Goal: Task Accomplishment & Management: Manage account settings

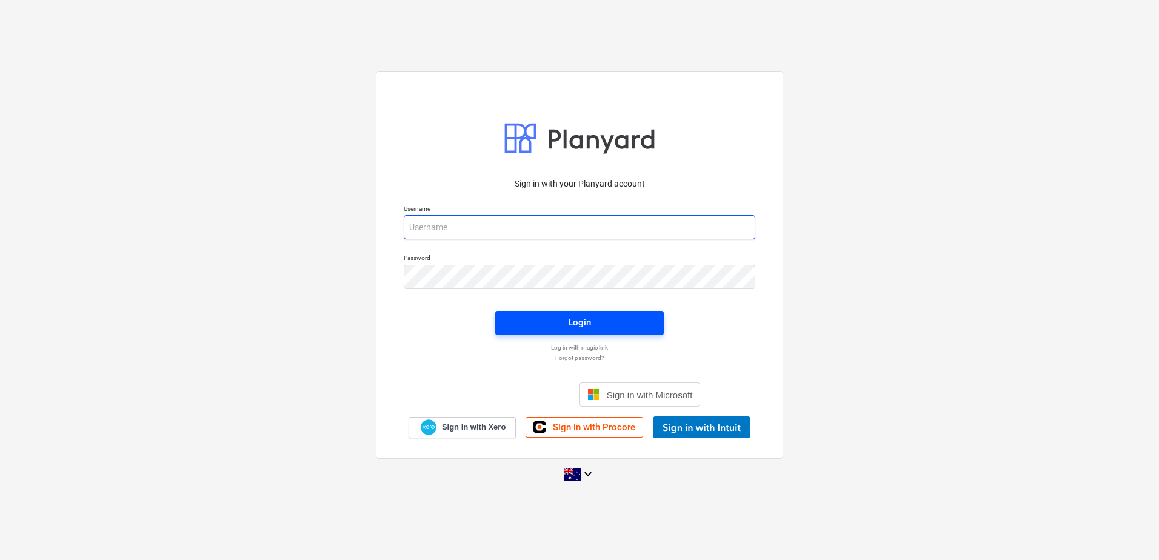
type input "[EMAIL_ADDRESS][DOMAIN_NAME]"
click at [573, 323] on div "Login" at bounding box center [579, 323] width 23 height 16
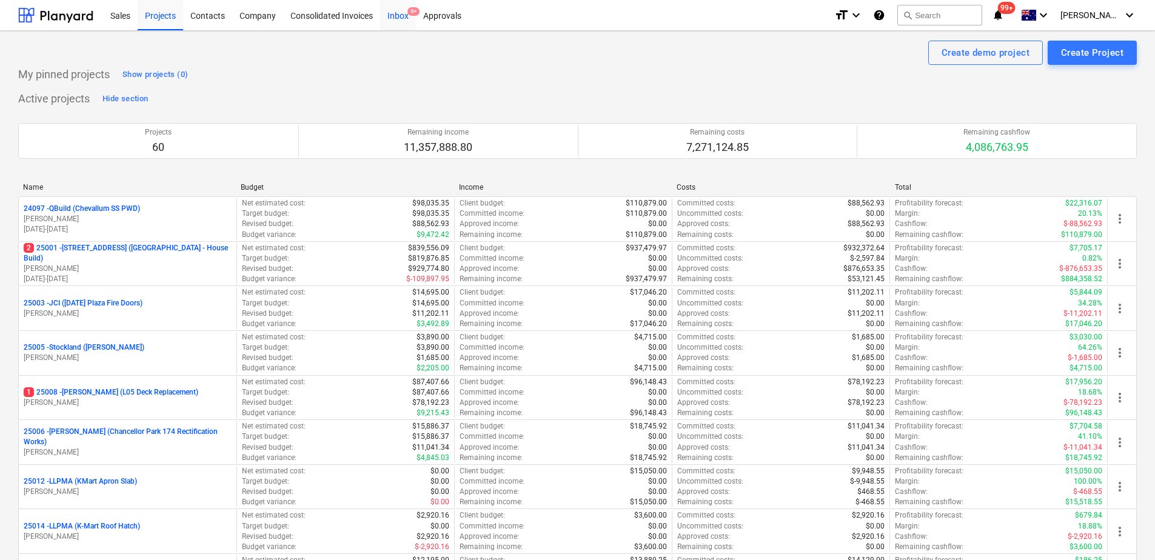
click at [401, 15] on div "Inbox 9+" at bounding box center [398, 14] width 36 height 31
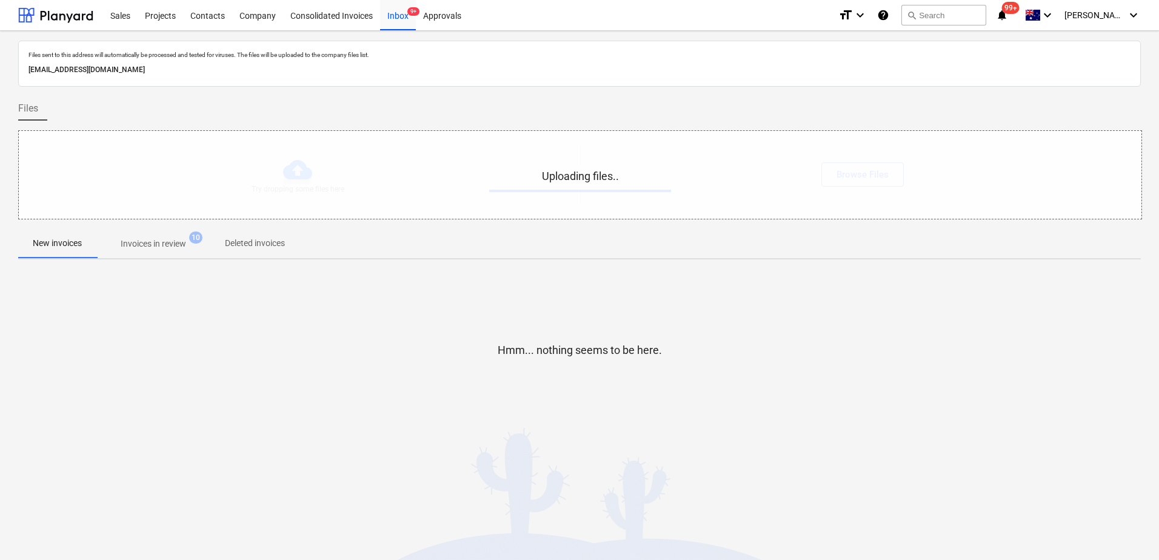
click at [170, 247] on p "Invoices in review" at bounding box center [153, 244] width 65 height 13
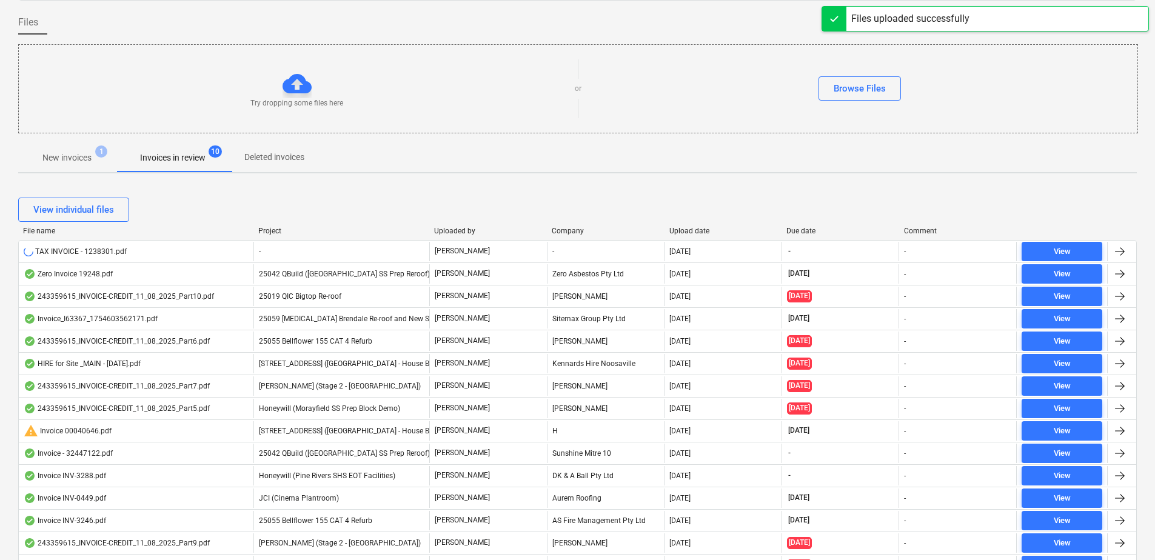
scroll to position [236, 0]
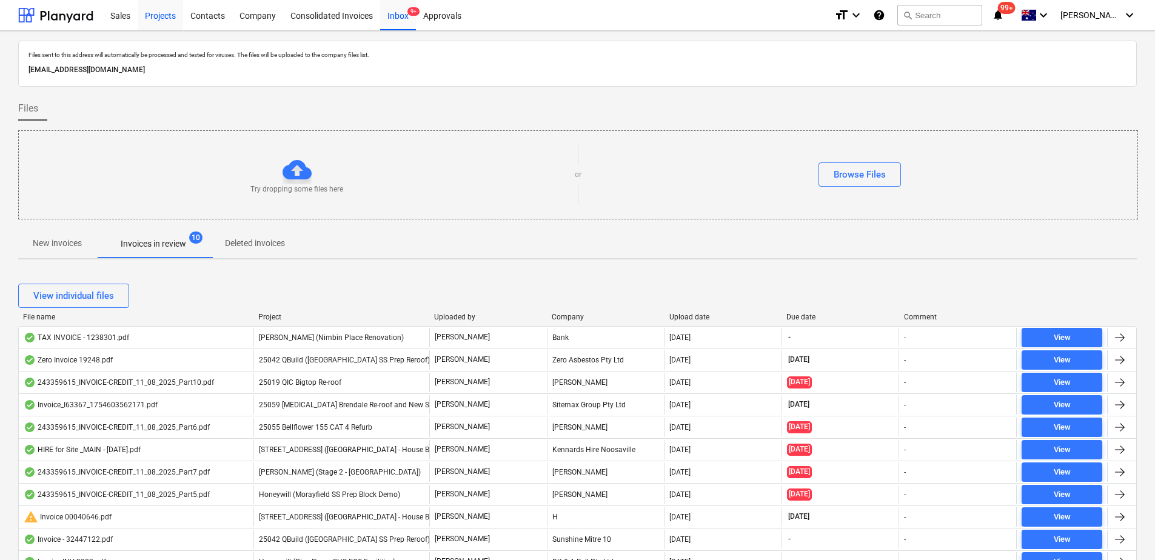
click at [159, 16] on div "Projects" at bounding box center [160, 14] width 45 height 31
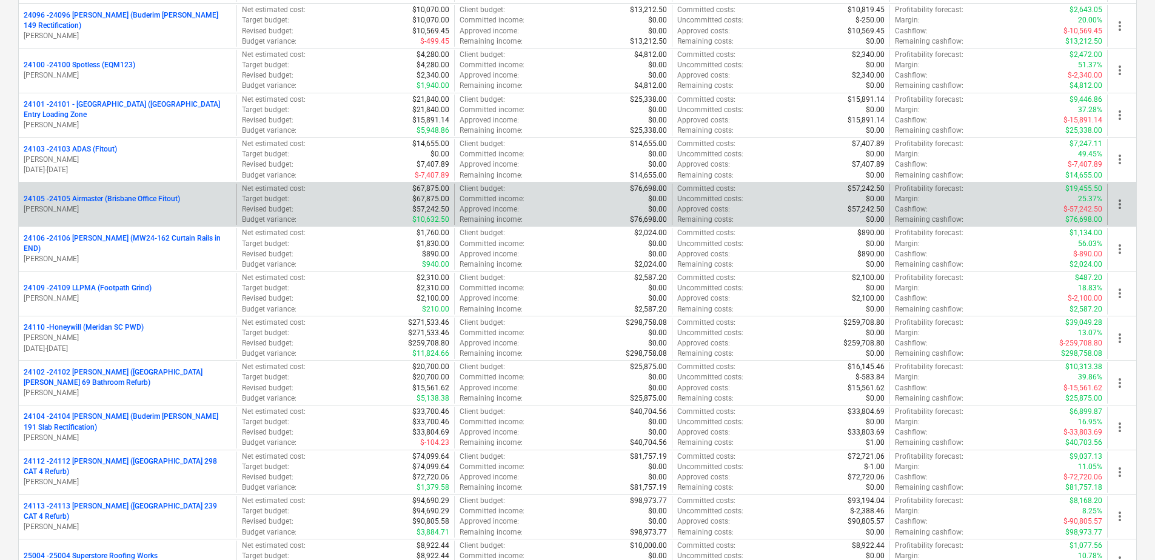
scroll to position [2031, 0]
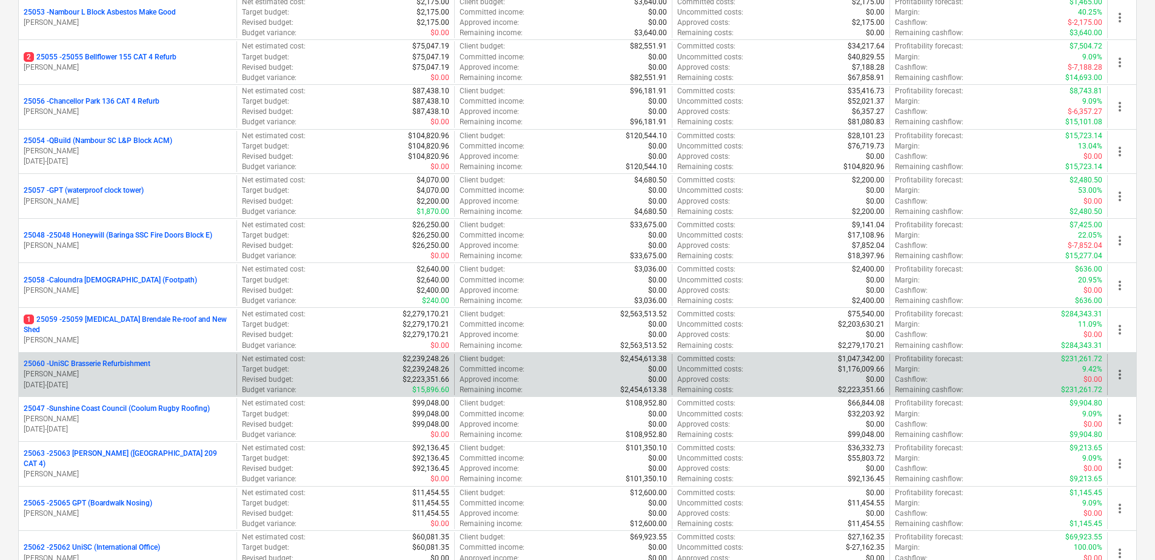
click at [129, 375] on p "[PERSON_NAME]" at bounding box center [128, 374] width 208 height 10
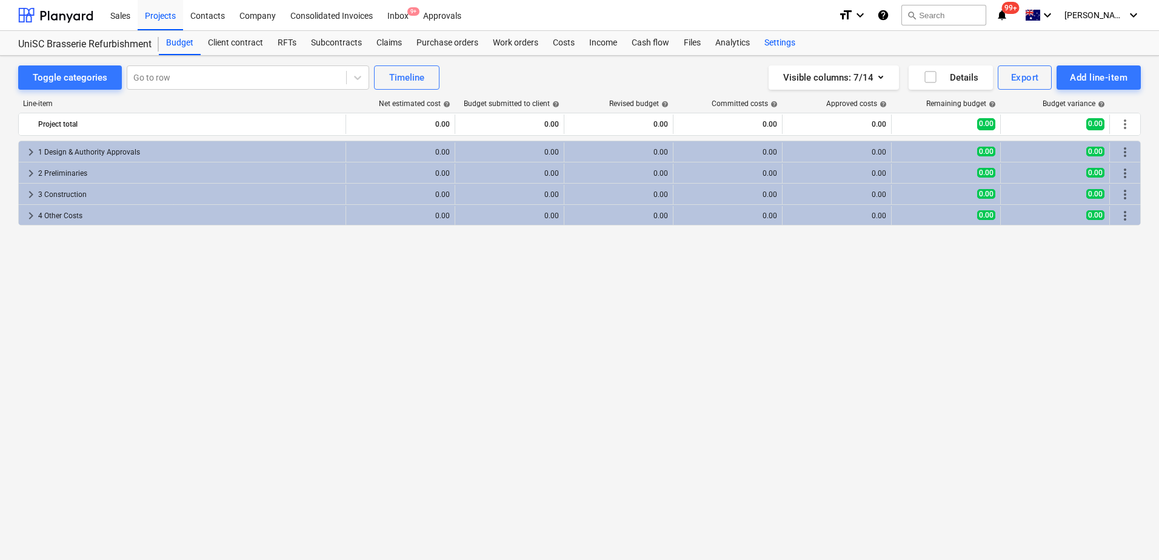
click at [789, 45] on div "Settings" at bounding box center [779, 43] width 45 height 24
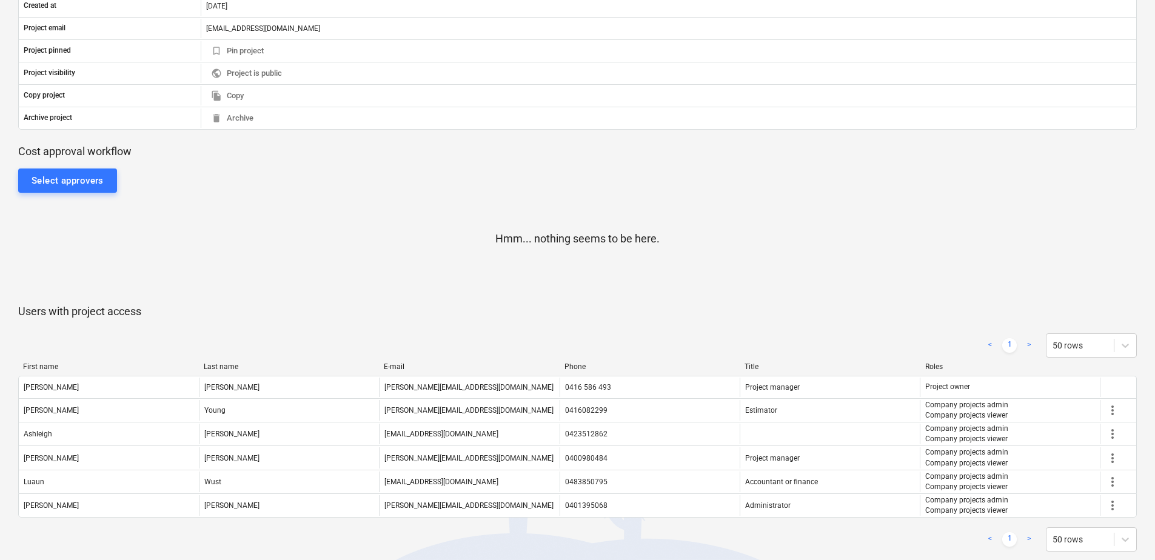
scroll to position [393, 0]
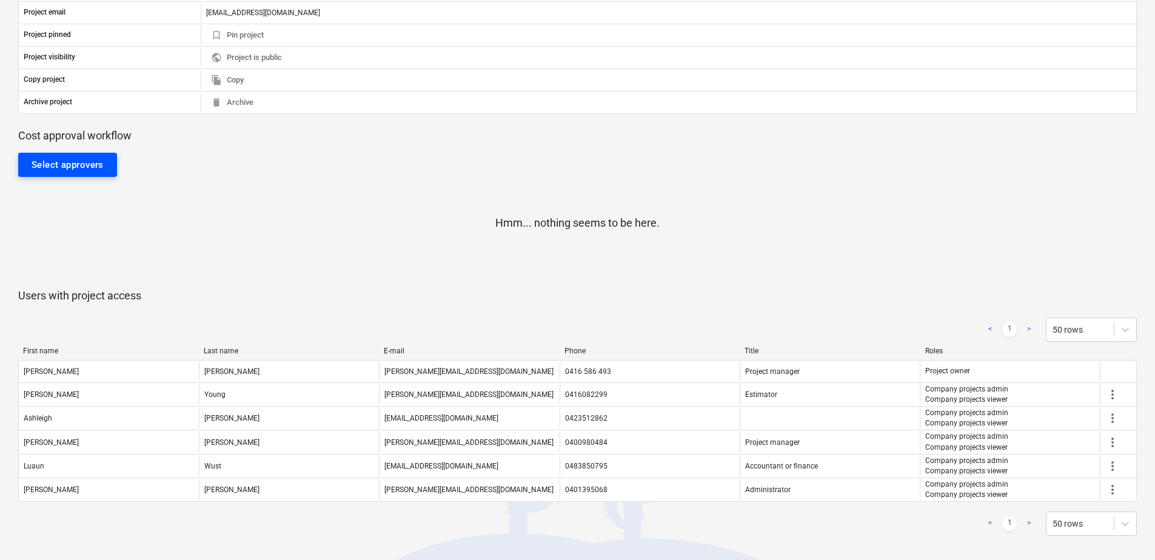
click at [77, 164] on div "Select approvers" at bounding box center [68, 165] width 72 height 16
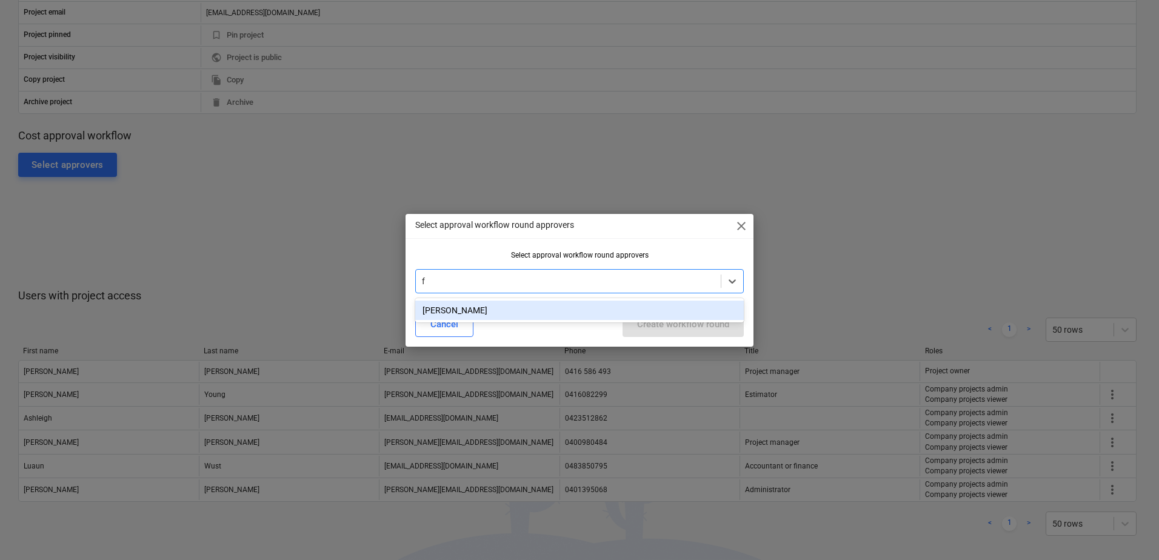
type input "fl"
click at [475, 312] on div "[PERSON_NAME]" at bounding box center [579, 310] width 329 height 19
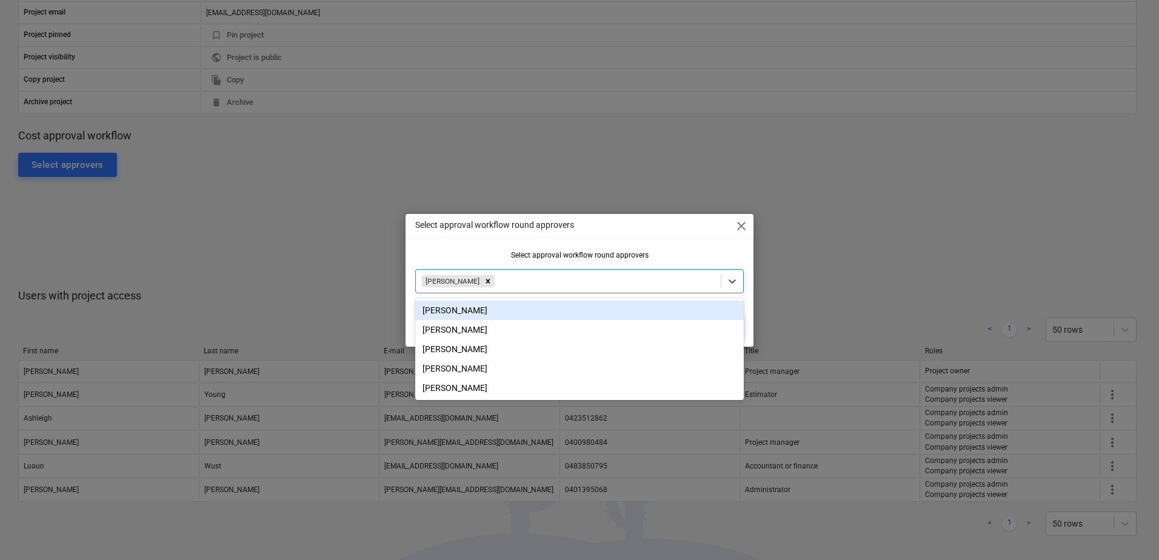
click at [478, 244] on div "Select approval workflow round approvers close Select approval workflow round a…" at bounding box center [580, 280] width 348 height 133
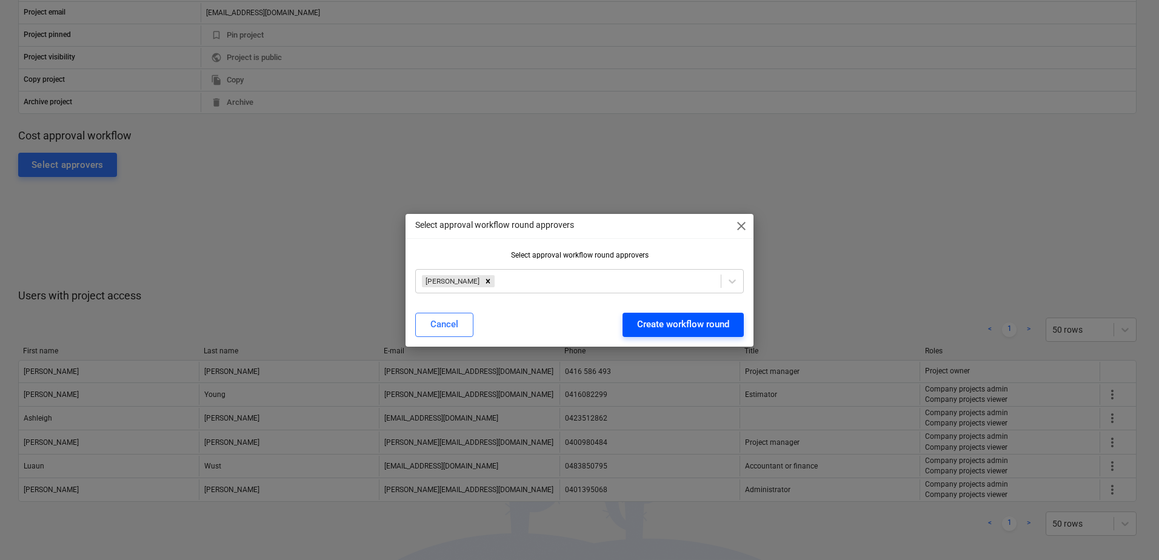
click at [669, 327] on div "Create workflow round" at bounding box center [683, 324] width 92 height 16
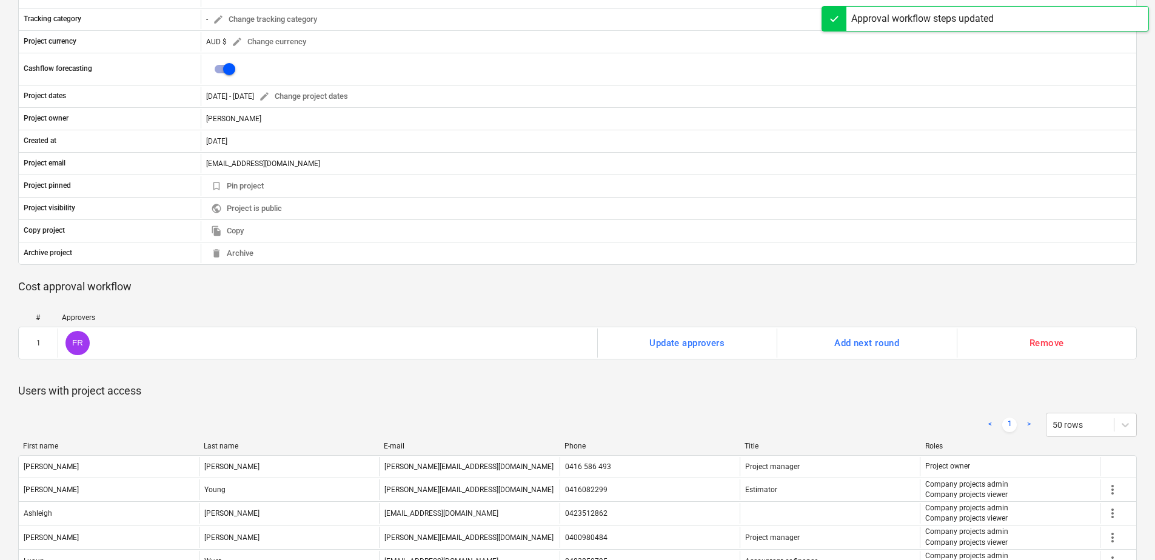
scroll to position [0, 0]
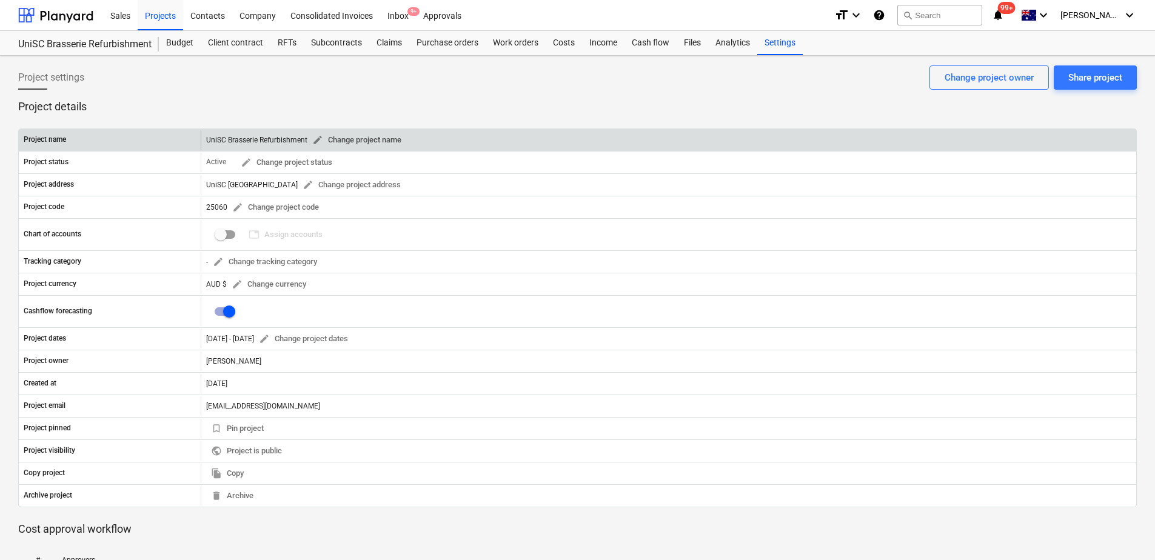
click at [400, 144] on span "edit Change project name" at bounding box center [356, 140] width 89 height 14
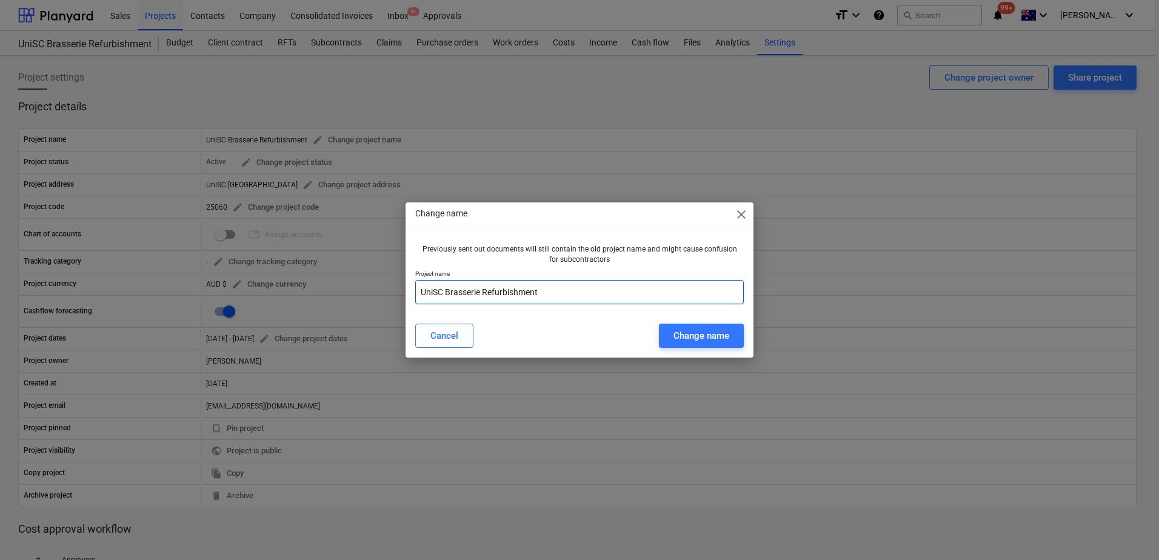
click at [417, 290] on input "UniSC Brasserie Refurbishment" at bounding box center [579, 292] width 329 height 24
type input "25060 UniSC Brasserie Refurbishment"
click at [721, 338] on div "Change name" at bounding box center [701, 336] width 56 height 16
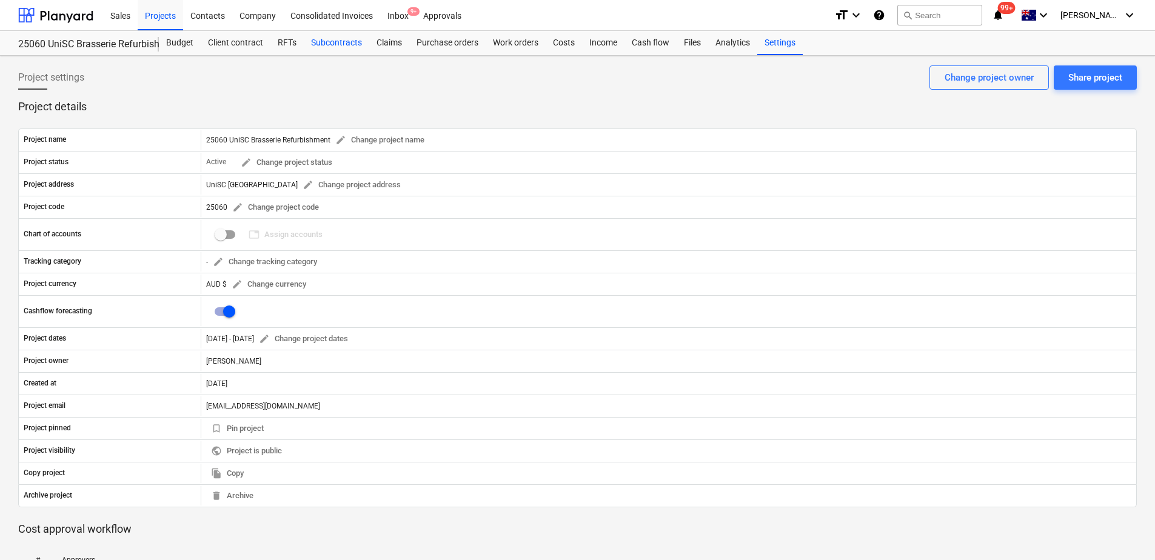
click at [328, 39] on div "Subcontracts" at bounding box center [336, 43] width 65 height 24
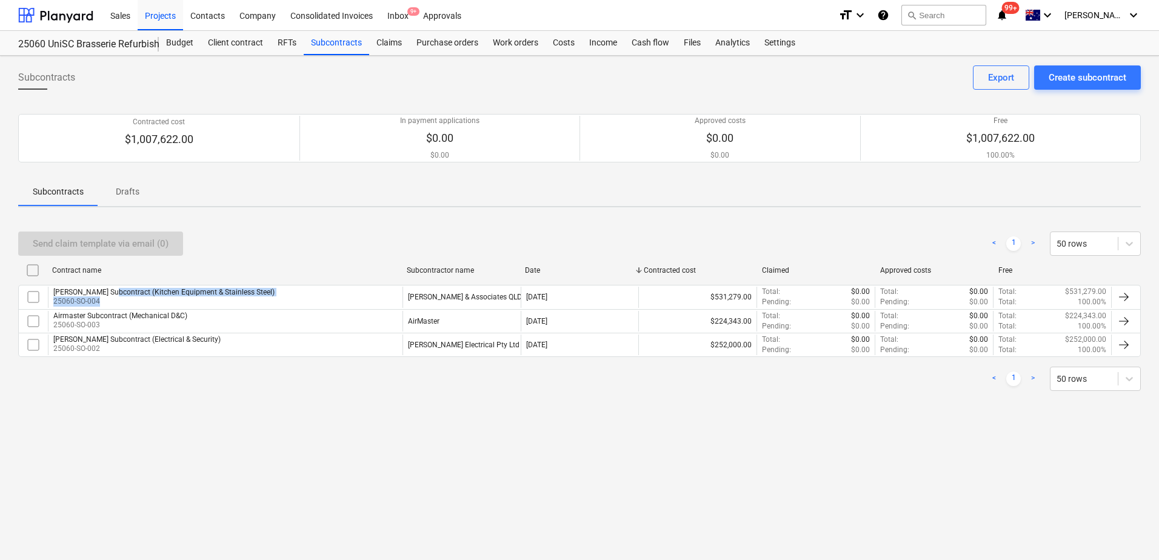
click at [106, 298] on div "[PERSON_NAME] Subcontract (Kitchen Equipment & Stainless Steel) 25060-SO-004" at bounding box center [163, 297] width 221 height 19
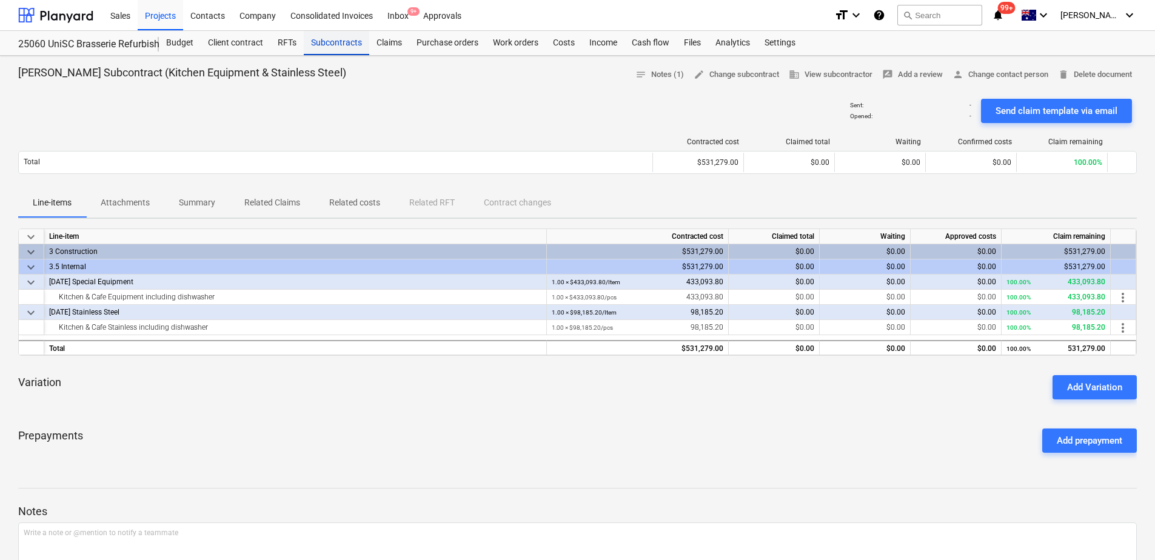
click at [335, 47] on div "Subcontracts" at bounding box center [336, 43] width 65 height 24
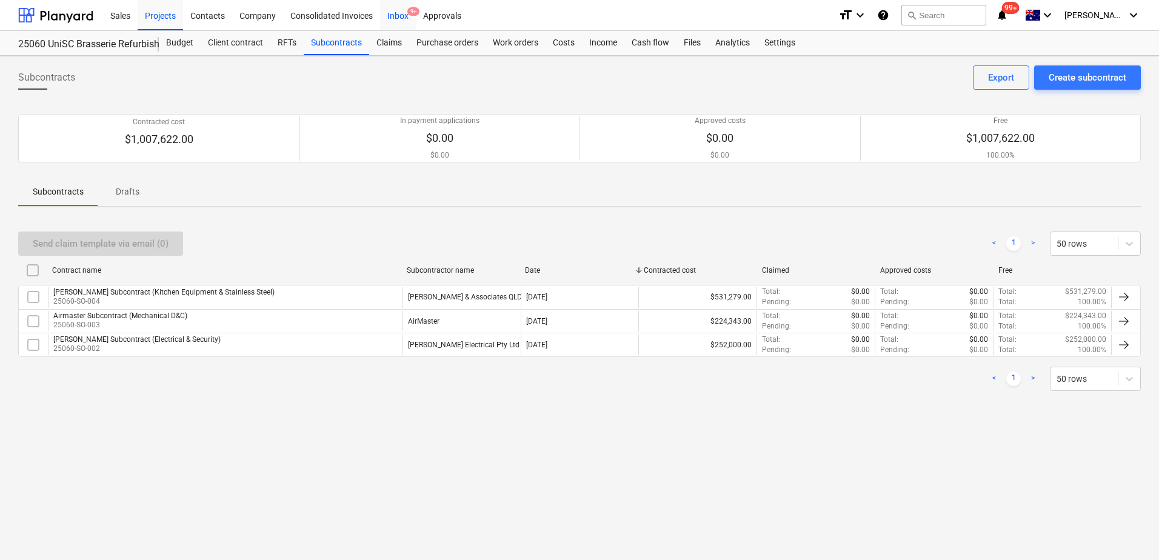
click at [395, 15] on div "Inbox 9+" at bounding box center [398, 14] width 36 height 31
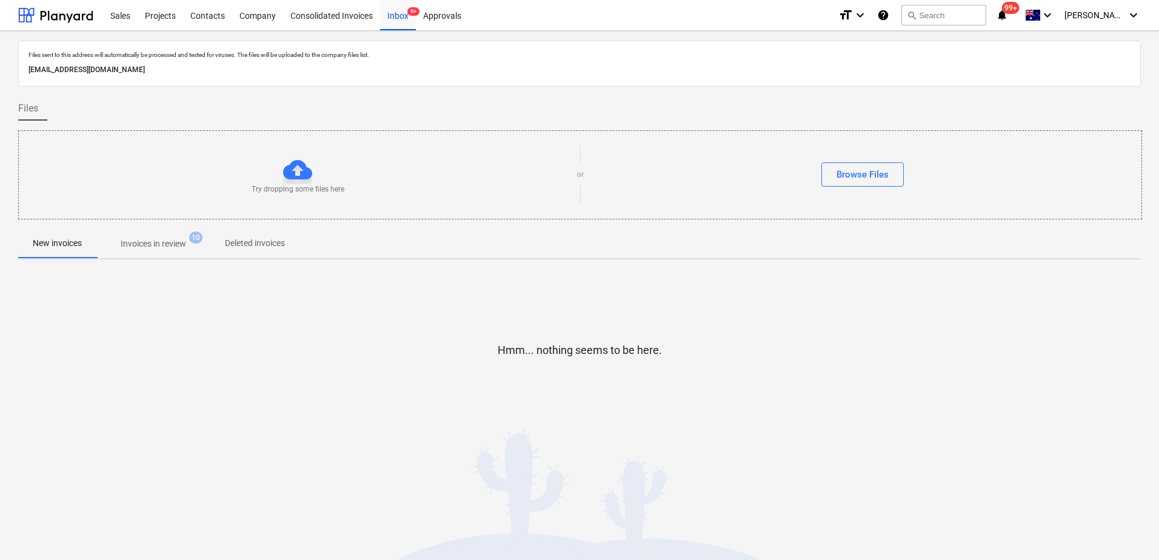
click at [169, 237] on span "Invoices in review 10" at bounding box center [153, 244] width 114 height 22
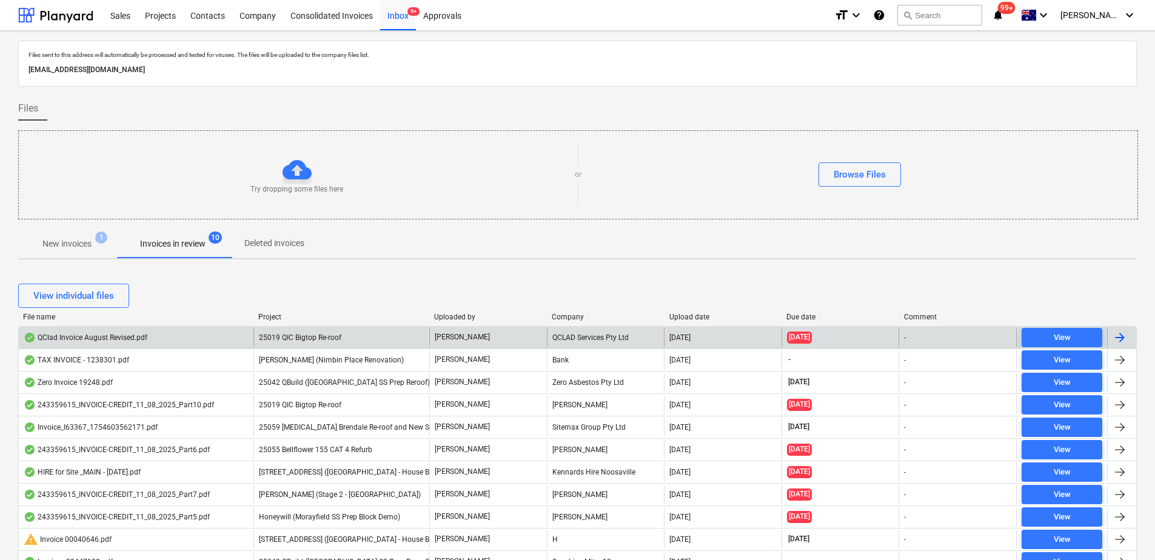
click at [310, 337] on span "25019 QIC Bigtop Re-roof" at bounding box center [300, 337] width 82 height 8
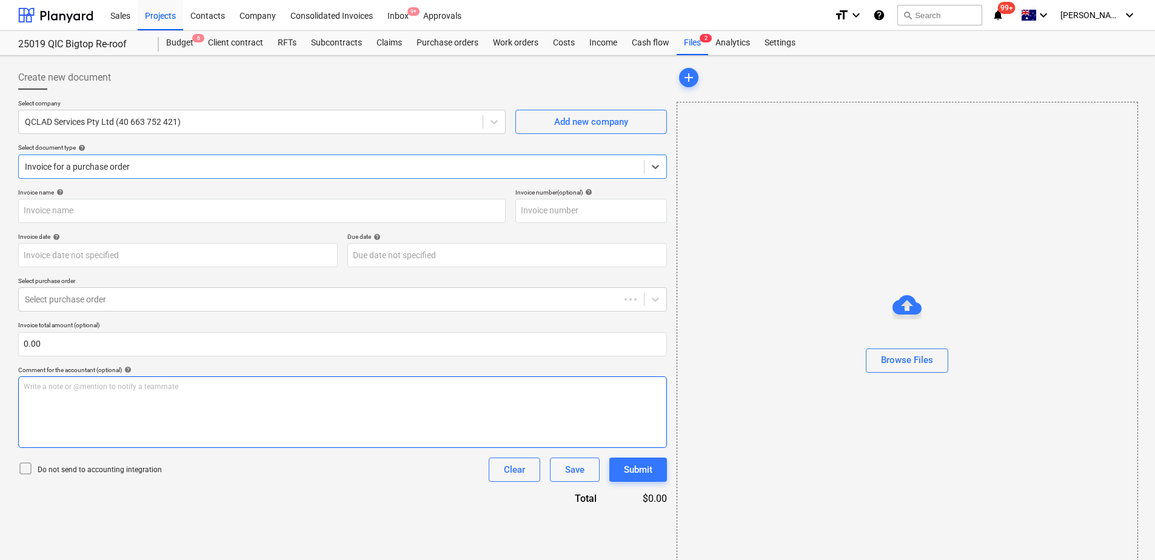
type input "QClad Invoice August Revised.pdf"
type input "[DATE]"
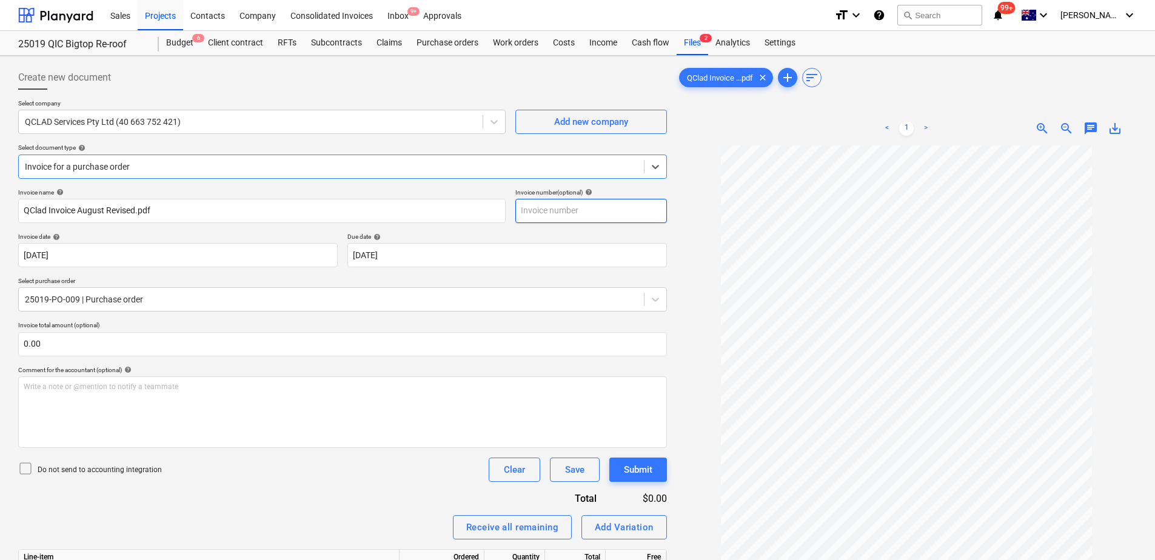
click at [562, 213] on input "text" at bounding box center [591, 211] width 152 height 24
type input "INV-0176"
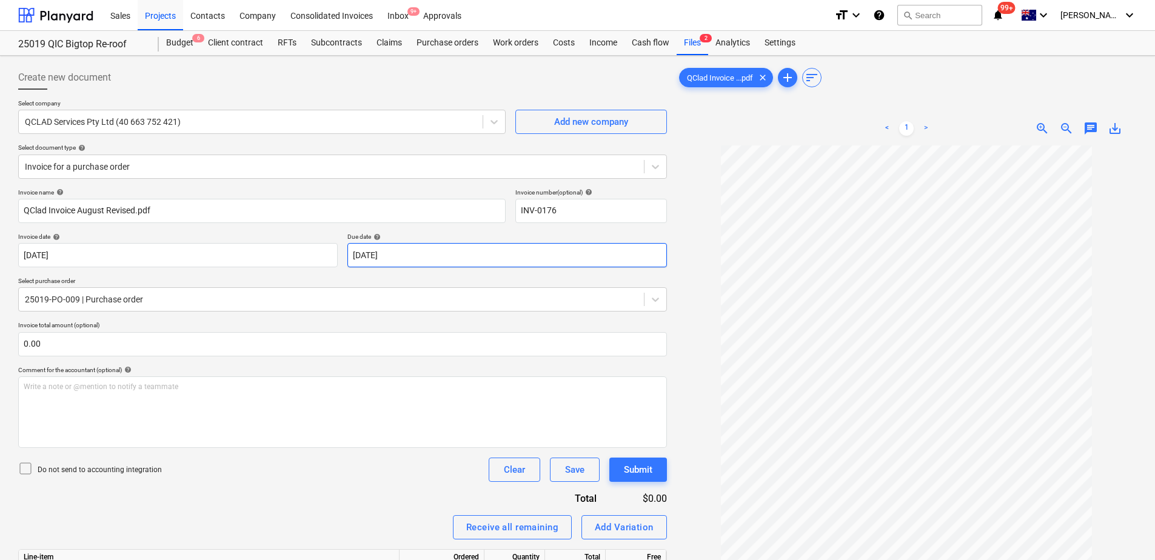
click at [423, 252] on body "Sales Projects Contacts Company Consolidated Invoices Inbox 9+ Approvals format…" at bounding box center [577, 280] width 1155 height 560
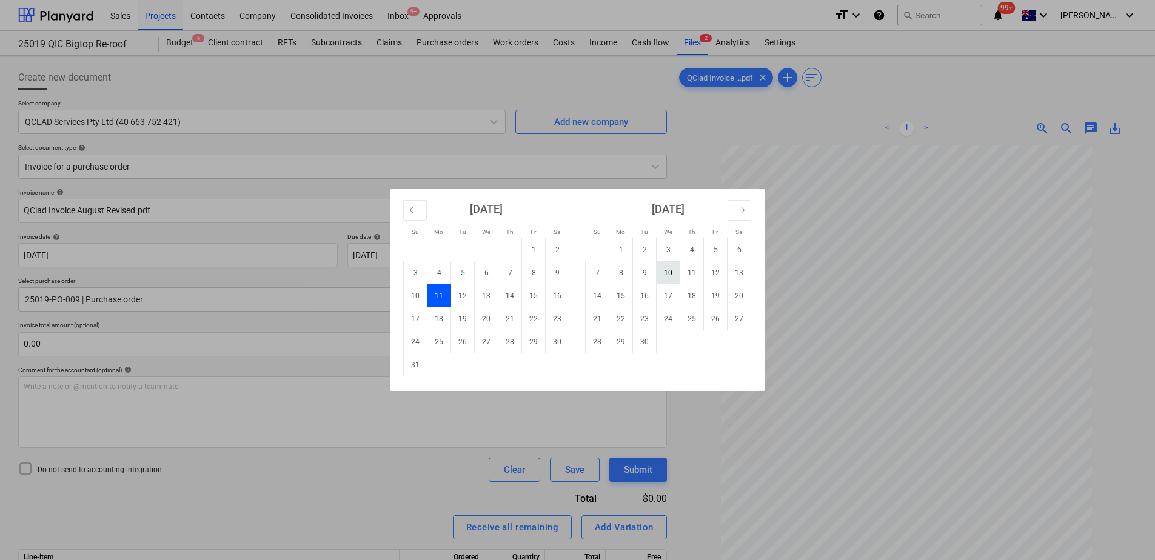
click at [666, 279] on td "10" at bounding box center [668, 272] width 24 height 23
type input "[DATE]"
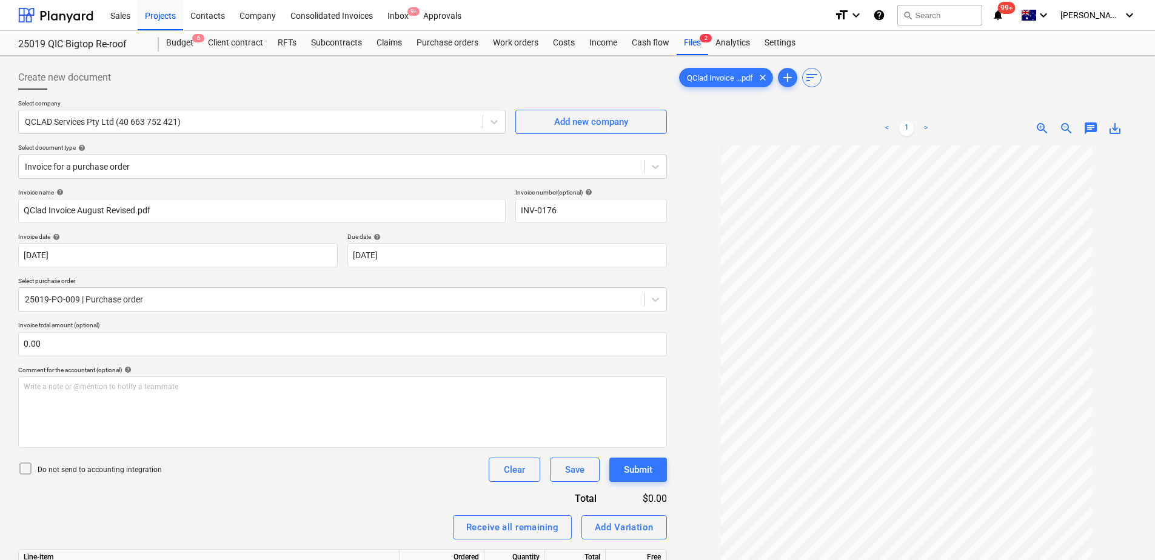
click at [284, 483] on div "Invoice name help QClad Invoice August Revised.pdf Invoice number (optional) he…" at bounding box center [342, 457] width 649 height 537
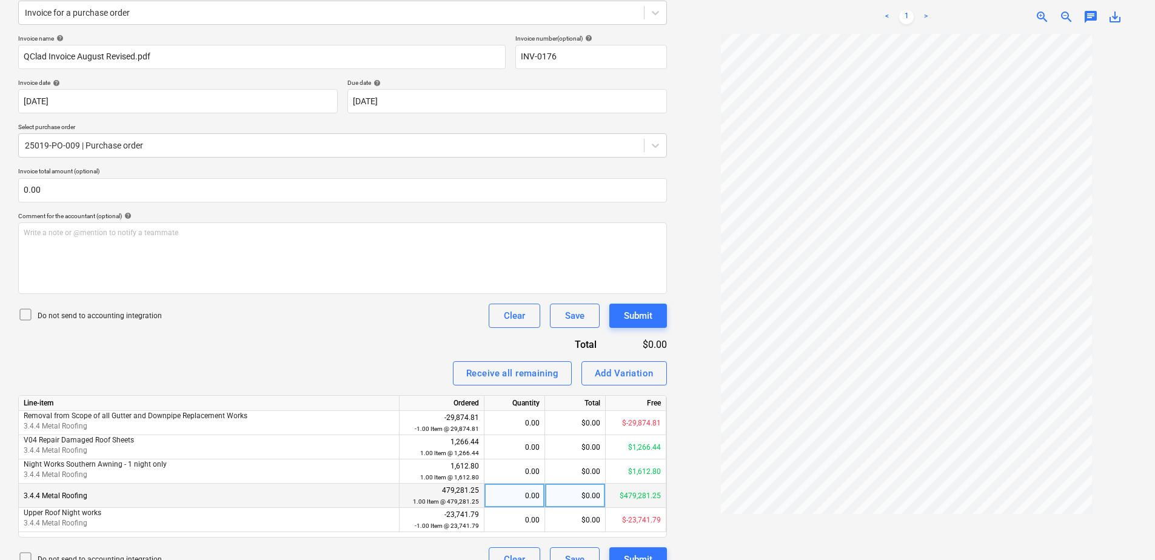
scroll to position [175, 0]
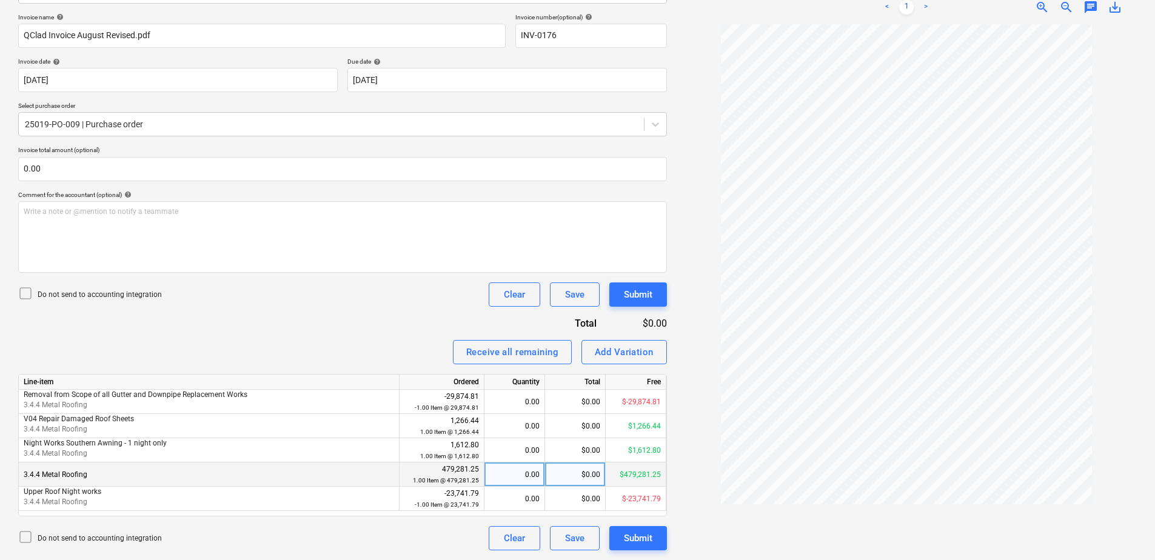
click at [494, 467] on div "0.00" at bounding box center [514, 475] width 50 height 24
type input "1"
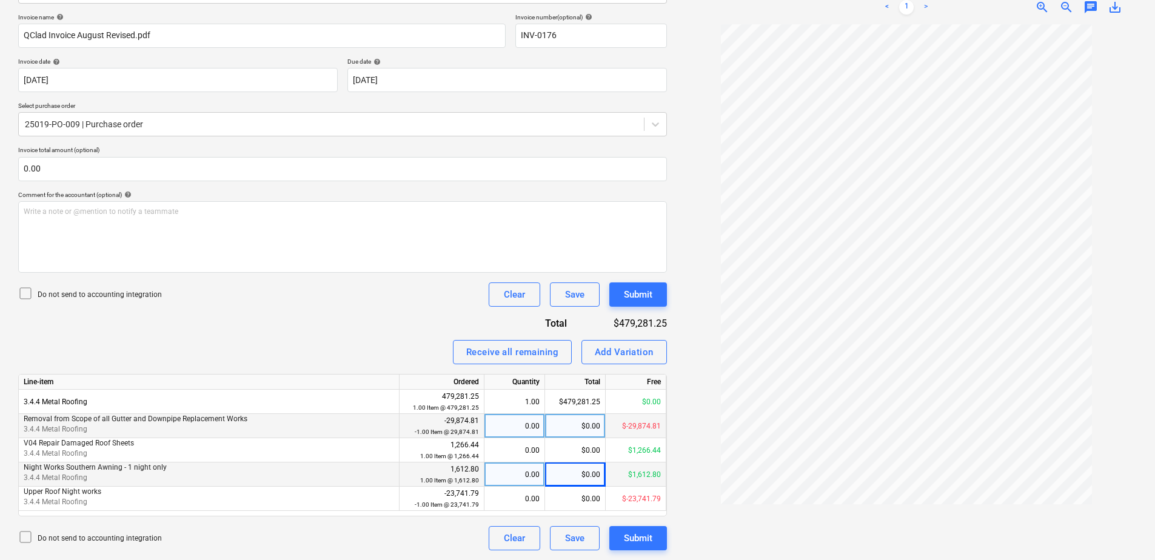
click at [508, 430] on div "0.00" at bounding box center [514, 426] width 50 height 24
type input "1"
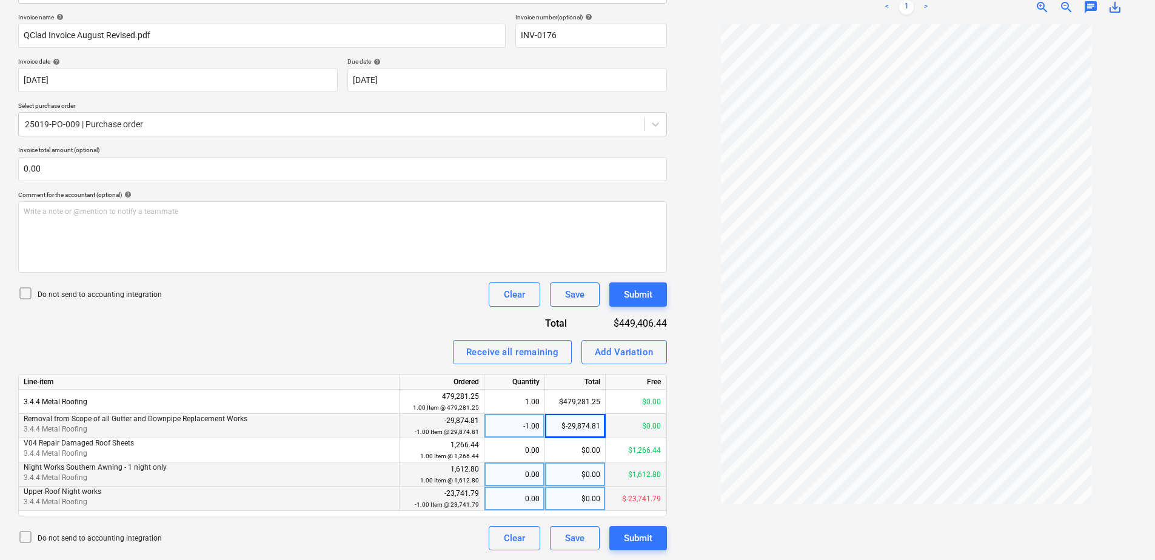
click at [512, 503] on div "0.00" at bounding box center [514, 499] width 50 height 24
type input "1"
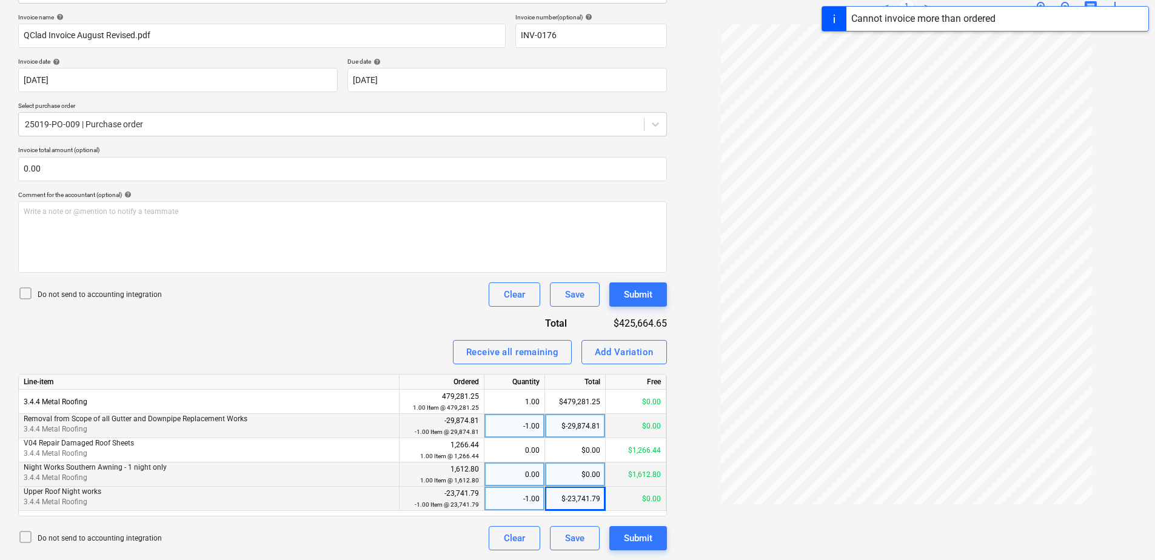
click at [518, 471] on div "0.00" at bounding box center [514, 475] width 50 height 24
type input "1"
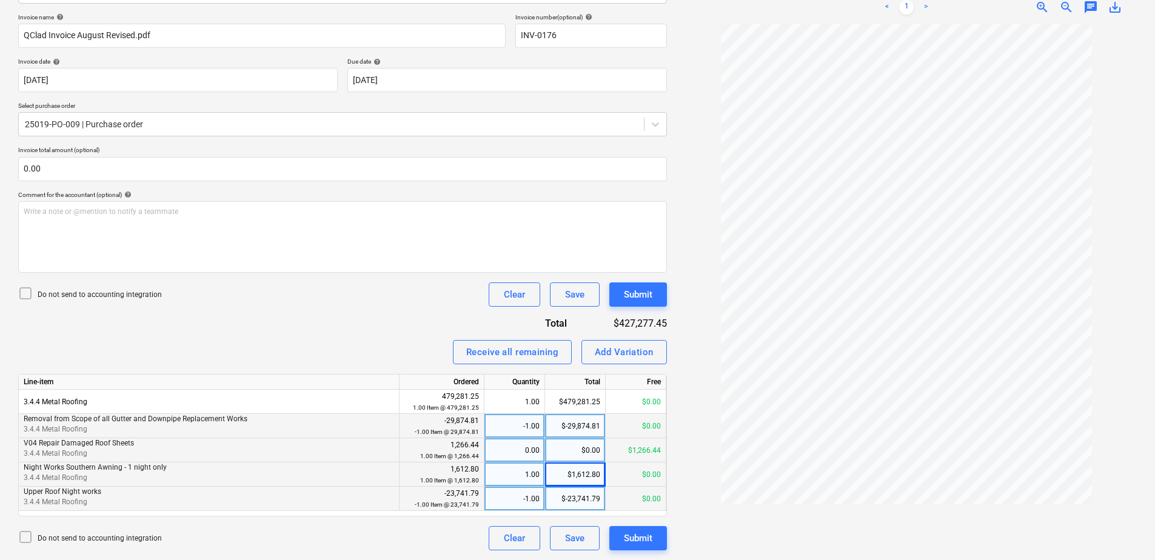
click at [514, 447] on div "0.00" at bounding box center [514, 450] width 50 height 24
type input "1"
click at [618, 354] on div "Add Variation" at bounding box center [624, 352] width 59 height 16
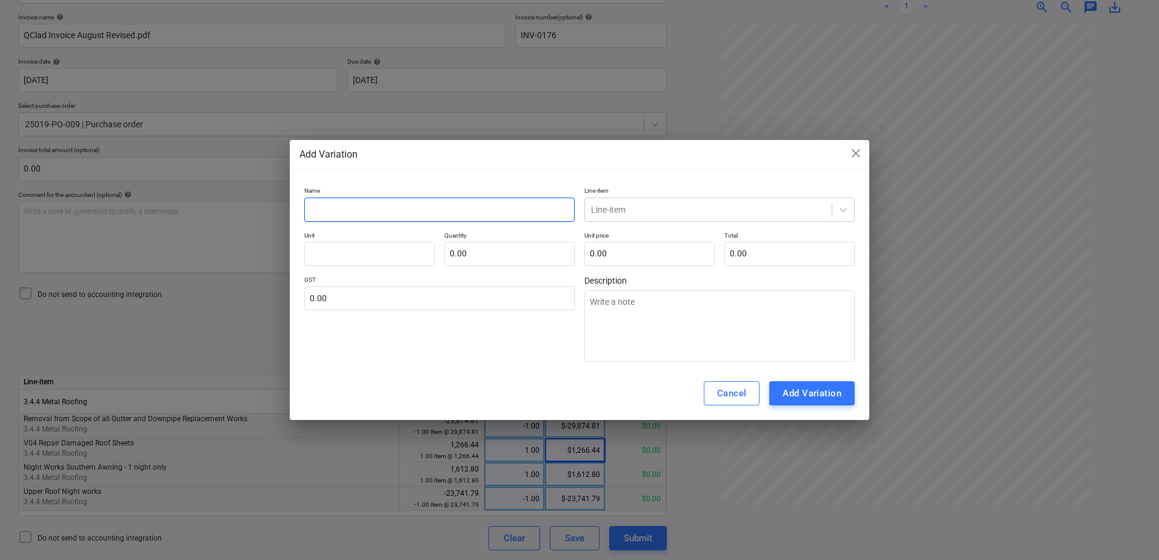
click at [321, 210] on input "text" at bounding box center [439, 210] width 270 height 24
type input "V"
type textarea "x"
type input "Va"
type textarea "x"
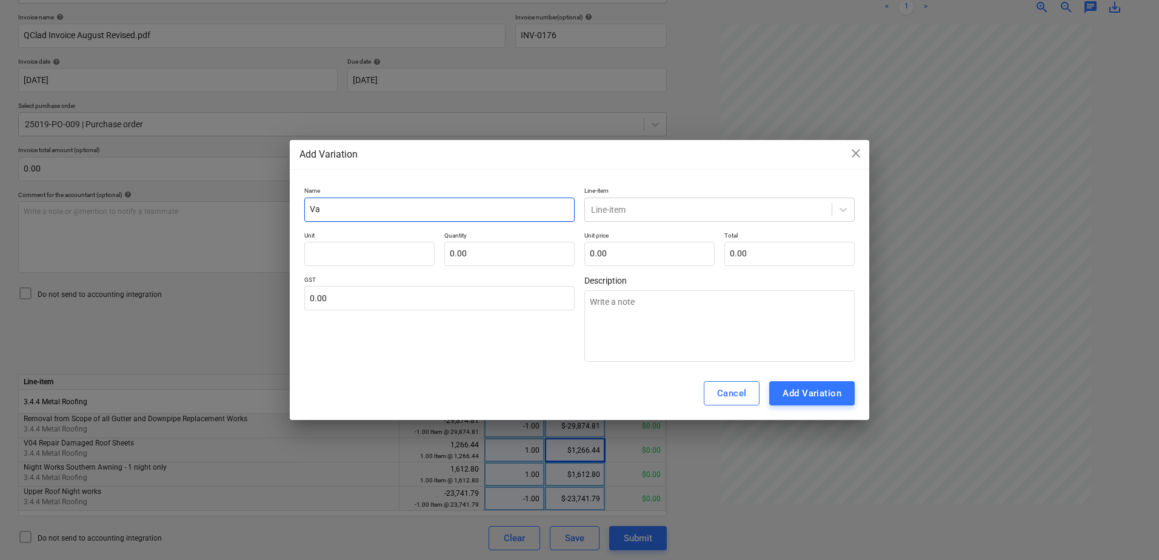
type input "Var"
type textarea "x"
type input "Vari"
type textarea "x"
type input "Varia"
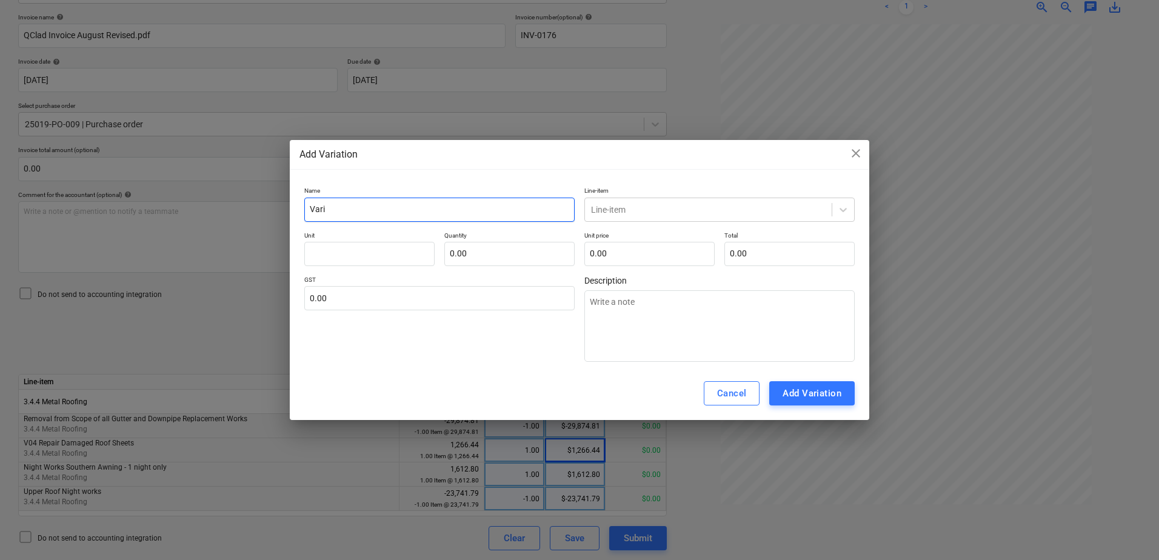
type textarea "x"
type input "Variat"
type textarea "x"
type input "Variati"
type textarea "x"
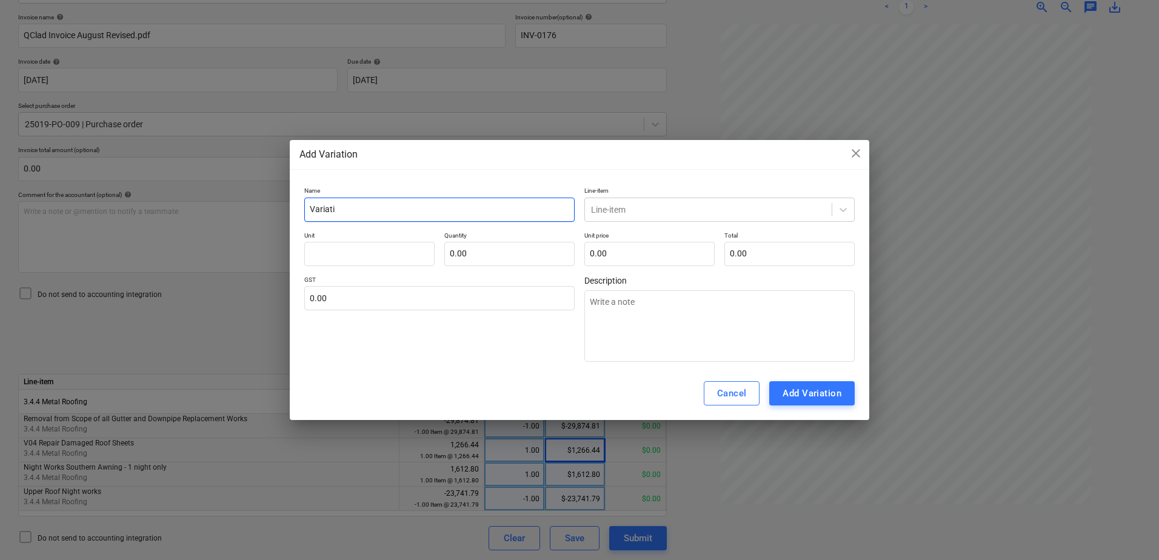
type input "Variatio"
type textarea "x"
type input "Variation"
type textarea "x"
type input "Variation"
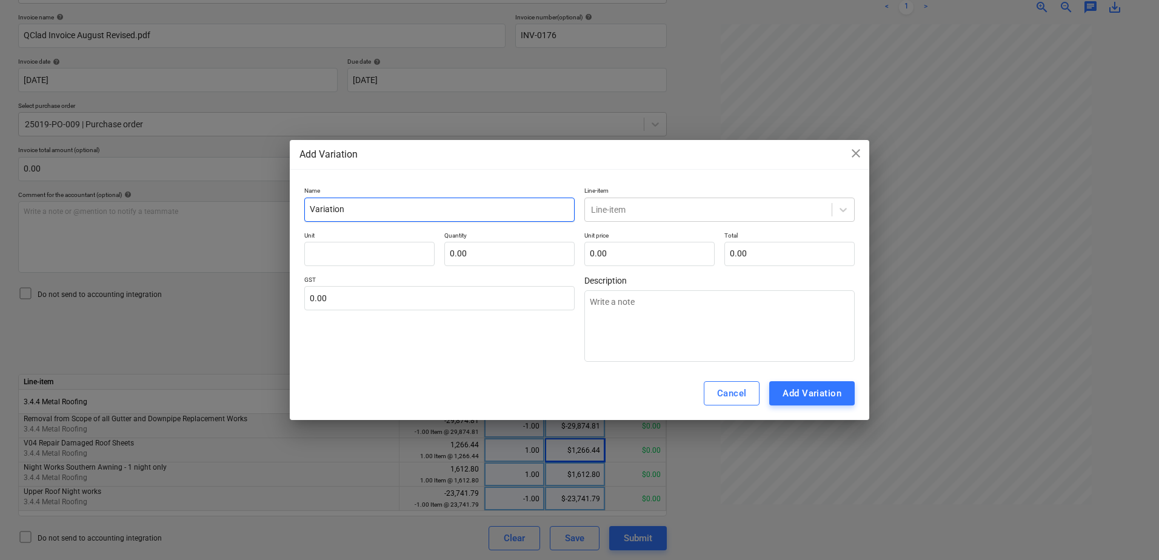
type textarea "x"
type input "Variation -"
type textarea "x"
type input "Variation -"
type textarea "x"
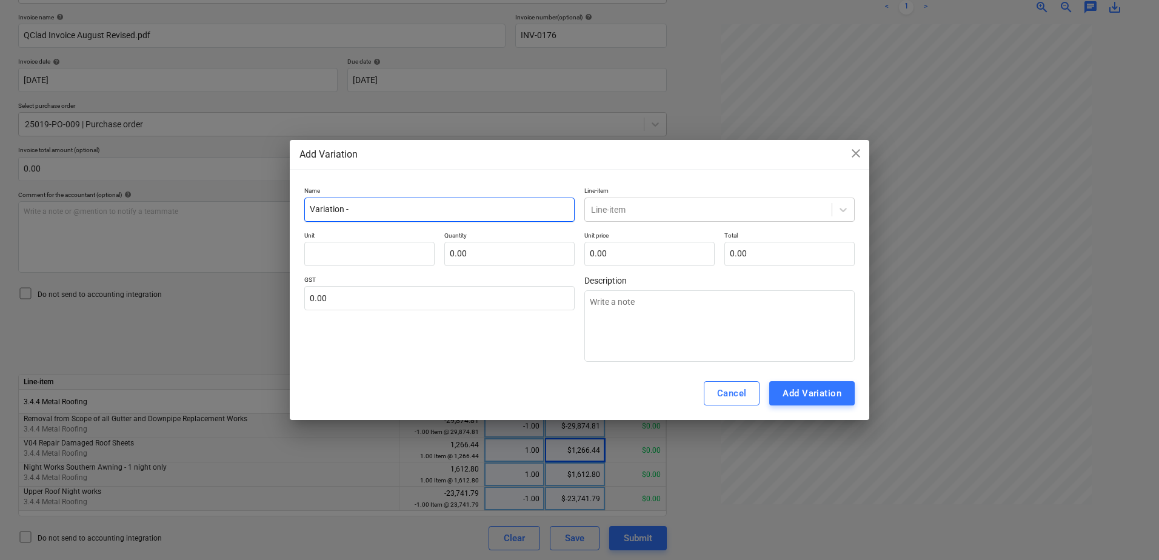
type input "Variation - R"
type textarea "x"
type input "Variation - Re"
type textarea "x"
type input "Variation - Ret"
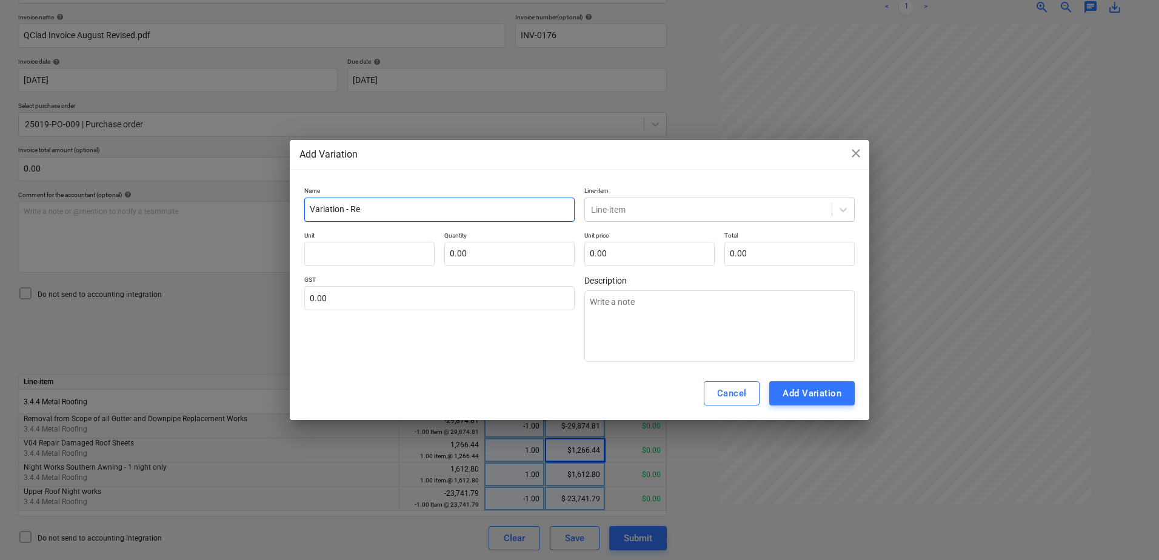
type textarea "x"
type input "Variation - Rete"
type textarea "x"
type input "Variation - Reten"
type textarea "x"
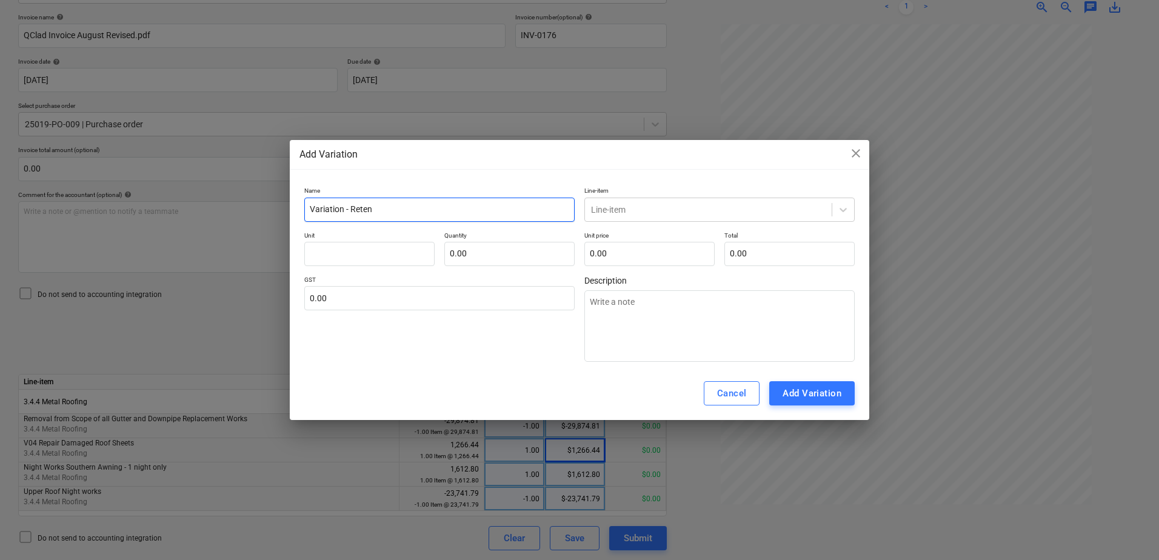
type input "Variation - Retent"
type textarea "x"
type input "Variation - Retenti"
type textarea "x"
type input "Variation - Retentio"
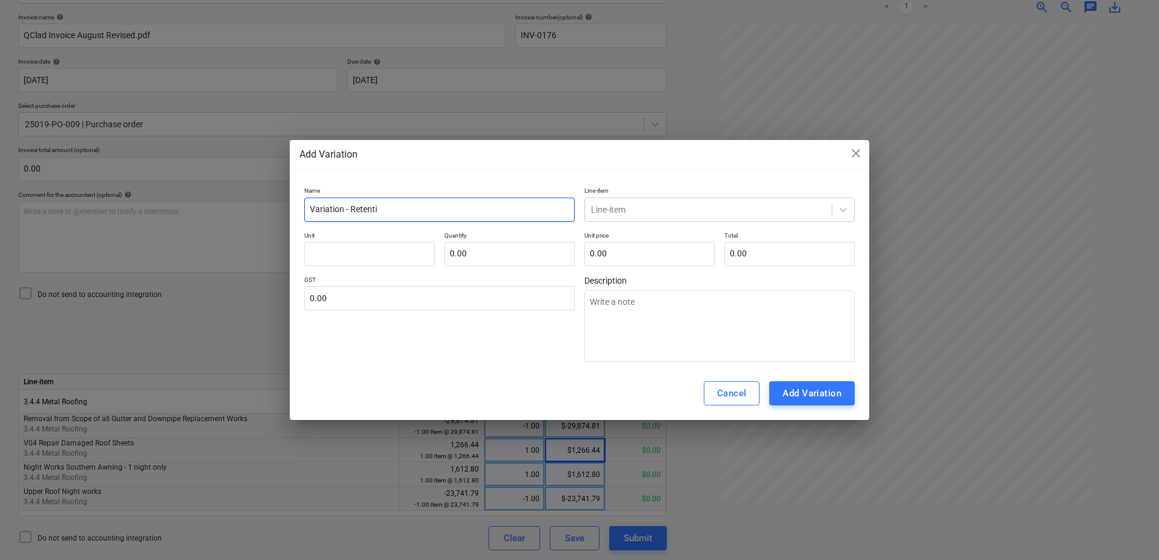
type textarea "x"
type input "Variation - Retention"
type textarea "x"
type input "Variation - Retention"
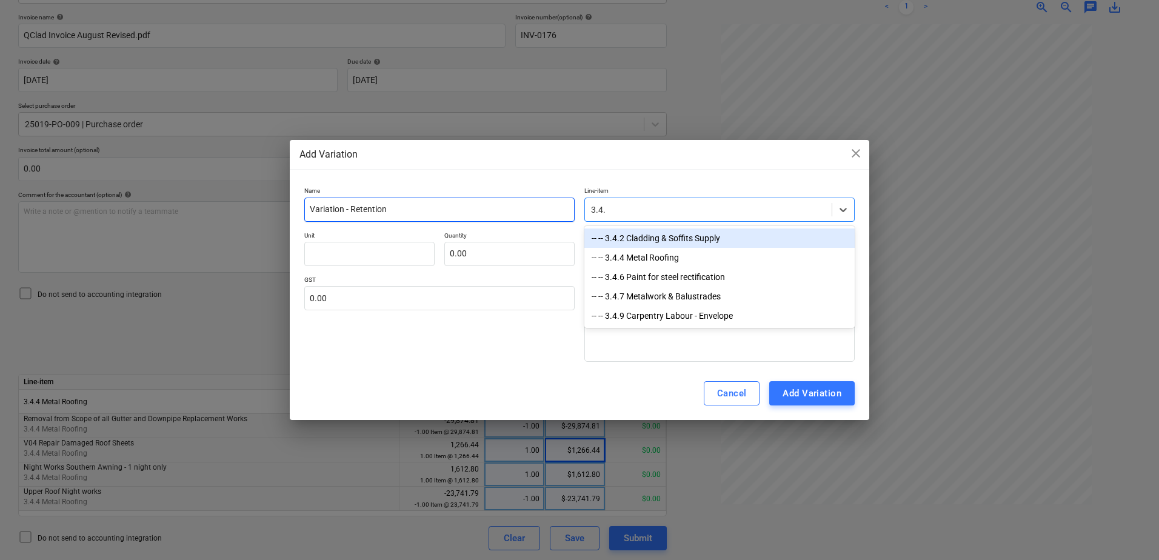
type input "3.4.4"
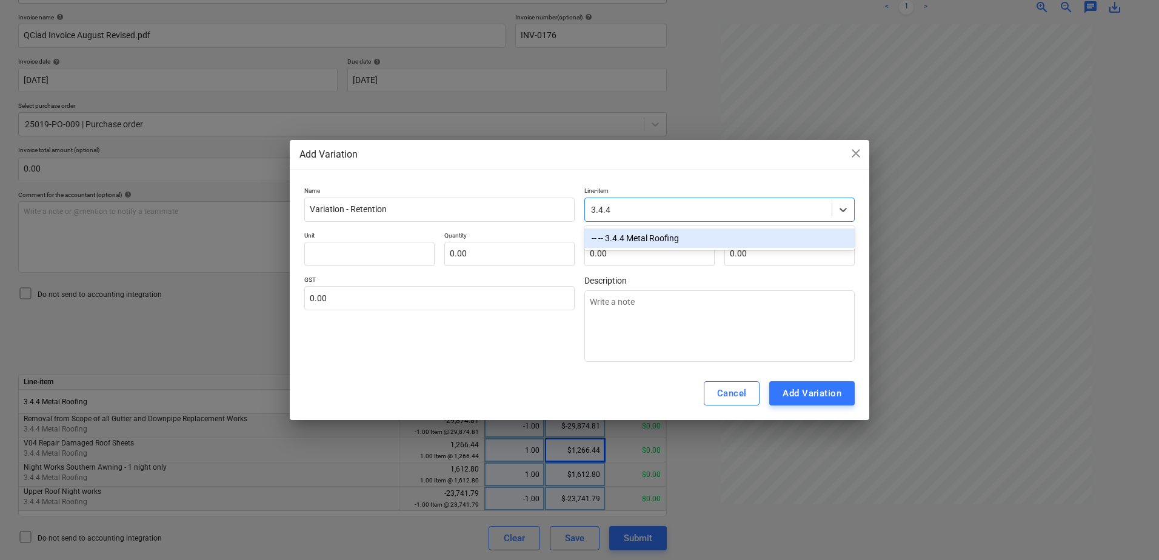
click at [615, 233] on div "-- -- 3.4.4 Metal Roofing" at bounding box center [719, 238] width 270 height 19
type textarea "x"
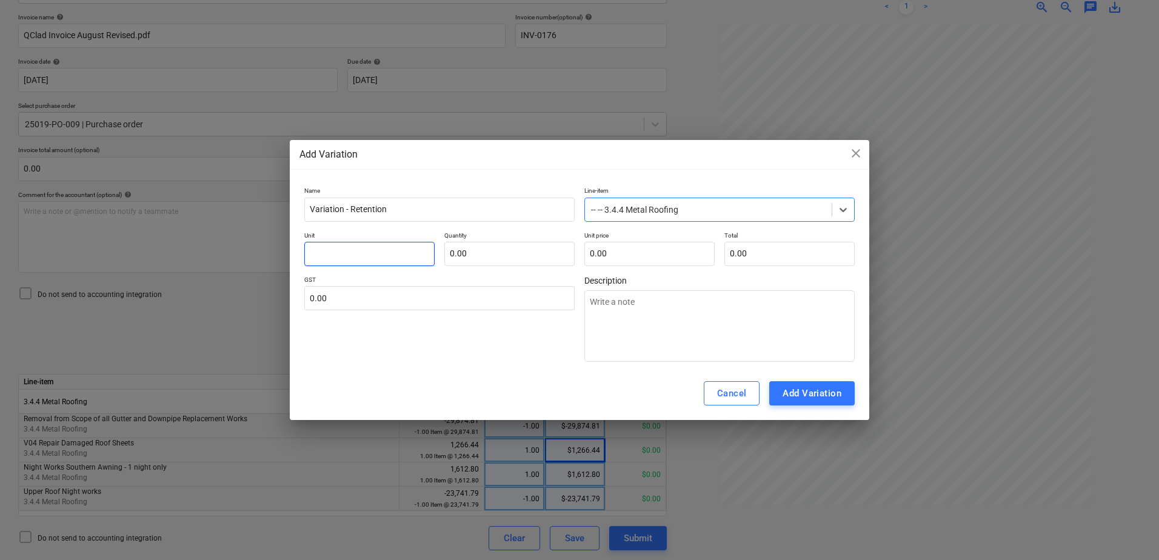
click at [381, 247] on input "text" at bounding box center [369, 254] width 130 height 24
type input "I"
type textarea "x"
type input "It"
type textarea "x"
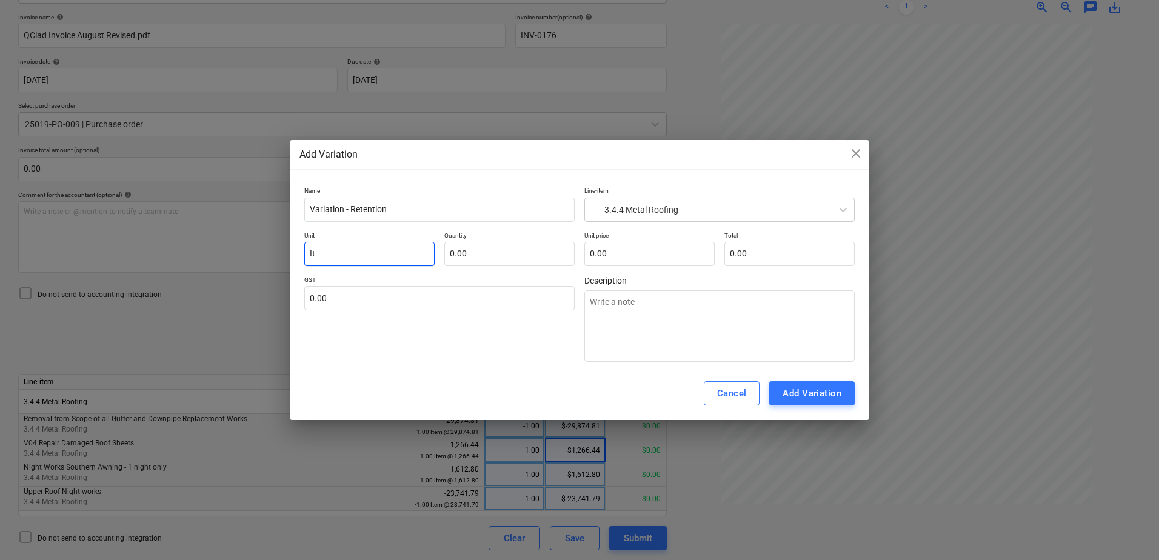
type input "Ite"
type textarea "x"
type input "Item"
type textarea "x"
type input "Item"
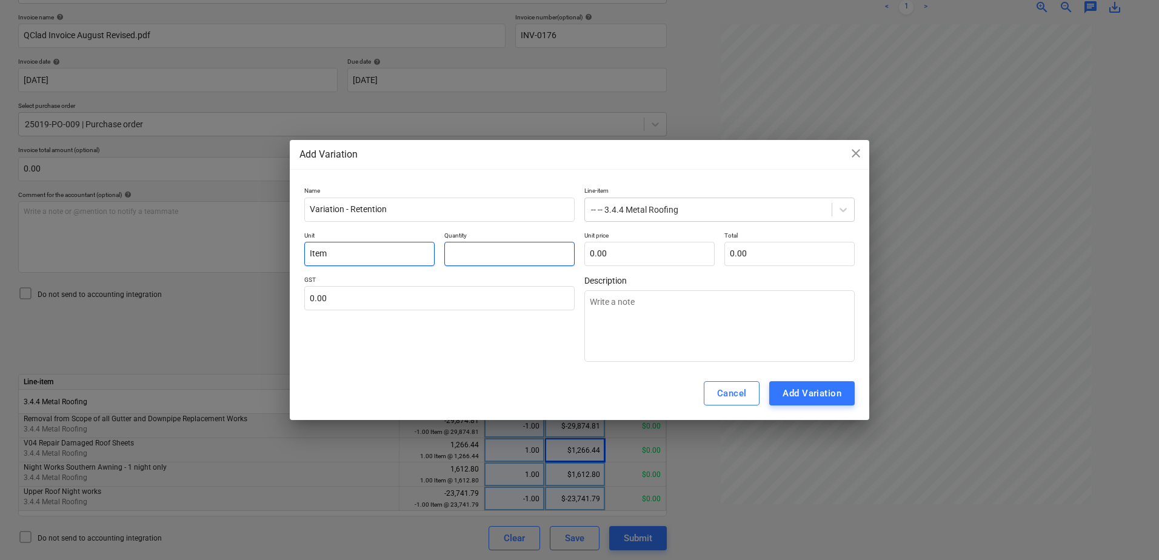
type input "-"
type textarea "x"
type input "-1"
type textarea "x"
type input "-1.00"
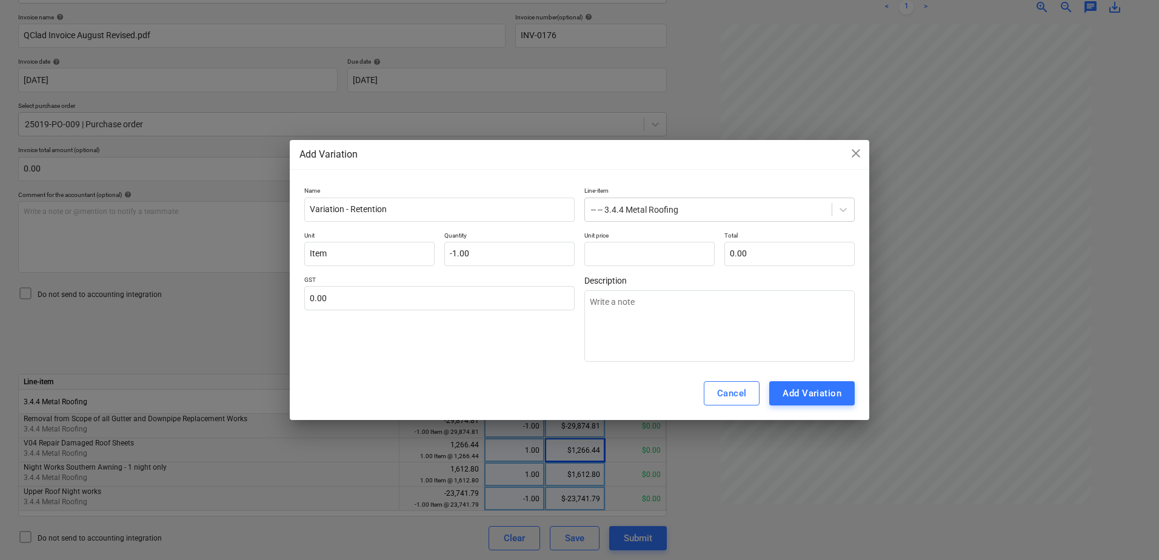
type input "0.00"
click at [616, 255] on input "text" at bounding box center [649, 254] width 130 height 24
type input "2"
type textarea "x"
type input "-2.00"
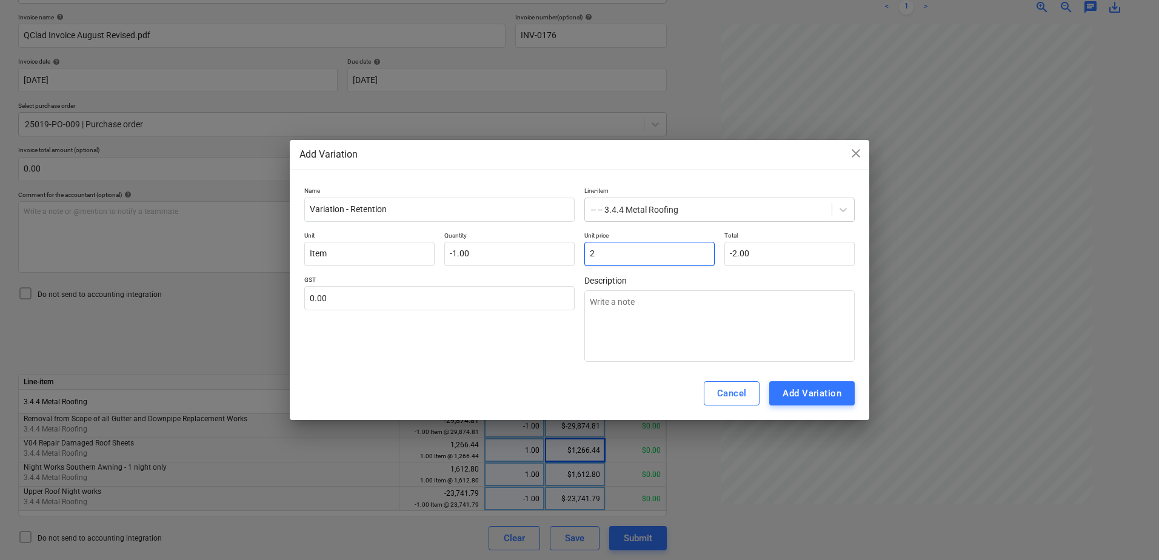
type input "21"
type textarea "x"
type input "-21.00"
type input "214"
type textarea "x"
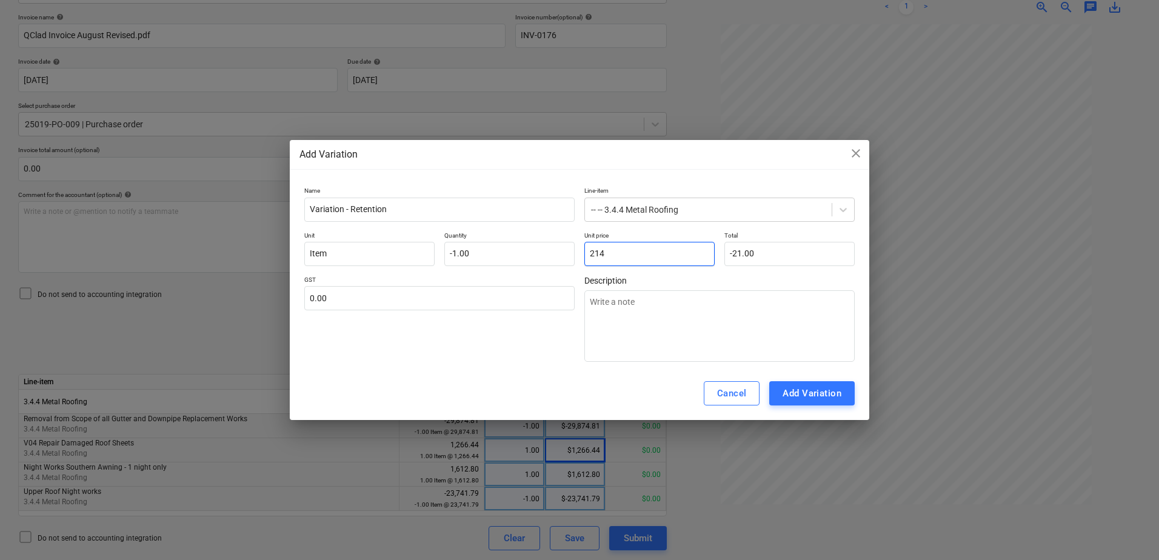
type input "-214.00"
type input "2142"
type textarea "x"
type input "-2,142.00"
type input "21427"
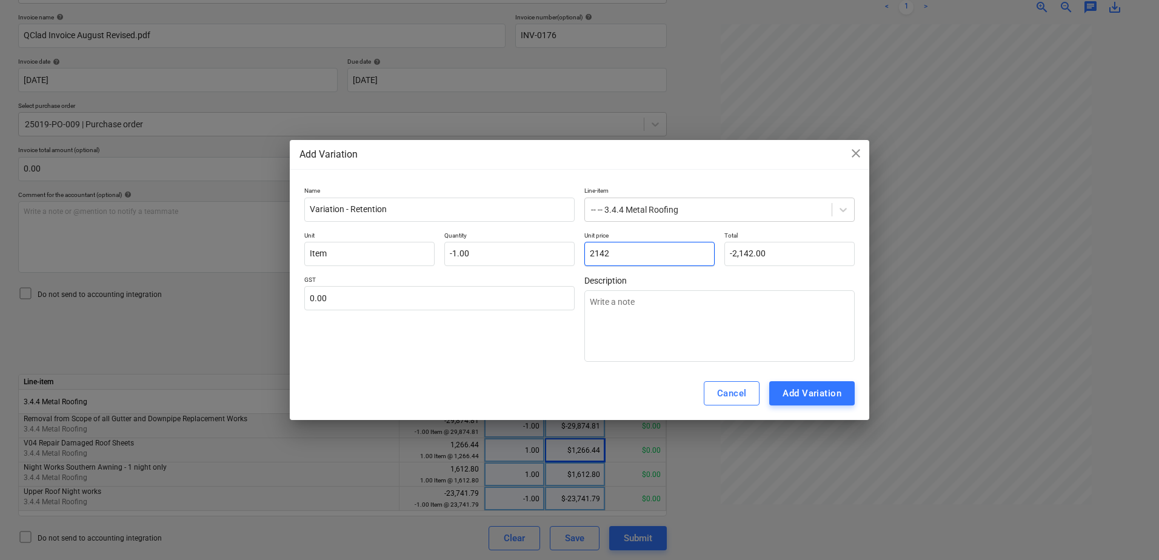
type textarea "x"
type input "-21,427.00"
type input "21427."
type textarea "x"
type input "21427.1"
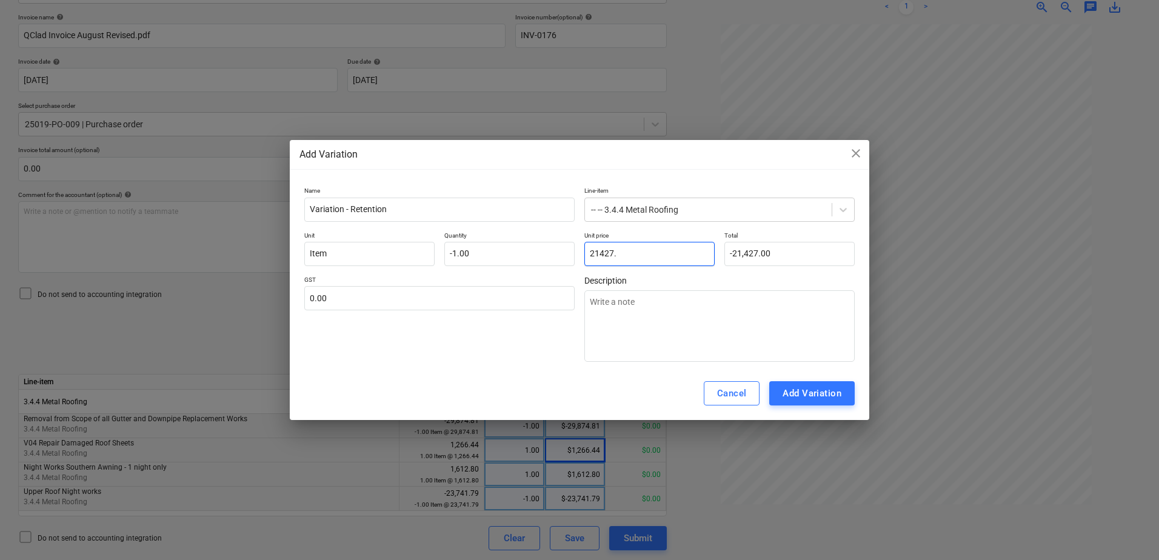
type textarea "x"
type input "-21,427.10"
type input "21427.19"
type textarea "x"
type input "-21,427.19"
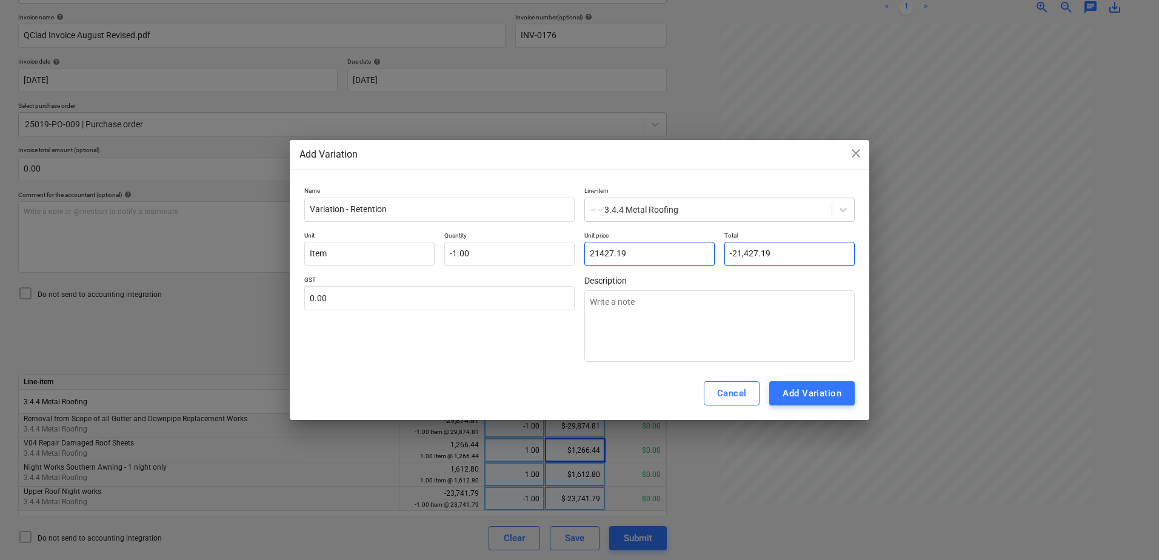
type input "21,427.19"
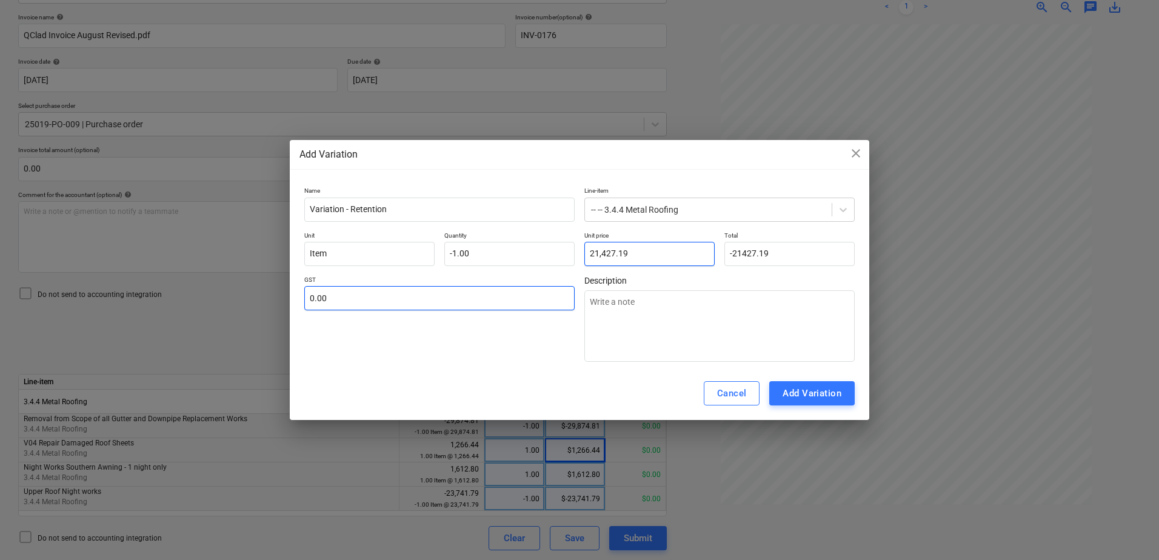
type input "-21,427.19"
type input "1"
type textarea "x"
type input "10"
type textarea "x"
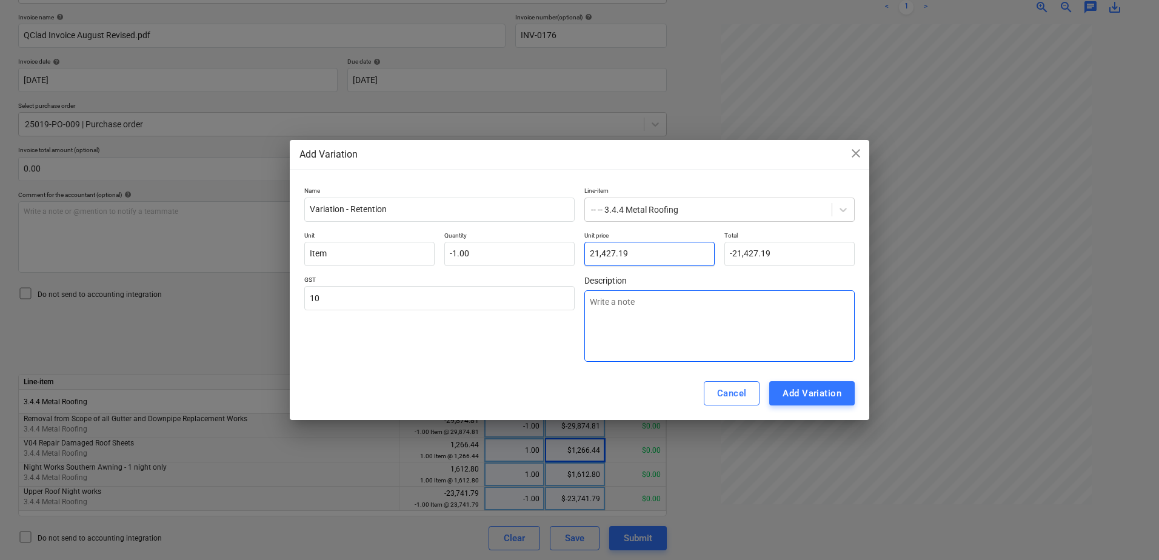
type input "10.00"
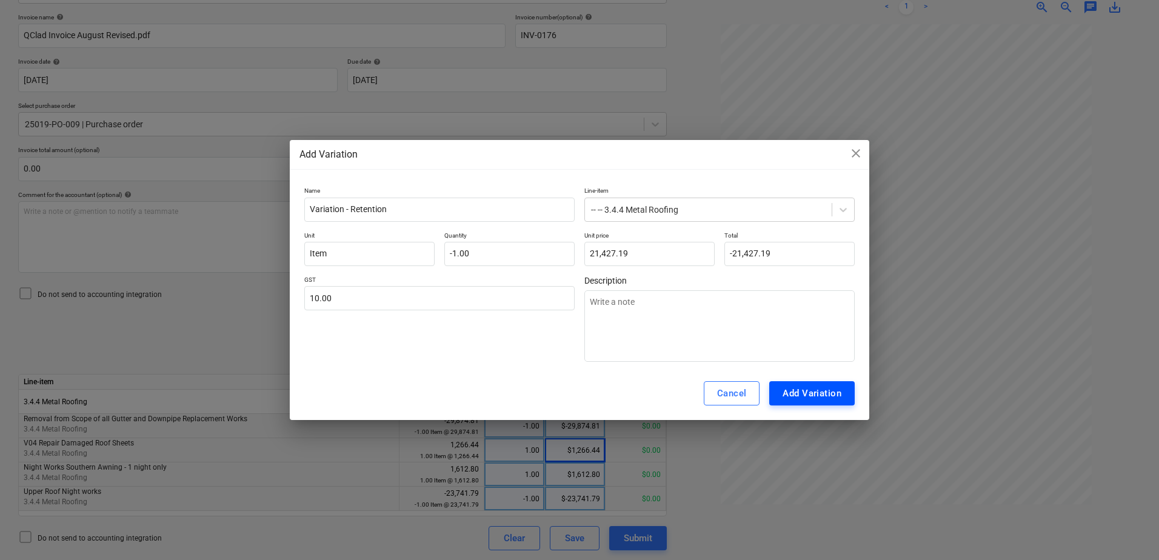
click at [821, 395] on div "Add Variation" at bounding box center [812, 394] width 59 height 16
type textarea "x"
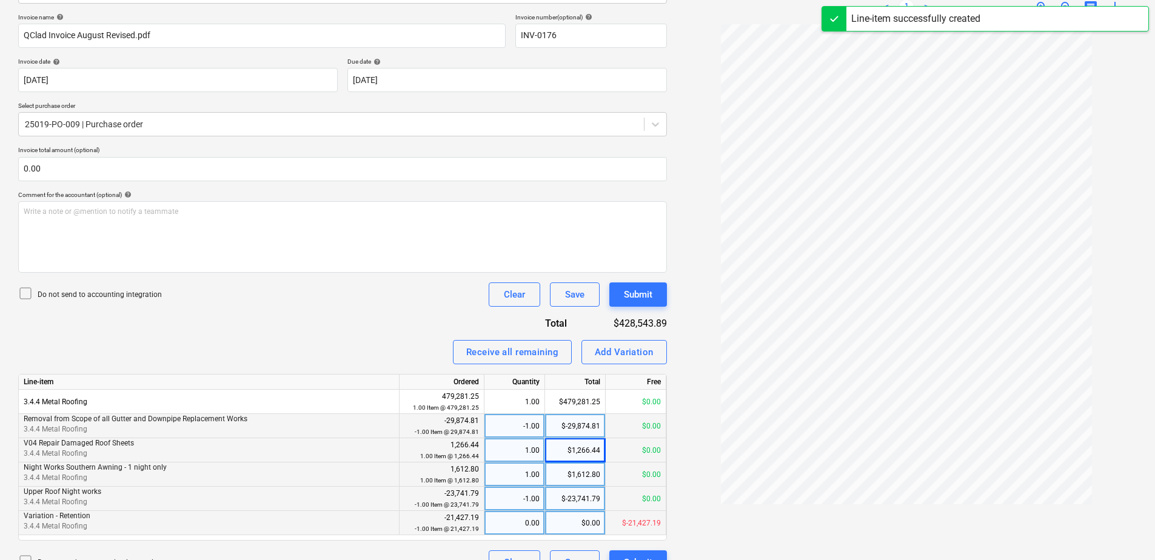
click at [514, 522] on div "0.00" at bounding box center [514, 523] width 50 height 24
type input "1"
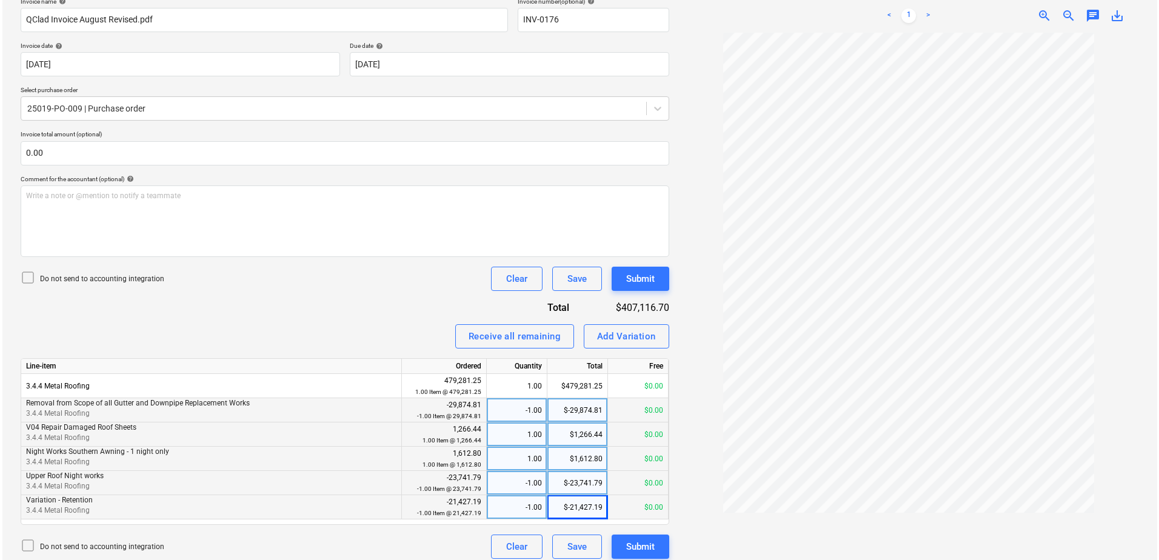
scroll to position [199, 0]
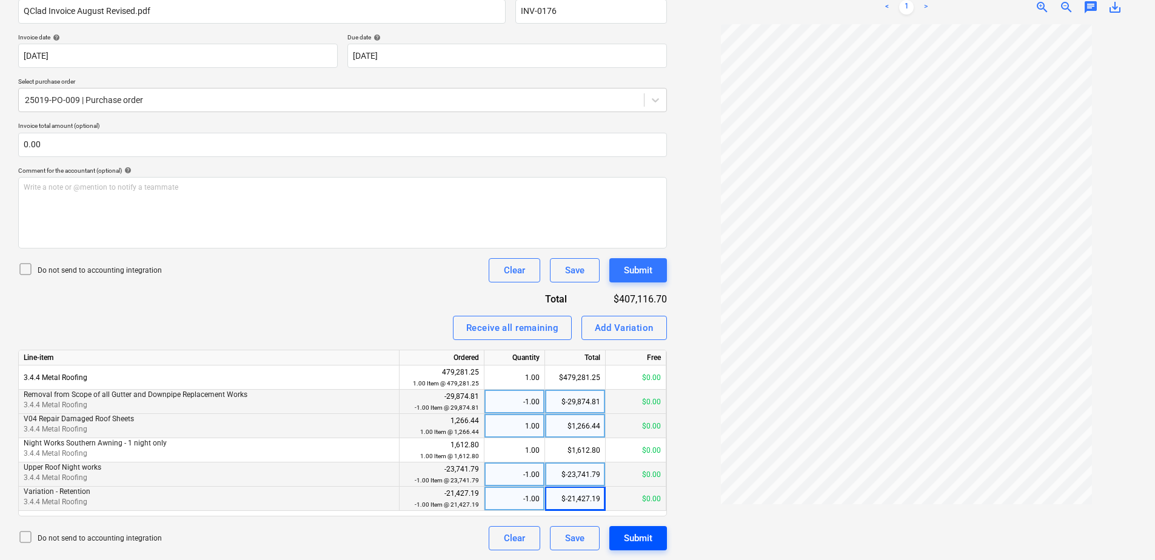
click at [643, 538] on div "Submit" at bounding box center [638, 538] width 28 height 16
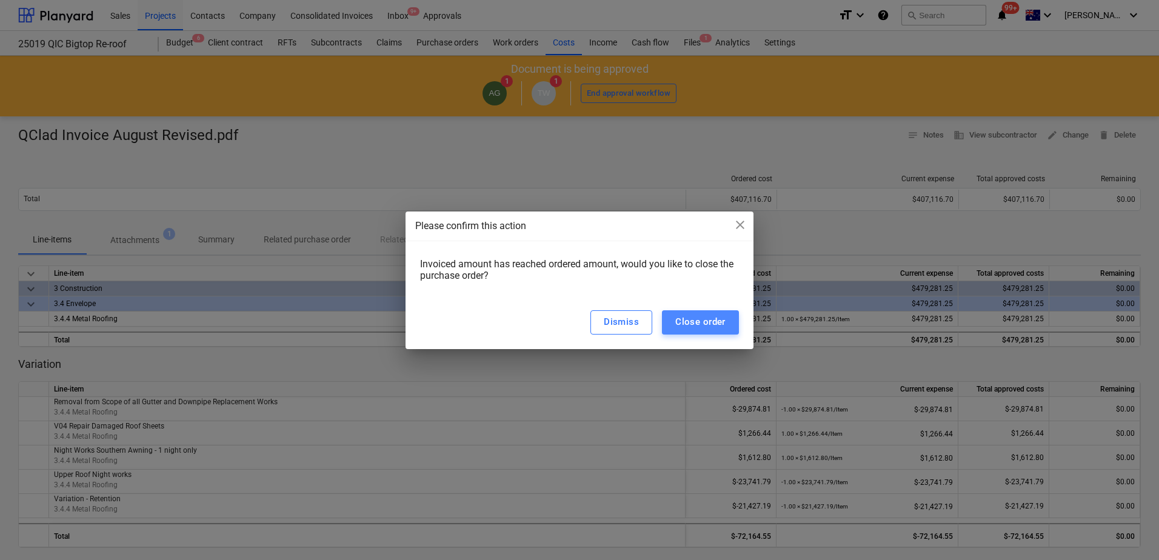
click at [699, 323] on div "Close order" at bounding box center [700, 322] width 50 height 16
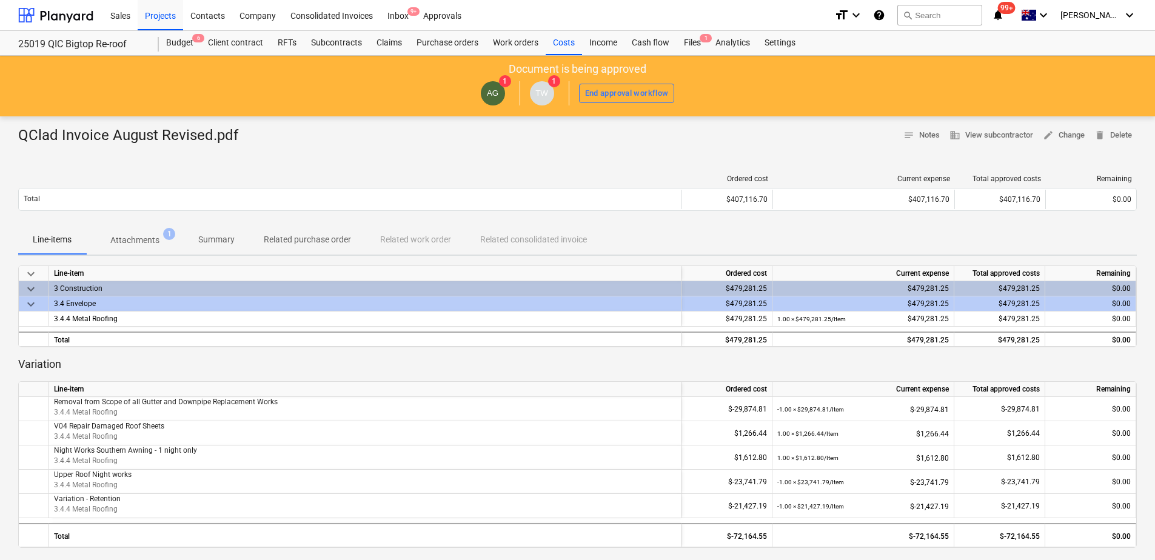
click at [277, 249] on span "Related purchase order" at bounding box center [307, 240] width 116 height 20
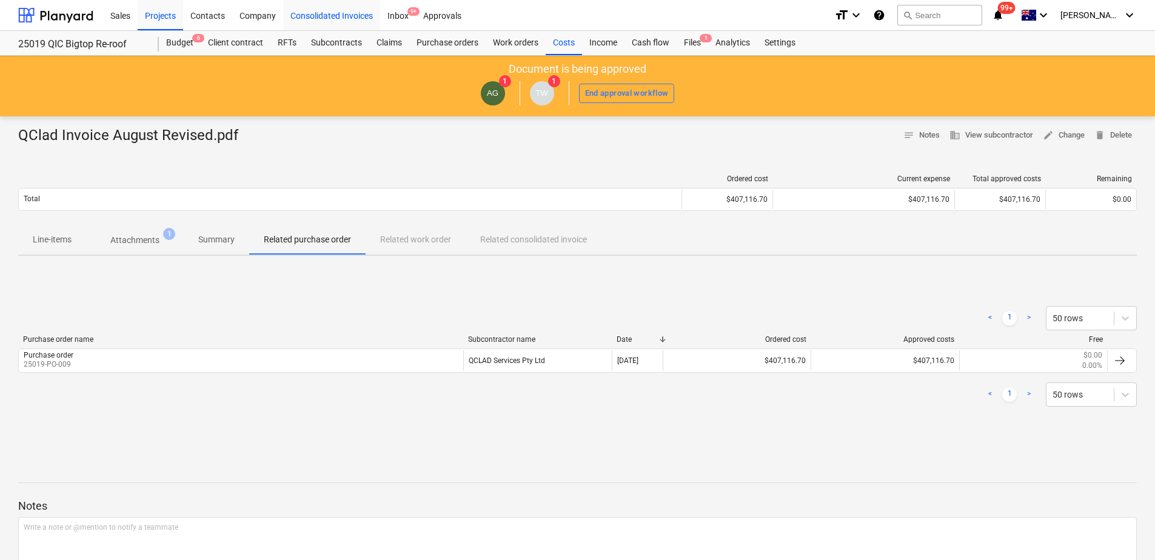
click at [362, 16] on div "Consolidated Invoices" at bounding box center [331, 14] width 97 height 31
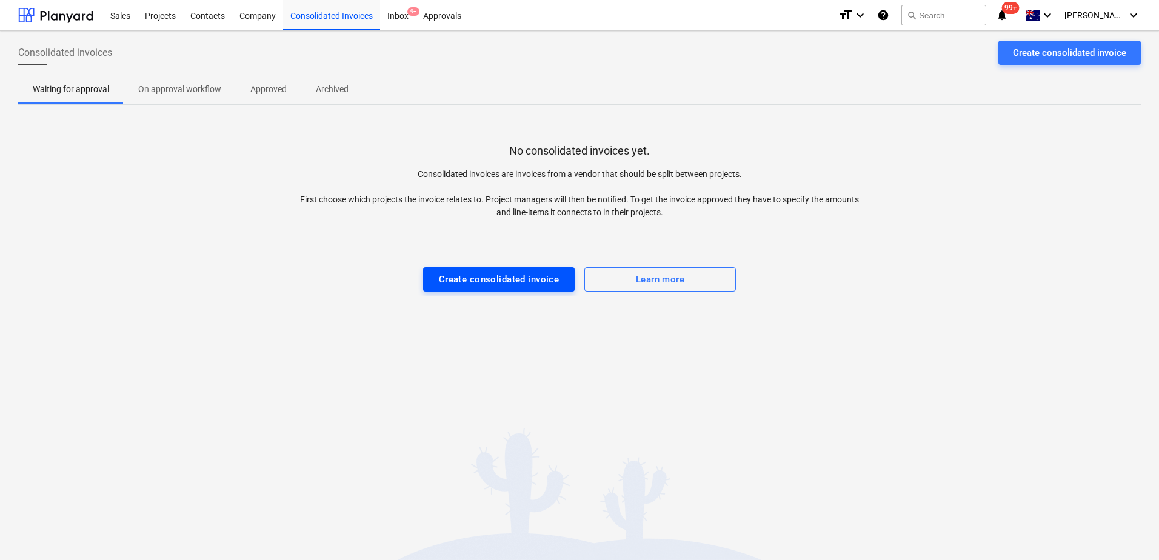
click at [483, 288] on button "Create consolidated invoice" at bounding box center [499, 279] width 152 height 24
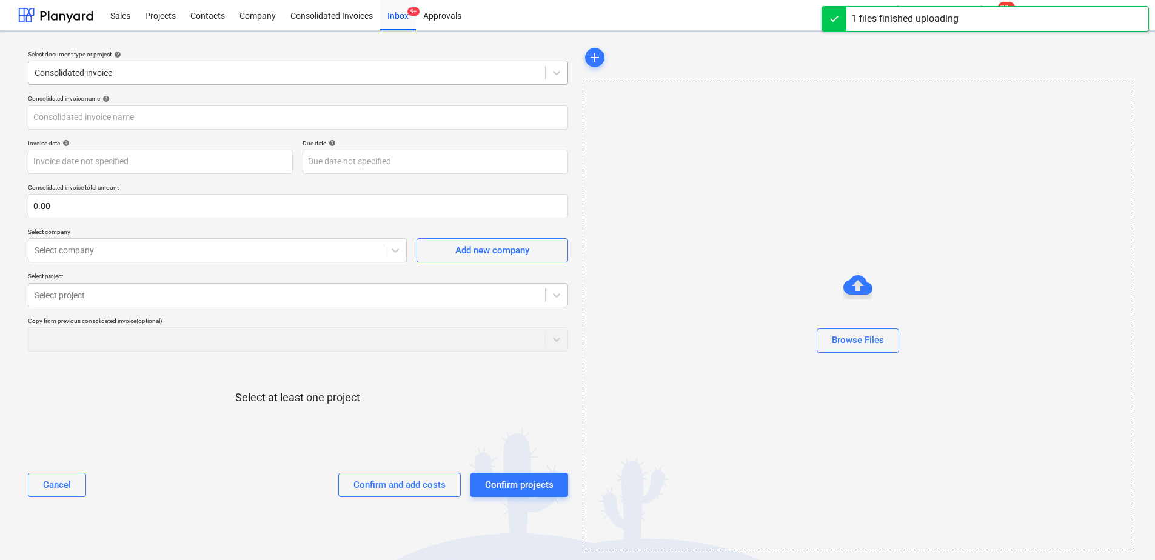
type input "Invoice INV-0022.pdf"
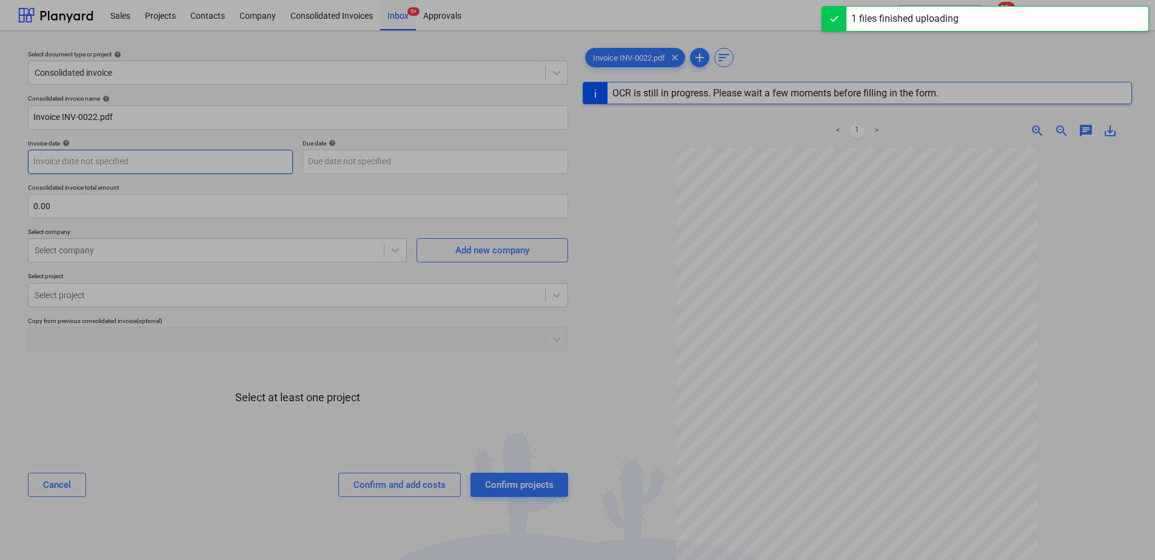
click at [128, 156] on body "Sales Projects Contacts Company Consolidated Invoices Inbox 9+ Approvals format…" at bounding box center [577, 280] width 1155 height 560
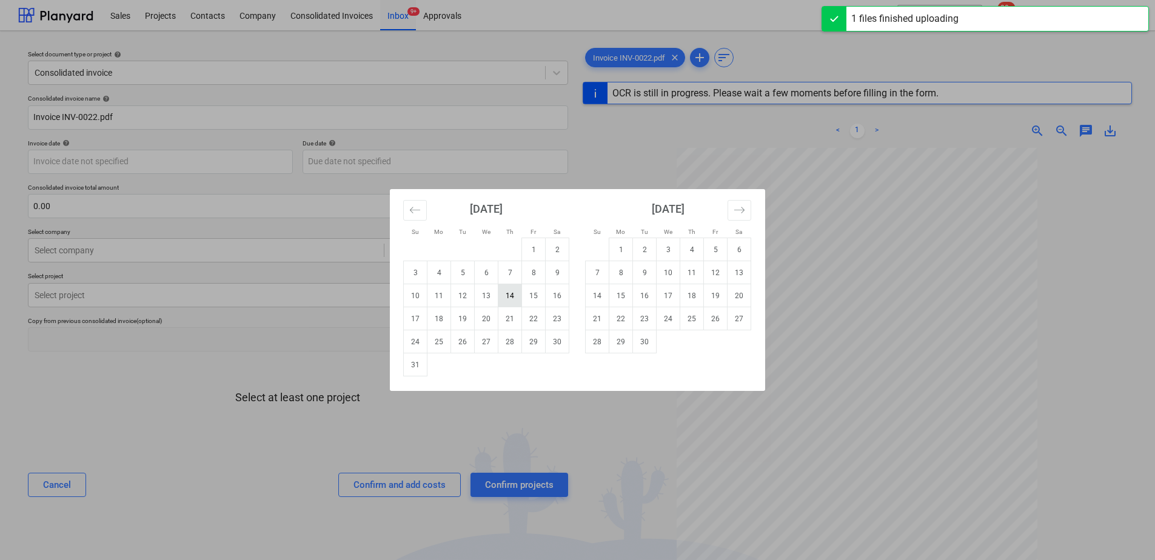
click at [507, 296] on td "14" at bounding box center [510, 295] width 24 height 23
type input "[DATE]"
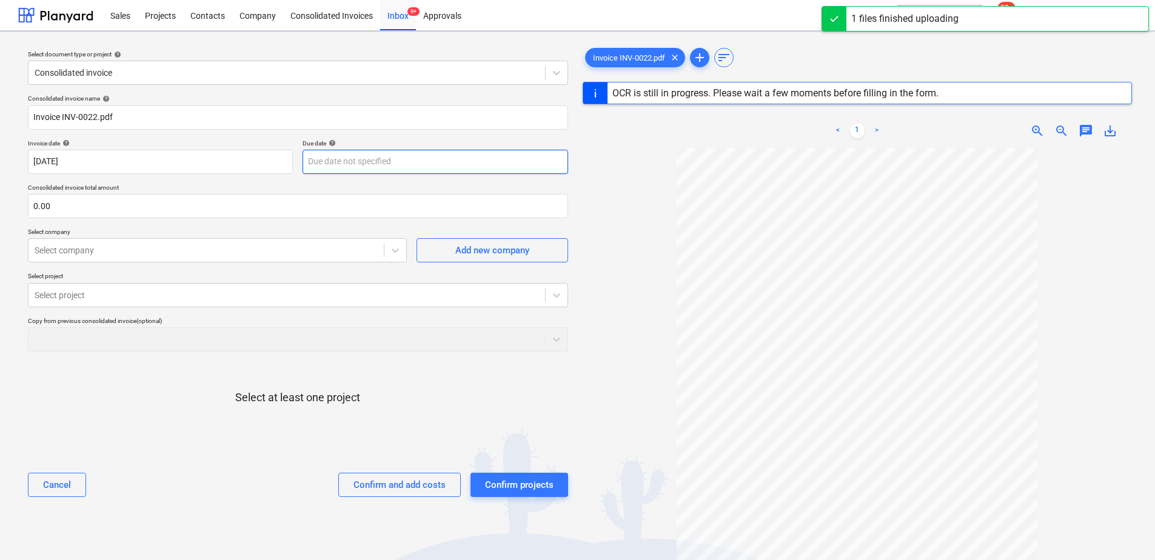
click at [346, 162] on body "Sales Projects Contacts Company Consolidated Invoices Inbox 9+ Approvals format…" at bounding box center [577, 280] width 1155 height 560
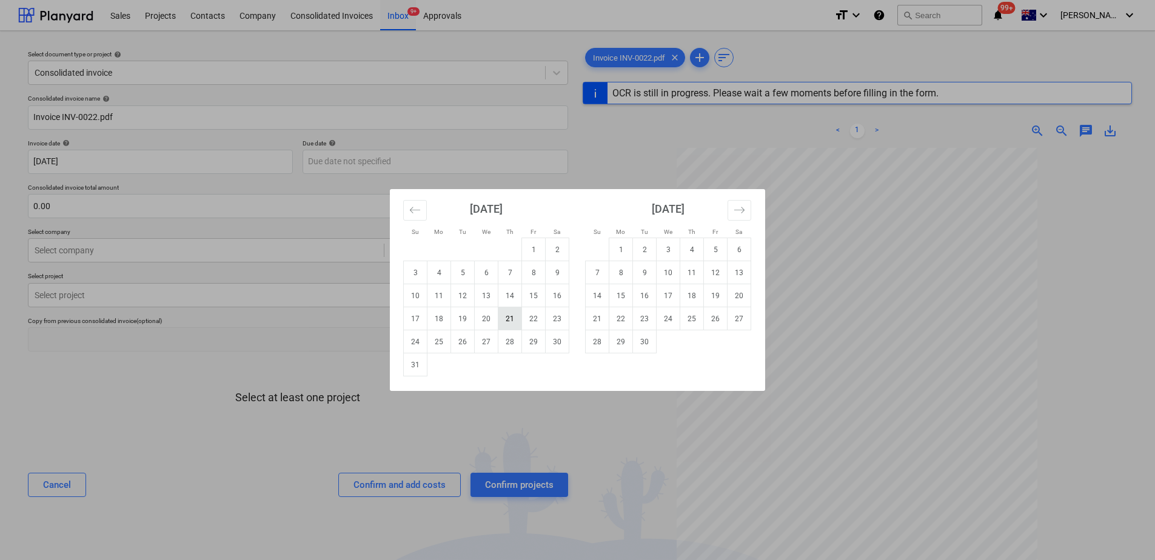
click at [514, 321] on td "21" at bounding box center [510, 318] width 24 height 23
type input "[DATE]"
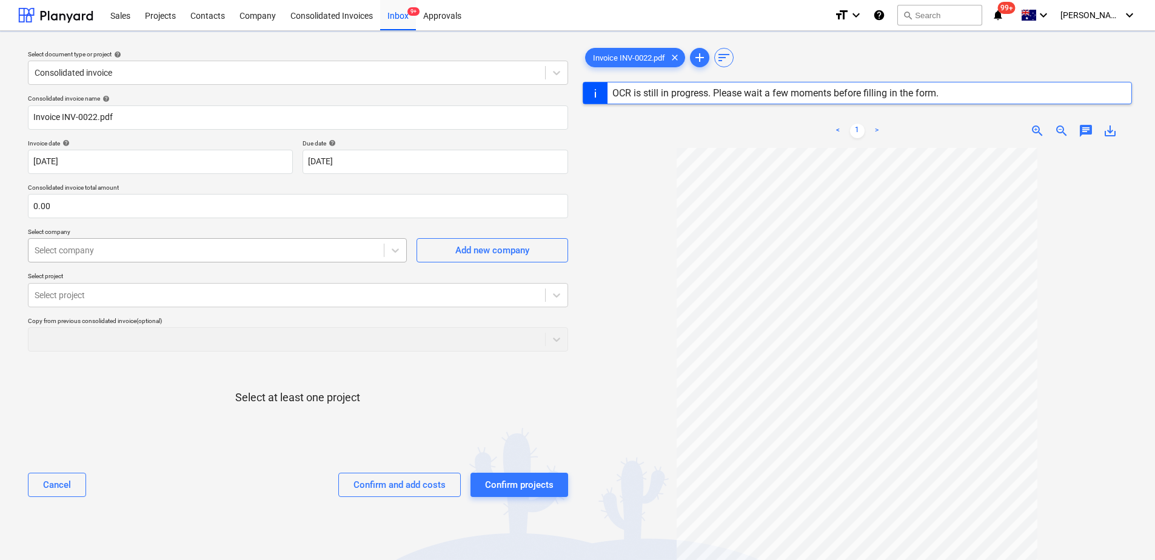
click at [162, 255] on div at bounding box center [206, 250] width 343 height 12
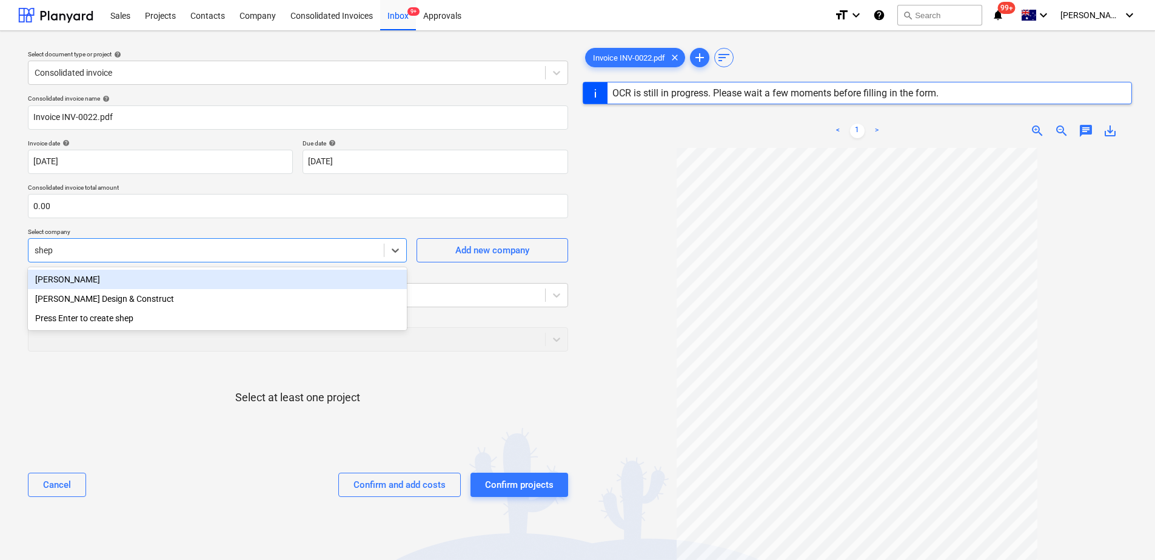
type input "shepp"
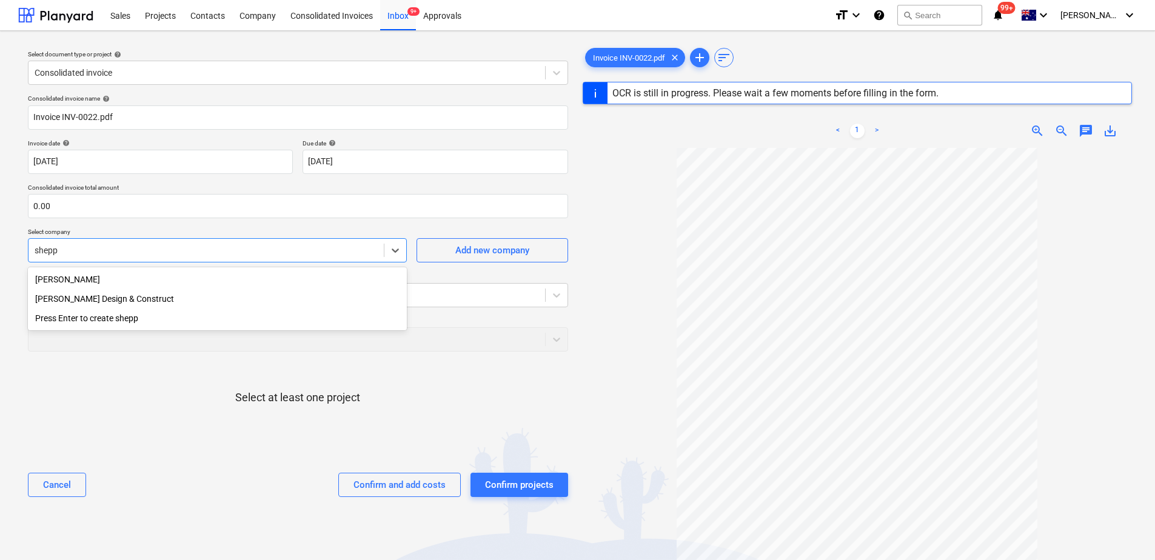
click at [144, 304] on div "[PERSON_NAME] Design & Construct" at bounding box center [217, 298] width 379 height 19
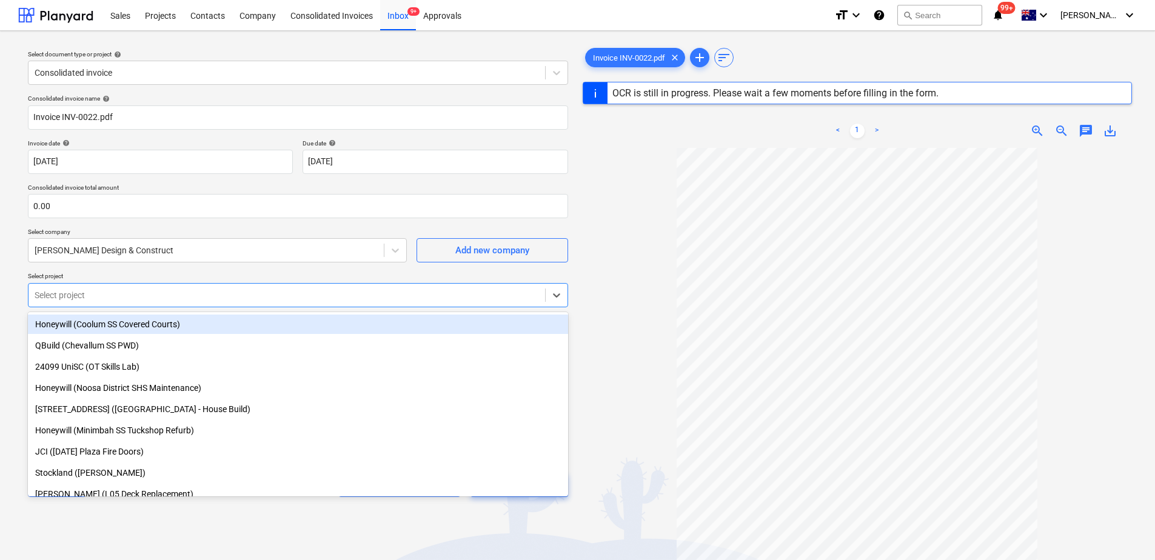
click at [138, 299] on div at bounding box center [287, 295] width 504 height 12
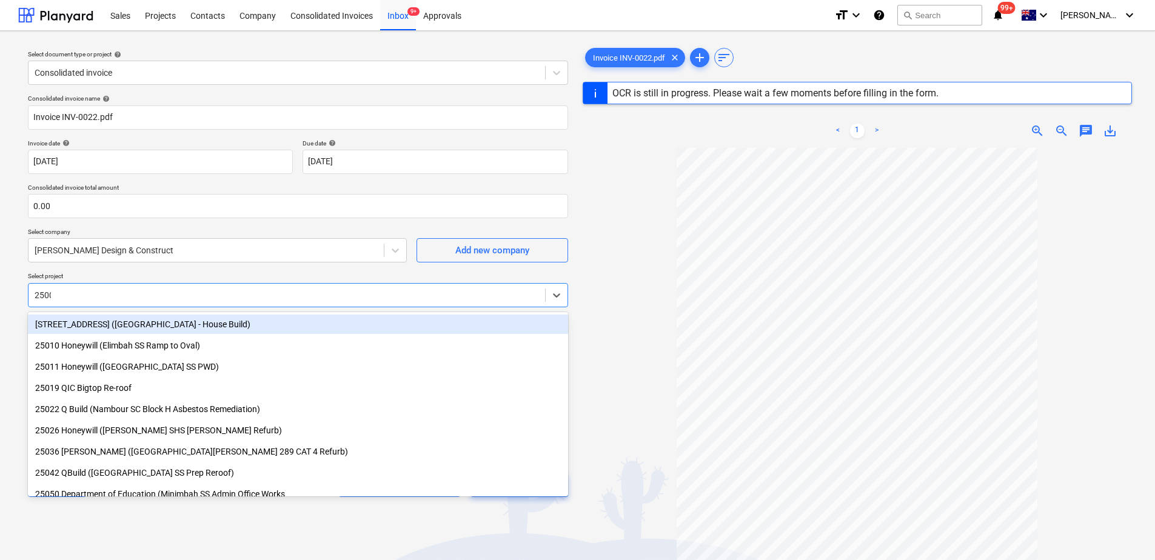
type input "25001"
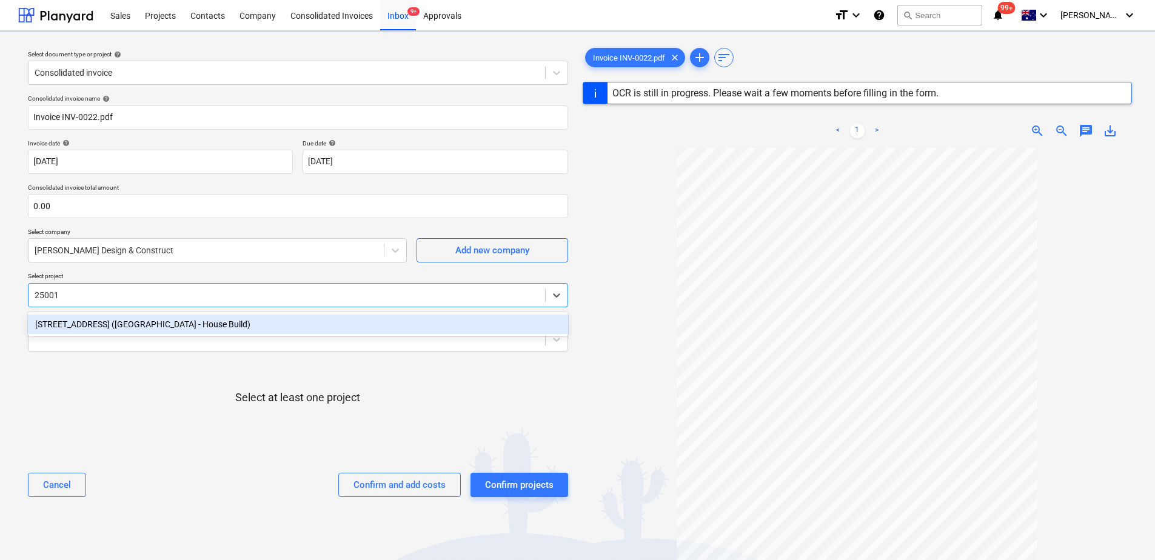
click at [142, 323] on div "[STREET_ADDRESS] ([GEOGRAPHIC_DATA] - House Build)" at bounding box center [298, 324] width 540 height 19
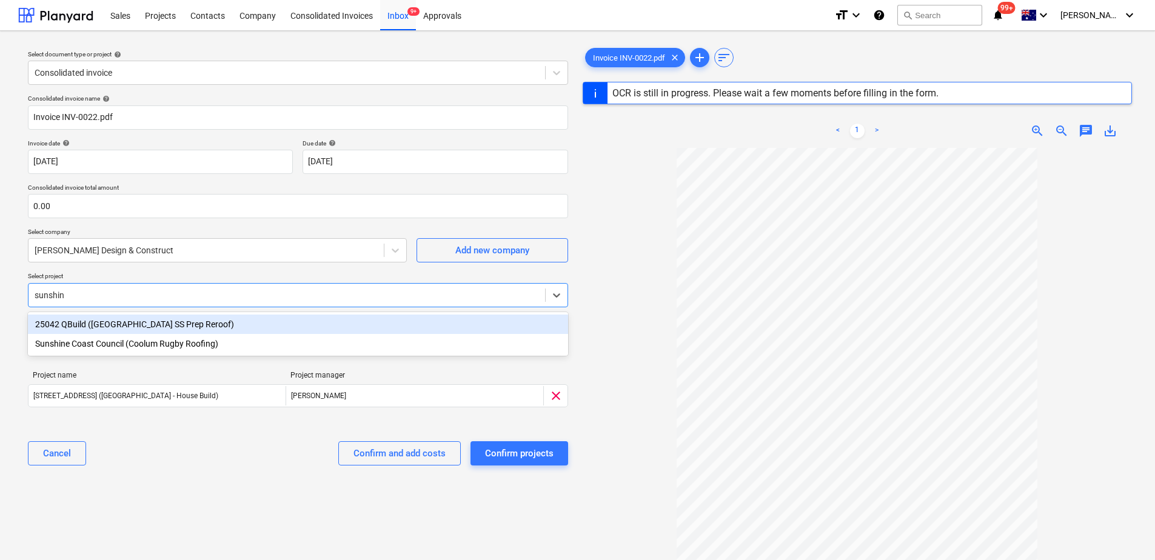
type input "sunshine"
type input "INV-0022"
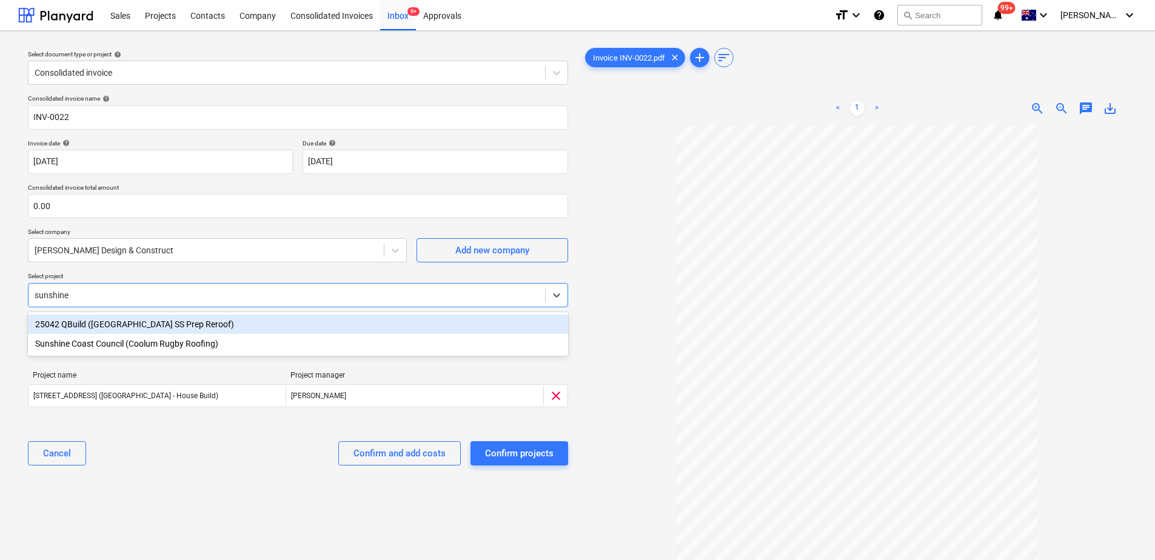
click at [142, 323] on div "25042 QBuild ([GEOGRAPHIC_DATA] SS Prep Reroof)" at bounding box center [298, 324] width 540 height 19
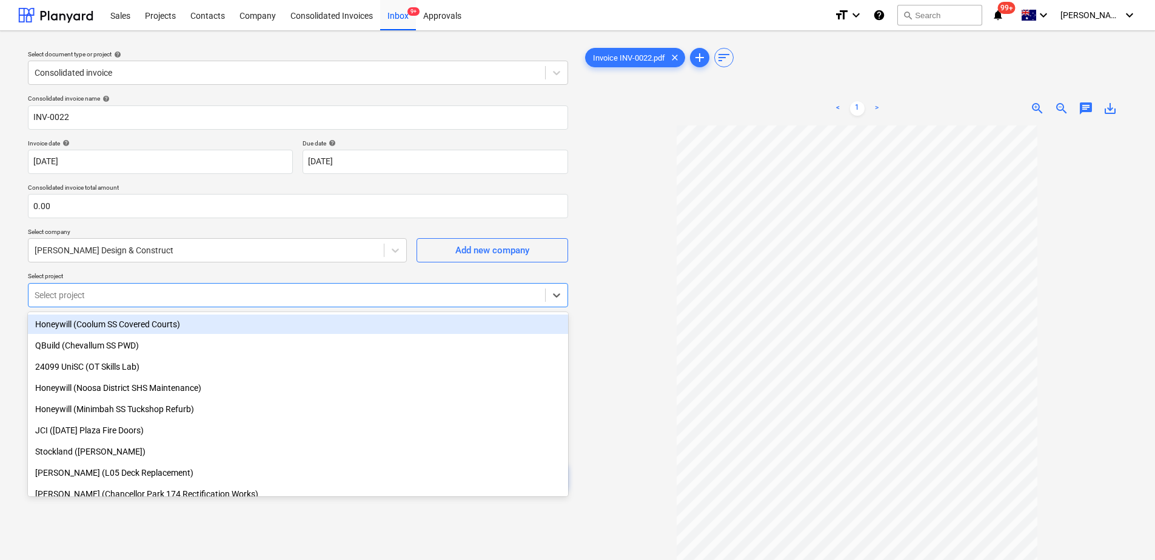
click at [162, 273] on p "Select project" at bounding box center [298, 277] width 540 height 10
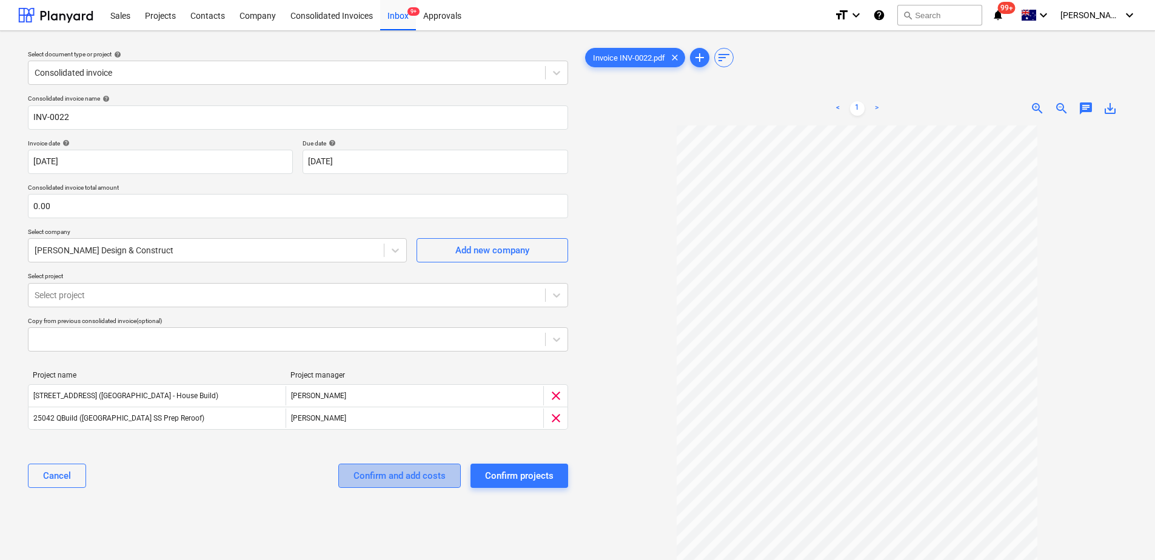
click at [408, 479] on div "Confirm and add costs" at bounding box center [399, 476] width 92 height 16
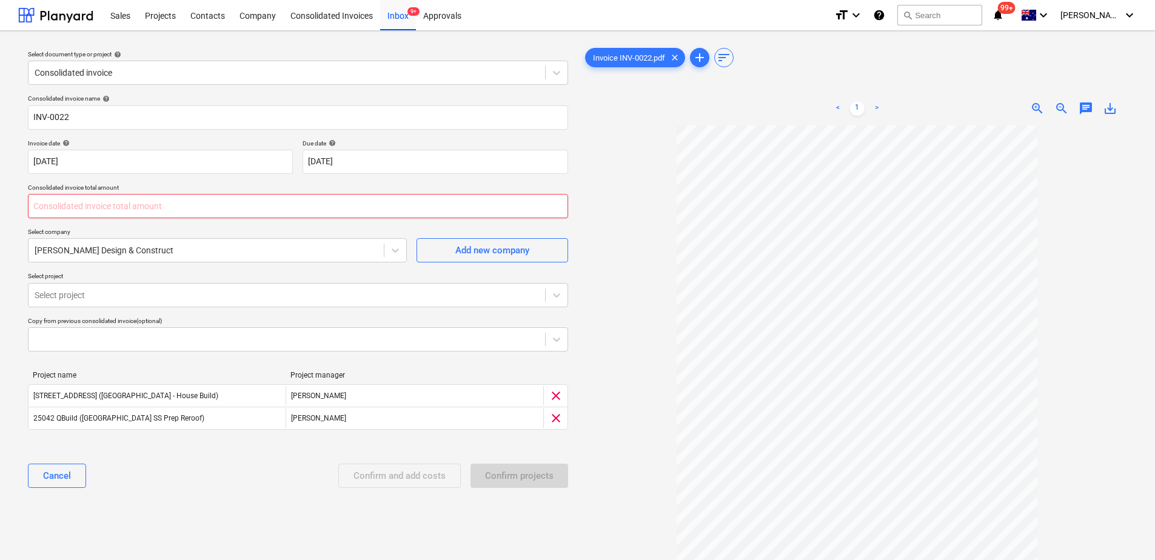
click at [63, 207] on input "text" at bounding box center [298, 206] width 540 height 24
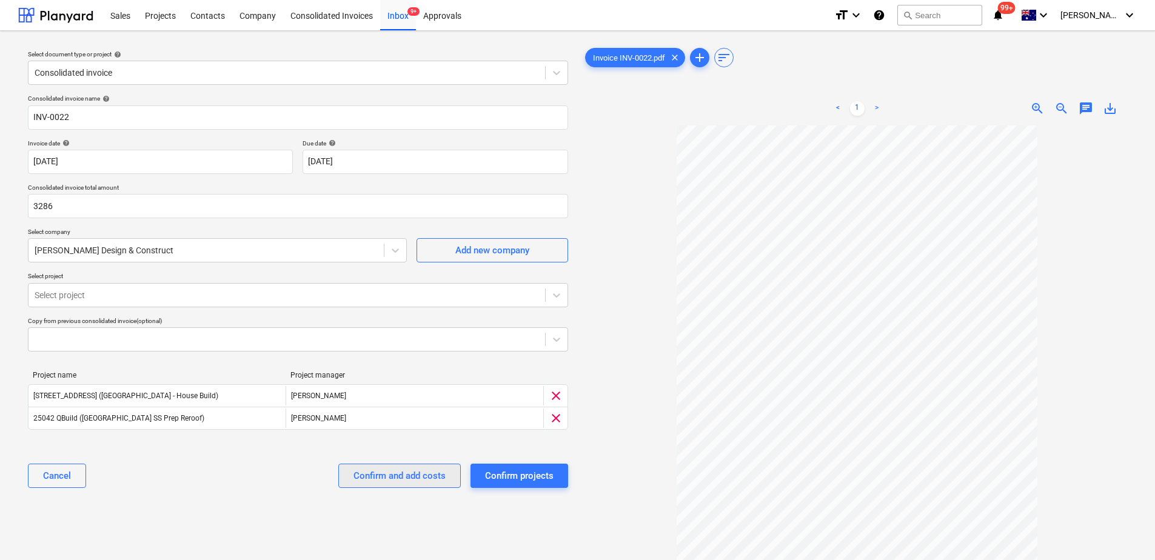
type input "3,286.00"
click at [369, 482] on div "Confirm and add costs" at bounding box center [399, 476] width 92 height 16
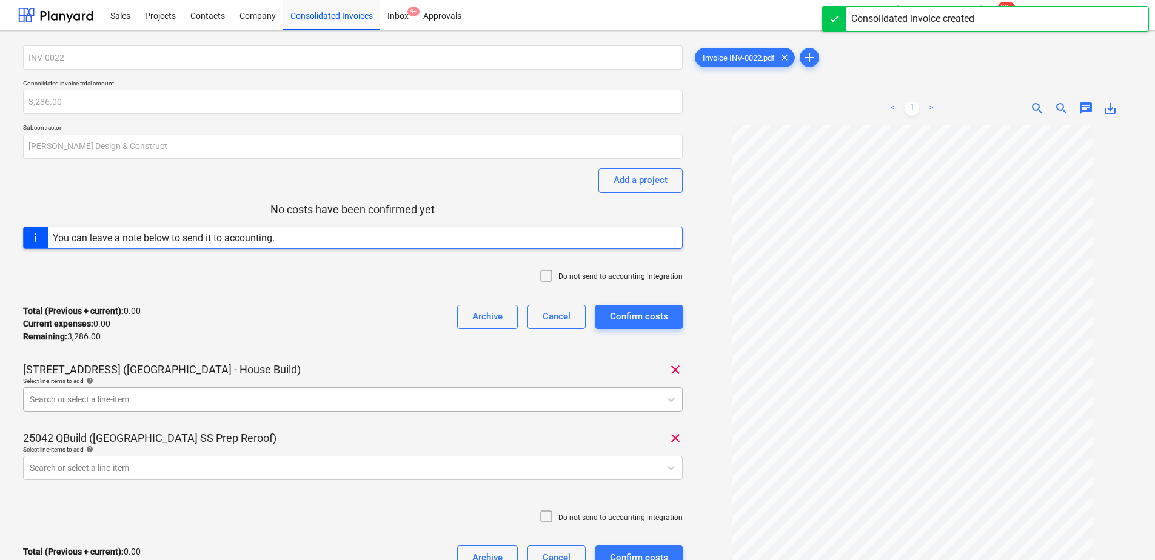
click at [260, 399] on body "Sales Projects Contacts Company Consolidated Invoices Inbox 9+ Approvals format…" at bounding box center [577, 280] width 1155 height 560
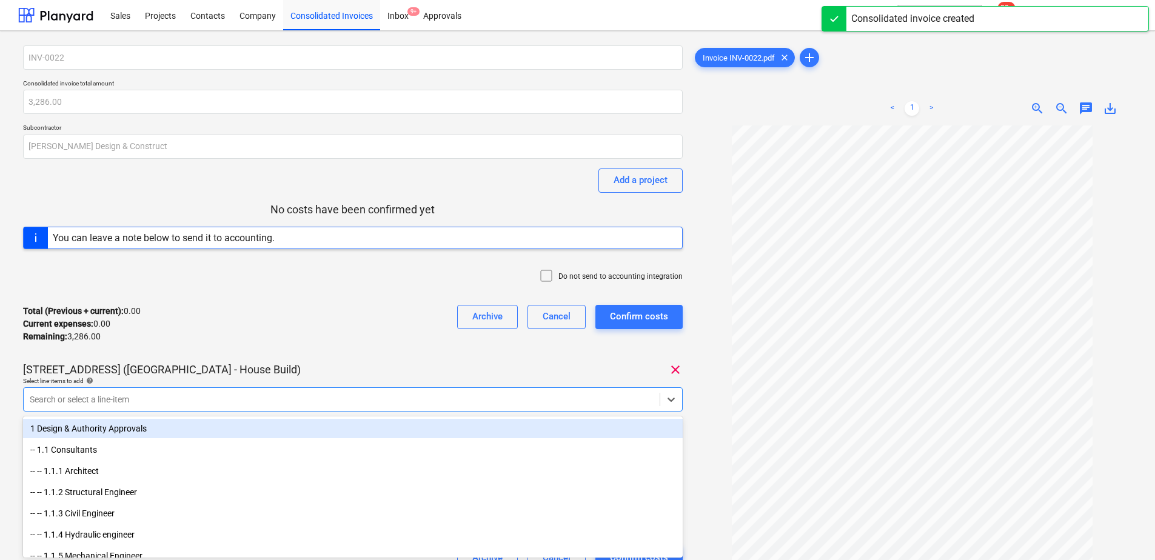
scroll to position [45, 0]
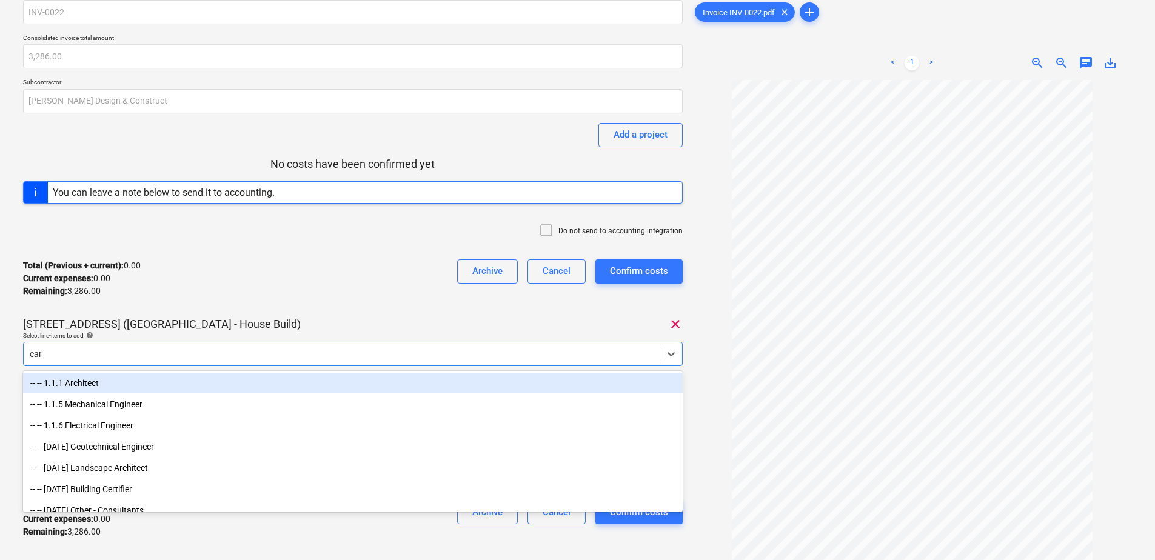
type input "carp"
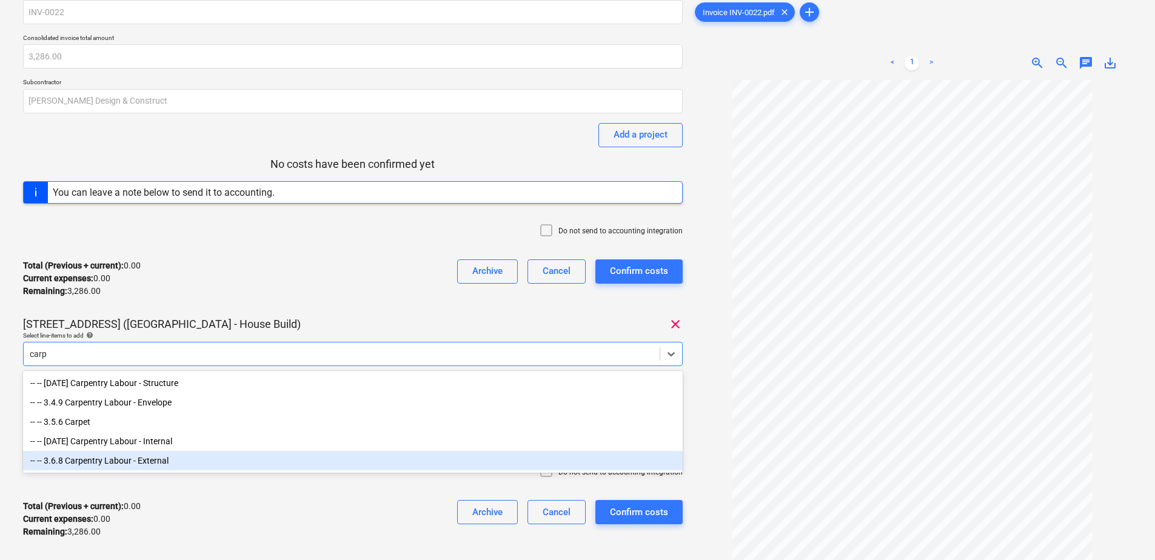
click at [162, 467] on div "-- -- 3.6.8 Carpentry Labour - External" at bounding box center [353, 460] width 660 height 19
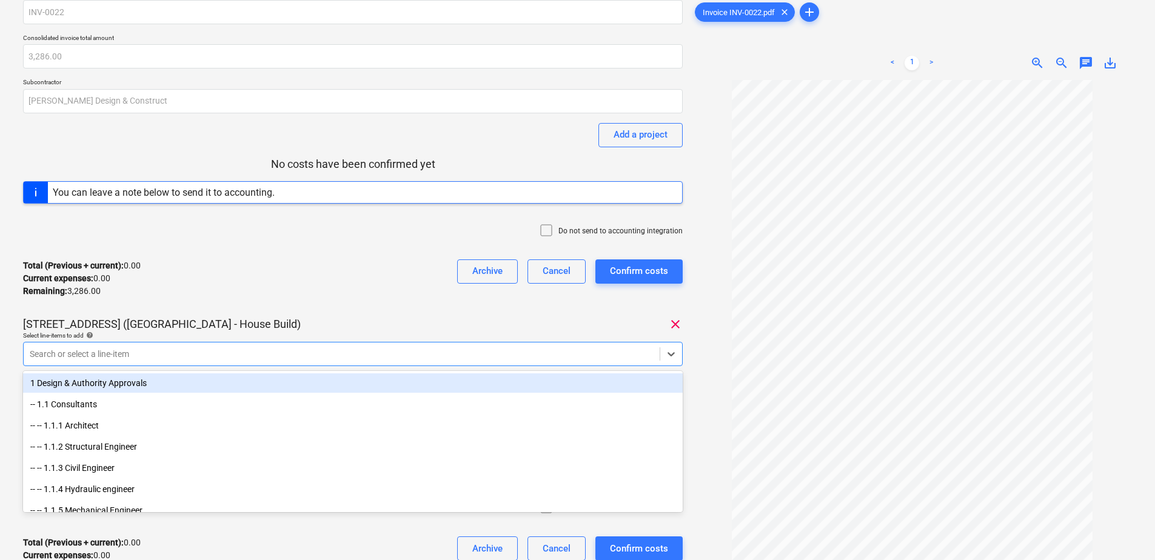
click at [267, 315] on div "INV-0022 Consolidated invoice total amount 3,286.00 Subcontractor [PERSON_NAME]…" at bounding box center [353, 292] width 660 height 584
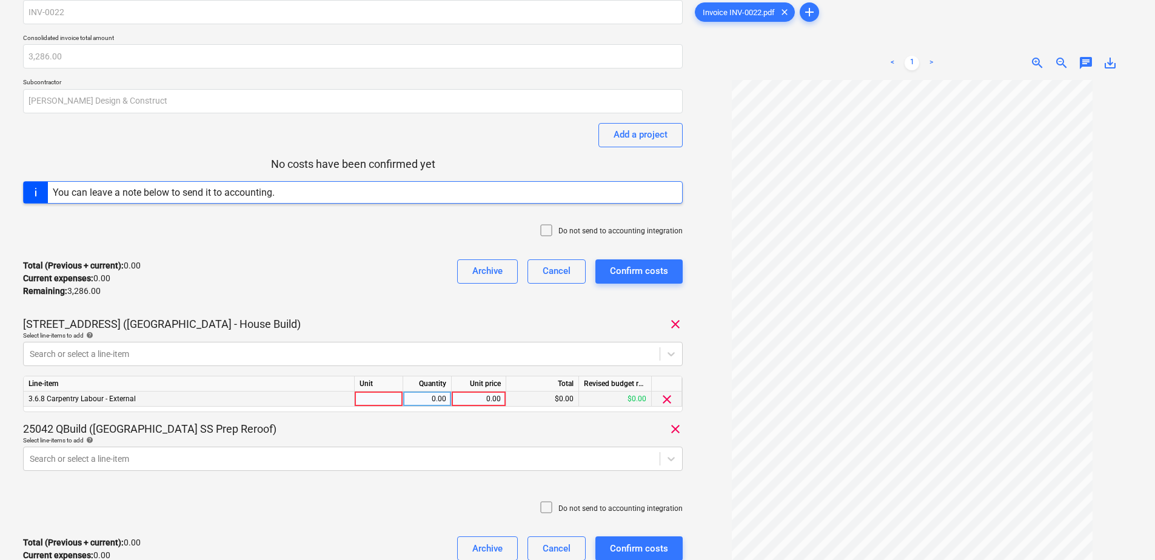
click at [372, 401] on div at bounding box center [379, 399] width 48 height 15
type input "Item"
click at [429, 399] on div "0.00" at bounding box center [427, 399] width 38 height 15
type input "1"
type input "434"
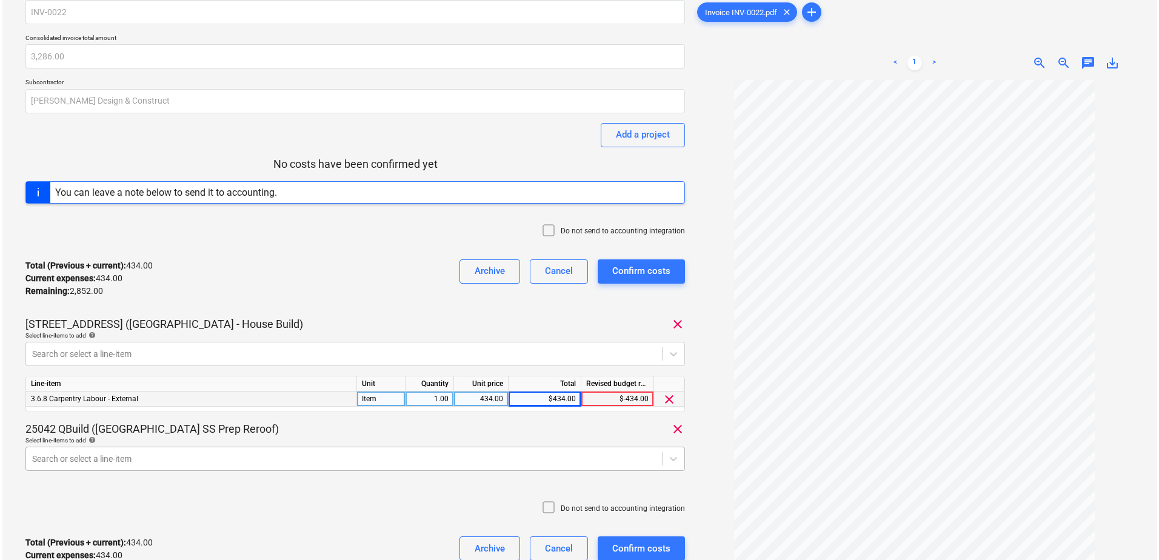
scroll to position [150, 0]
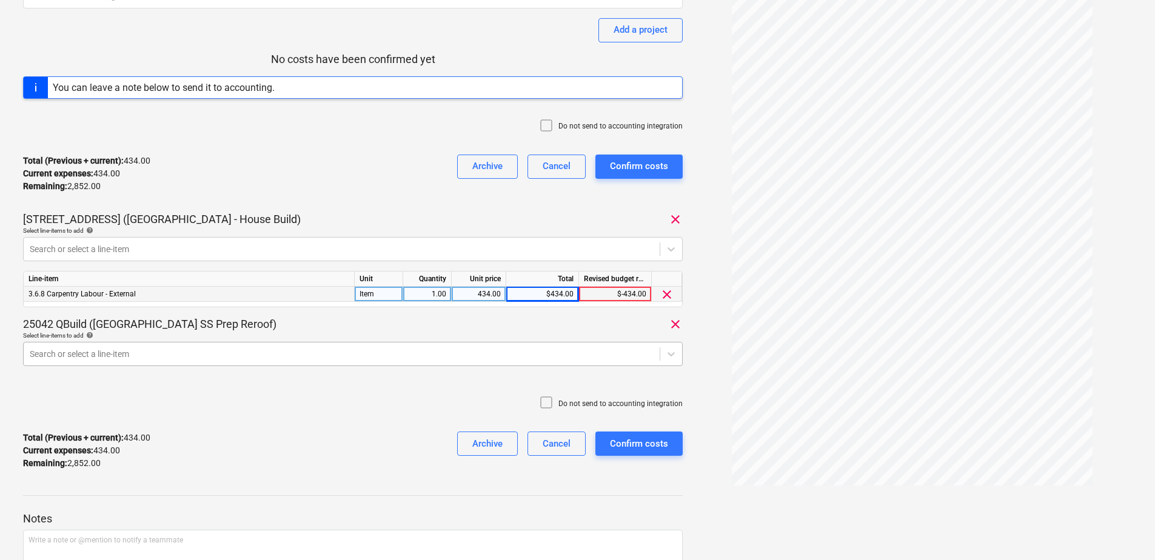
click at [187, 410] on body "Sales Projects Contacts Company Consolidated Invoices Inbox 9+ Approvals format…" at bounding box center [577, 130] width 1155 height 560
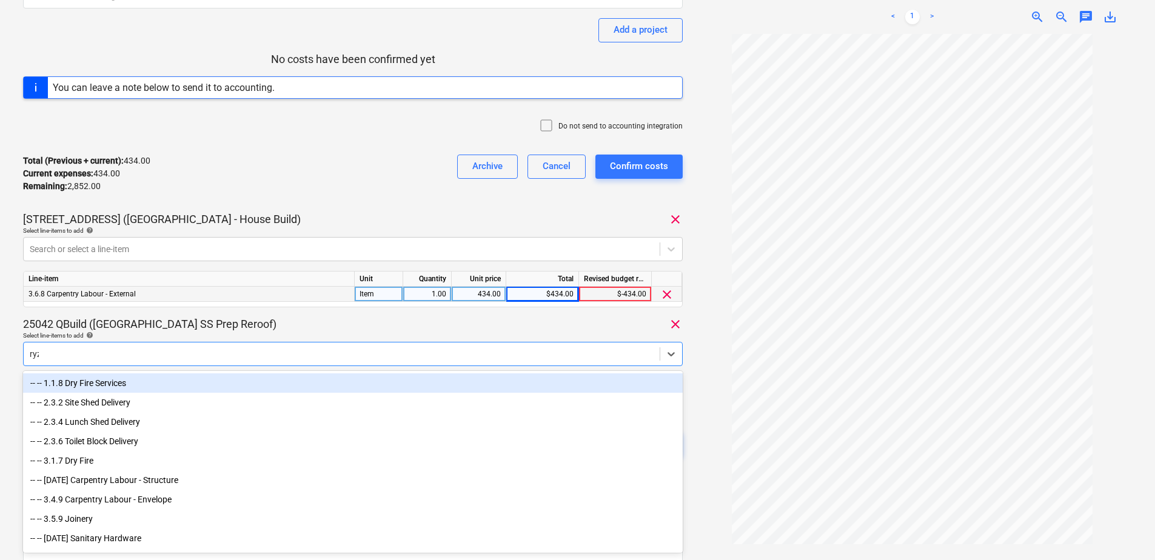
type input "ryza"
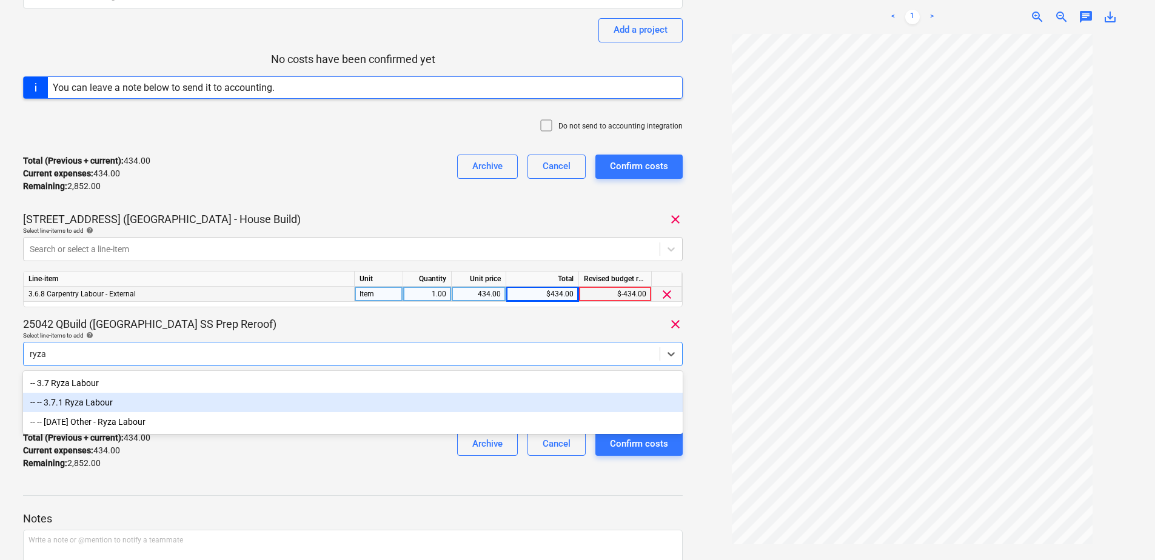
click at [82, 404] on div "-- -- 3.7.1 Ryza Labour" at bounding box center [353, 402] width 660 height 19
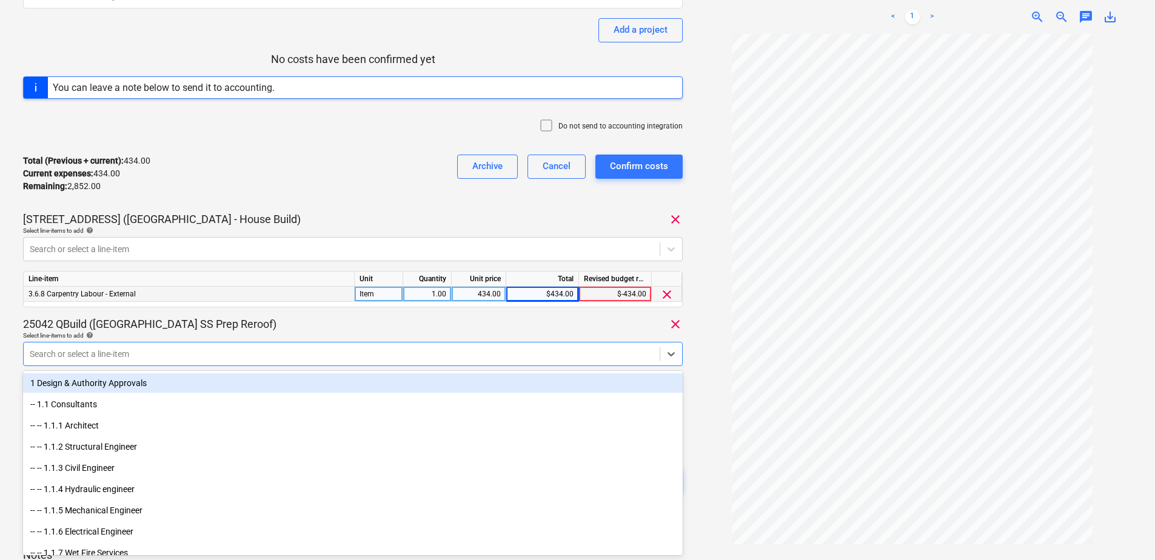
click at [265, 326] on div "25042 QBuild ([GEOGRAPHIC_DATA] SS Prep Reroof) clear" at bounding box center [353, 324] width 660 height 15
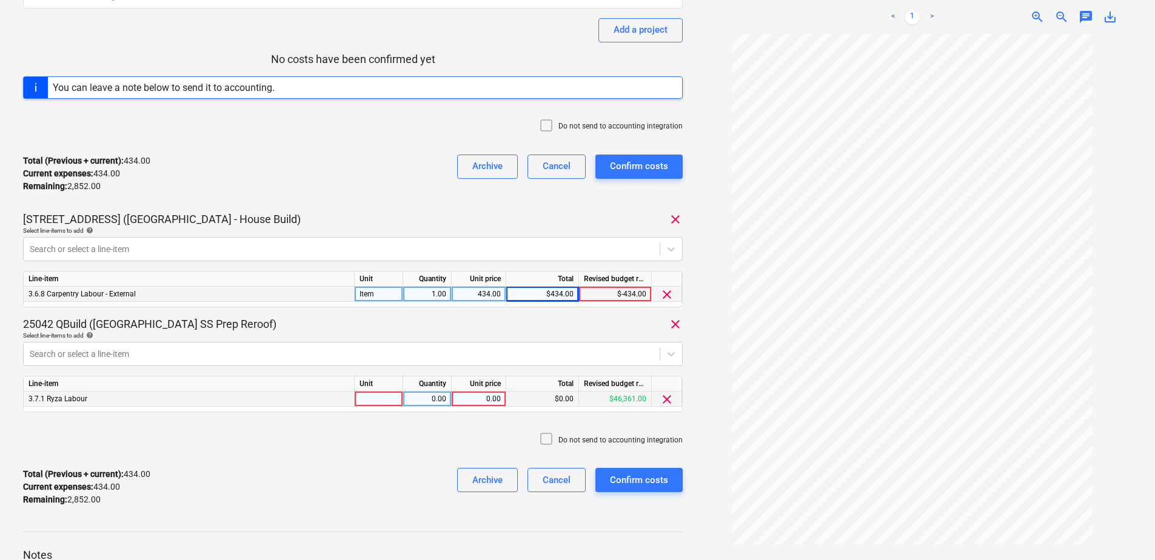
click at [376, 398] on div at bounding box center [379, 399] width 48 height 15
type input "Item"
type input "2852"
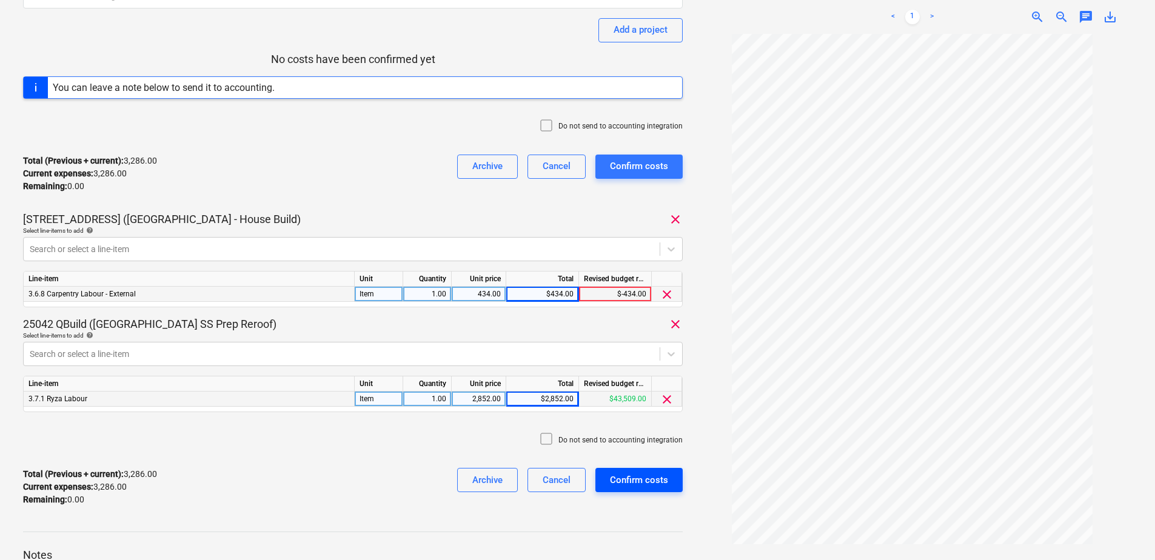
click at [652, 483] on div "Confirm costs" at bounding box center [639, 480] width 58 height 16
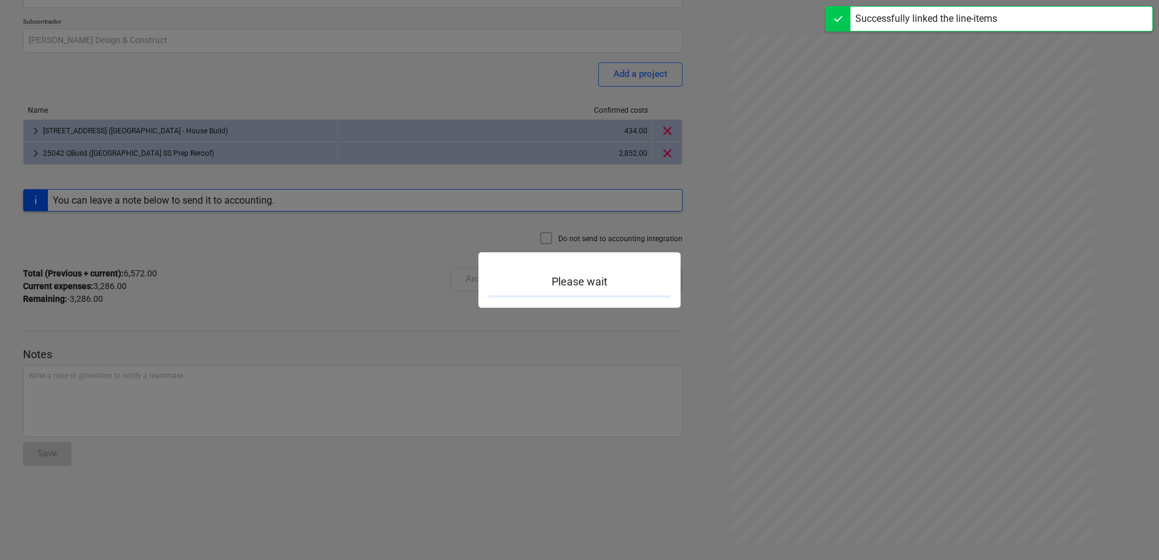
scroll to position [106, 0]
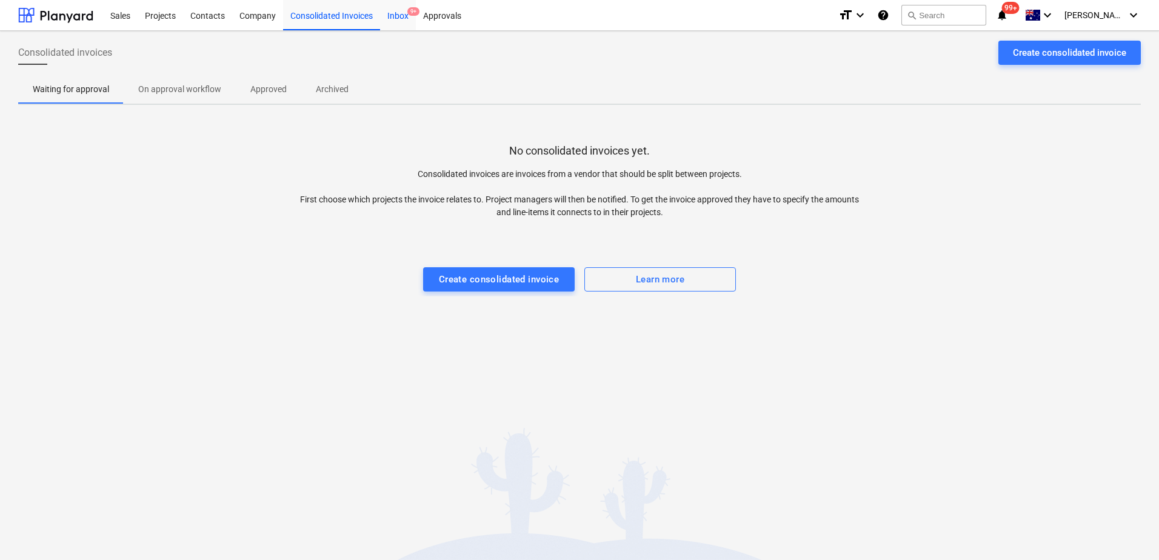
drag, startPoint x: 409, startPoint y: 17, endPoint x: 397, endPoint y: 27, distance: 15.1
click at [409, 17] on div "Inbox 9+" at bounding box center [398, 14] width 36 height 31
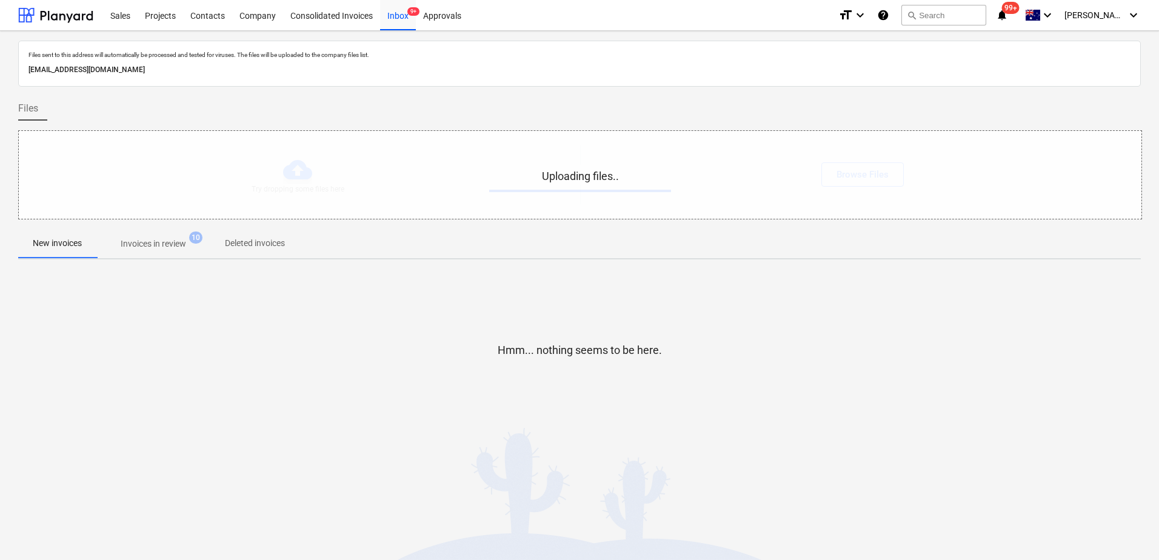
click at [169, 239] on p "Invoices in review" at bounding box center [153, 244] width 65 height 13
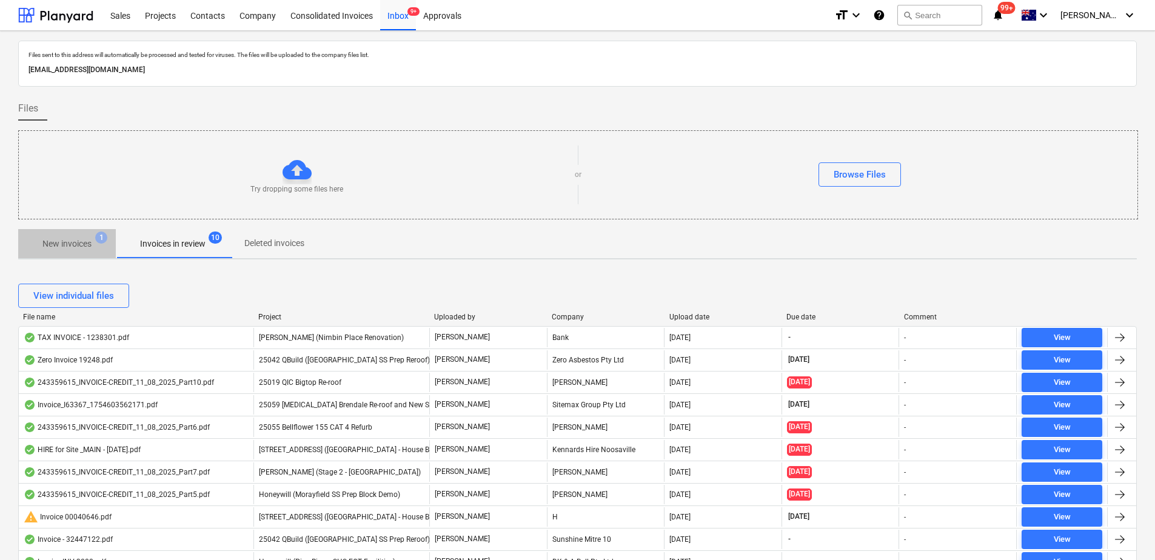
click at [67, 247] on p "New invoices" at bounding box center [66, 244] width 49 height 13
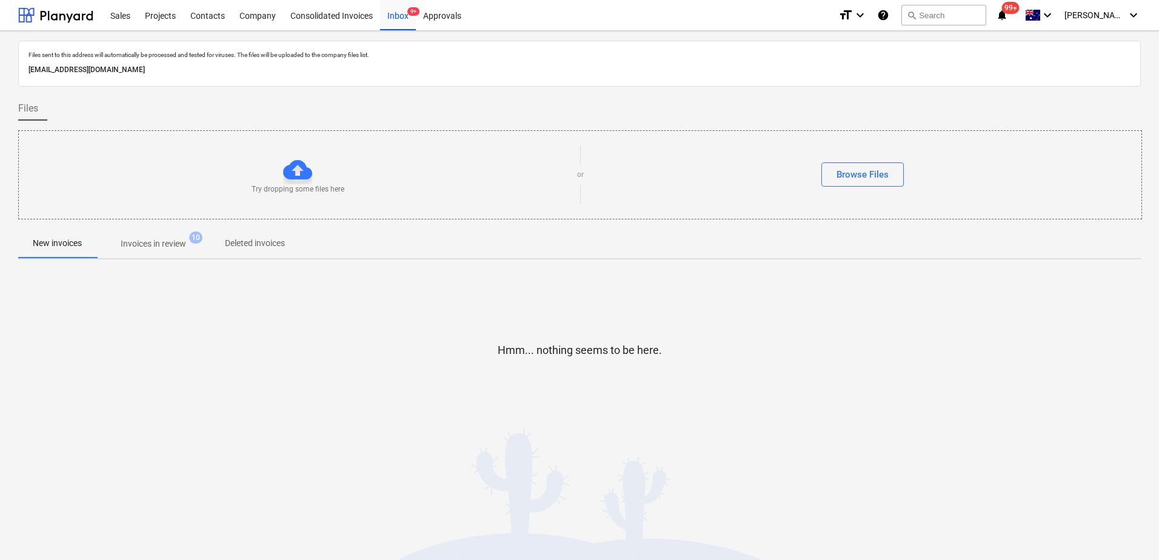
click at [191, 236] on span "10" at bounding box center [195, 238] width 13 height 12
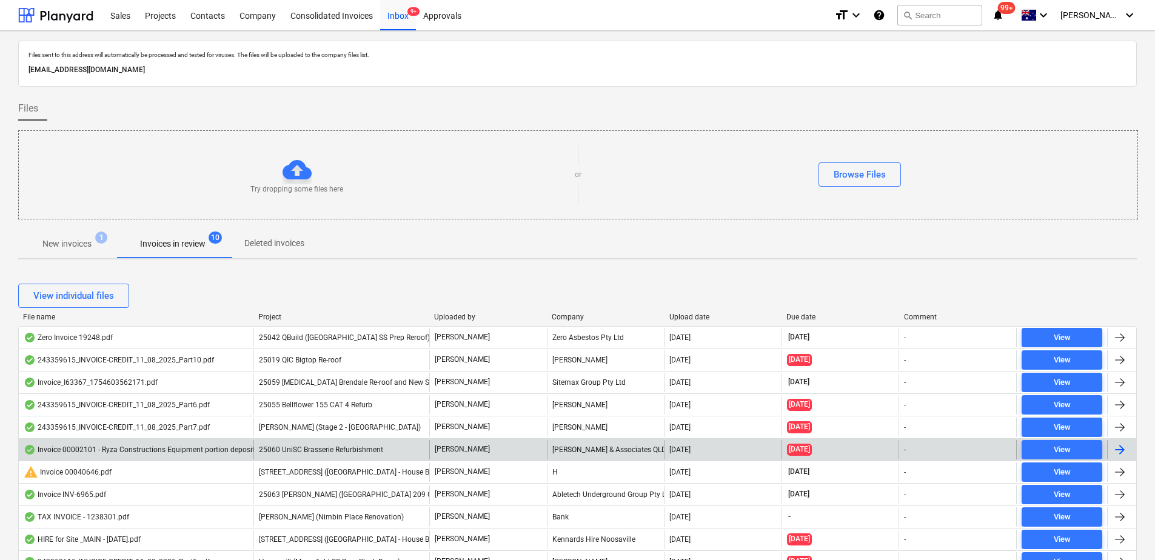
click at [335, 448] on span "25060 UniSC Brasserie Refurbishment" at bounding box center [321, 450] width 124 height 8
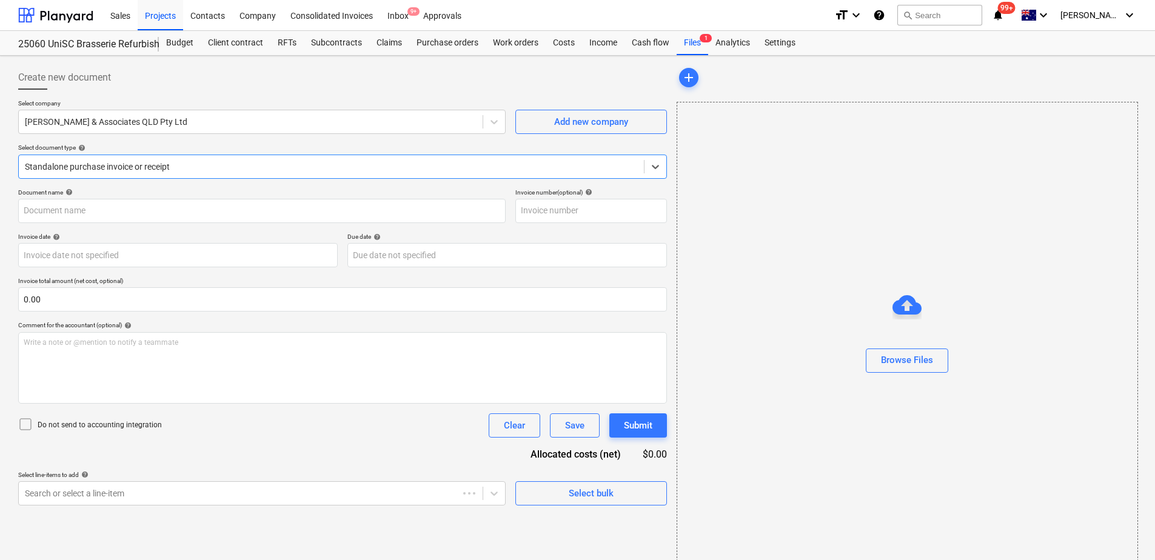
type input "00002101"
type input "[DATE]"
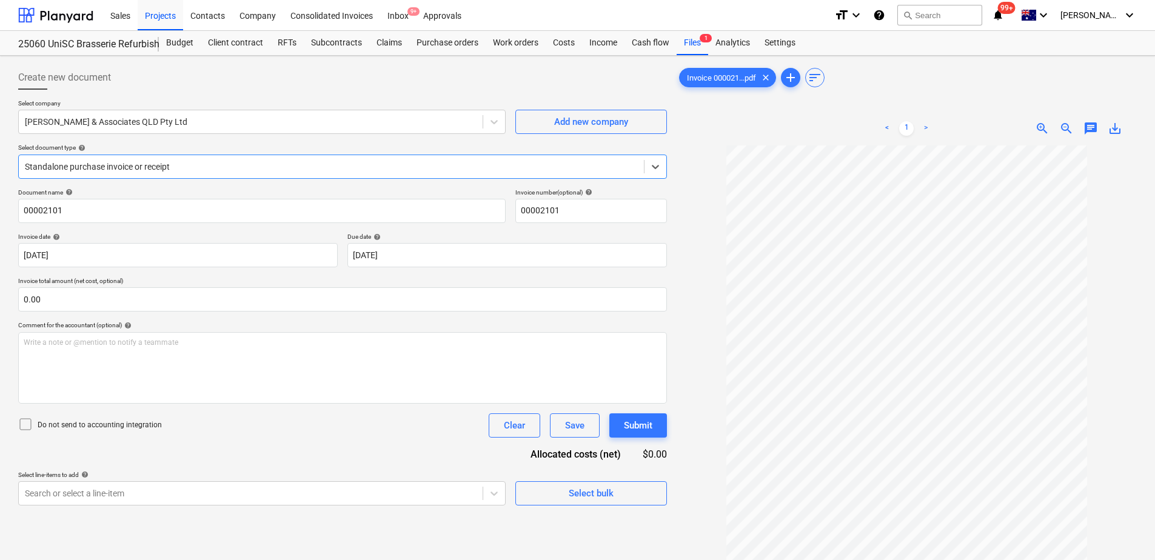
click at [150, 165] on div at bounding box center [331, 167] width 613 height 12
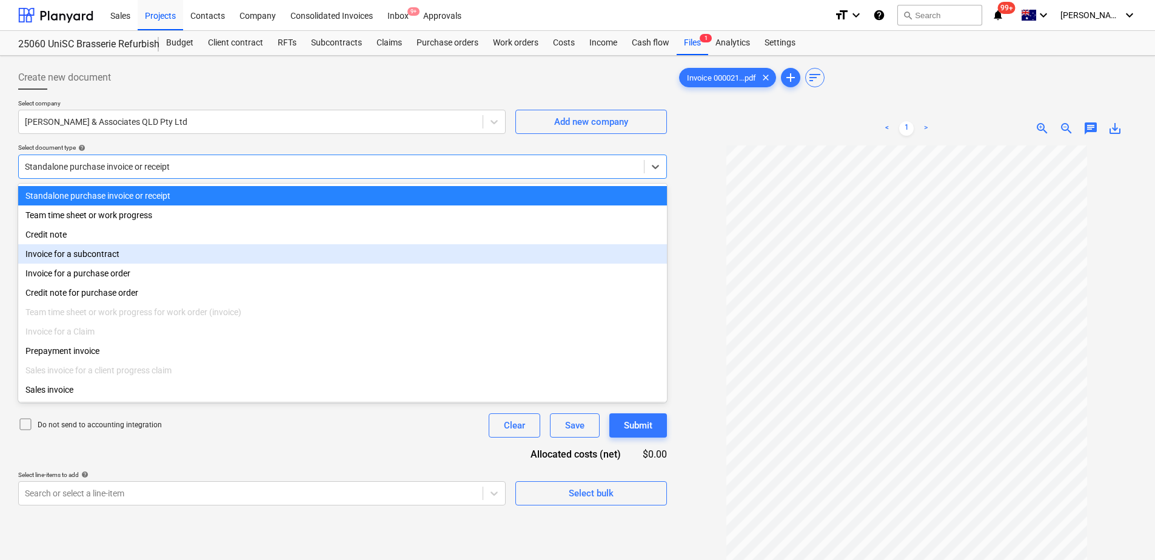
click at [130, 258] on div "Invoice for a subcontract" at bounding box center [342, 253] width 649 height 19
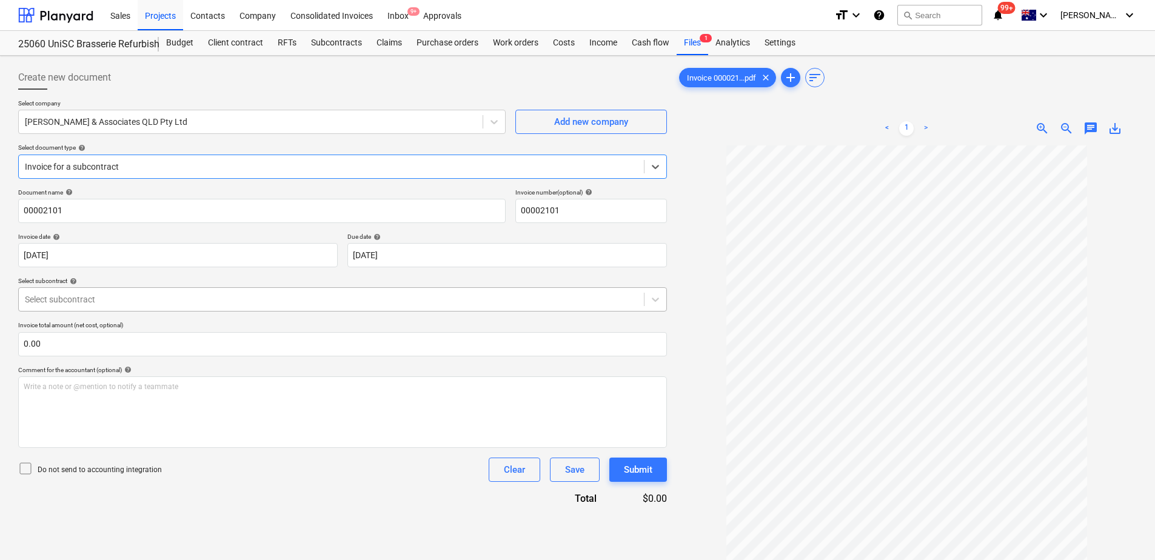
click at [133, 293] on div at bounding box center [331, 299] width 613 height 12
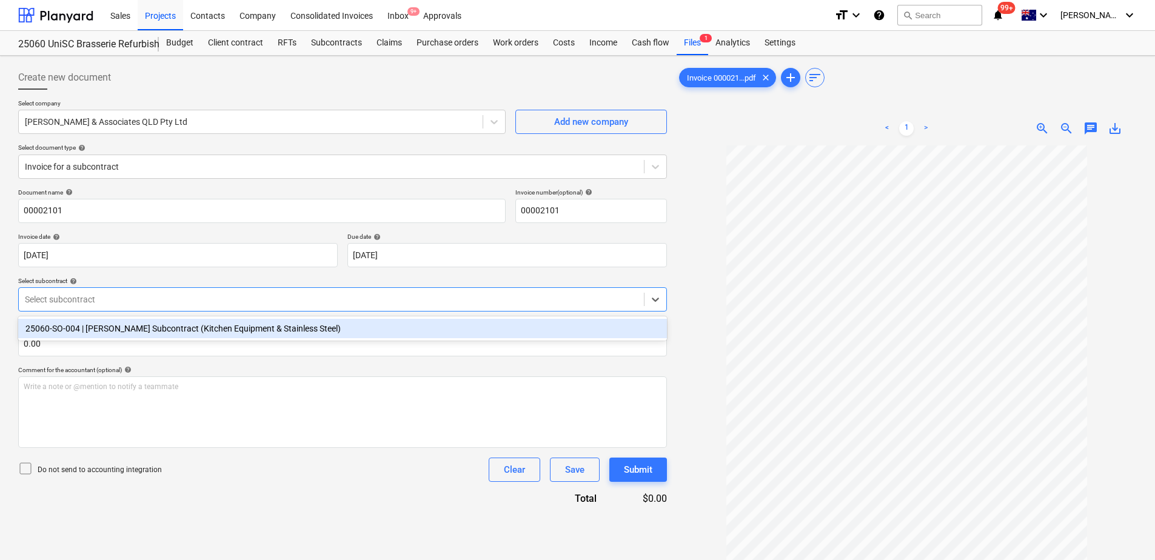
click at [145, 333] on div "25060-SO-004 | [PERSON_NAME] Subcontract (Kitchen Equipment & Stainless Steel)" at bounding box center [342, 328] width 649 height 19
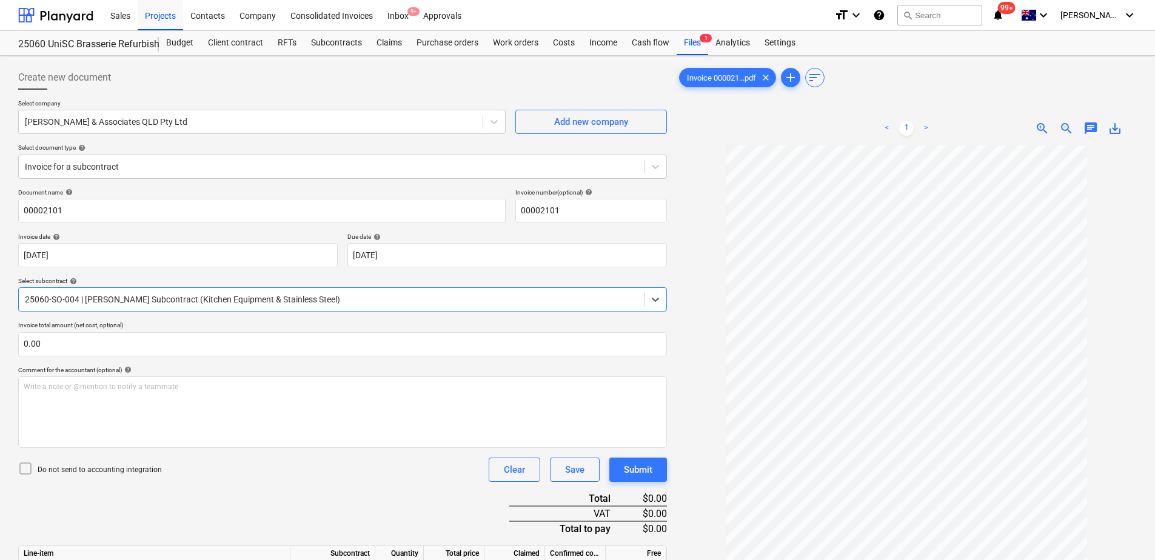
click at [293, 493] on div "Document name help 00002101 Invoice number (optional) help 00002101 Invoice dat…" at bounding box center [342, 443] width 649 height 509
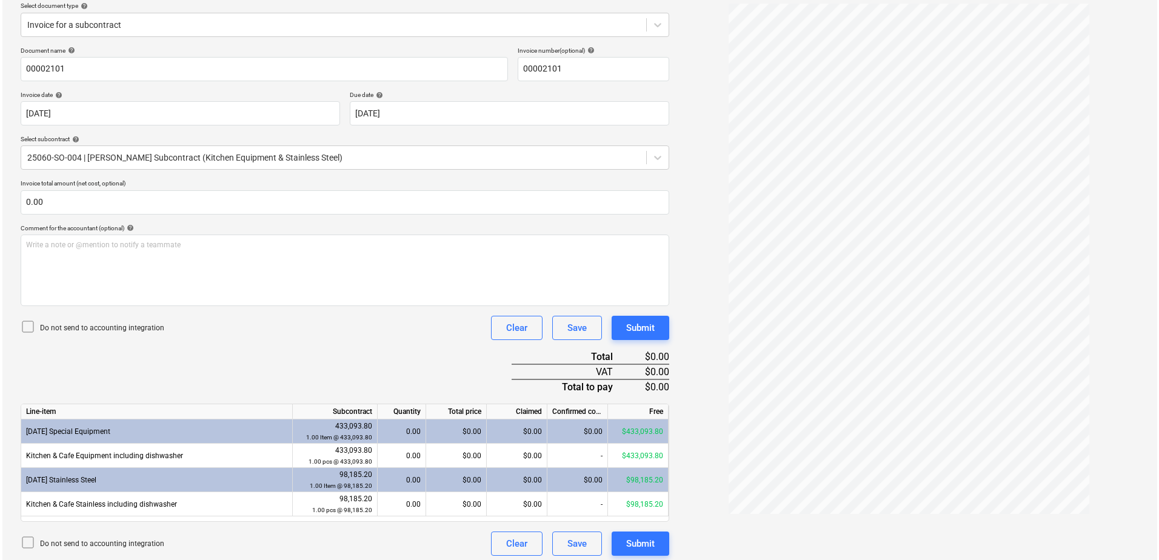
scroll to position [147, 0]
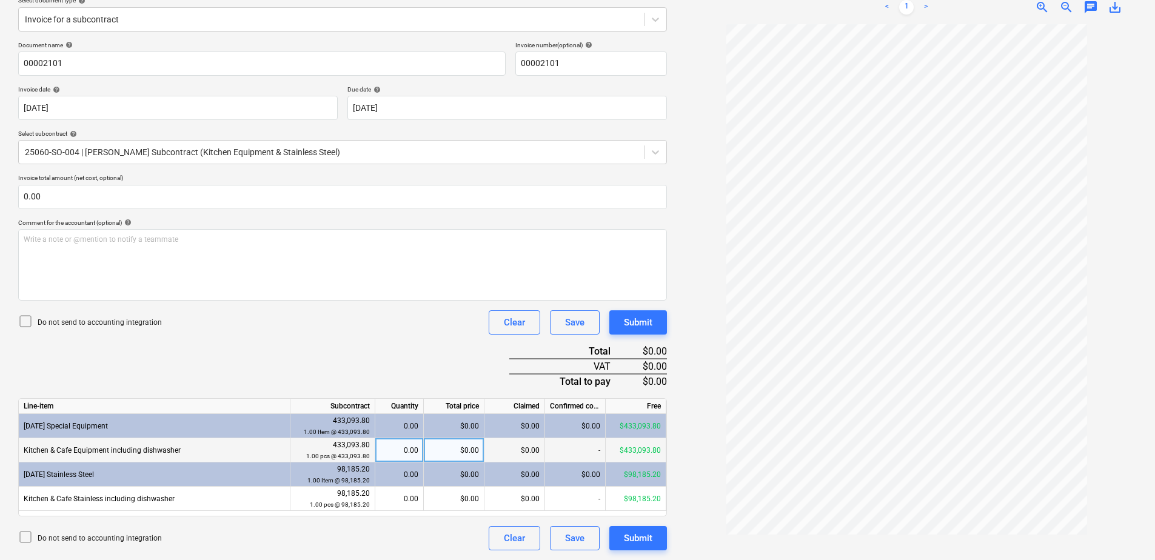
click at [399, 452] on div "0.00" at bounding box center [399, 450] width 38 height 24
type input "0.3"
click at [636, 536] on div "Submit" at bounding box center [638, 538] width 28 height 16
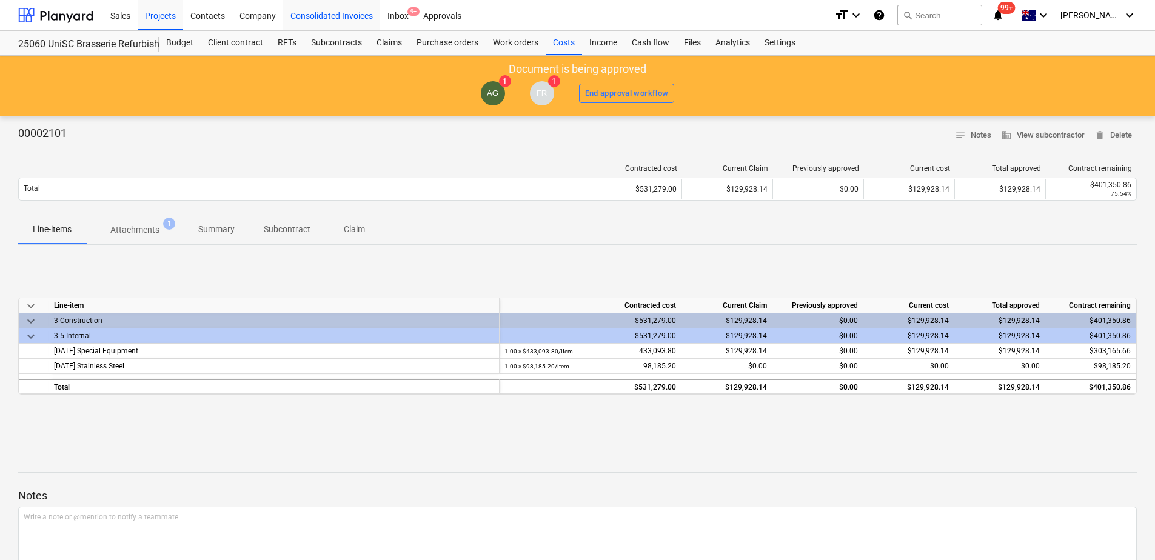
click at [351, 19] on div "Consolidated Invoices" at bounding box center [331, 14] width 97 height 31
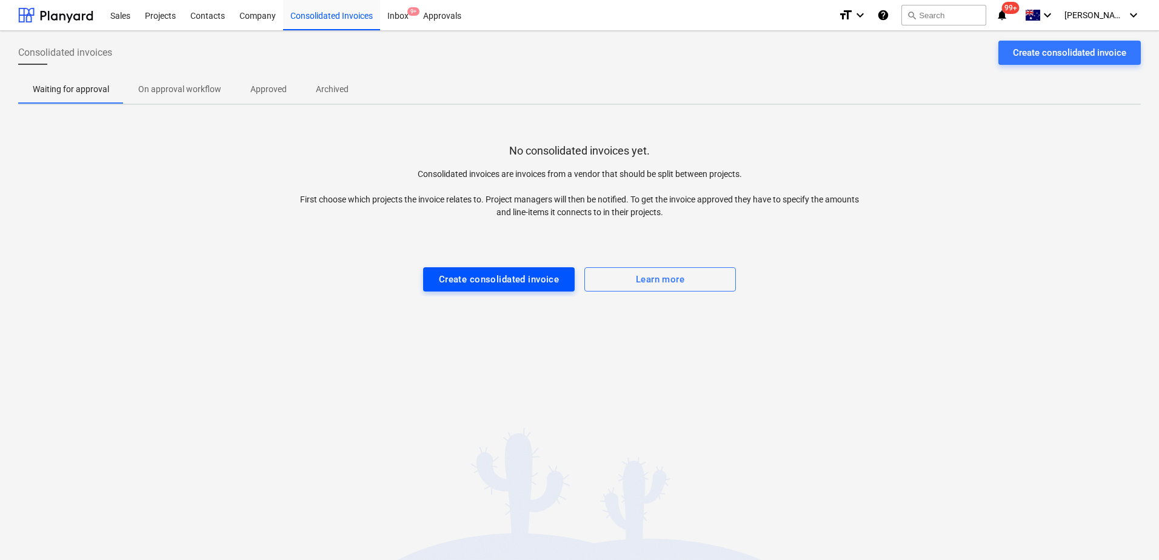
click at [493, 275] on div "Create consolidated invoice" at bounding box center [499, 280] width 121 height 16
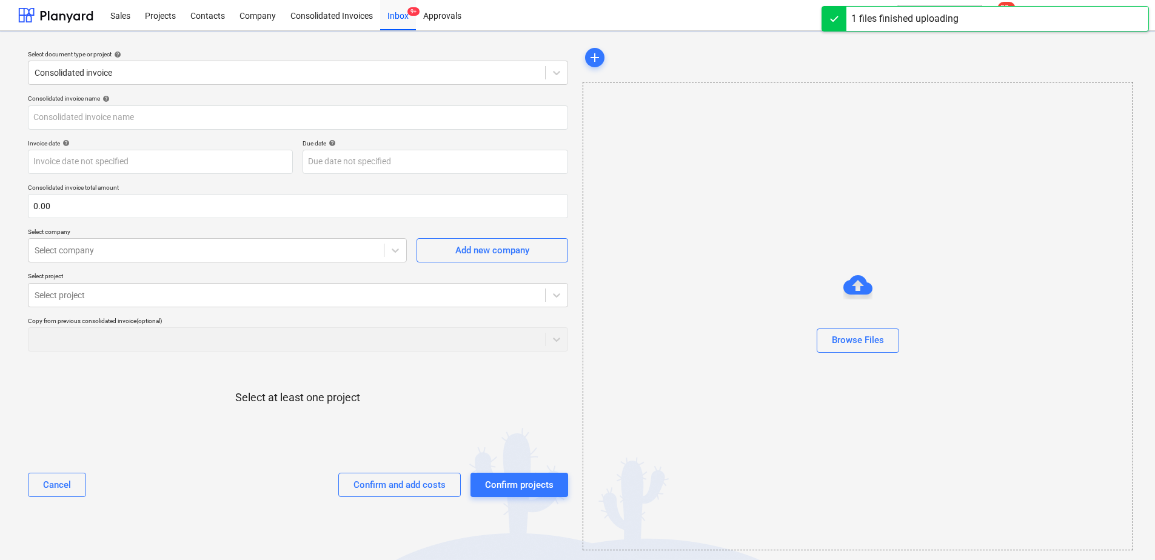
type input "Ryza Invoice Template.xlsx"
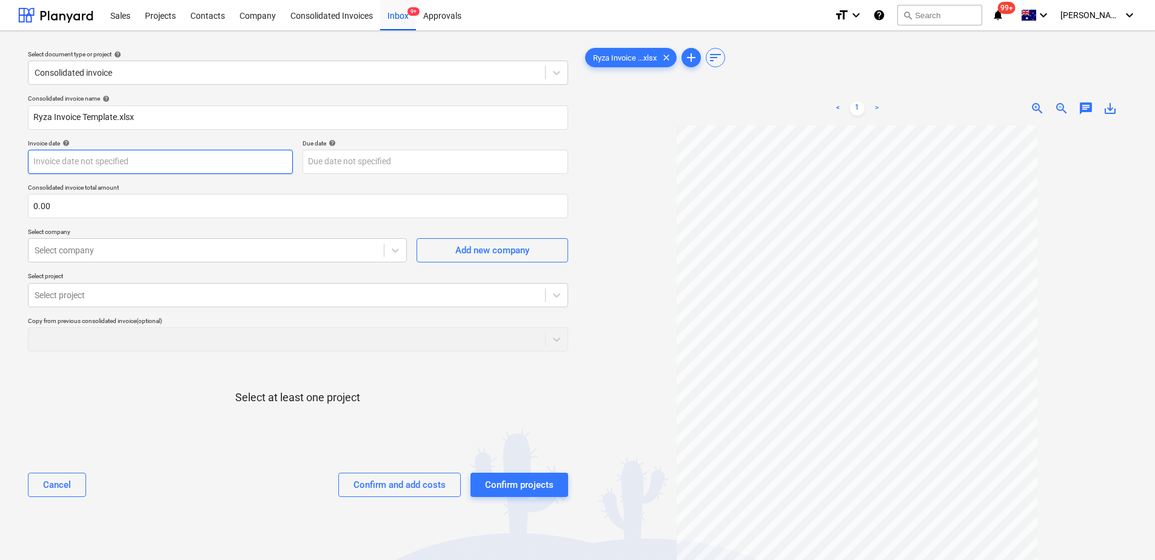
click at [82, 165] on body "Sales Projects Contacts Company Consolidated Invoices Inbox 9+ Approvals format…" at bounding box center [577, 280] width 1155 height 560
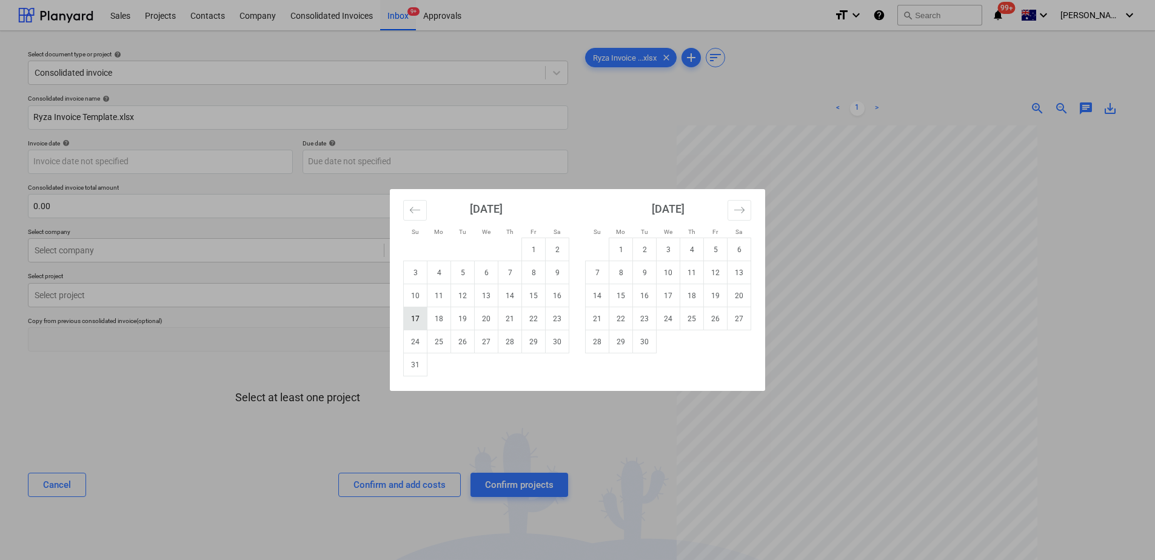
click at [418, 316] on td "17" at bounding box center [416, 318] width 24 height 23
type input "[DATE]"
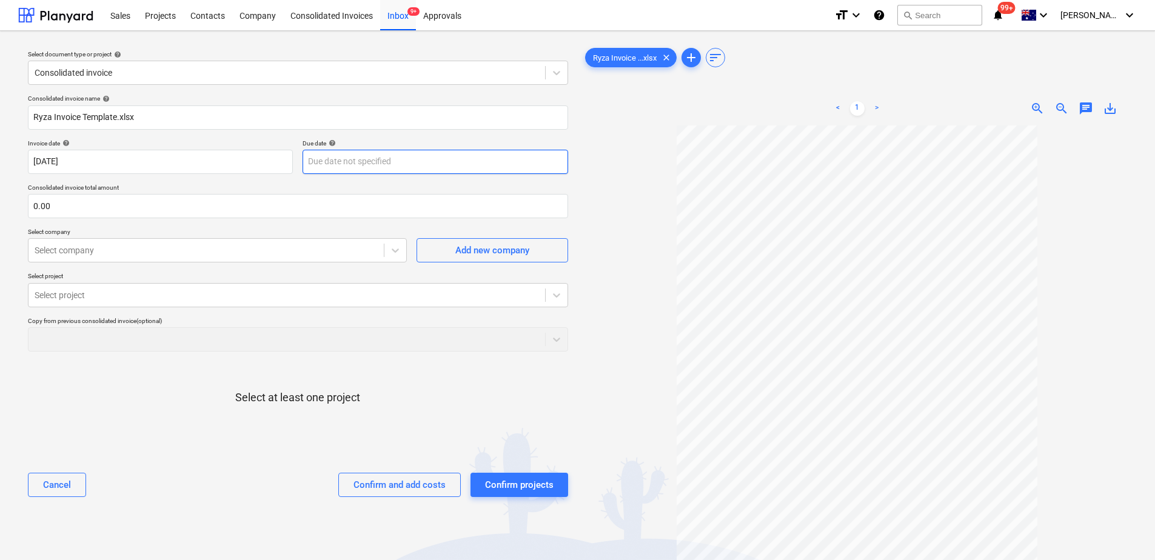
click at [336, 161] on body "Sales Projects Contacts Company Consolidated Invoices Inbox 9+ Approvals format…" at bounding box center [577, 280] width 1155 height 560
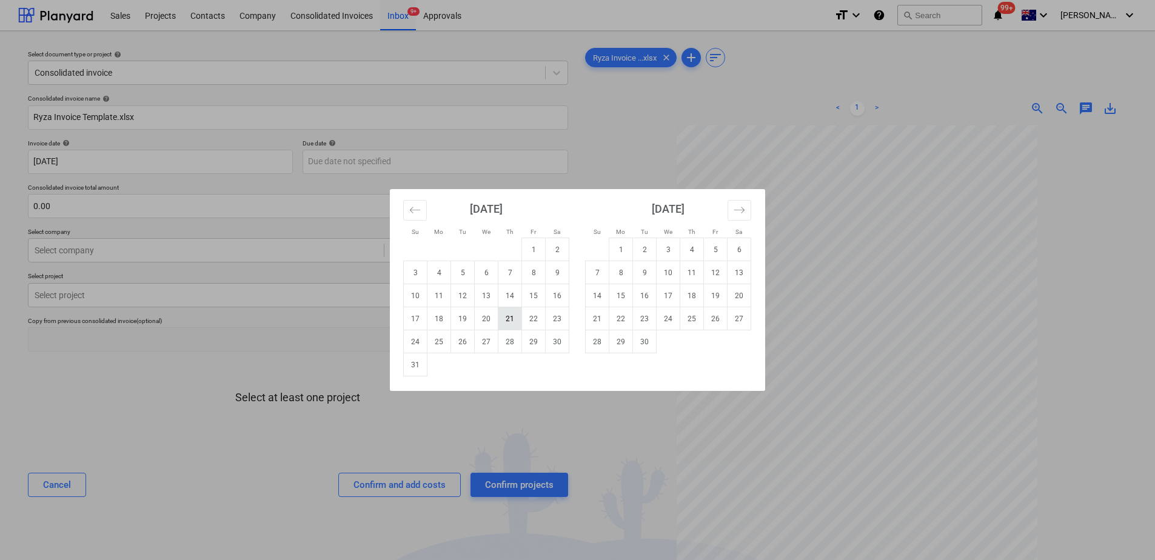
click at [510, 327] on td "21" at bounding box center [510, 318] width 24 height 23
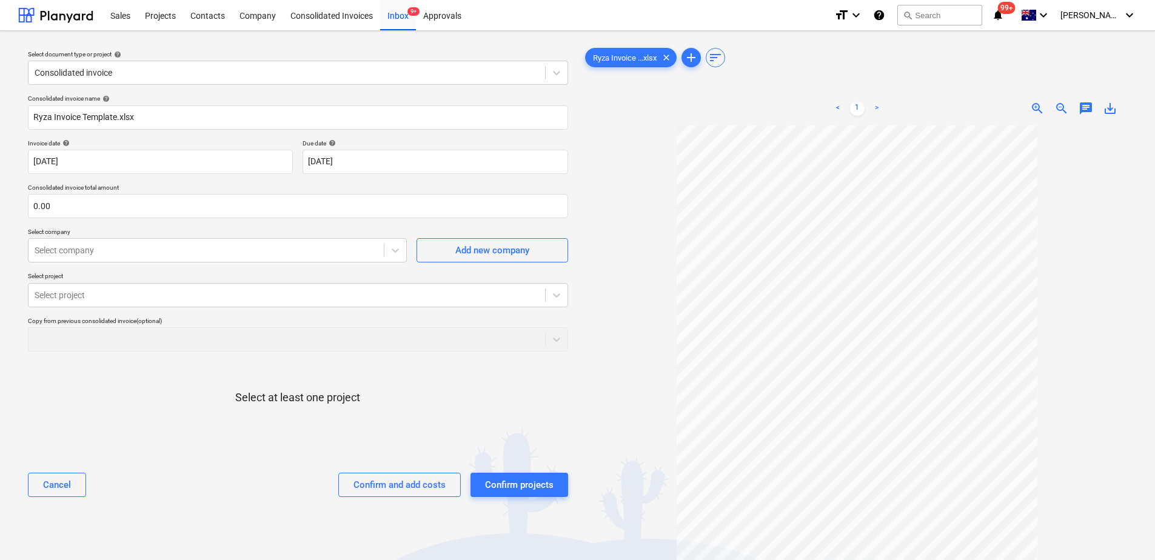
type input "[DATE]"
click at [72, 208] on input "text" at bounding box center [298, 206] width 540 height 24
type input "5,010.00"
click at [78, 252] on div at bounding box center [206, 250] width 343 height 12
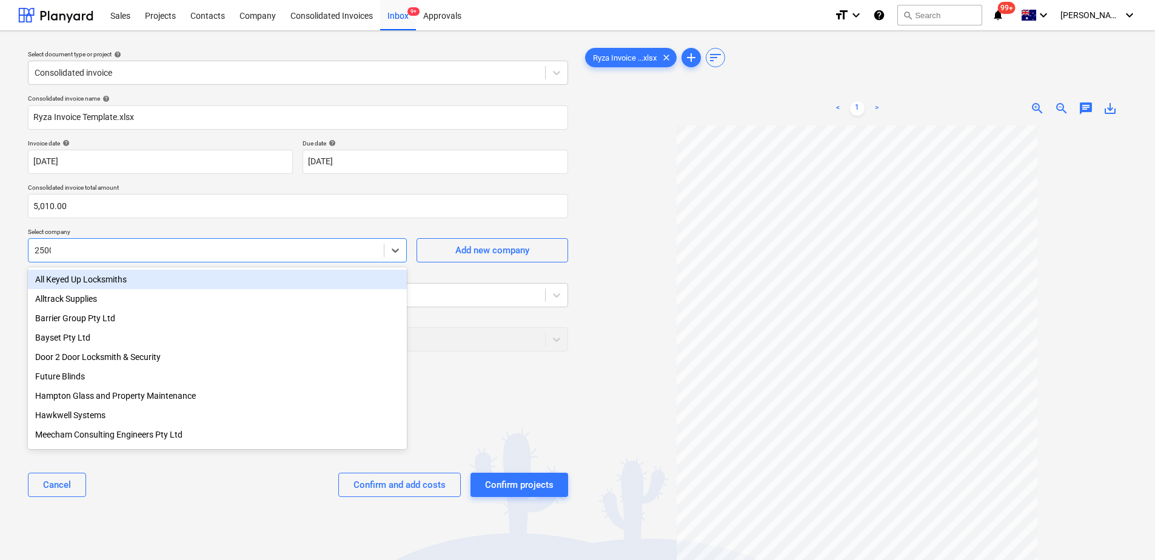
type input "25001"
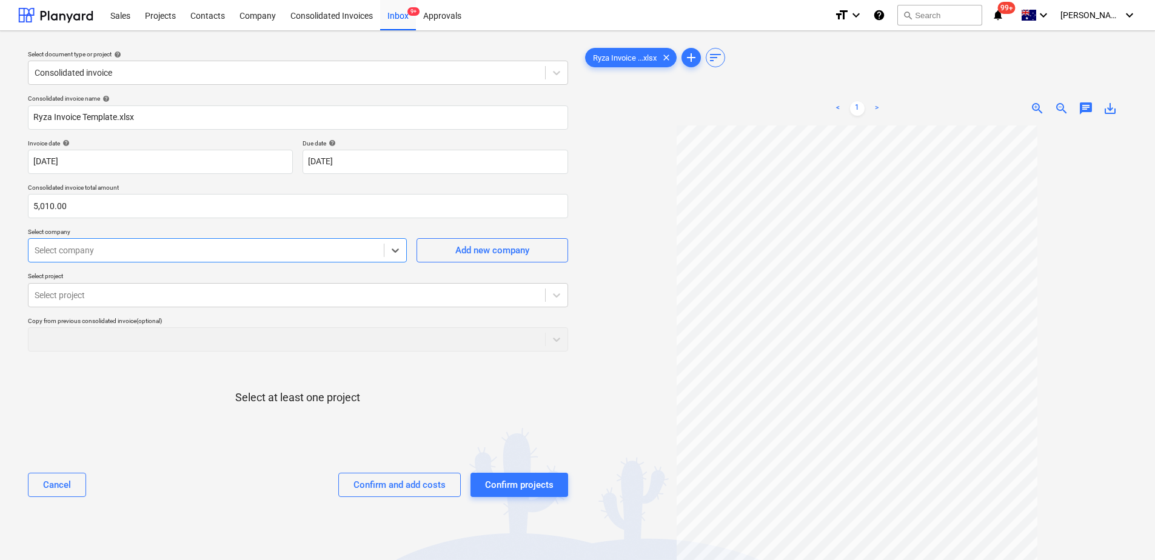
drag, startPoint x: 70, startPoint y: 250, endPoint x: 16, endPoint y: 250, distance: 54.0
click at [16, 250] on div "Select document type or project help Consolidated invoice Consolidated invoice …" at bounding box center [577, 348] width 1155 height 635
click at [79, 262] on div "Select company" at bounding box center [217, 250] width 379 height 24
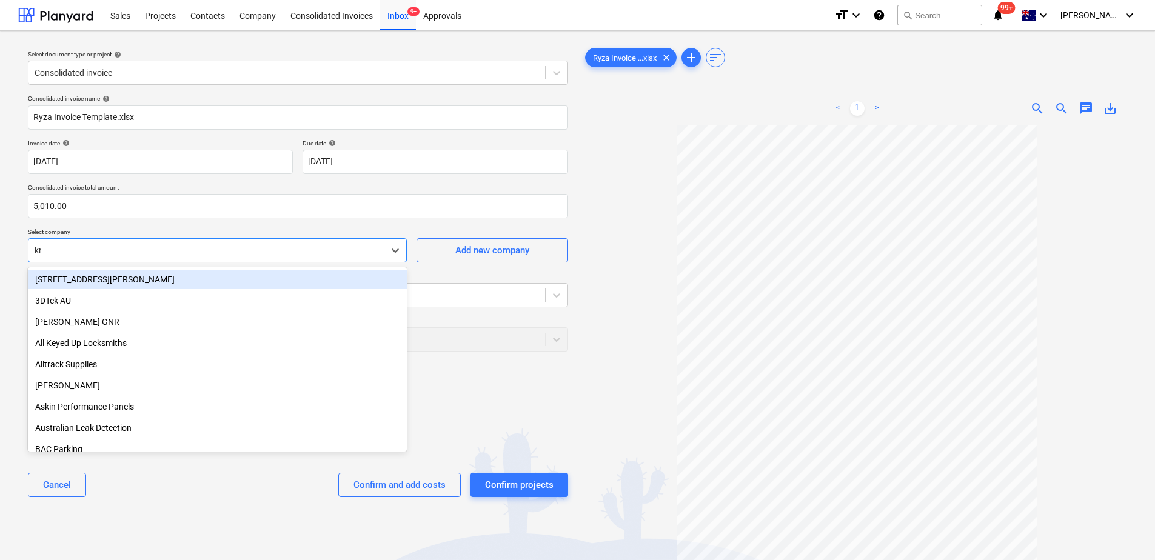
type input "[PERSON_NAME]"
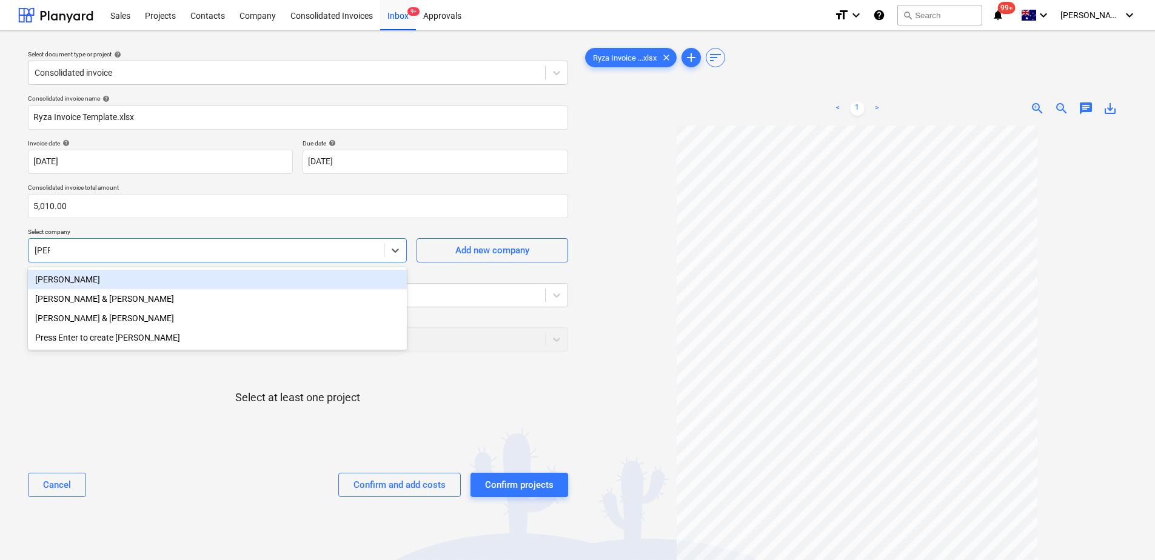
click at [85, 273] on div "[PERSON_NAME]" at bounding box center [217, 279] width 379 height 19
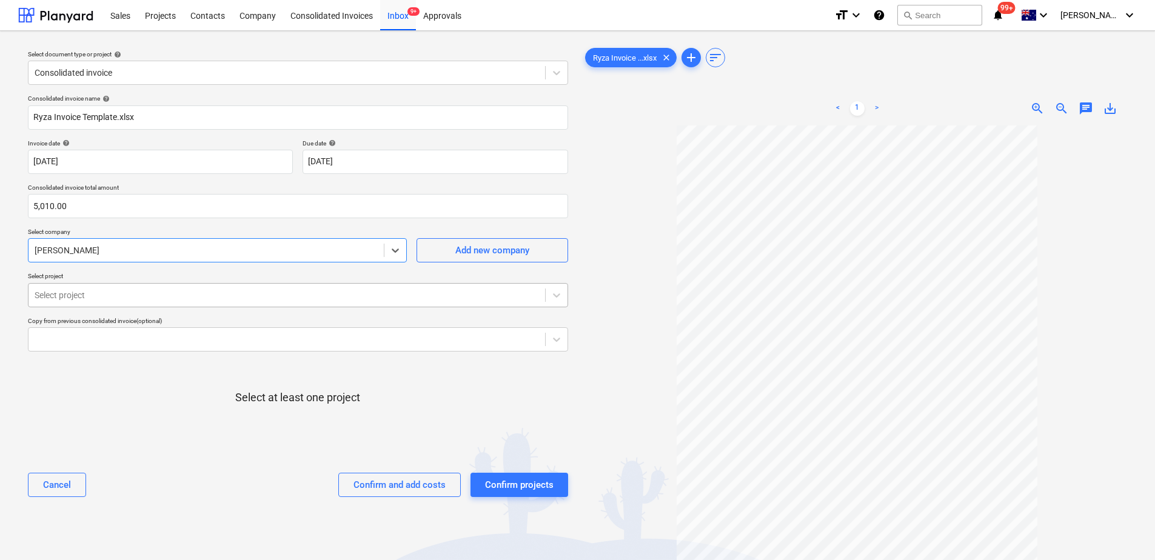
click at [77, 295] on div at bounding box center [287, 295] width 504 height 12
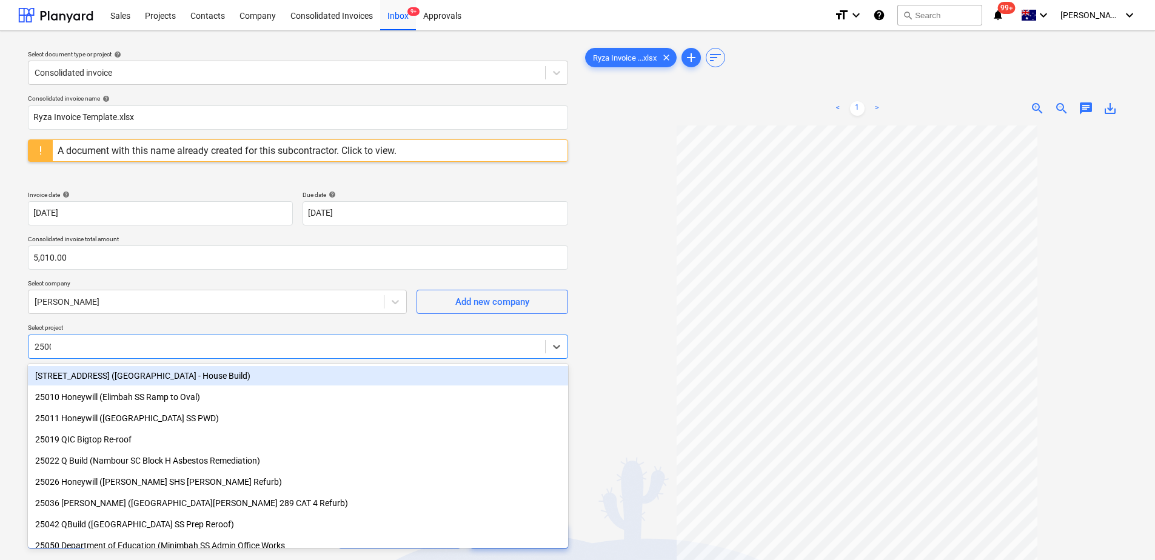
type input "25001"
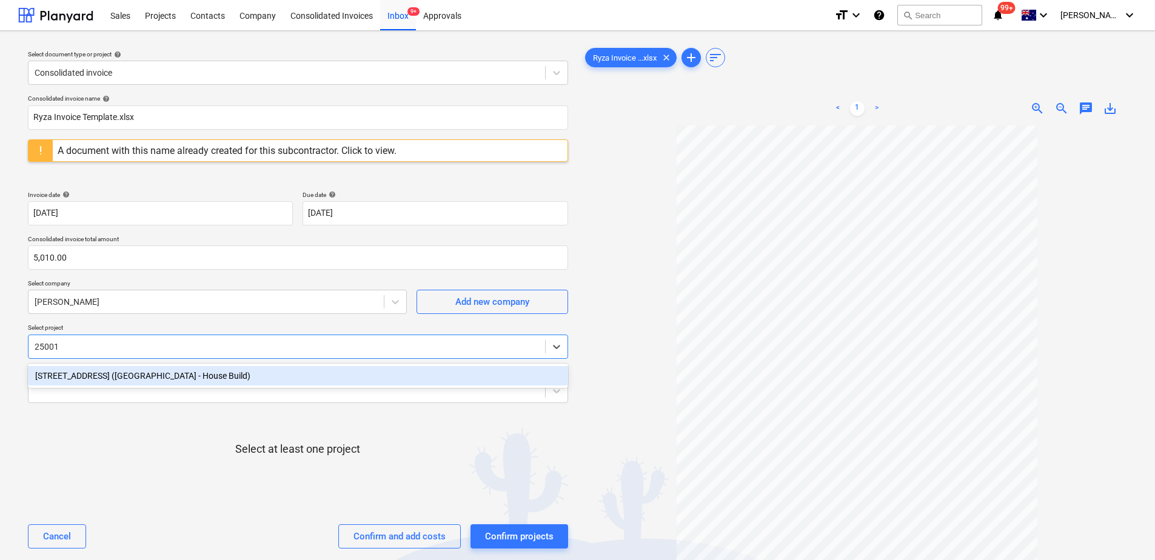
click at [130, 374] on div "[STREET_ADDRESS] ([GEOGRAPHIC_DATA] - House Build)" at bounding box center [298, 375] width 540 height 19
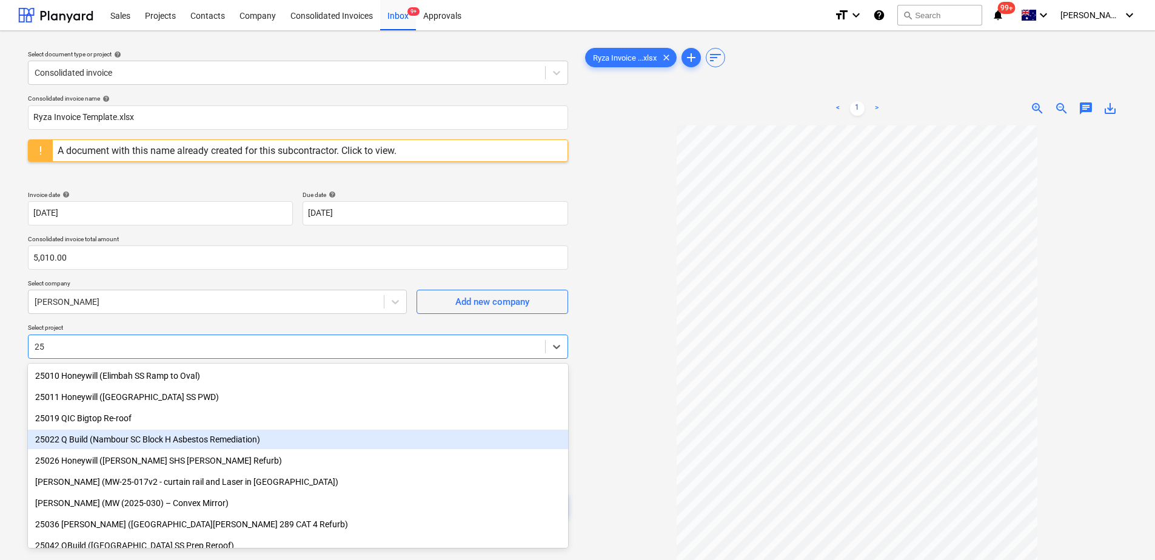
type input "2"
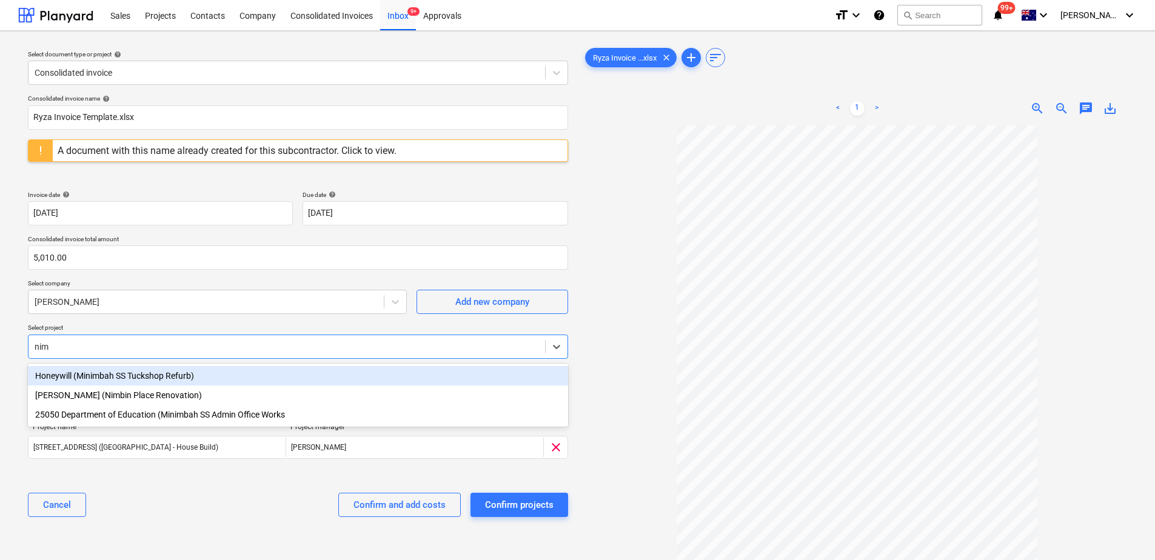
type input "nimb"
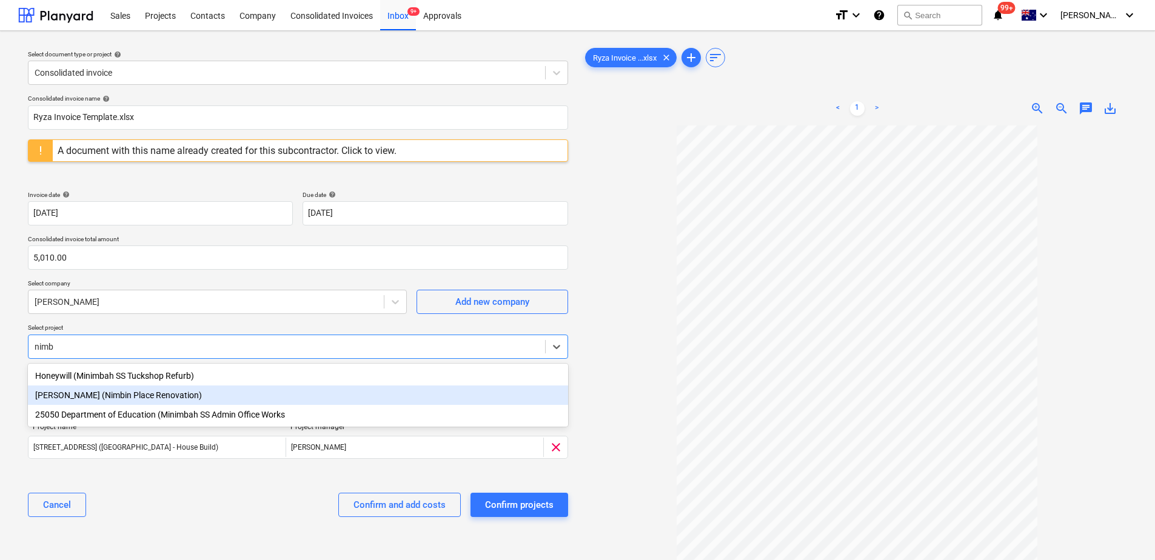
click at [155, 395] on div "[PERSON_NAME] (Nimbin Place Renovation)" at bounding box center [298, 395] width 540 height 19
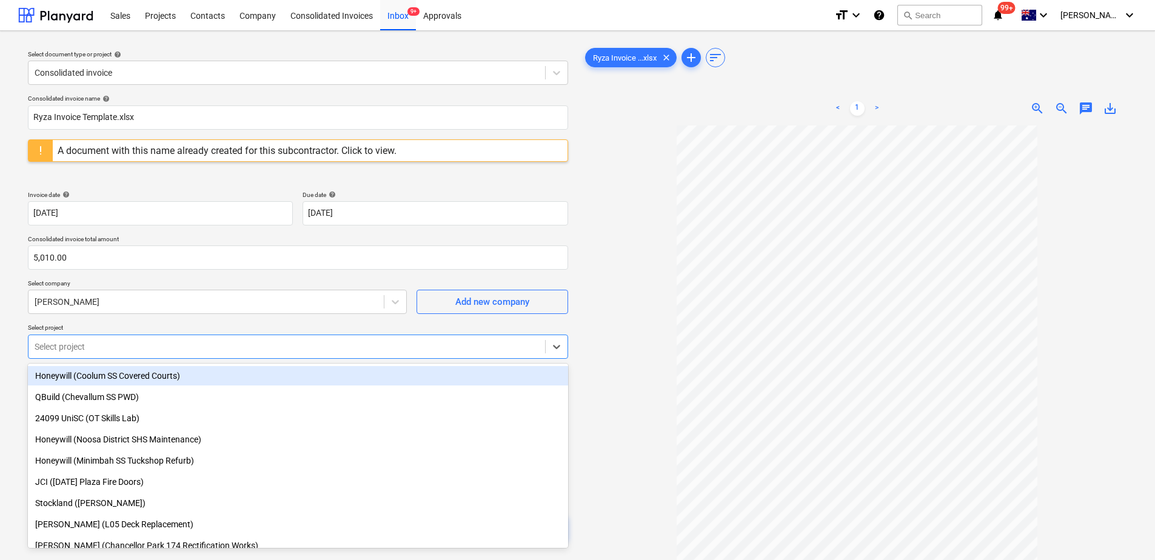
click at [167, 324] on p "Select project" at bounding box center [298, 329] width 540 height 10
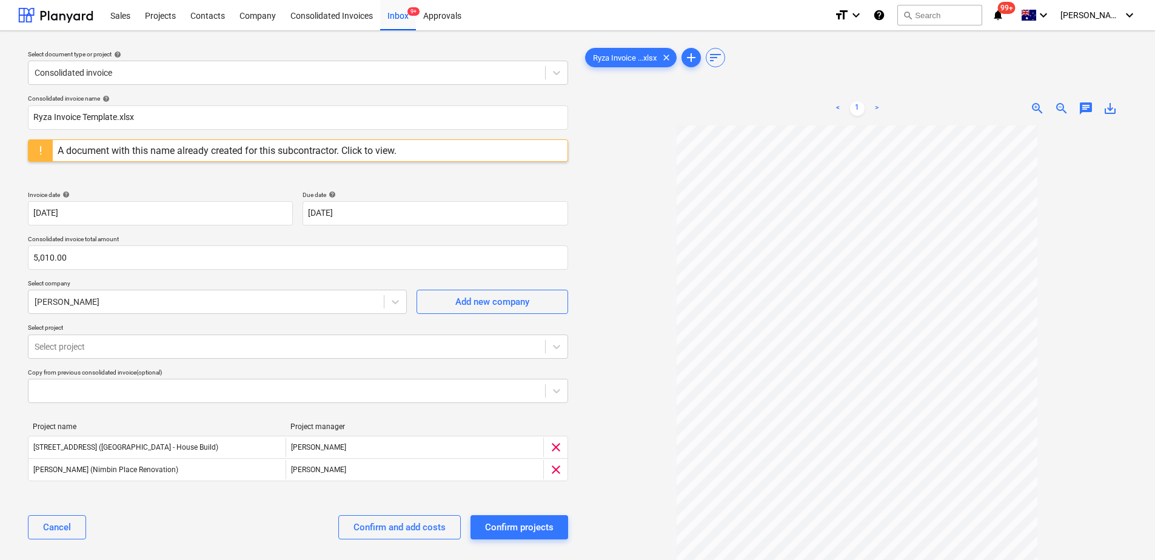
click at [183, 526] on div "Cancel Confirm and add costs Confirm projects" at bounding box center [298, 528] width 540 height 44
drag, startPoint x: 163, startPoint y: 124, endPoint x: 149, endPoint y: 122, distance: 14.2
click at [163, 124] on input "Ryza Invoice Template.xlsx" at bounding box center [298, 117] width 540 height 24
drag, startPoint x: 155, startPoint y: 121, endPoint x: -13, endPoint y: 122, distance: 167.3
click at [0, 122] on html "Sales Projects Contacts Company Consolidated Invoices Inbox 9+ Approvals format…" at bounding box center [577, 280] width 1155 height 560
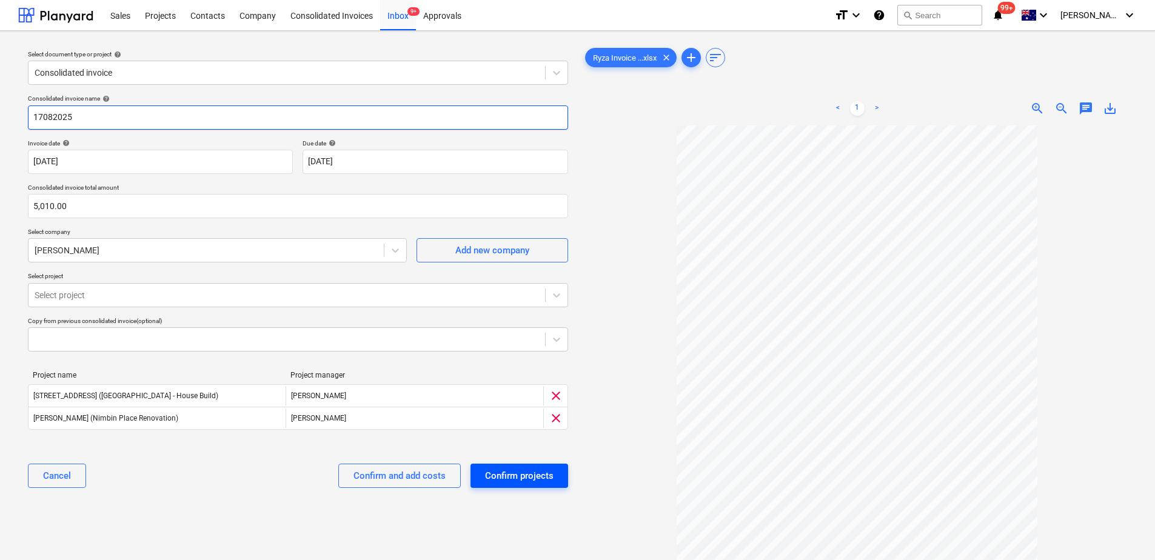
type input "17082025"
click at [530, 479] on div "Confirm projects" at bounding box center [519, 476] width 68 height 16
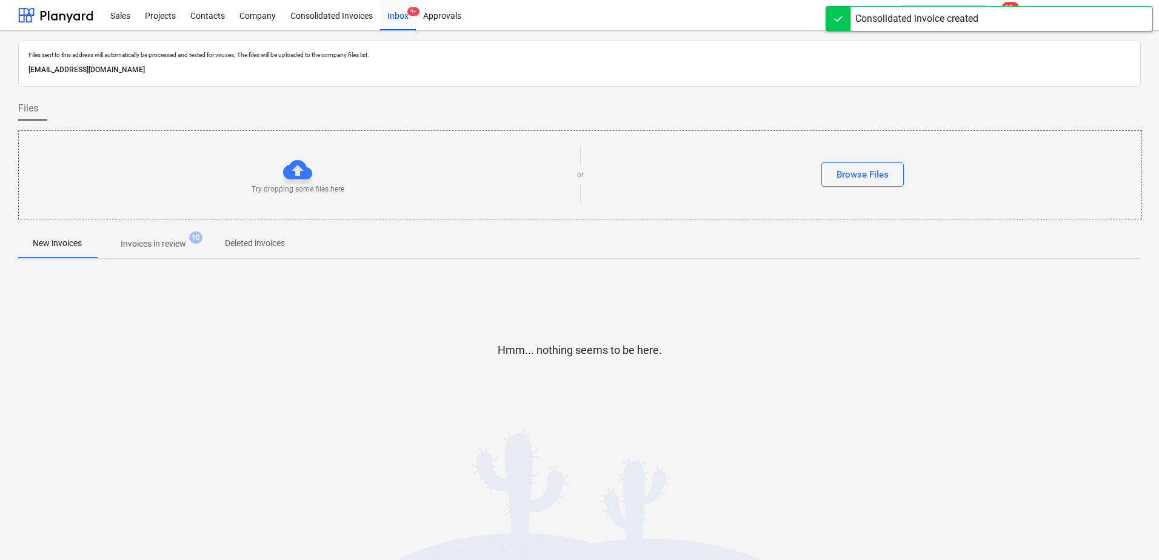
click at [161, 249] on p "Invoices in review" at bounding box center [153, 244] width 65 height 13
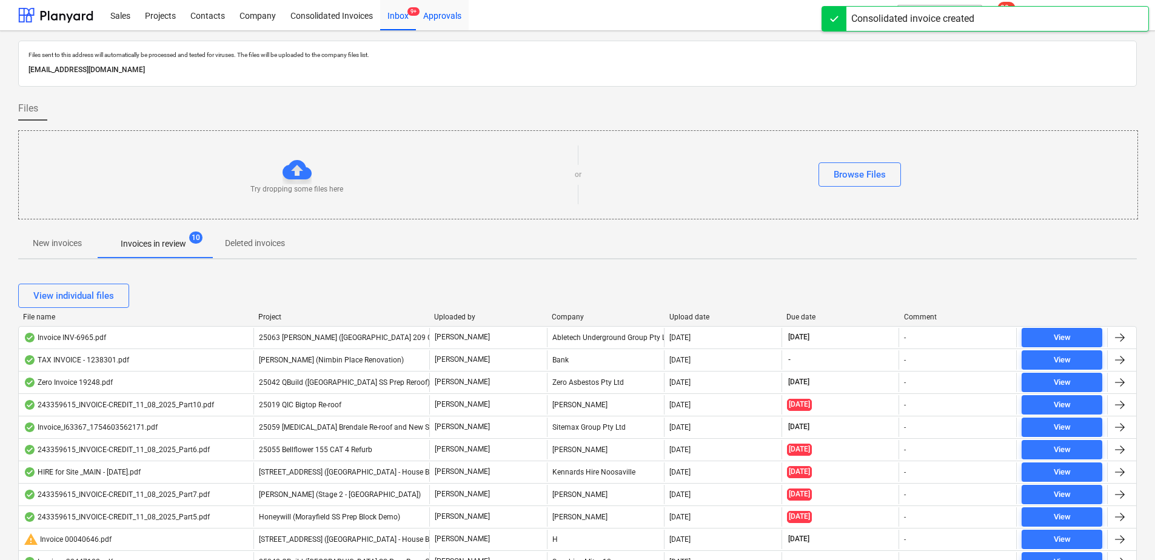
click at [444, 16] on div "Approvals" at bounding box center [442, 14] width 53 height 31
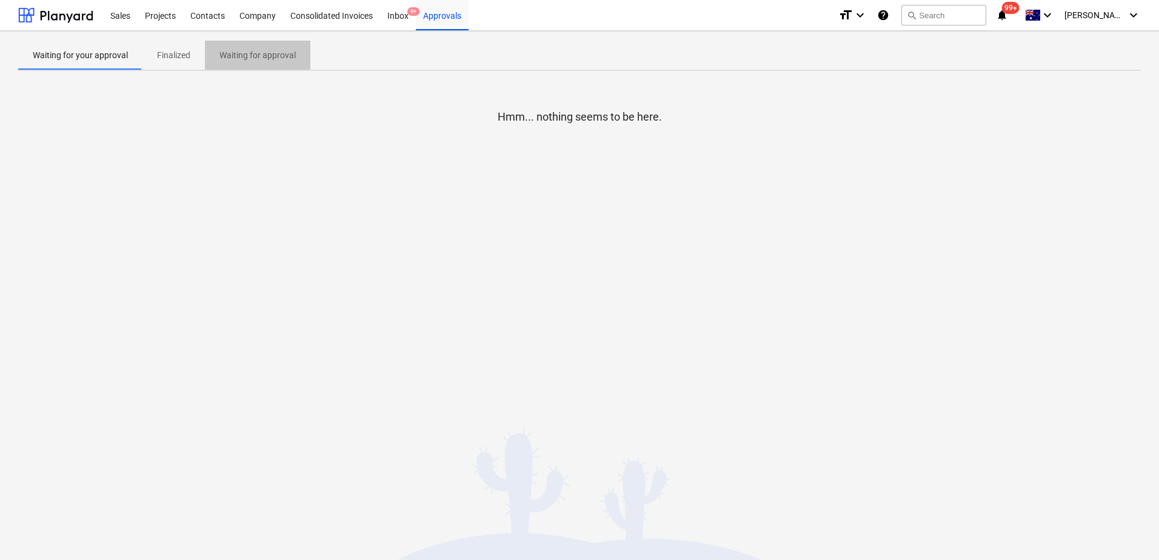
click at [255, 62] on span "Waiting for approval" at bounding box center [257, 55] width 105 height 20
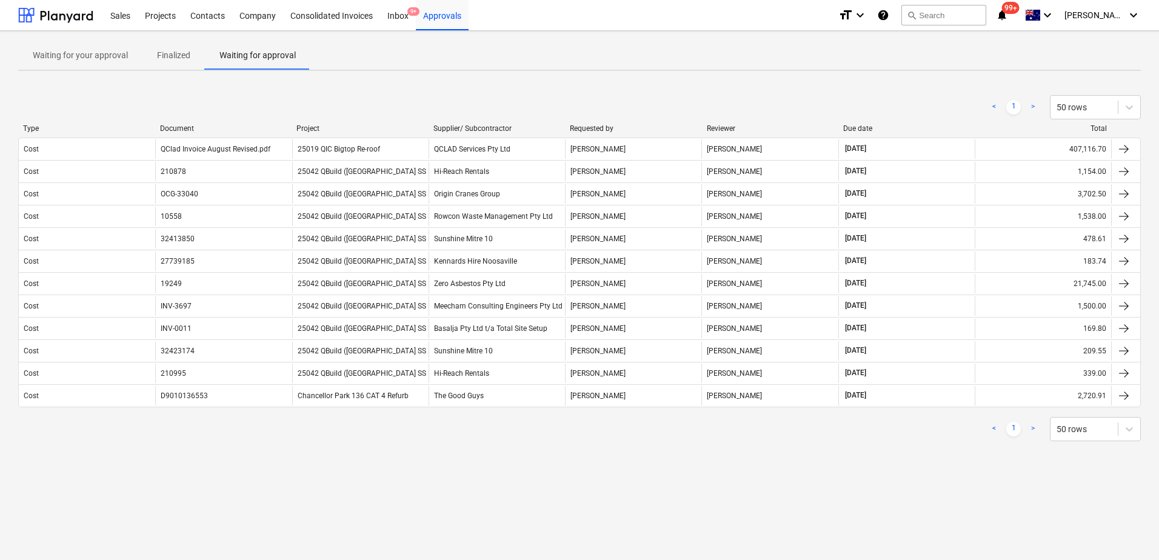
click at [182, 63] on span "Finalized" at bounding box center [173, 55] width 62 height 20
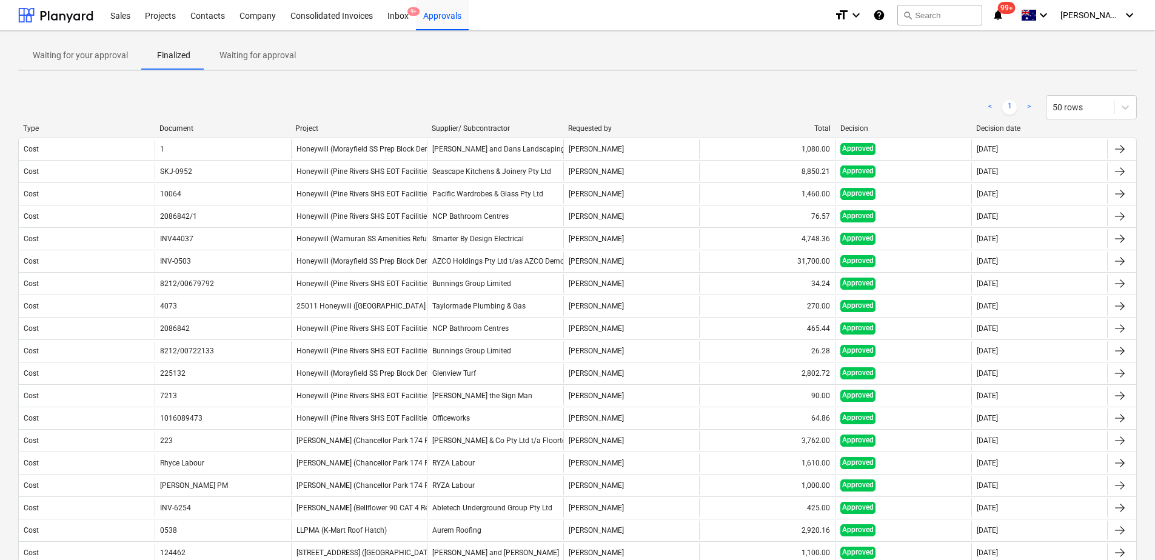
click at [89, 54] on p "Waiting for your approval" at bounding box center [80, 55] width 95 height 13
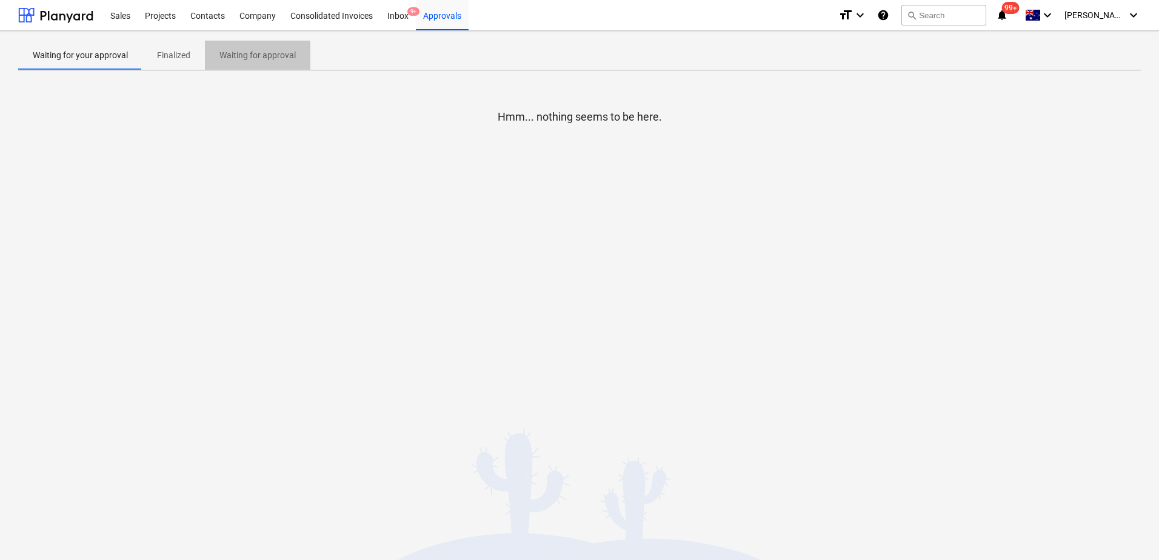
click at [281, 60] on p "Waiting for approval" at bounding box center [257, 55] width 76 height 13
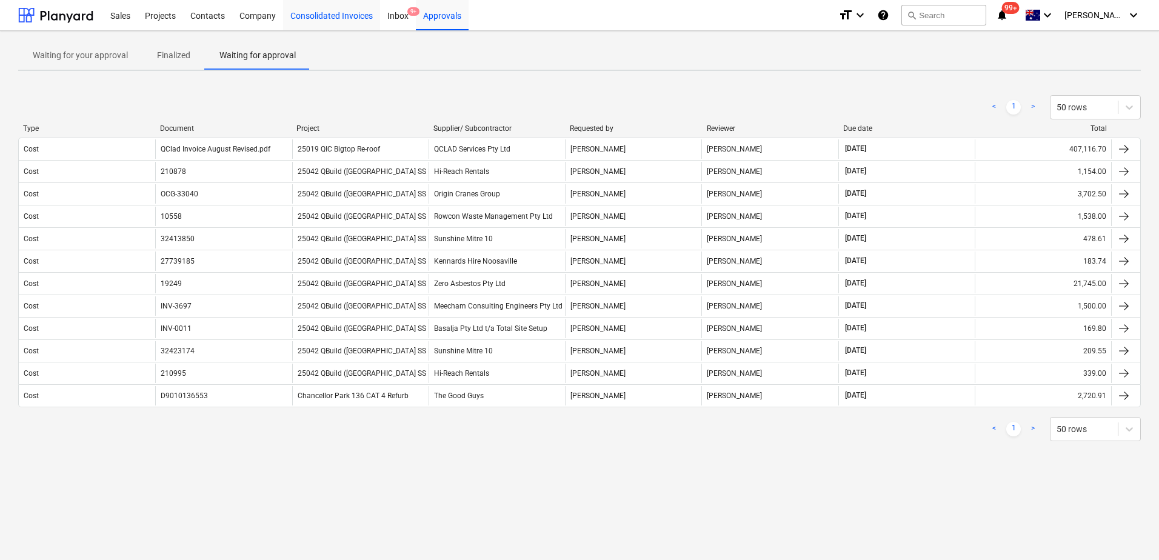
click at [355, 23] on div "Consolidated Invoices" at bounding box center [331, 14] width 97 height 31
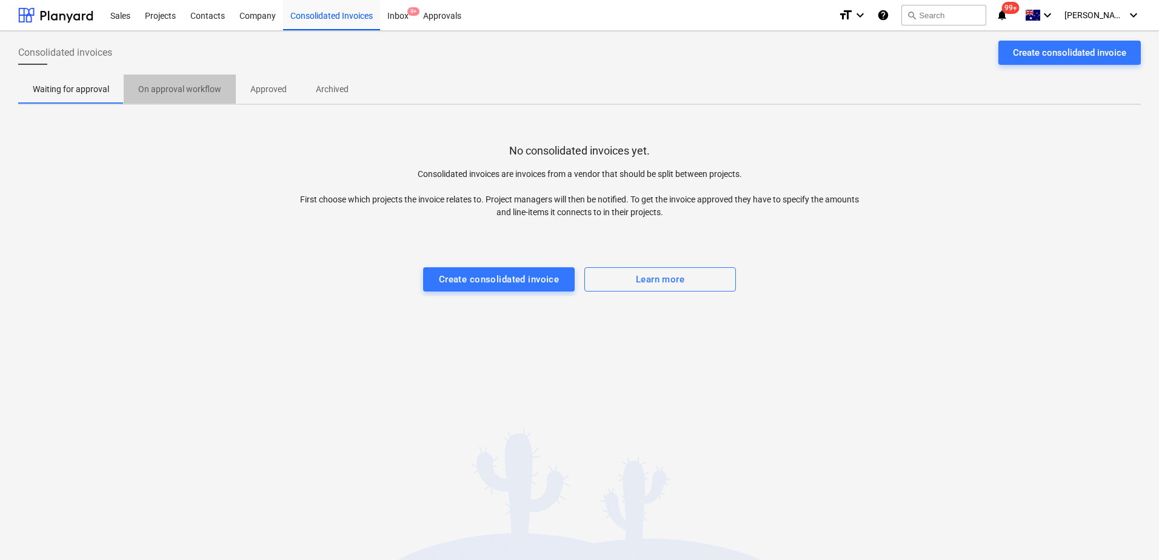
click at [187, 97] on span "On approval workflow" at bounding box center [180, 89] width 112 height 20
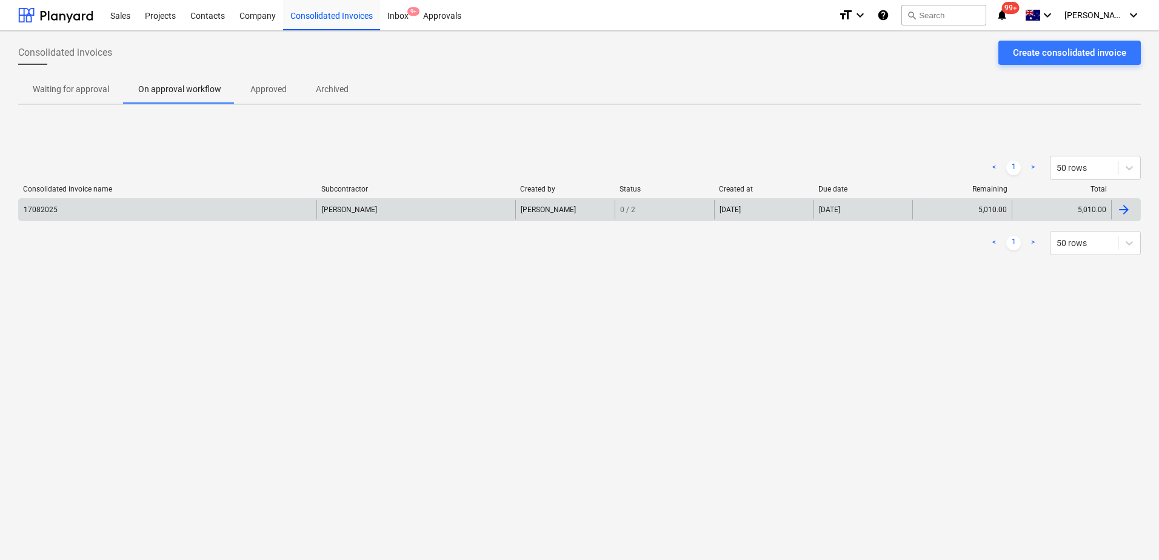
click at [253, 210] on div "17082025" at bounding box center [168, 209] width 298 height 19
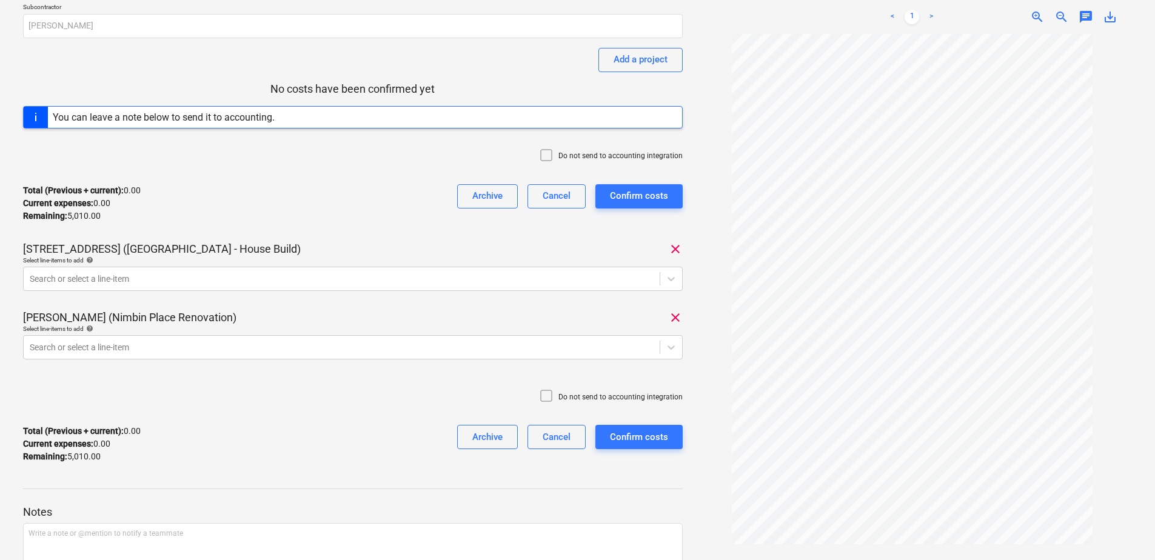
scroll to position [121, 0]
click at [100, 278] on div at bounding box center [342, 278] width 624 height 12
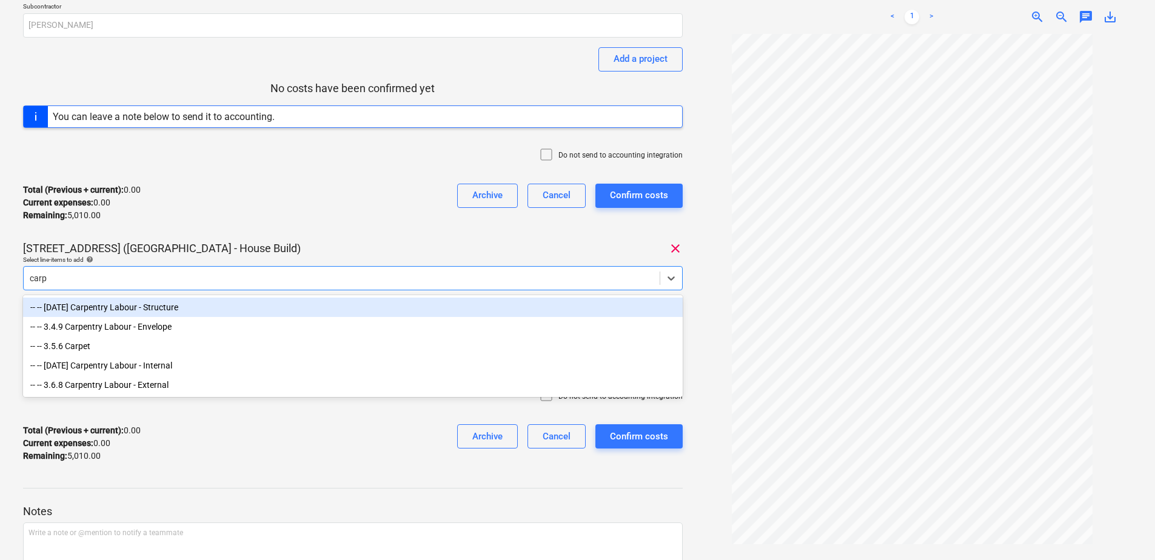
type input "carpe"
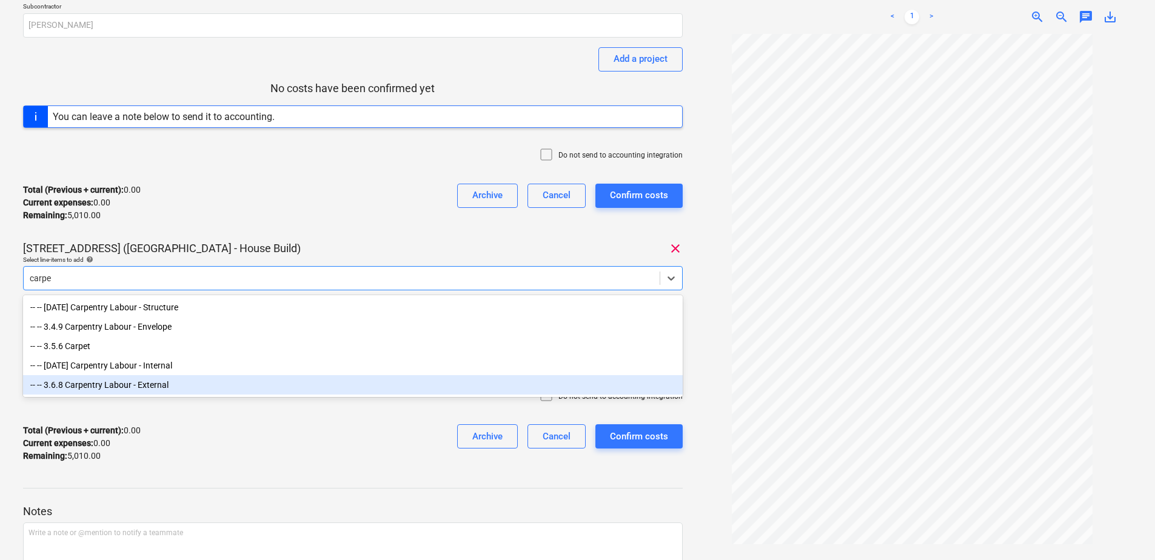
click at [158, 386] on div "-- -- 3.6.8 Carpentry Labour - External" at bounding box center [353, 384] width 660 height 19
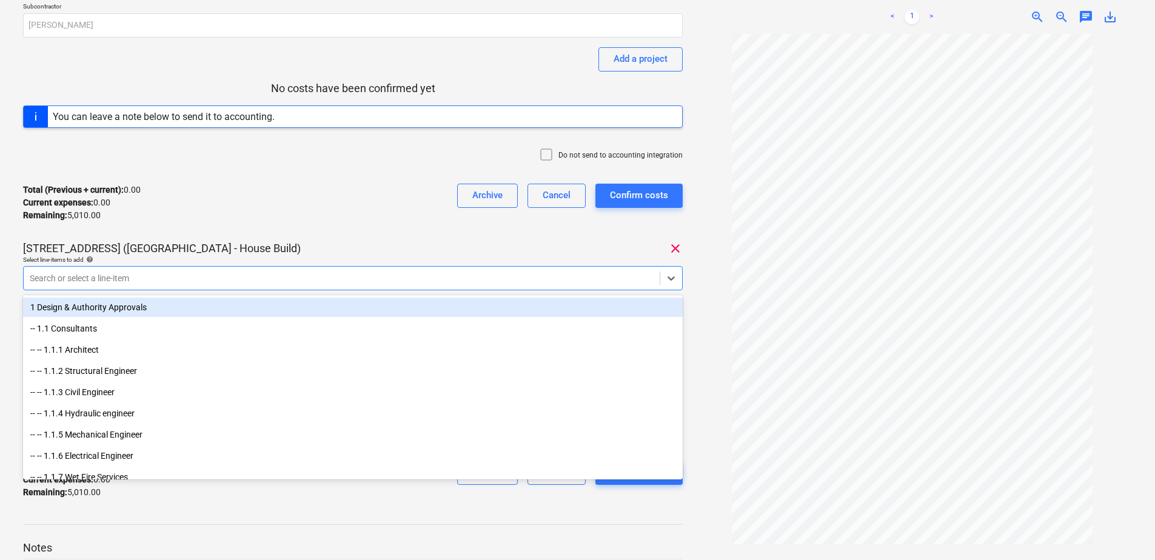
click at [303, 229] on div "Total (Previous + current) : 0.00 Current expenses : 0.00 Remaining : 5,010.00 …" at bounding box center [353, 203] width 660 height 58
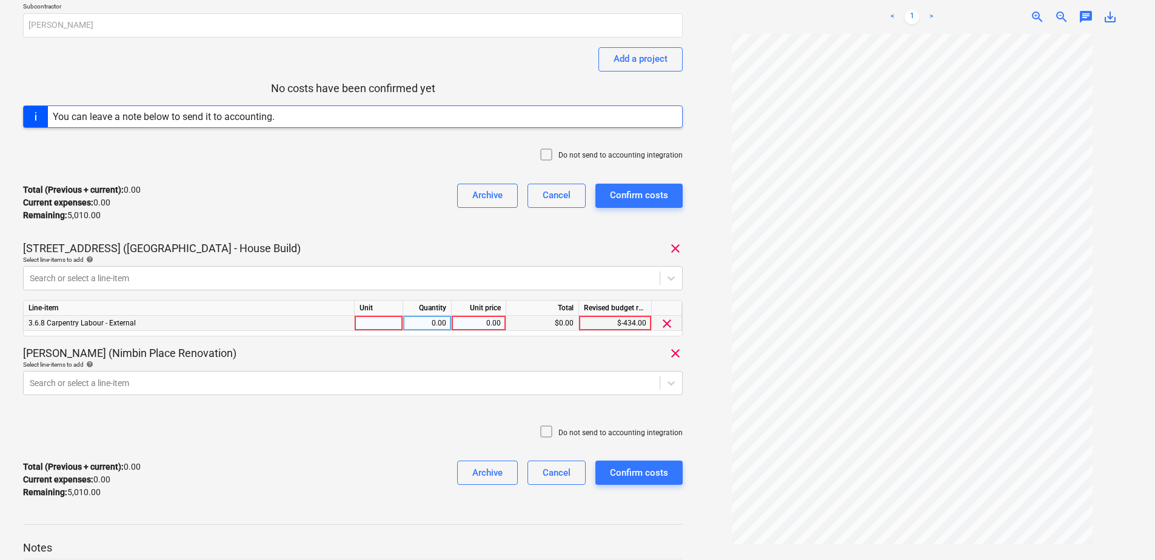
click at [377, 326] on div at bounding box center [379, 323] width 48 height 15
type input "Item"
type input "1440"
click at [159, 384] on body "Sales Projects Contacts Company Consolidated Invoices Inbox 9+ Approvals format…" at bounding box center [577, 159] width 1155 height 560
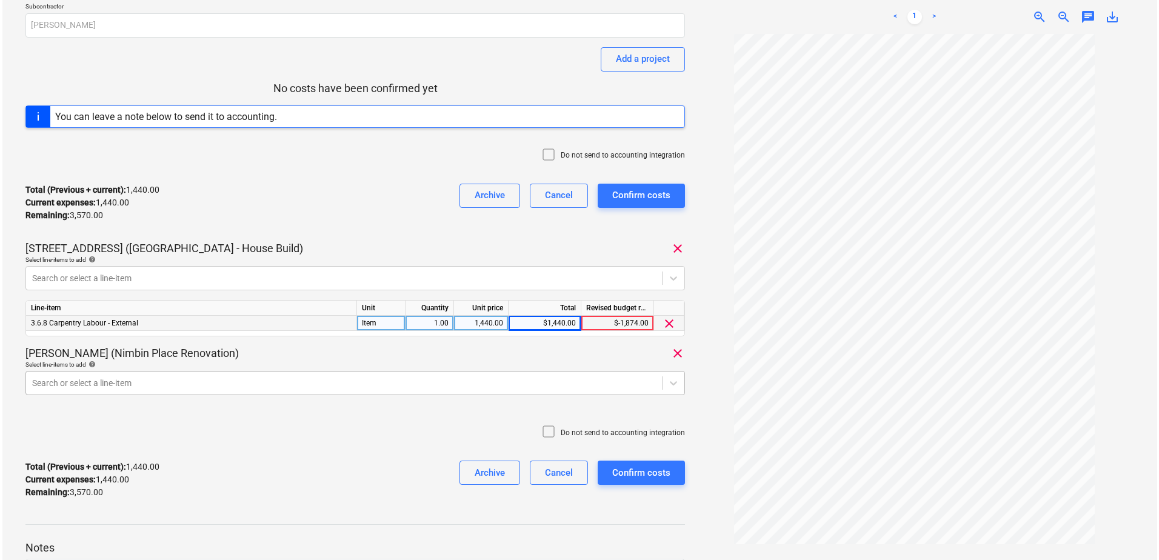
scroll to position [150, 0]
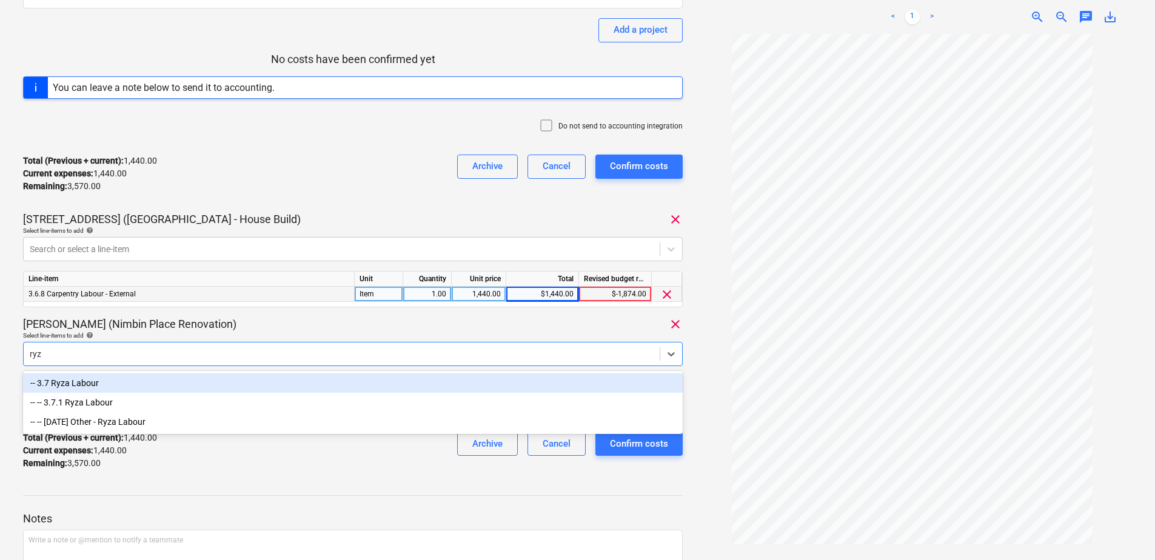
type input "ryza"
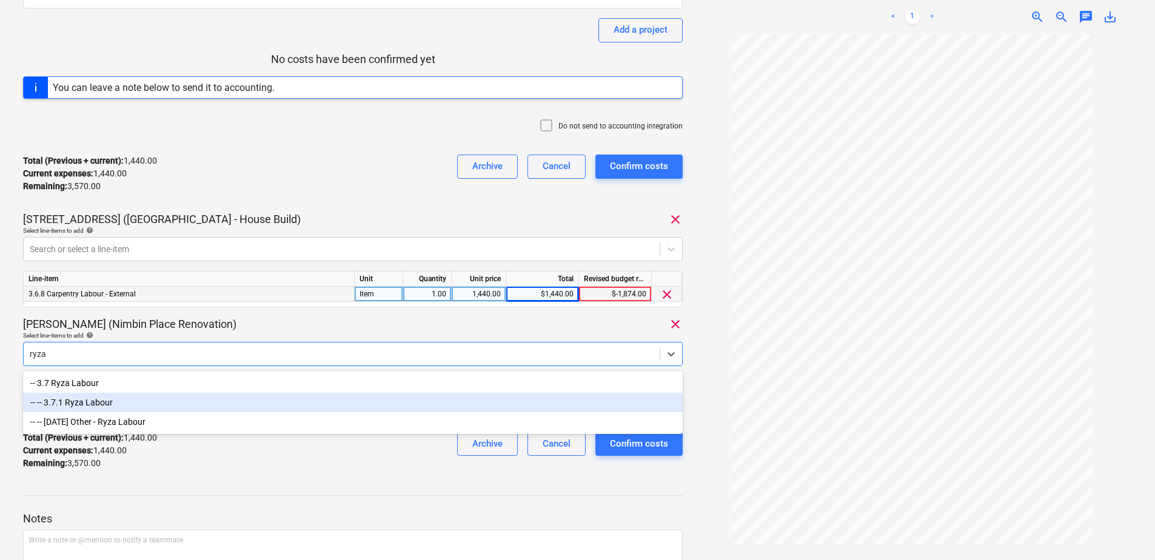
click at [143, 397] on div "-- -- 3.7.1 Ryza Labour" at bounding box center [353, 402] width 660 height 19
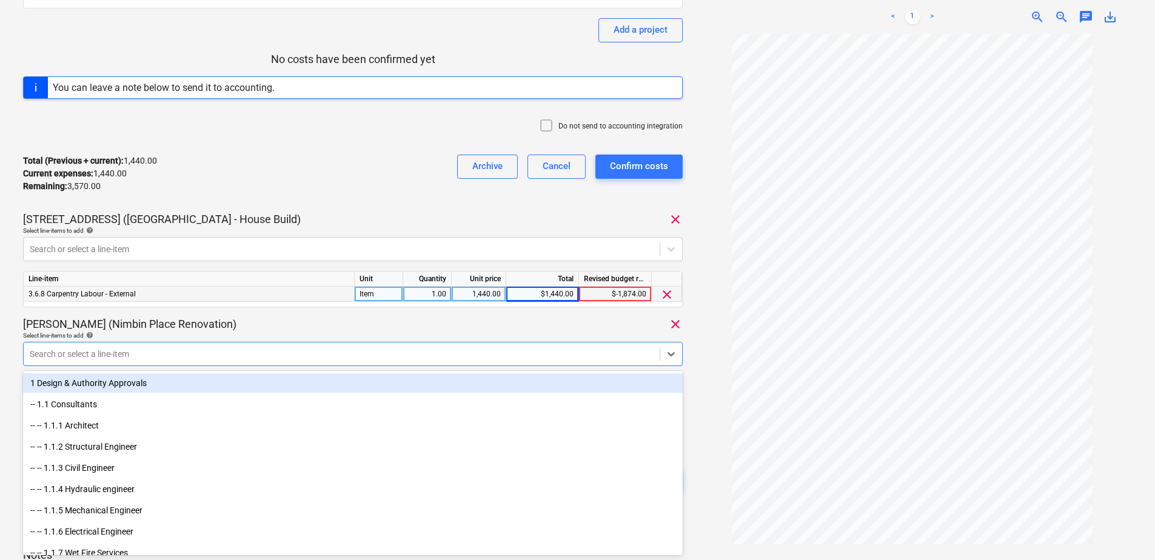
click at [301, 317] on div "[PERSON_NAME] (Nimbin Place Renovation) clear" at bounding box center [353, 324] width 660 height 15
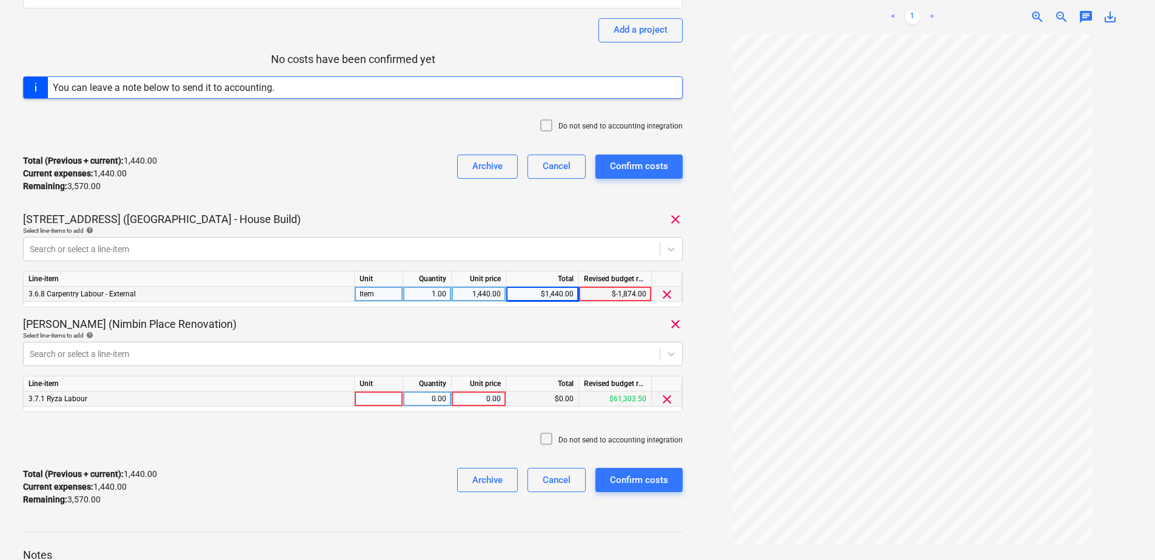
click at [376, 403] on div at bounding box center [379, 399] width 48 height 15
type input "Item"
type input "3570"
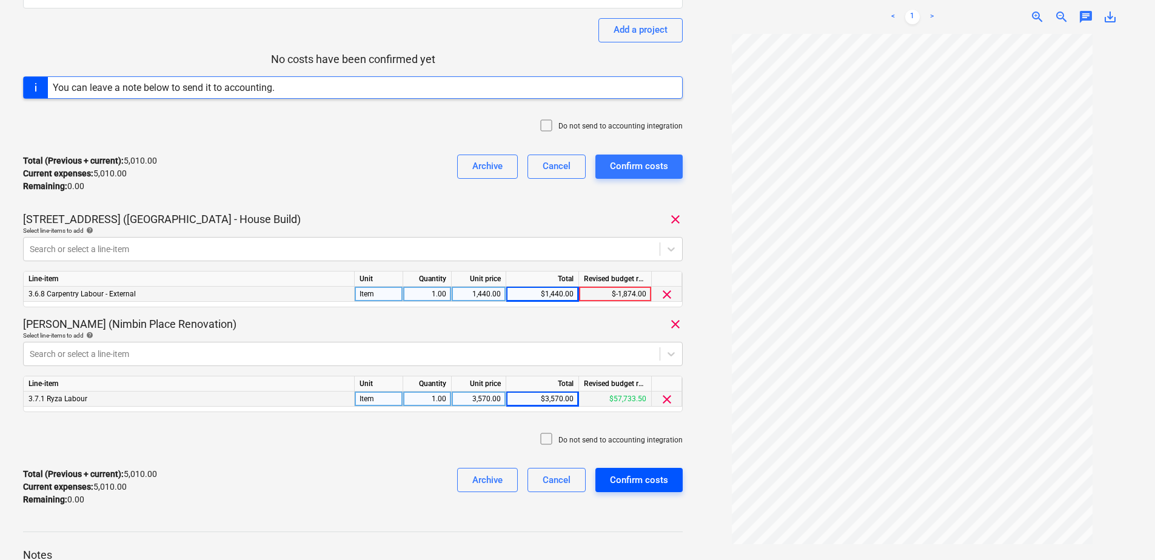
click at [655, 487] on div "Confirm costs" at bounding box center [639, 480] width 58 height 16
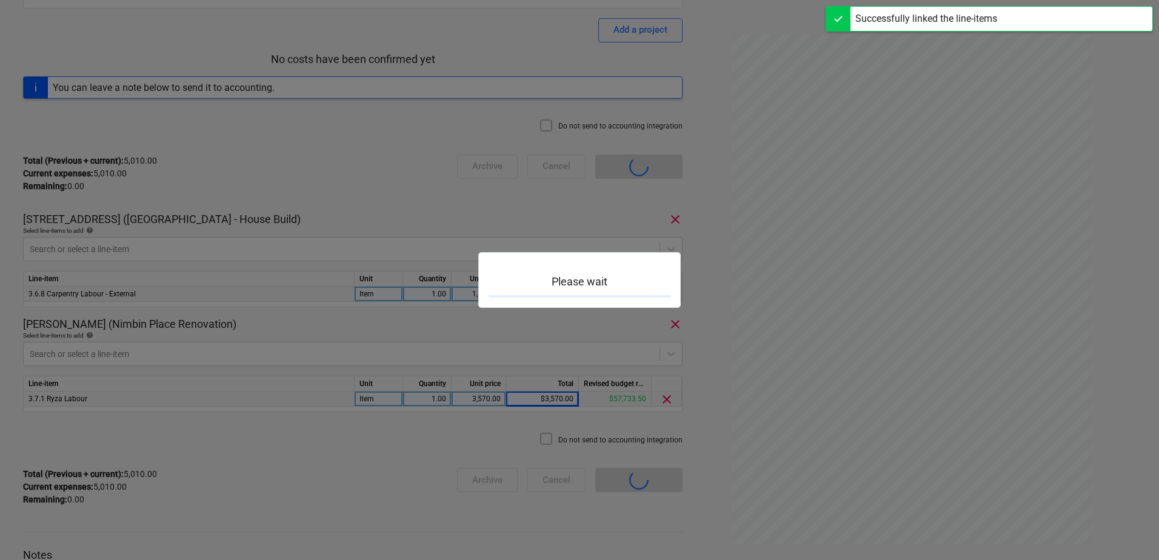
scroll to position [106, 0]
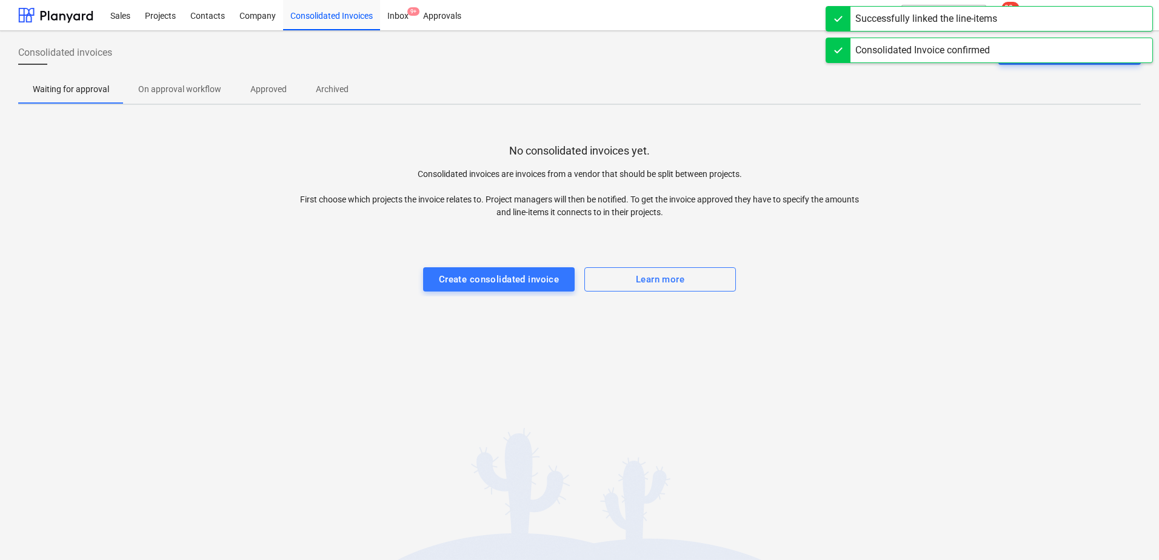
click at [269, 87] on p "Approved" at bounding box center [268, 89] width 36 height 13
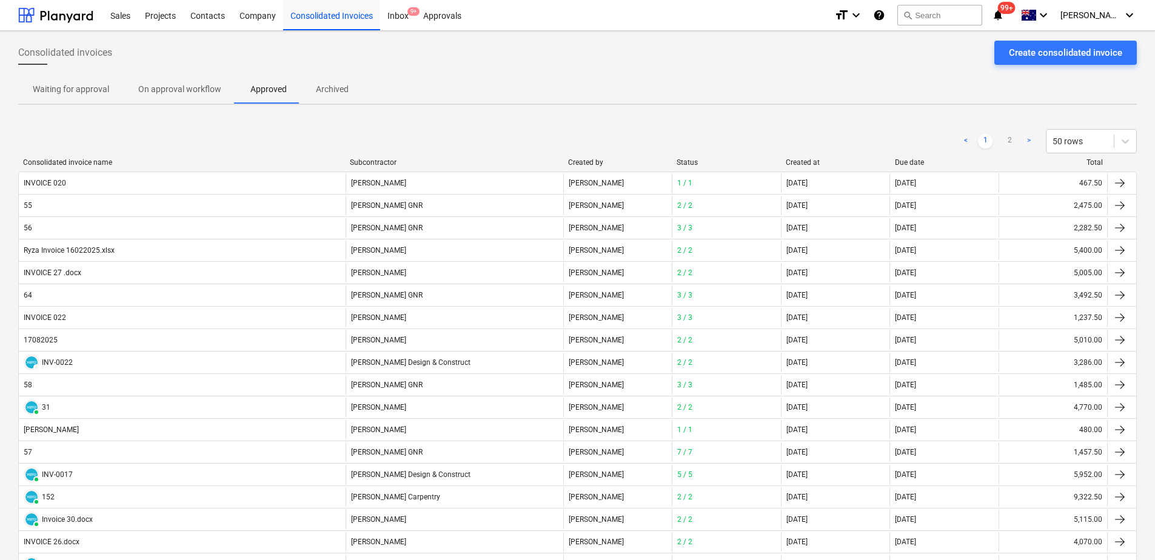
click at [53, 90] on p "Waiting for approval" at bounding box center [71, 89] width 76 height 13
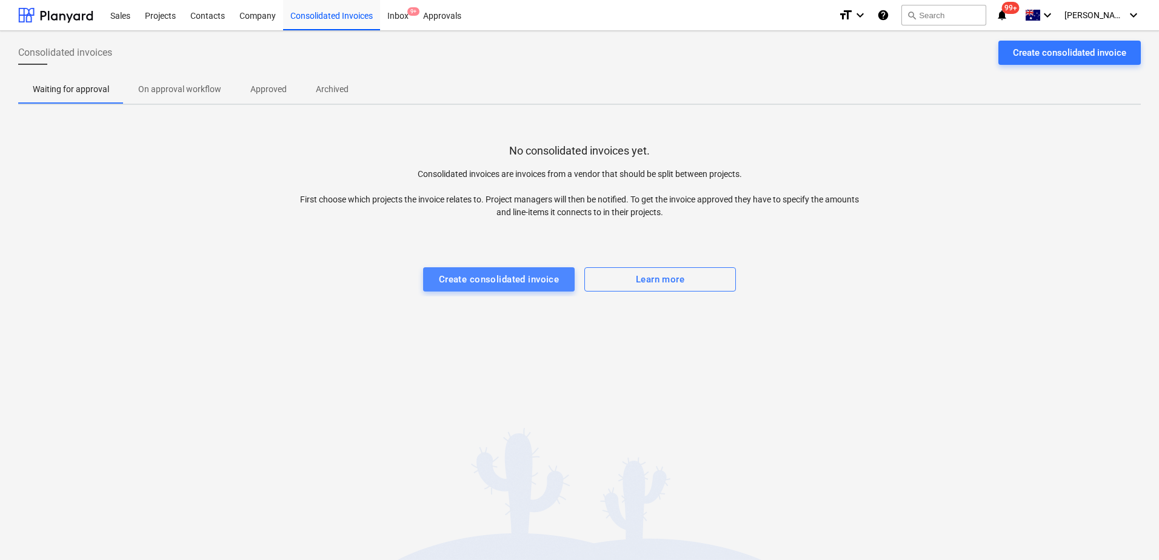
click at [518, 273] on div "Create consolidated invoice" at bounding box center [499, 280] width 121 height 16
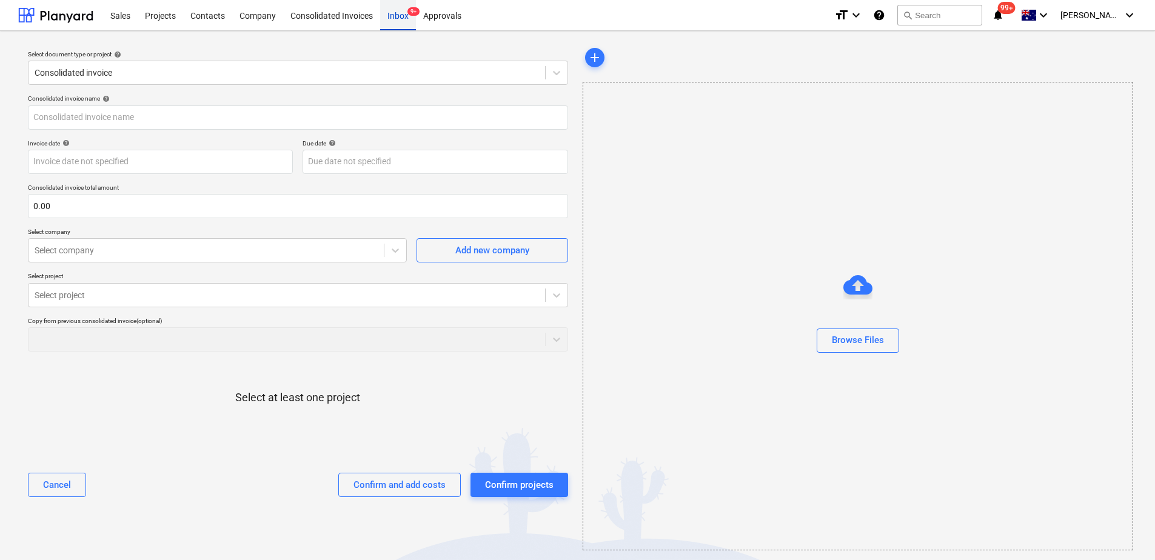
click at [398, 14] on div "Inbox 9+" at bounding box center [398, 14] width 36 height 31
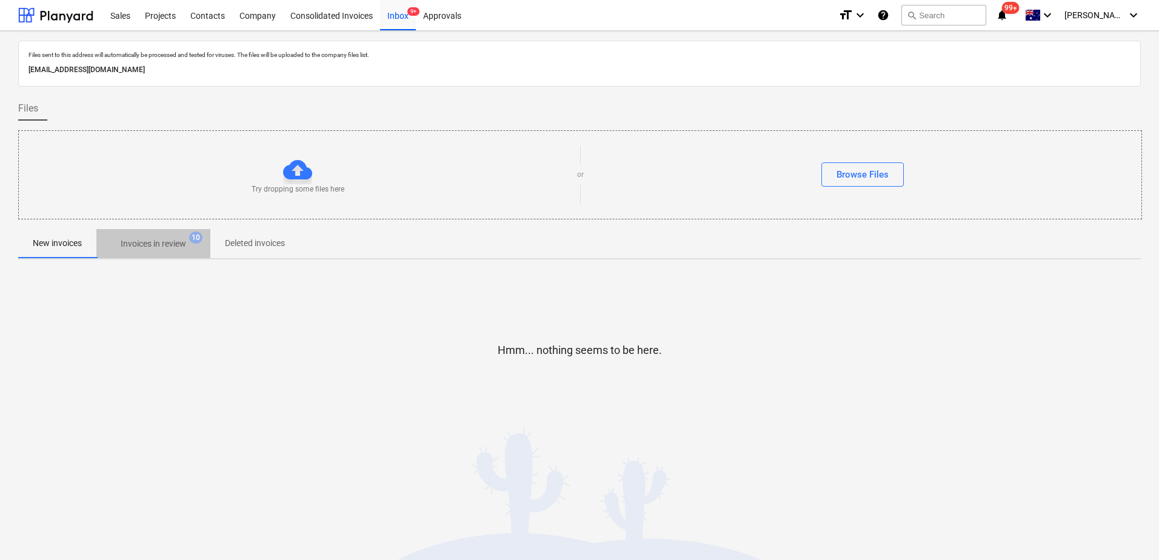
click at [152, 246] on p "Invoices in review" at bounding box center [153, 244] width 65 height 13
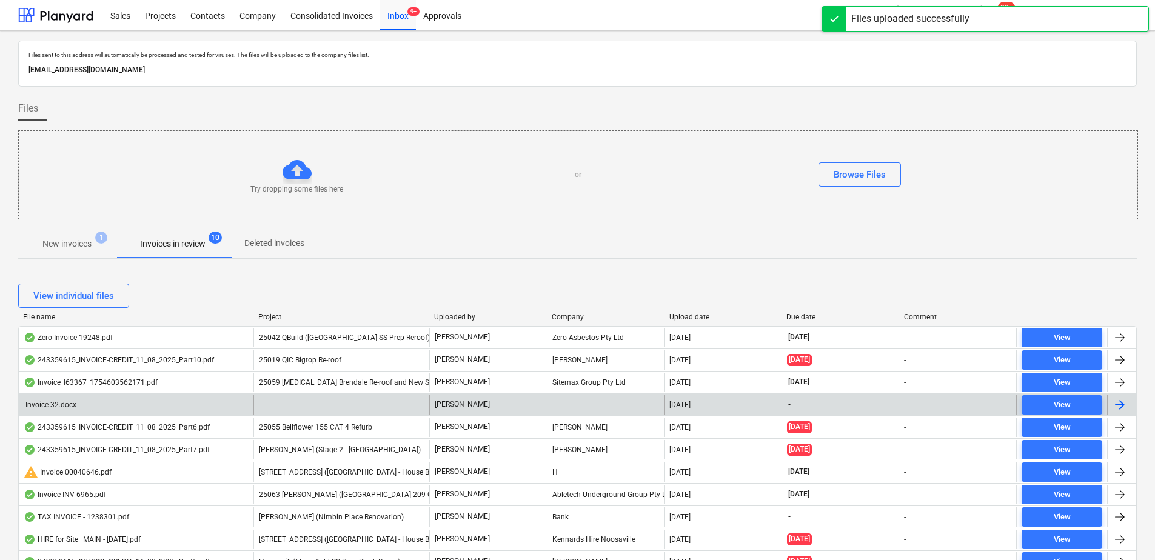
click at [319, 404] on div "-" at bounding box center [341, 404] width 176 height 19
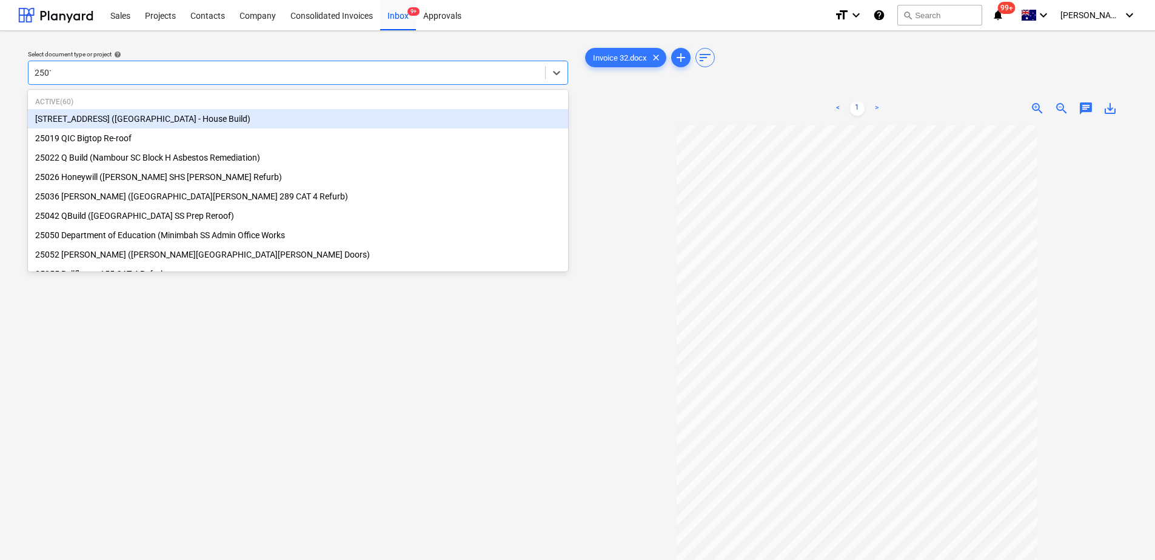
type input "25019"
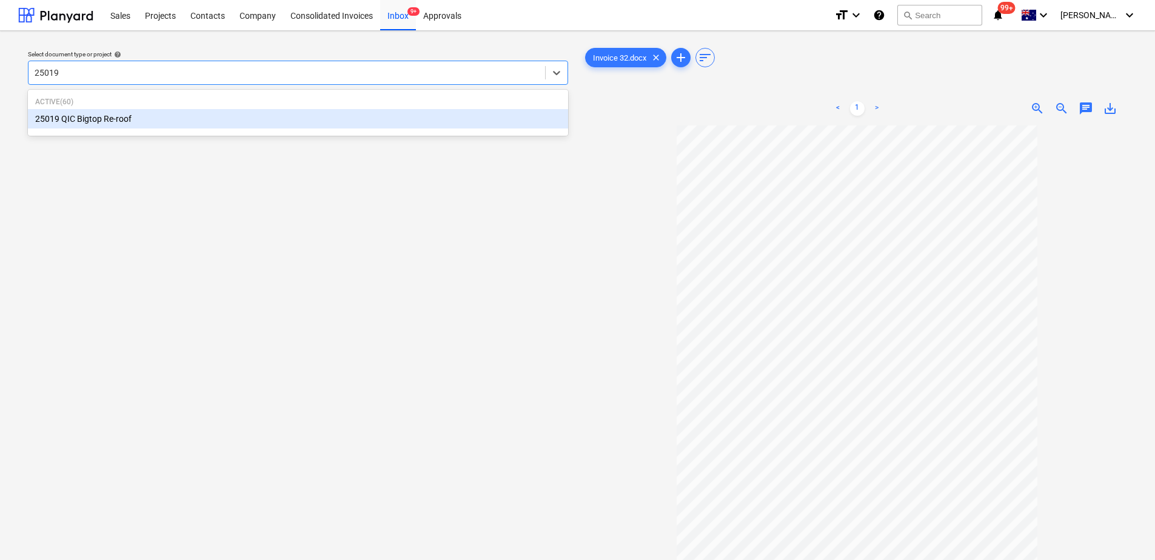
click at [124, 122] on div "25019 QIC Bigtop Re-roof" at bounding box center [298, 118] width 540 height 19
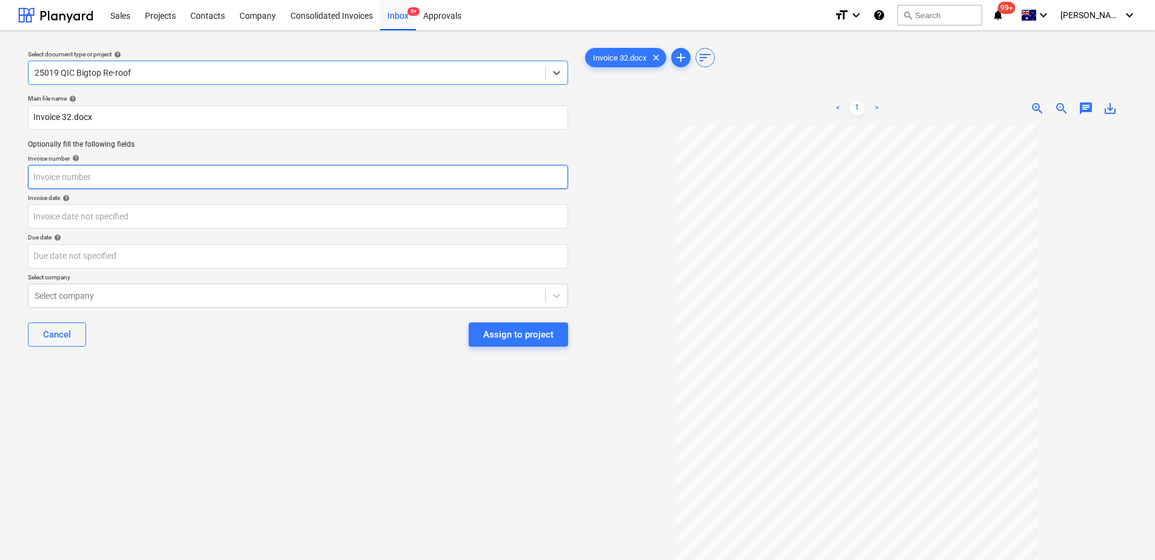
click at [121, 172] on input "text" at bounding box center [298, 177] width 540 height 24
type input "32"
click at [109, 219] on body "Sales Projects Contacts Company Consolidated Invoices Inbox 9+ Approvals format…" at bounding box center [577, 280] width 1155 height 560
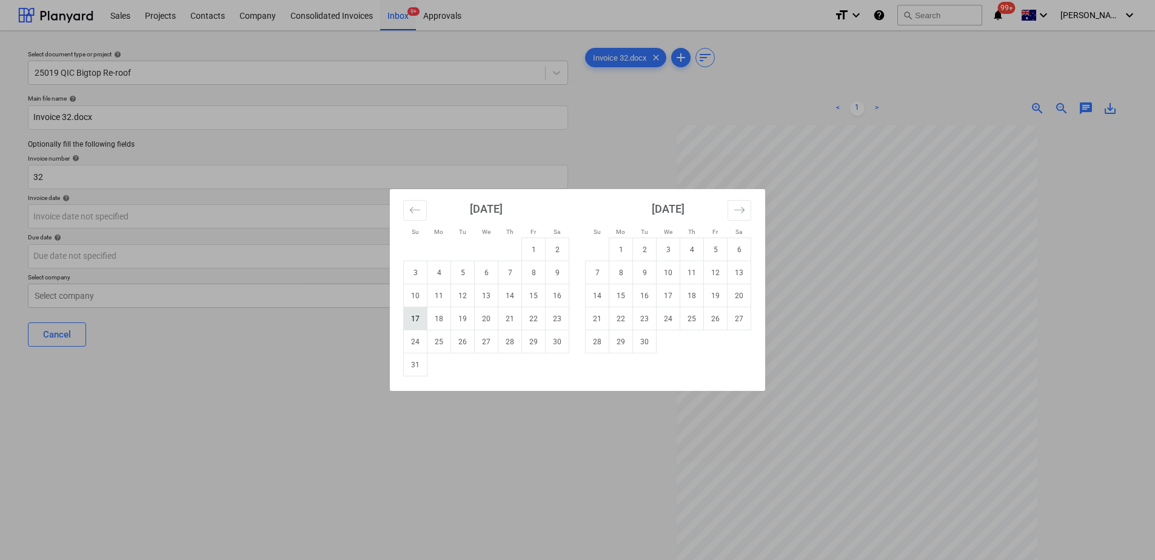
click at [413, 315] on td "17" at bounding box center [416, 318] width 24 height 23
type input "[DATE]"
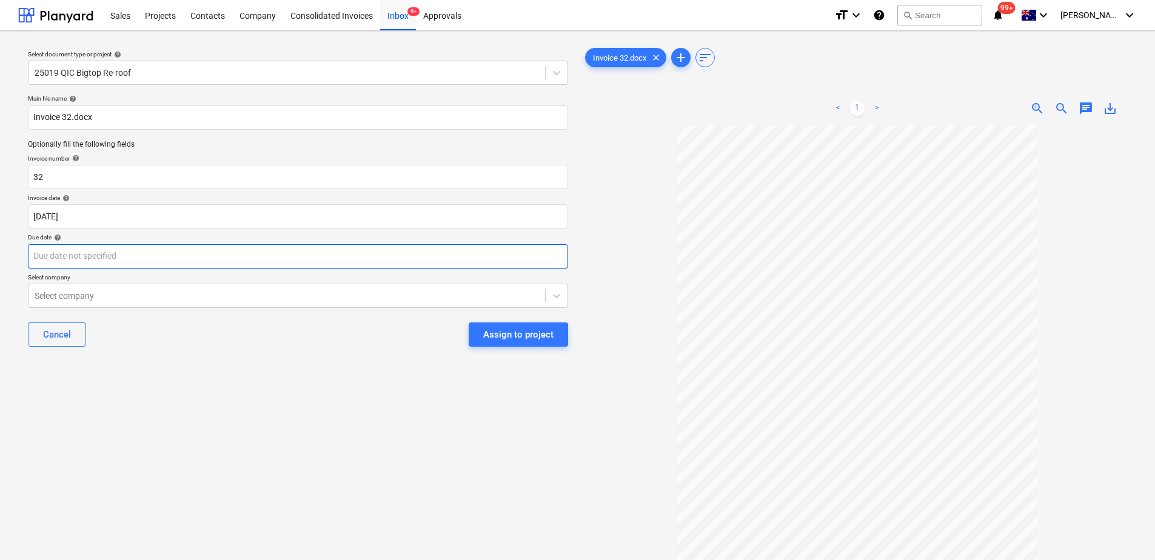
click at [53, 256] on body "Sales Projects Contacts Company Consolidated Invoices Inbox 9+ Approvals format…" at bounding box center [577, 280] width 1155 height 560
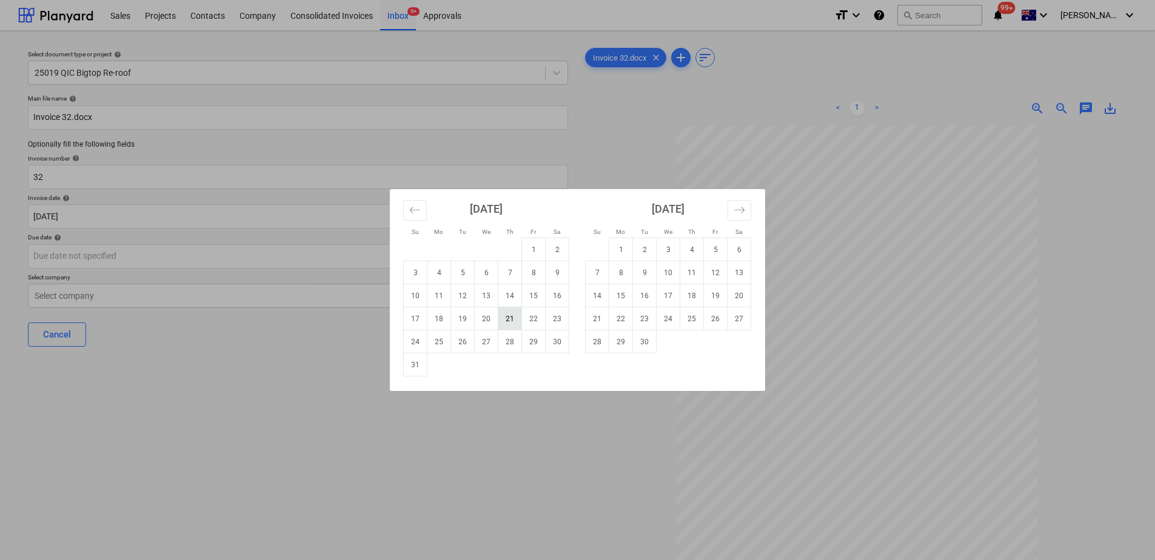
click at [508, 319] on td "21" at bounding box center [510, 318] width 24 height 23
type input "[DATE]"
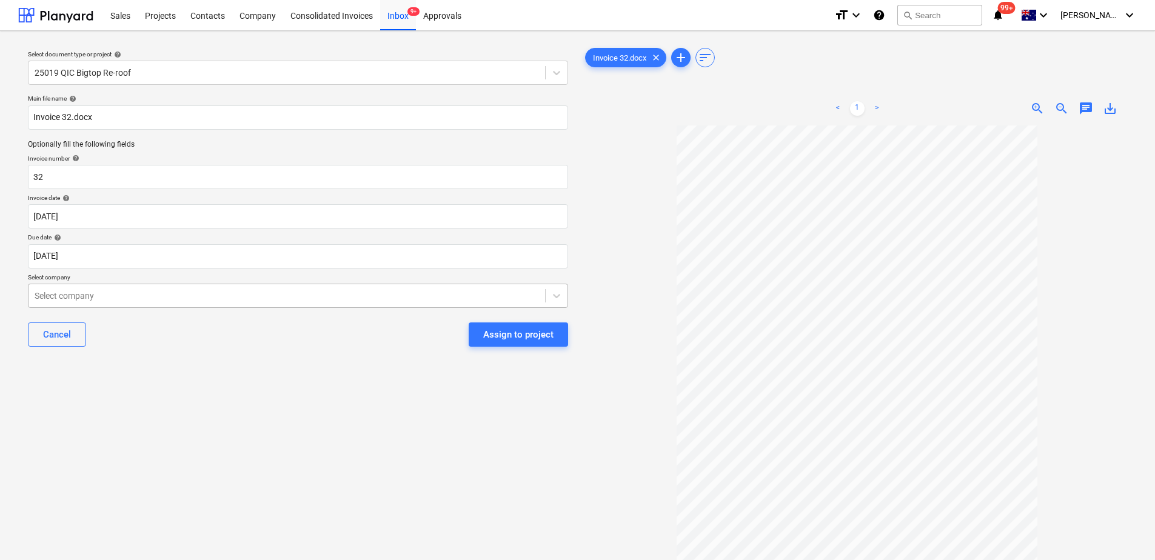
click at [109, 294] on div at bounding box center [287, 296] width 504 height 12
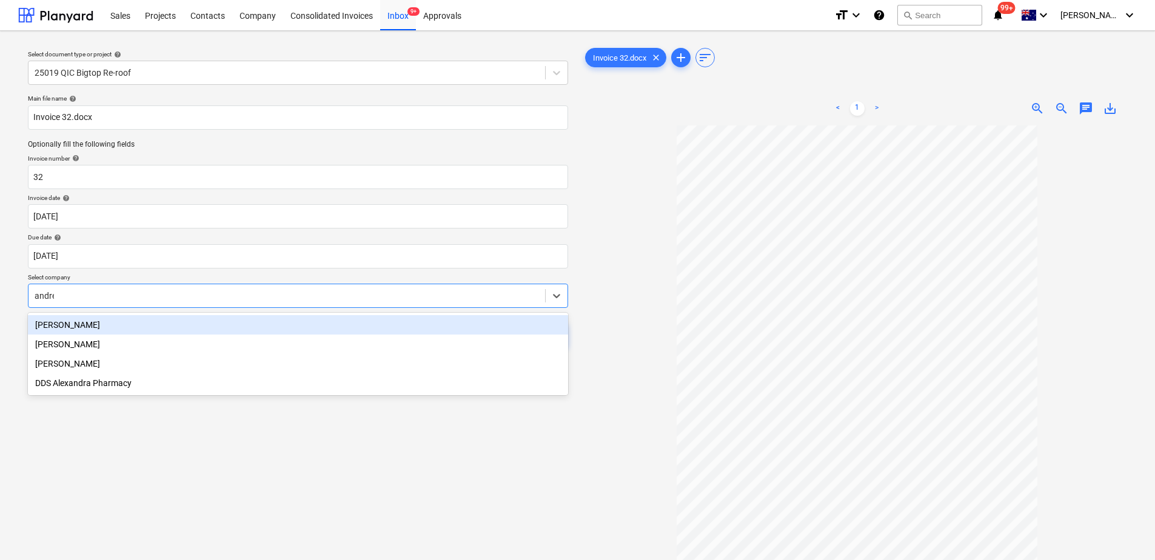
type input "[PERSON_NAME]"
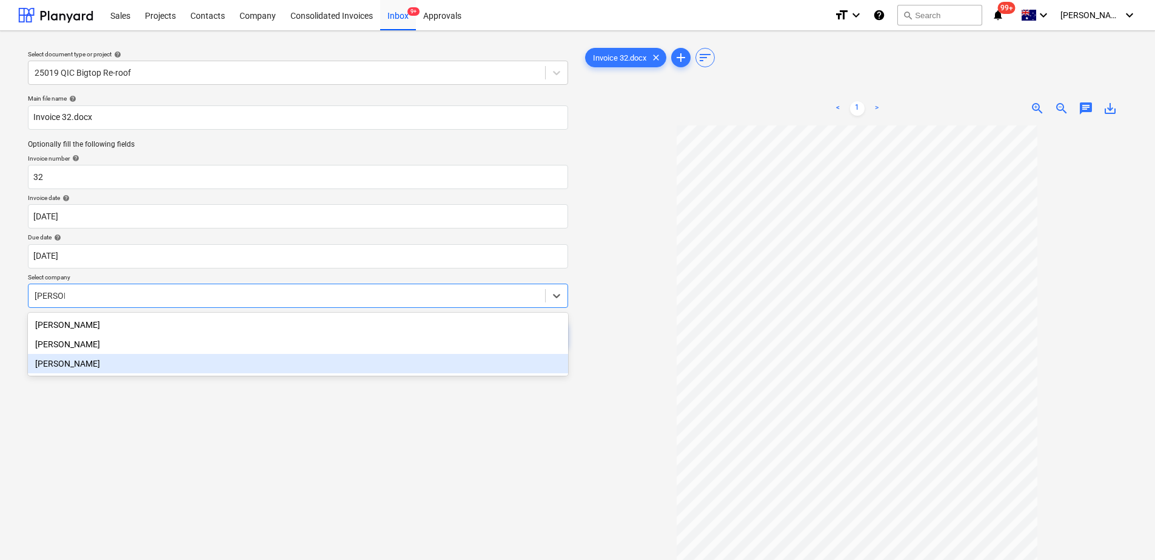
click at [111, 365] on div "[PERSON_NAME]" at bounding box center [298, 363] width 540 height 19
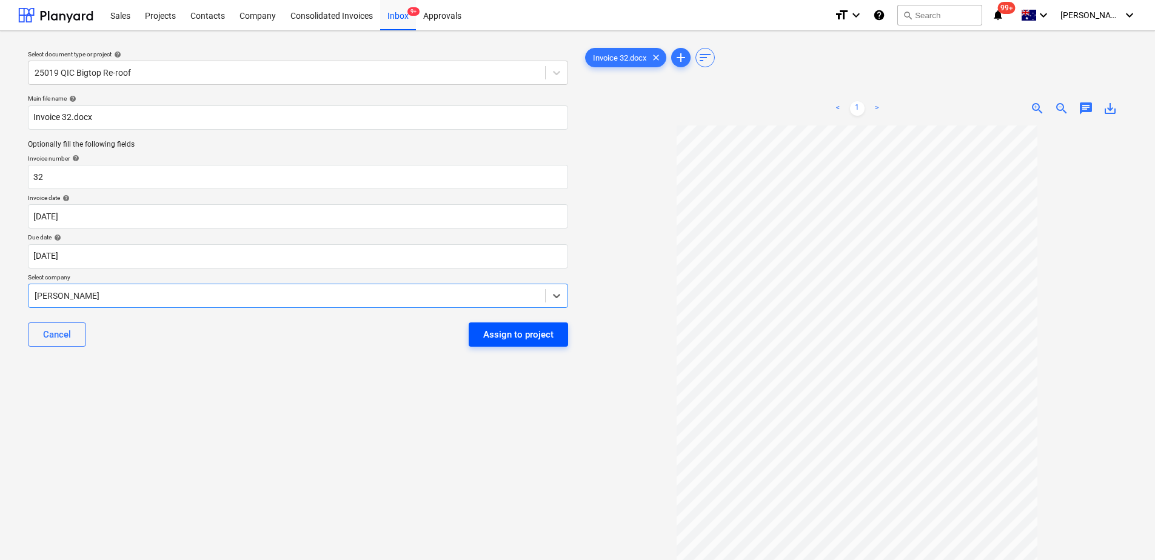
click at [511, 337] on div "Assign to project" at bounding box center [518, 335] width 70 height 16
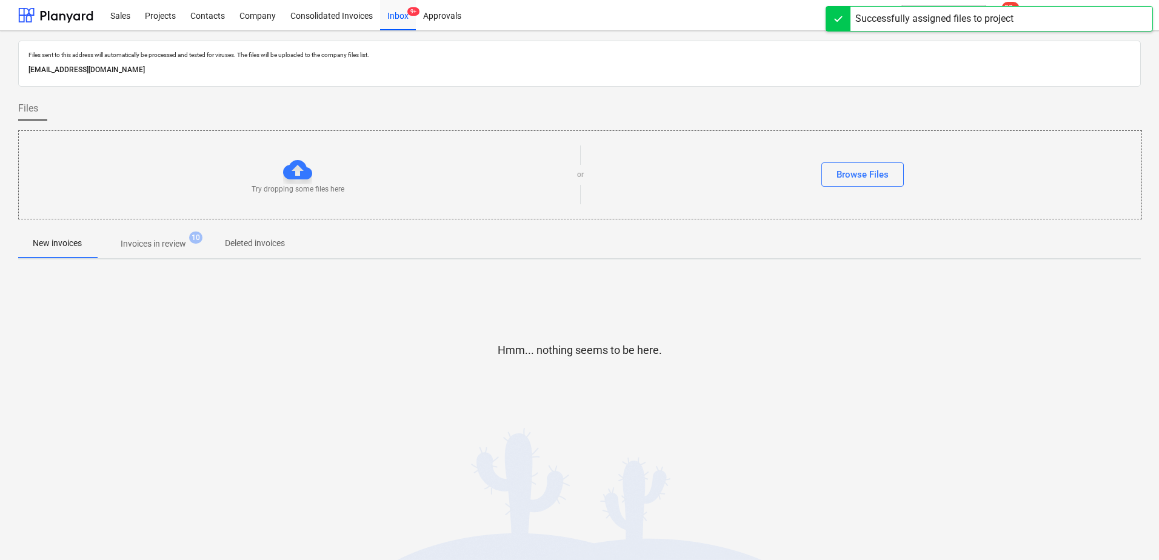
click at [180, 246] on p "Invoices in review" at bounding box center [153, 244] width 65 height 13
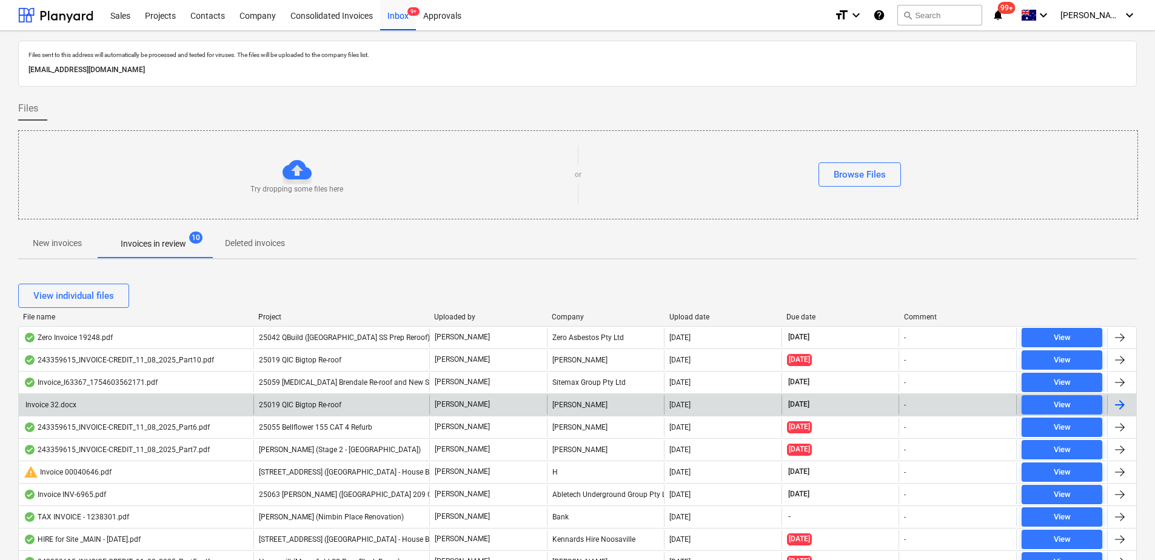
click at [357, 403] on div "25019 QIC Bigtop Re-roof" at bounding box center [341, 404] width 176 height 19
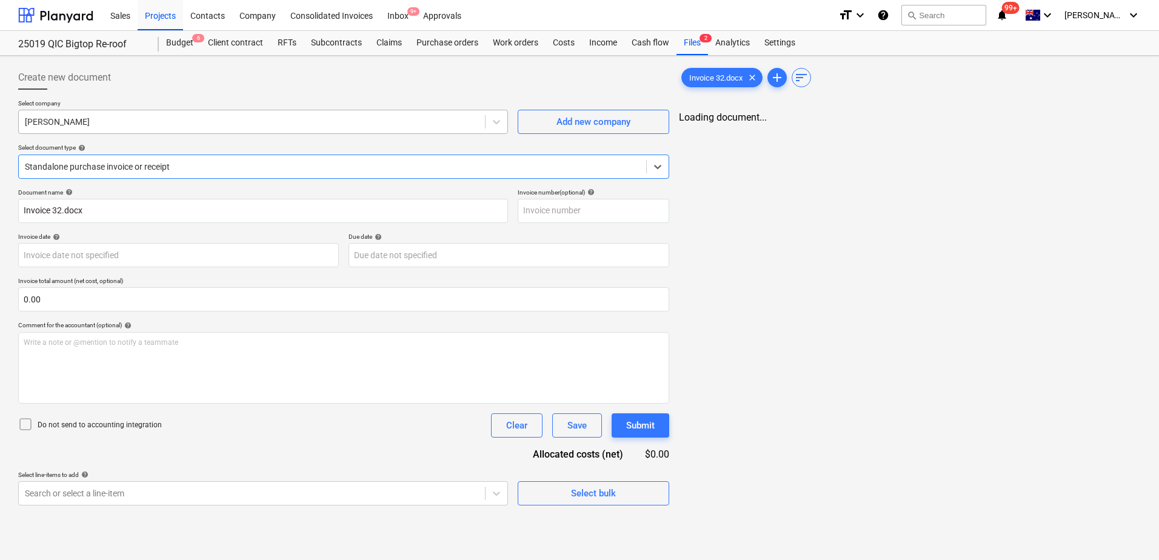
type input "32"
type input "[DATE]"
click at [189, 454] on div "Document name help 32 Invoice number (optional) help 32 Invoice date help [DATE…" at bounding box center [343, 347] width 651 height 317
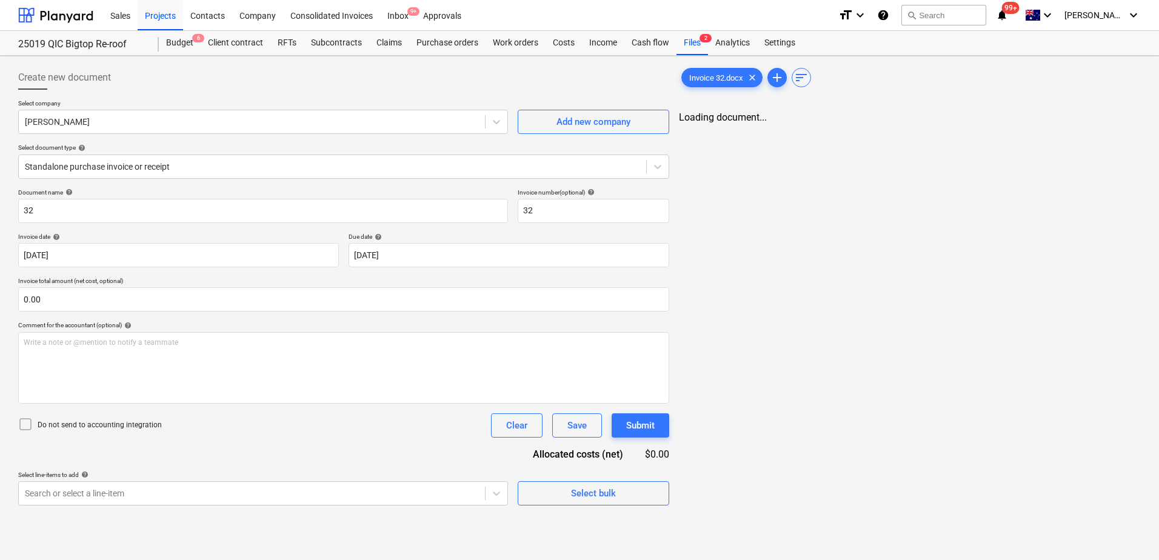
click at [170, 508] on div "Create new document Select company [PERSON_NAME] Add new company Select documen…" at bounding box center [343, 286] width 661 height 450
click at [174, 493] on body "Sales Projects Contacts Company Consolidated Invoices Inbox 9+ Approvals format…" at bounding box center [579, 280] width 1159 height 560
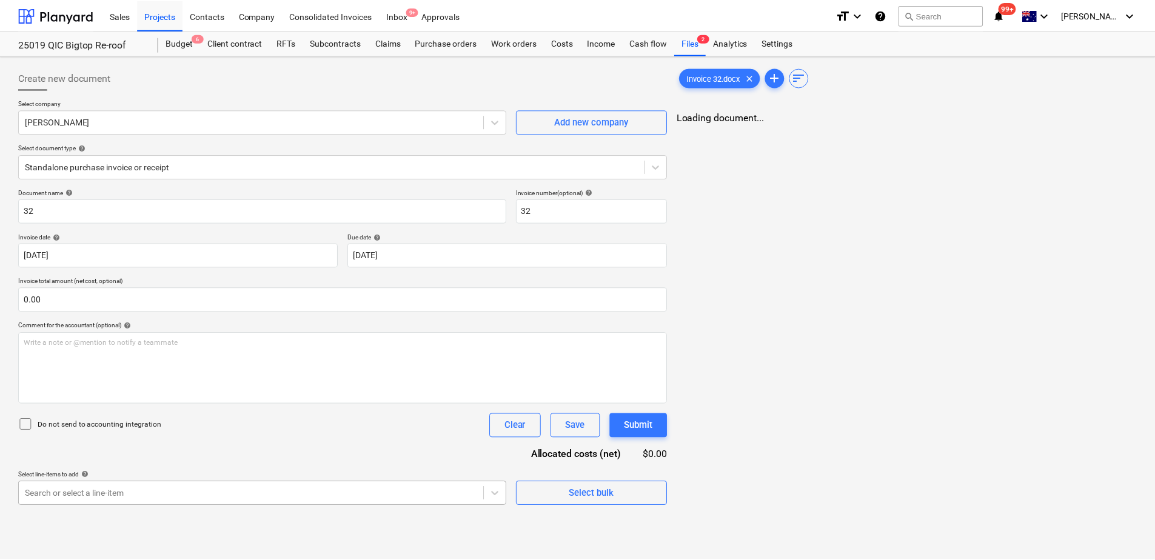
scroll to position [135, 0]
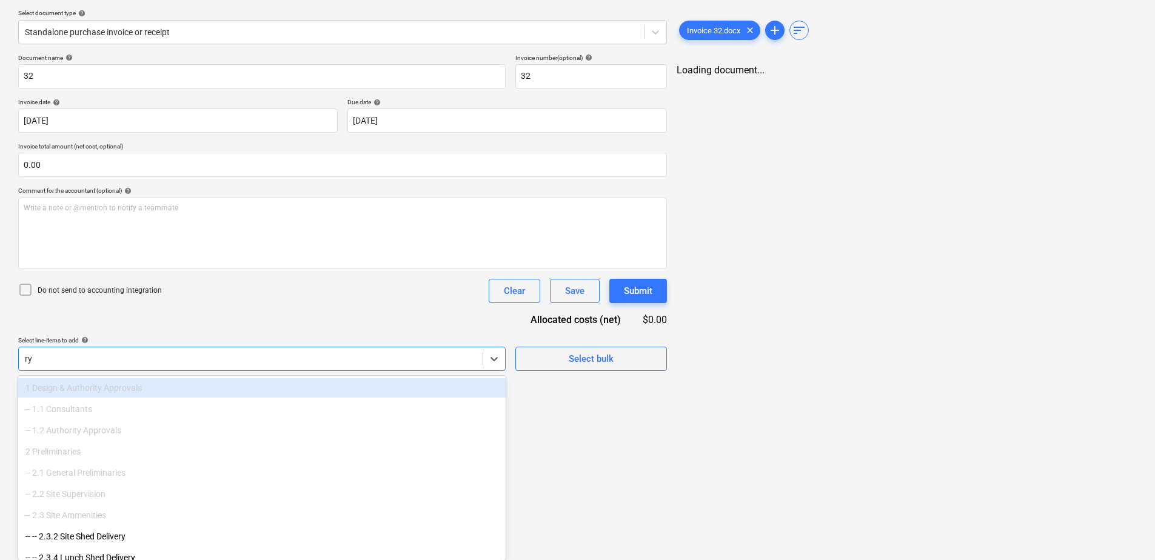
type input "r"
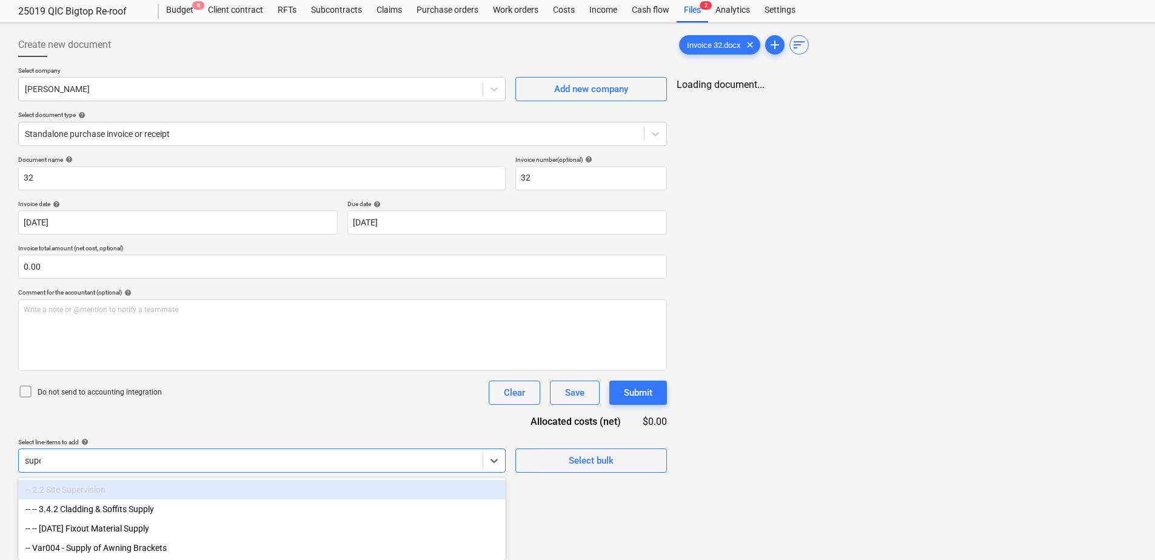
scroll to position [0, 0]
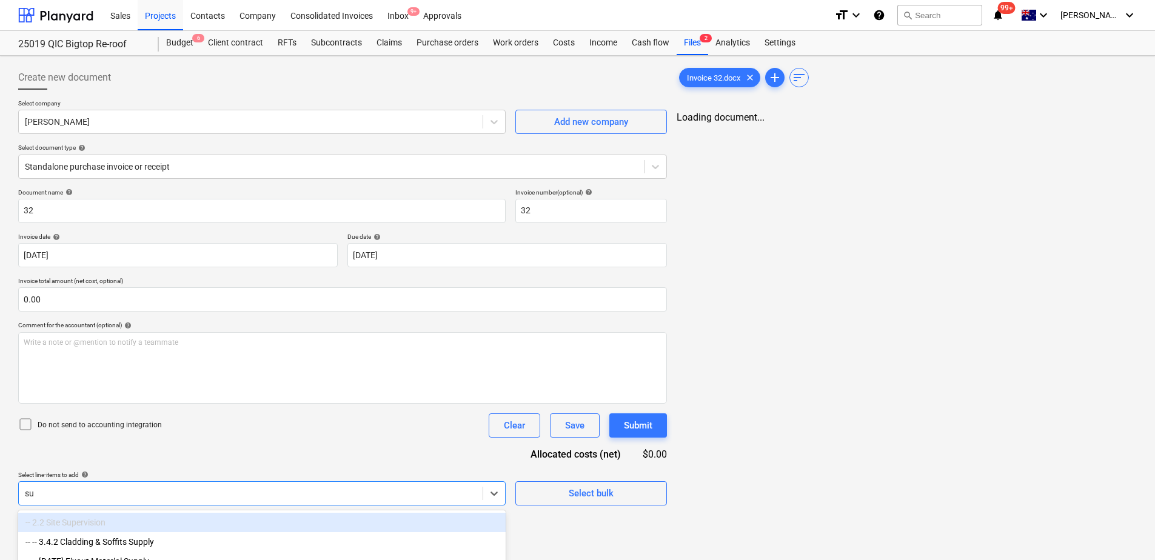
type input "s"
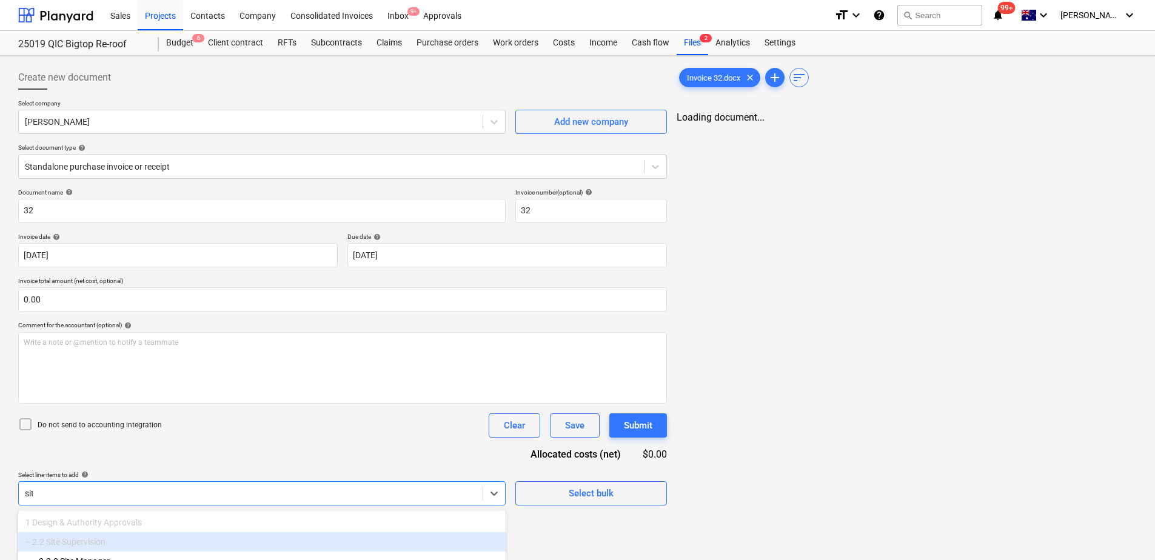
type input "site"
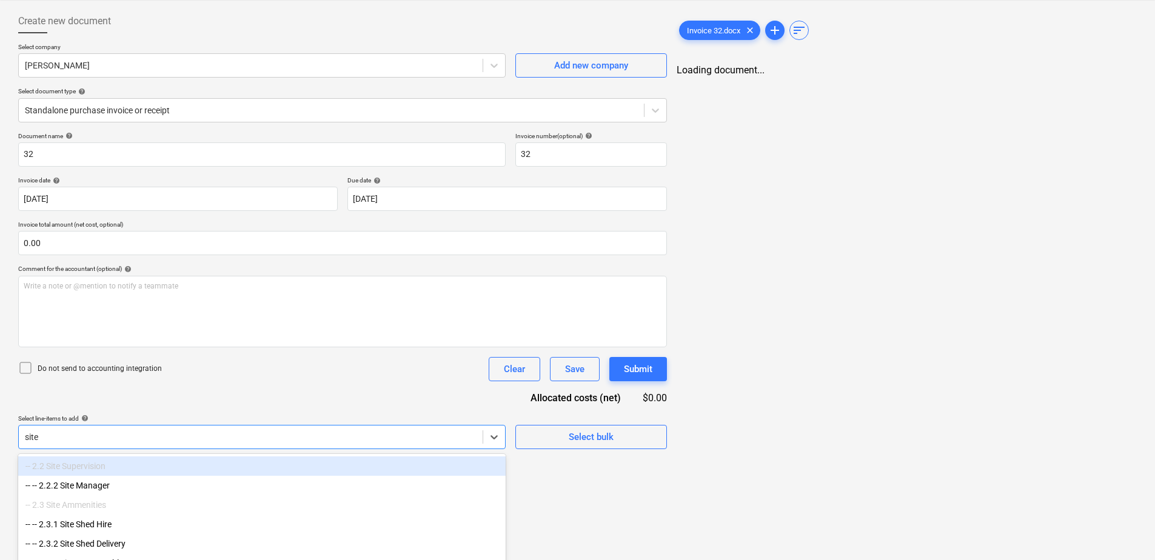
scroll to position [115, 0]
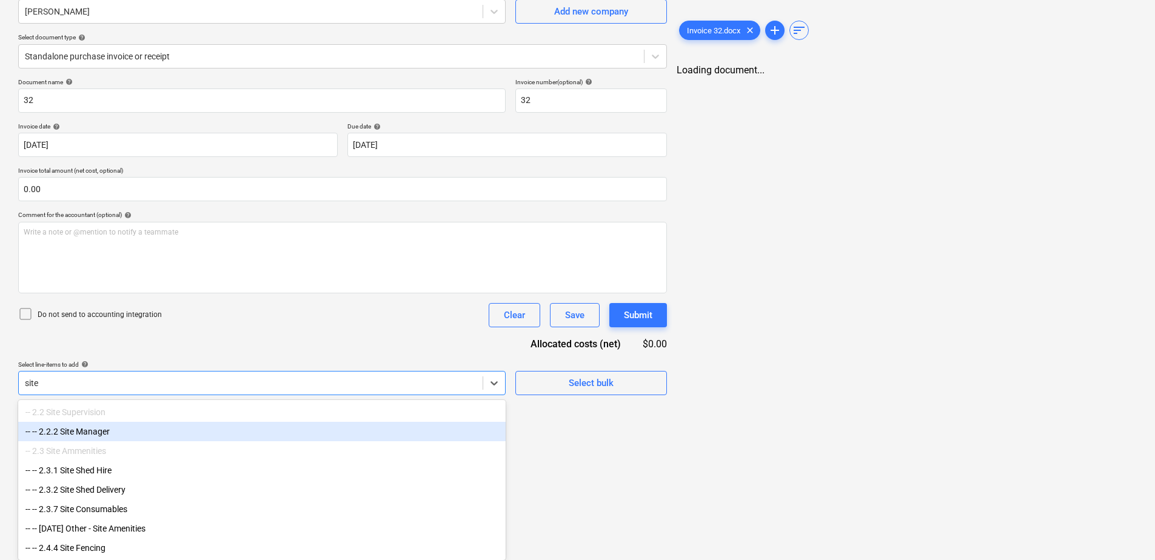
click at [118, 430] on div "-- -- 2.2.2 Site Manager" at bounding box center [261, 431] width 487 height 19
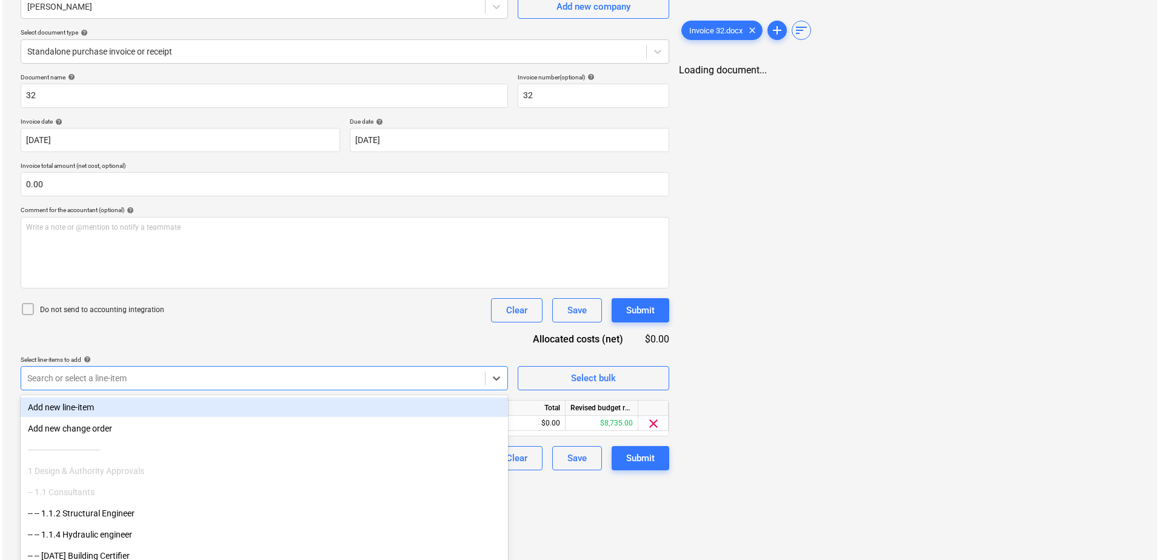
scroll to position [35, 0]
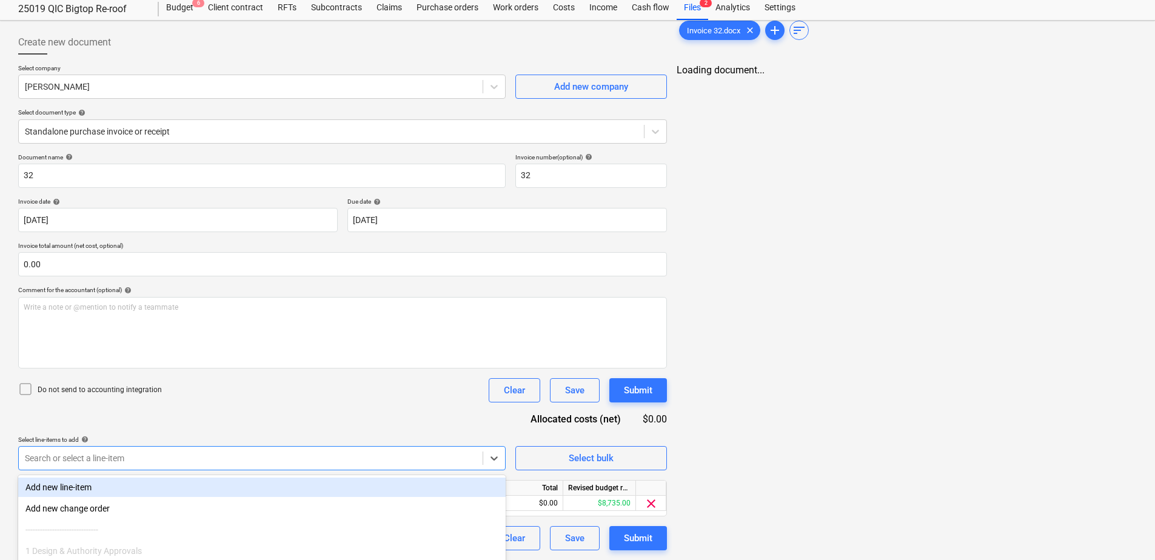
click at [369, 344] on div "Document name help 32 Invoice number (optional) help 32 Invoice date help [DATE…" at bounding box center [342, 351] width 649 height 397
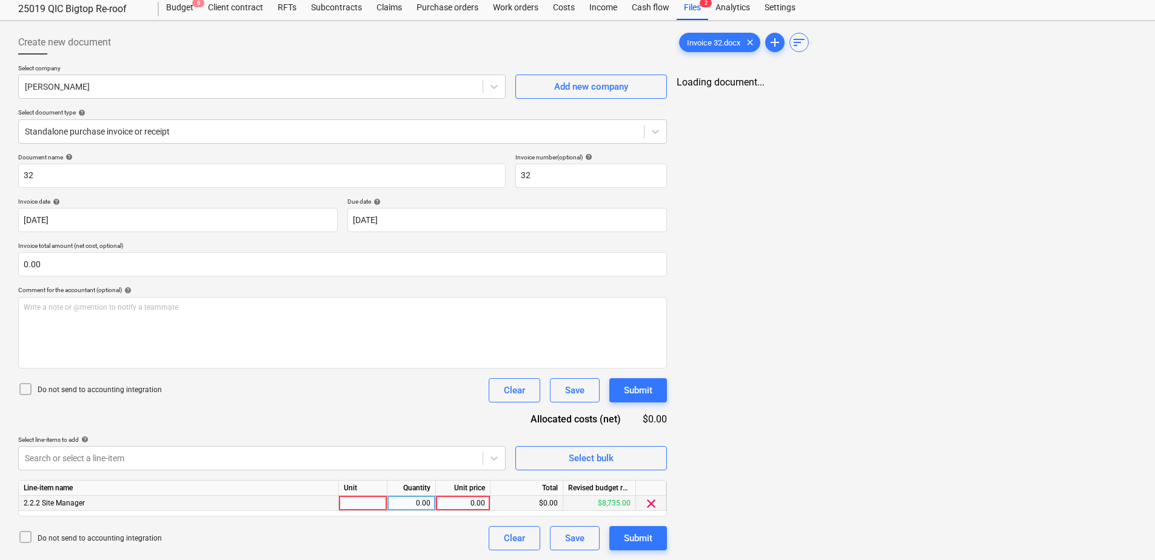
click at [365, 504] on div at bounding box center [363, 503] width 48 height 15
type input "Item"
click at [452, 506] on div "0.00" at bounding box center [463, 503] width 44 height 15
type input "5280"
click at [636, 538] on div "Submit" at bounding box center [638, 538] width 28 height 16
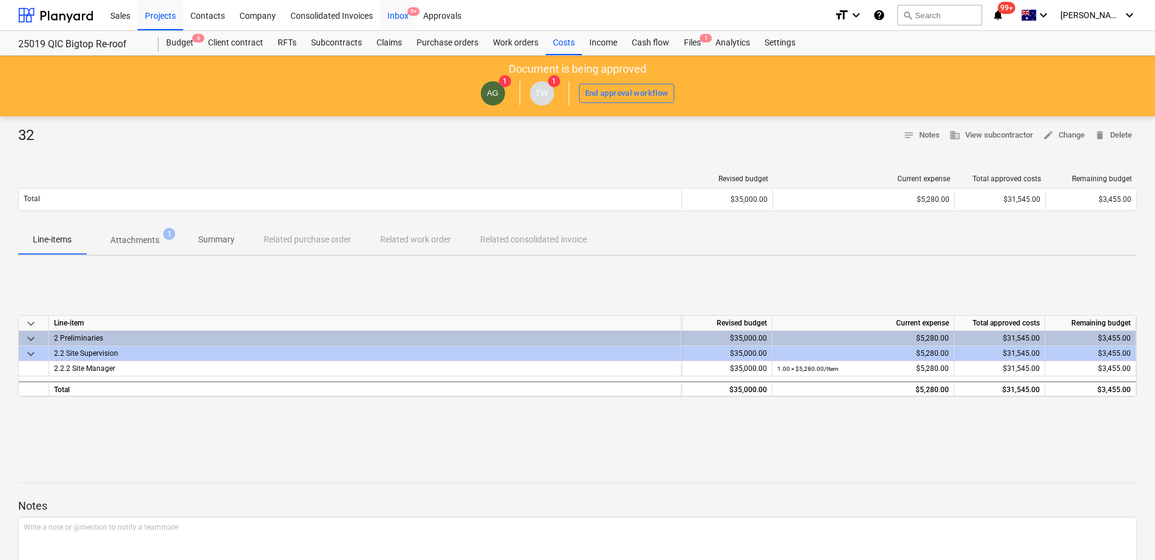
click at [407, 16] on div "Inbox 9+" at bounding box center [398, 14] width 36 height 31
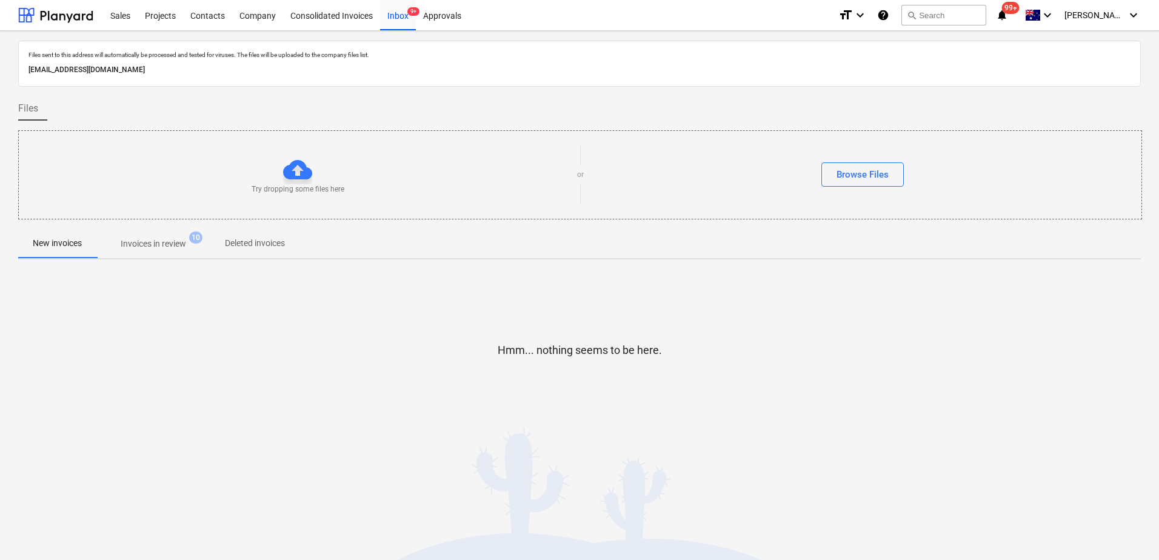
click at [191, 248] on span "Invoices in review 10" at bounding box center [153, 244] width 85 height 13
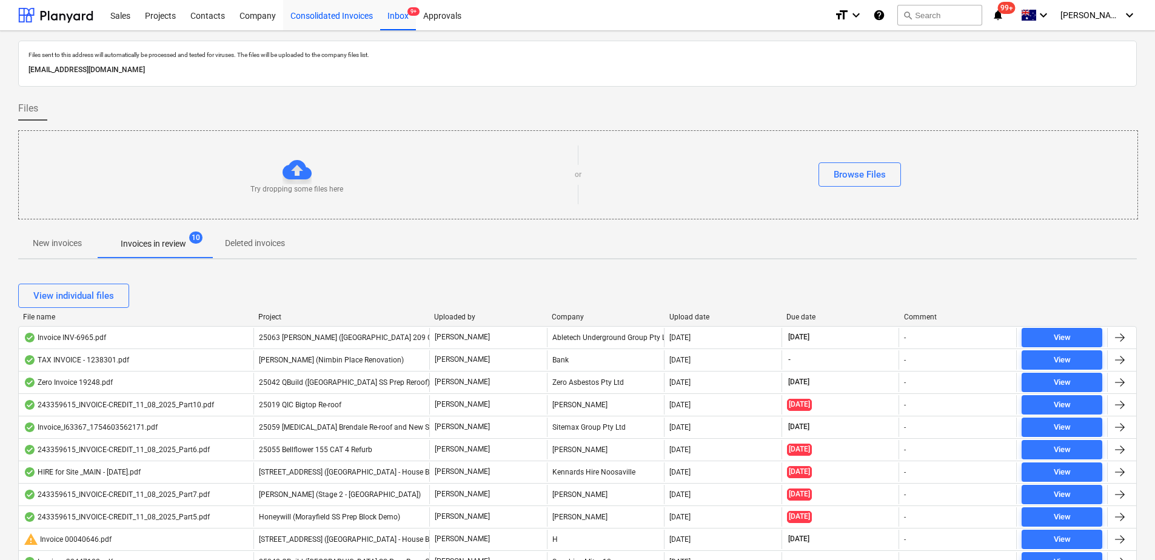
click at [330, 22] on div "Consolidated Invoices" at bounding box center [331, 14] width 97 height 31
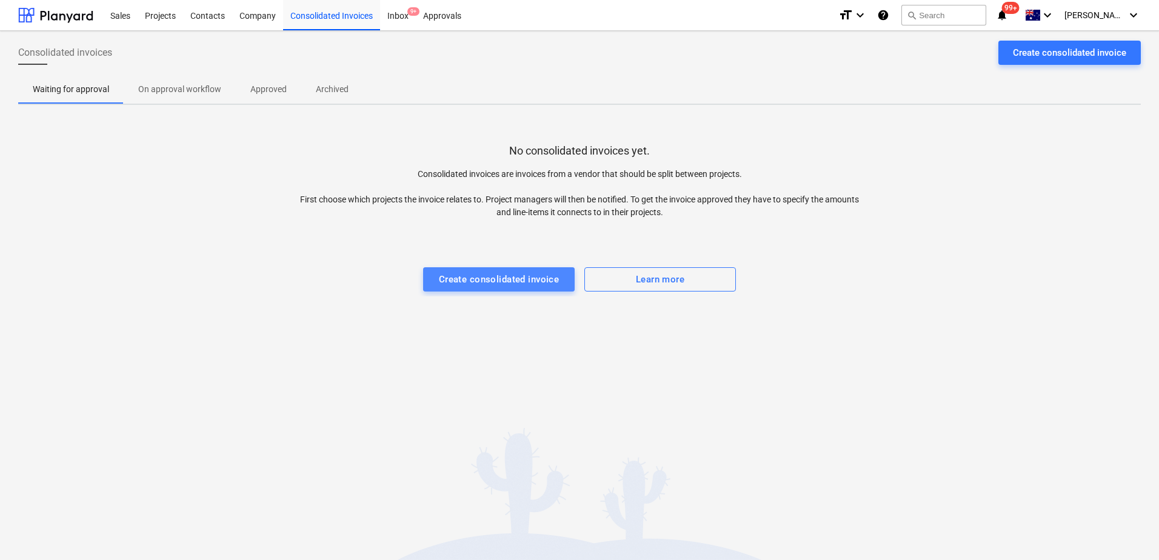
click at [496, 275] on div "Create consolidated invoice" at bounding box center [499, 280] width 121 height 16
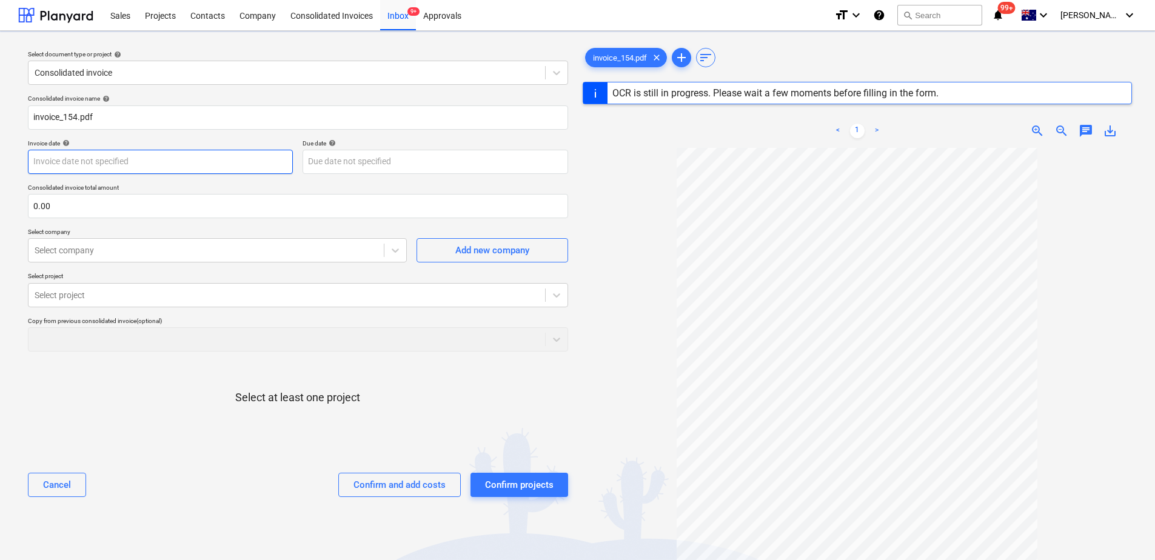
type input "154"
type input "[DATE]"
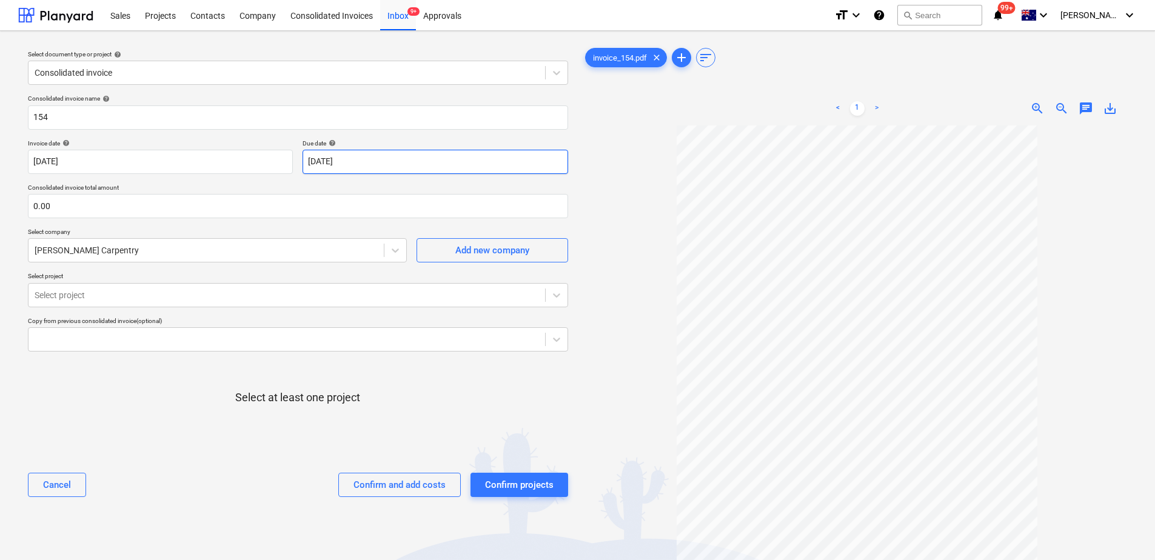
click at [384, 160] on body "Sales Projects Contacts Company Consolidated Invoices Inbox 9+ Approvals format…" at bounding box center [577, 280] width 1155 height 560
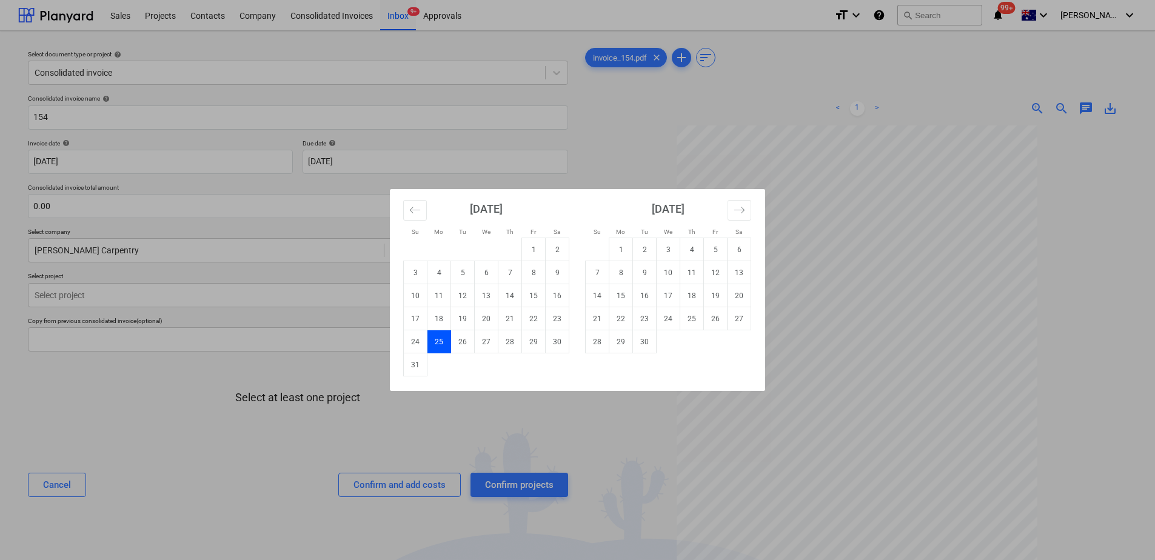
click at [73, 297] on div "Su Mo Tu We Th Fr Sa Su Mo Tu We Th Fr Sa [DATE] 1 2 3 4 5 6 7 8 9 10 11 12 13 …" at bounding box center [577, 280] width 1155 height 560
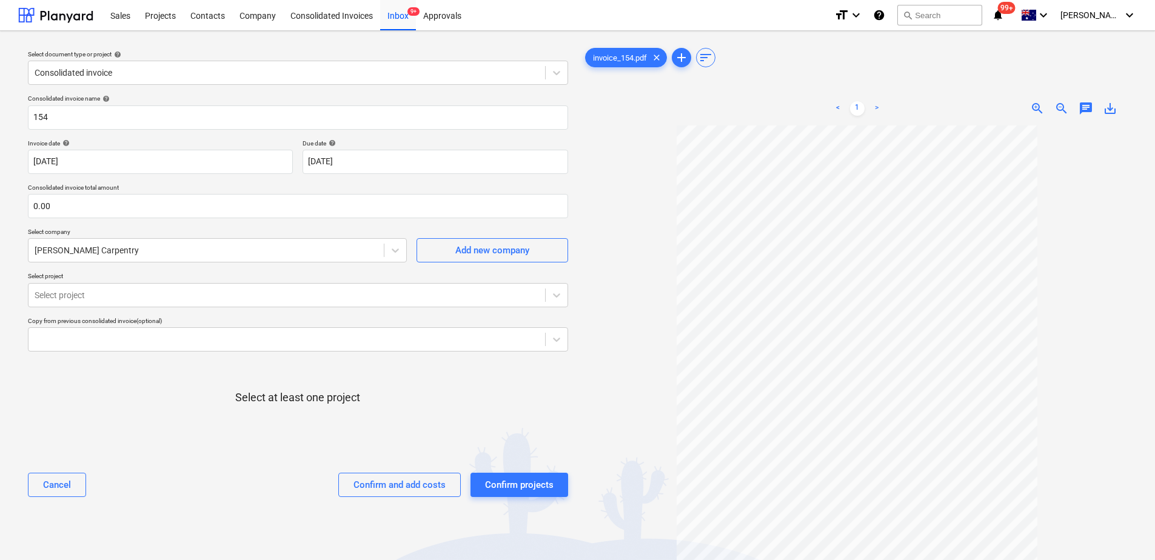
click at [73, 297] on div at bounding box center [287, 295] width 504 height 12
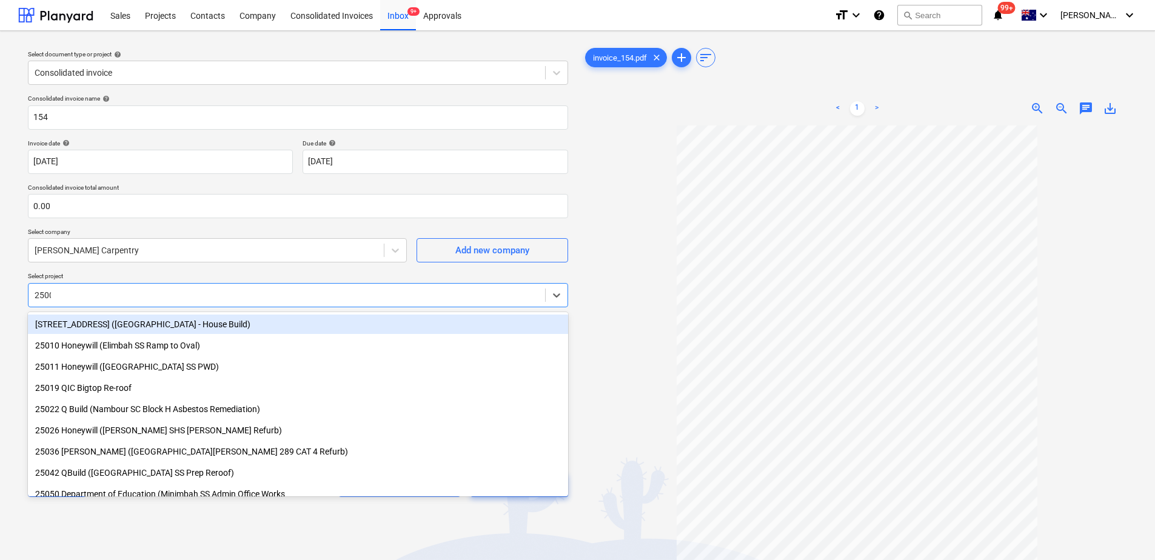
type input "25001"
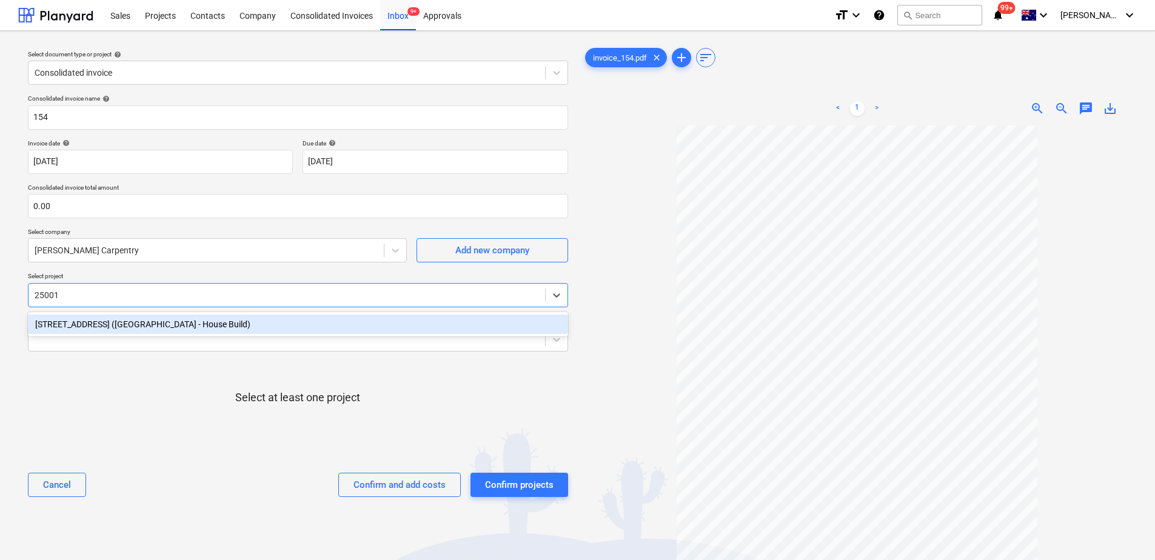
click at [78, 325] on div "[STREET_ADDRESS] ([GEOGRAPHIC_DATA] - House Build)" at bounding box center [298, 324] width 540 height 19
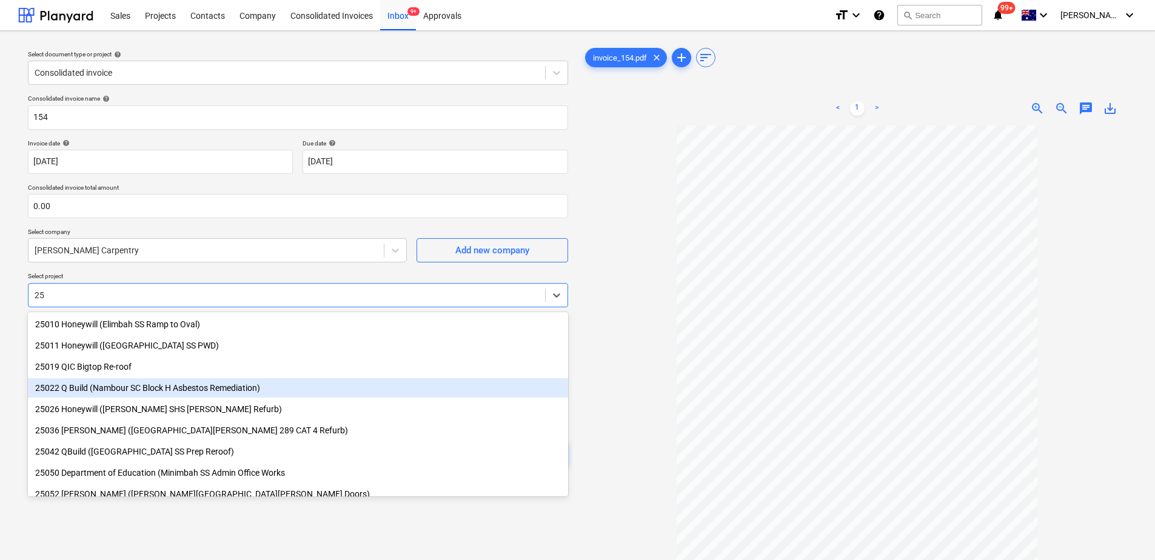
type input "2"
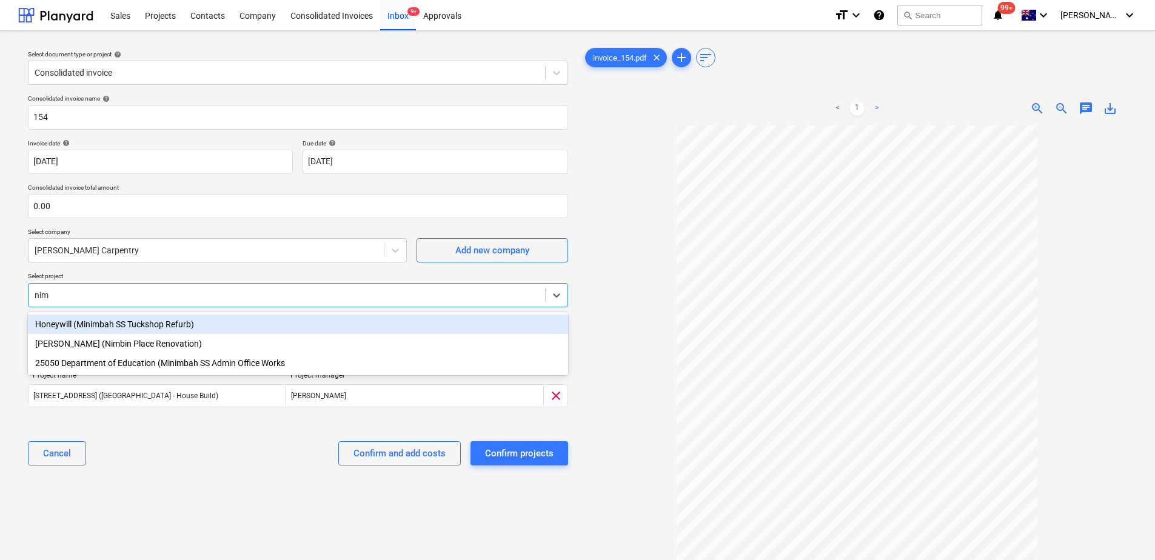
type input "nimb"
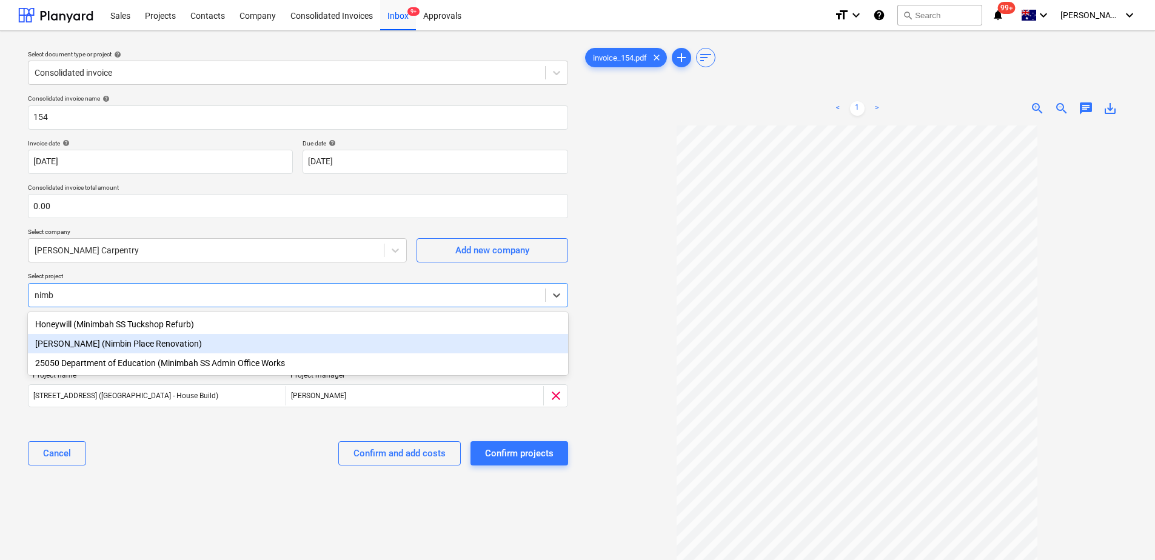
click at [93, 342] on div "[PERSON_NAME] (Nimbin Place Renovation)" at bounding box center [298, 343] width 540 height 19
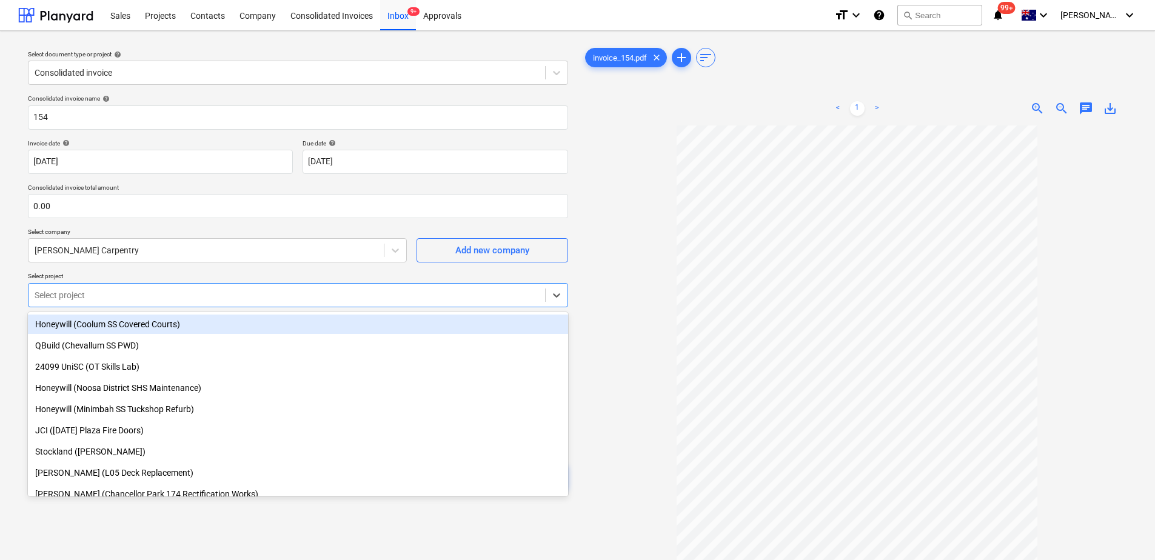
click at [124, 274] on p "Select project" at bounding box center [298, 277] width 540 height 10
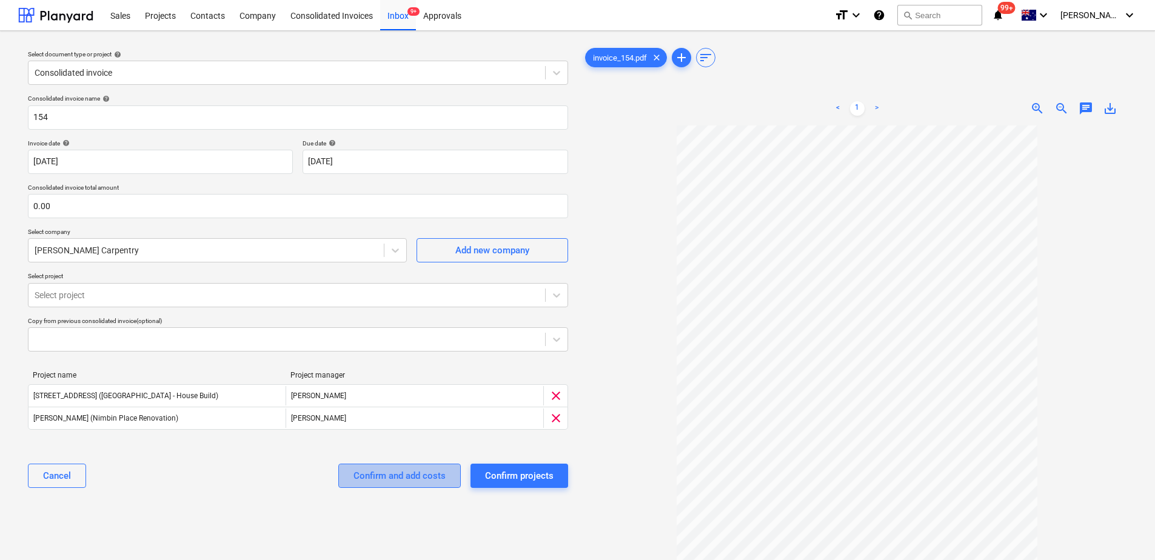
click at [370, 479] on div "Confirm and add costs" at bounding box center [399, 476] width 92 height 16
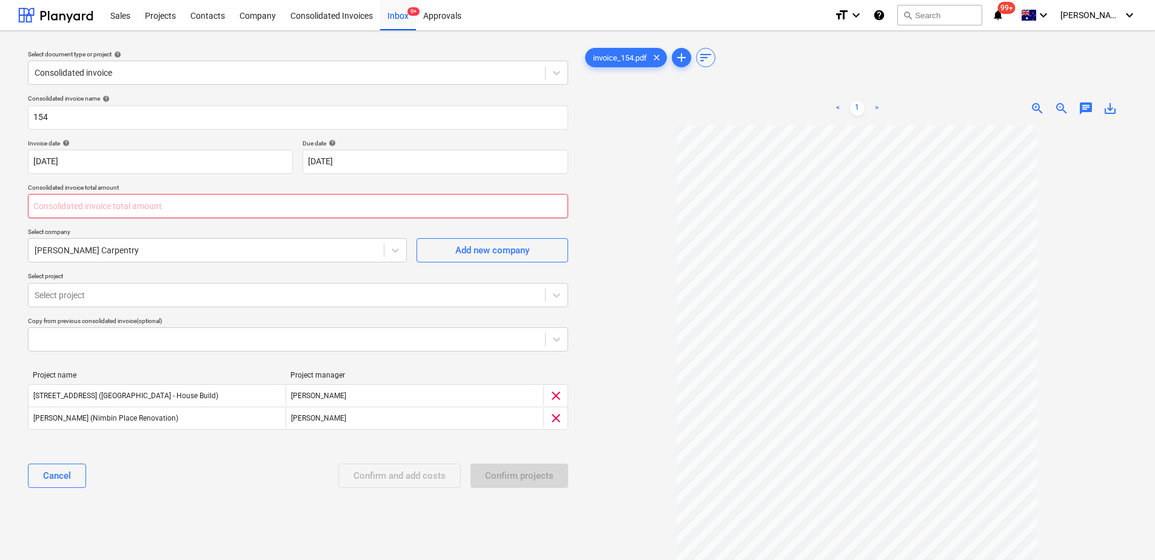
click at [77, 199] on input "text" at bounding box center [298, 206] width 540 height 24
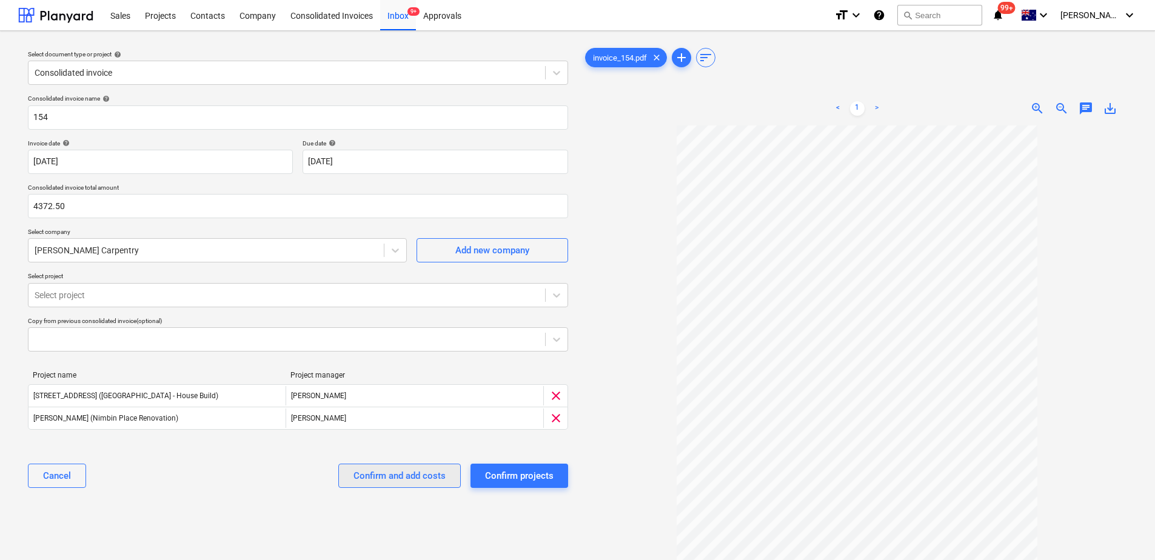
click at [396, 472] on div "Confirm and add costs" at bounding box center [399, 476] width 92 height 16
type input "4,372.50"
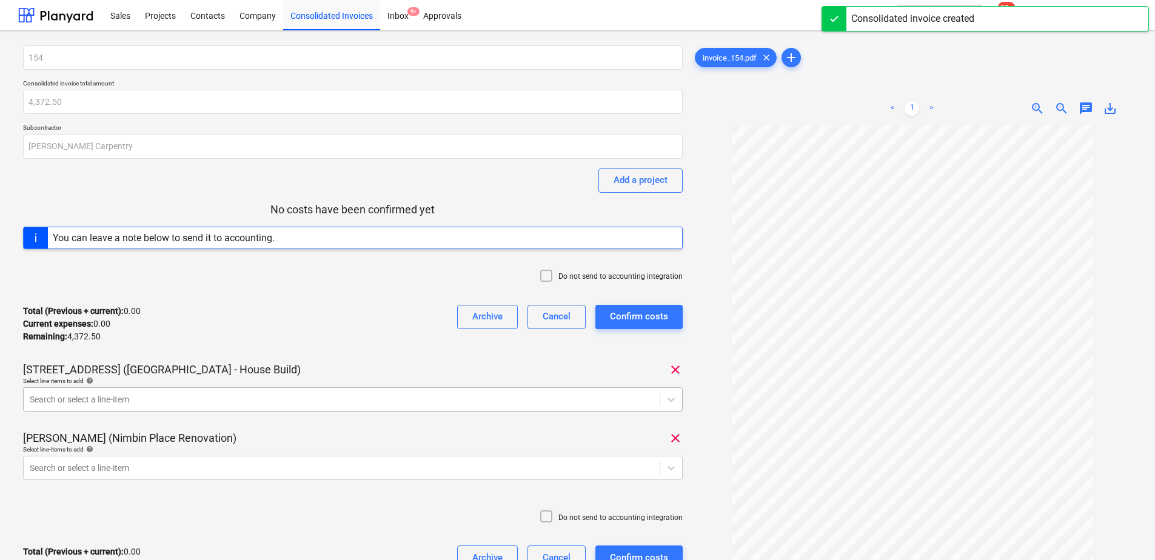
click at [130, 399] on body "Sales Projects Contacts Company Consolidated Invoices Inbox 9+ Approvals format…" at bounding box center [577, 280] width 1155 height 560
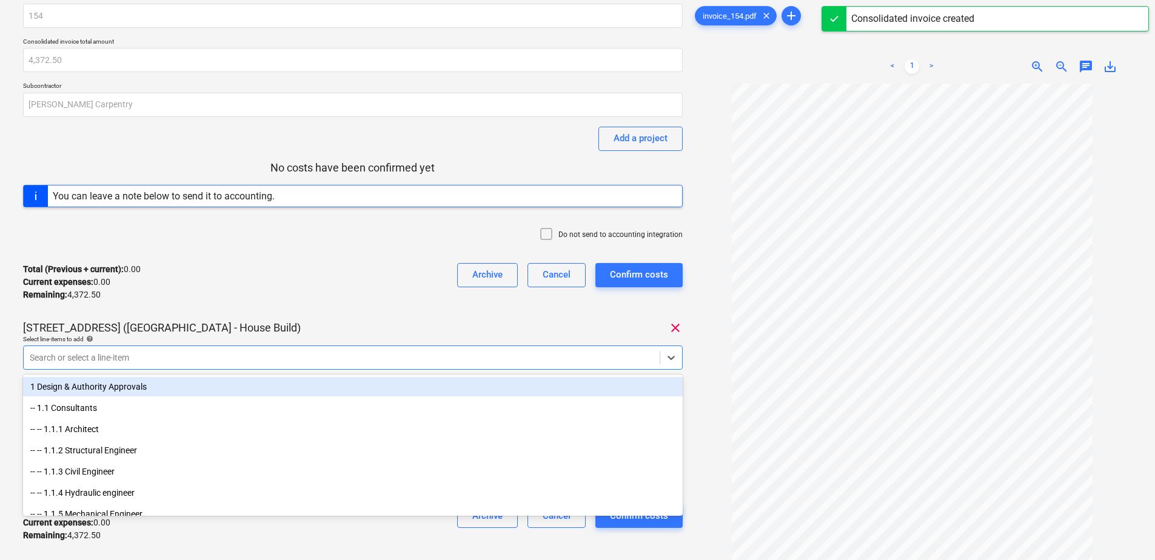
scroll to position [45, 0]
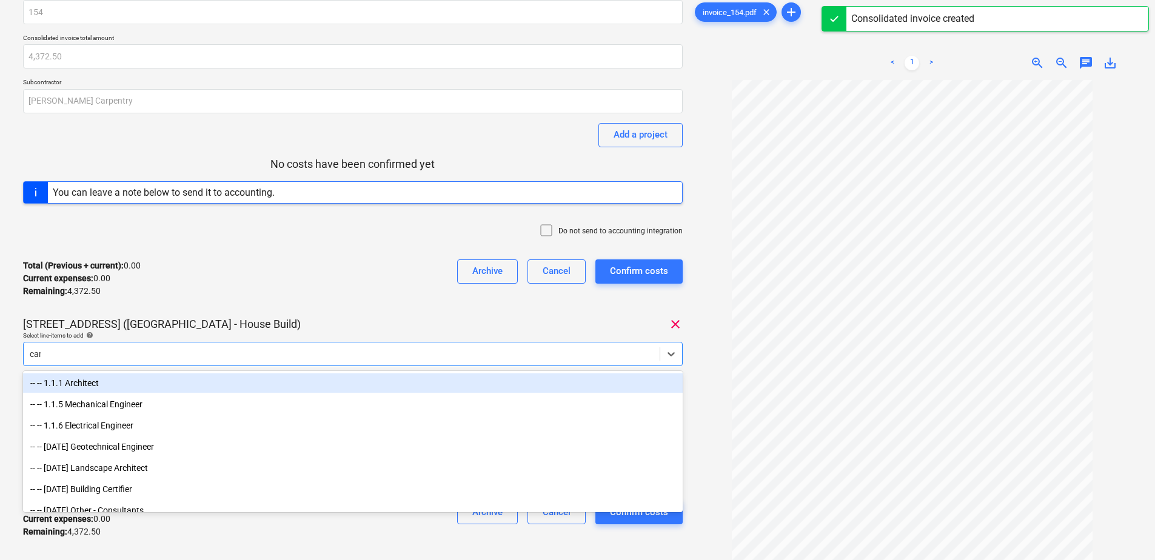
type input "carp"
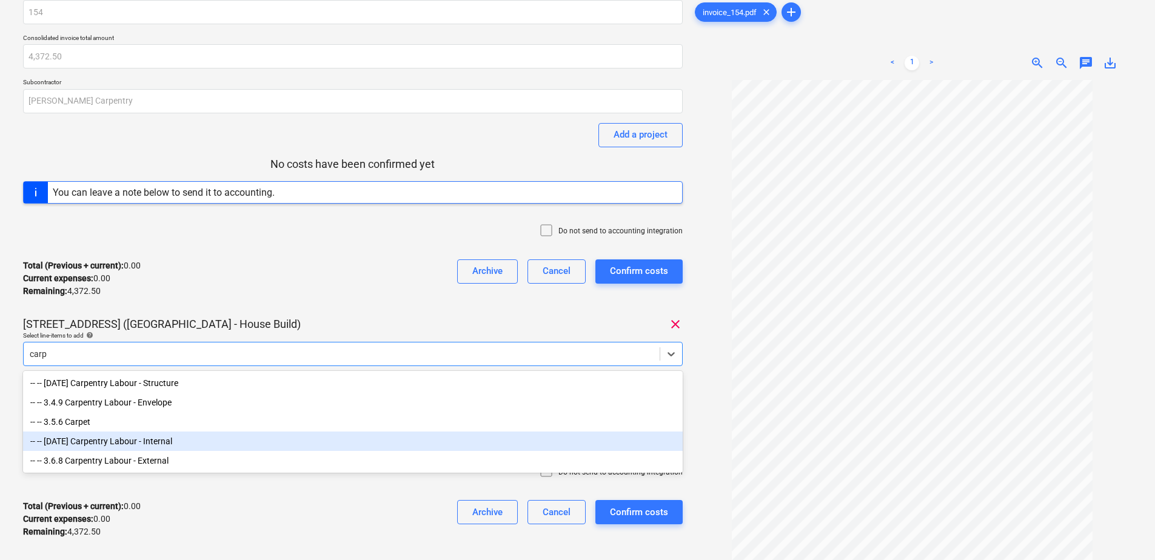
click at [148, 447] on div "-- -- [DATE] Carpentry Labour - Internal" at bounding box center [353, 441] width 660 height 19
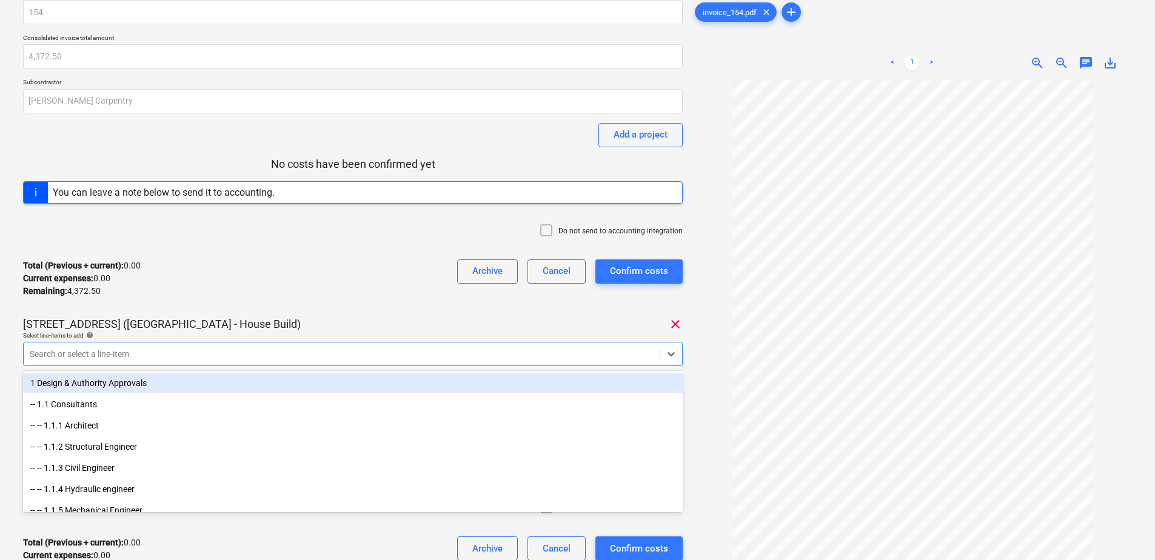
click at [284, 316] on div "154 Consolidated invoice total amount 4,372.50 Subcontractor [PERSON_NAME] Carp…" at bounding box center [353, 292] width 660 height 584
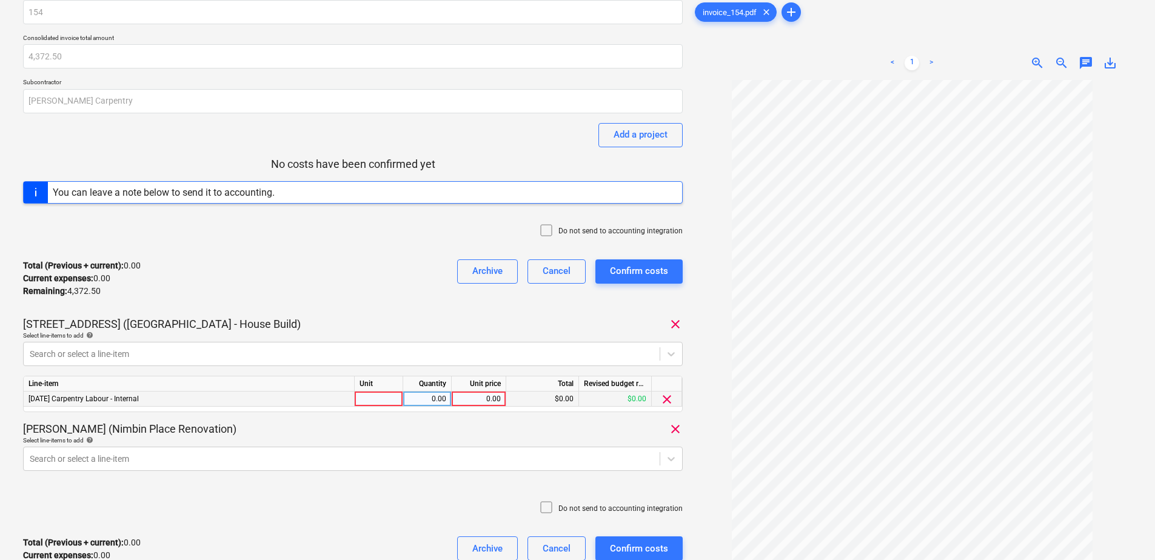
click at [376, 402] on div at bounding box center [379, 399] width 48 height 15
type input "Item"
type input "1292.50"
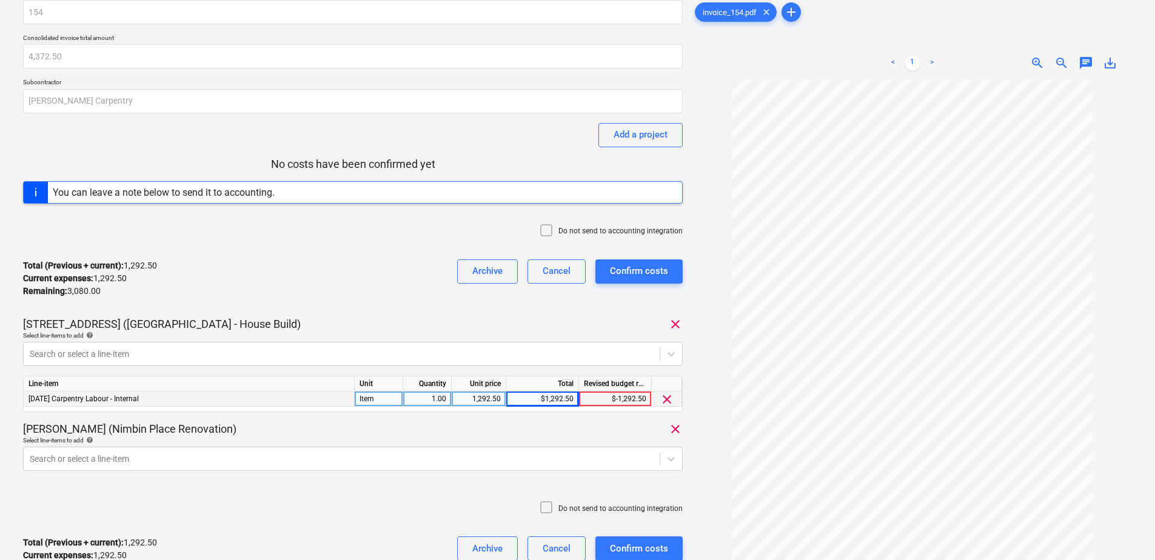
click at [666, 400] on span "clear" at bounding box center [667, 399] width 15 height 15
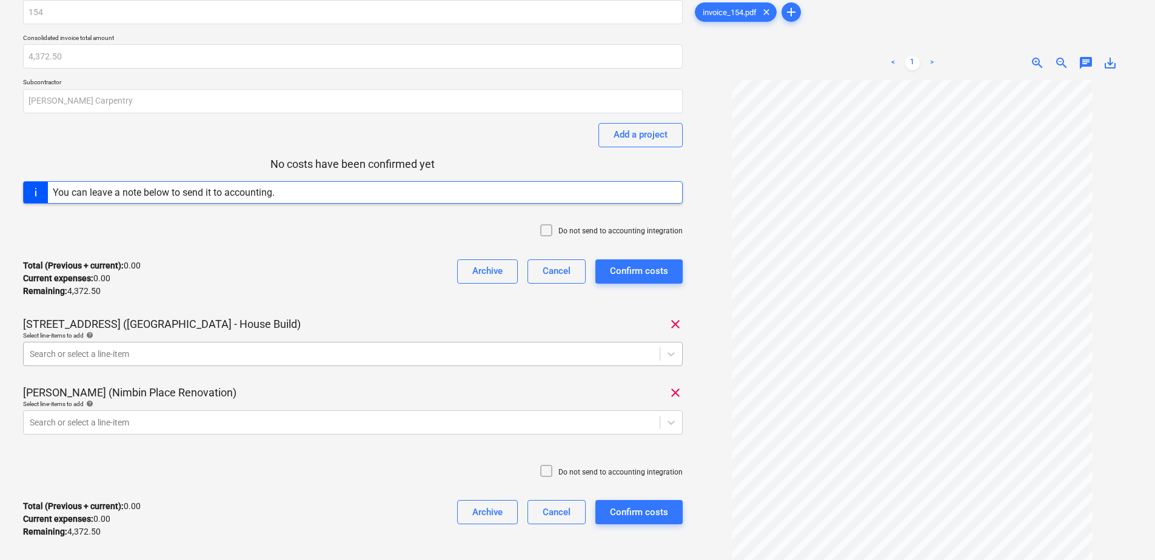
click at [122, 356] on div at bounding box center [342, 354] width 624 height 12
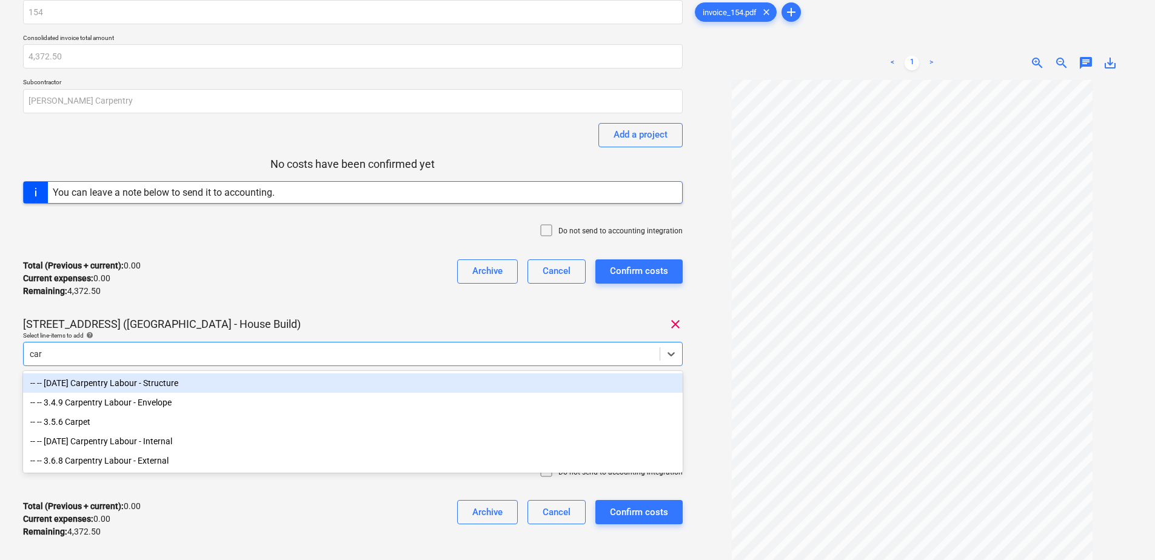
type input "carp"
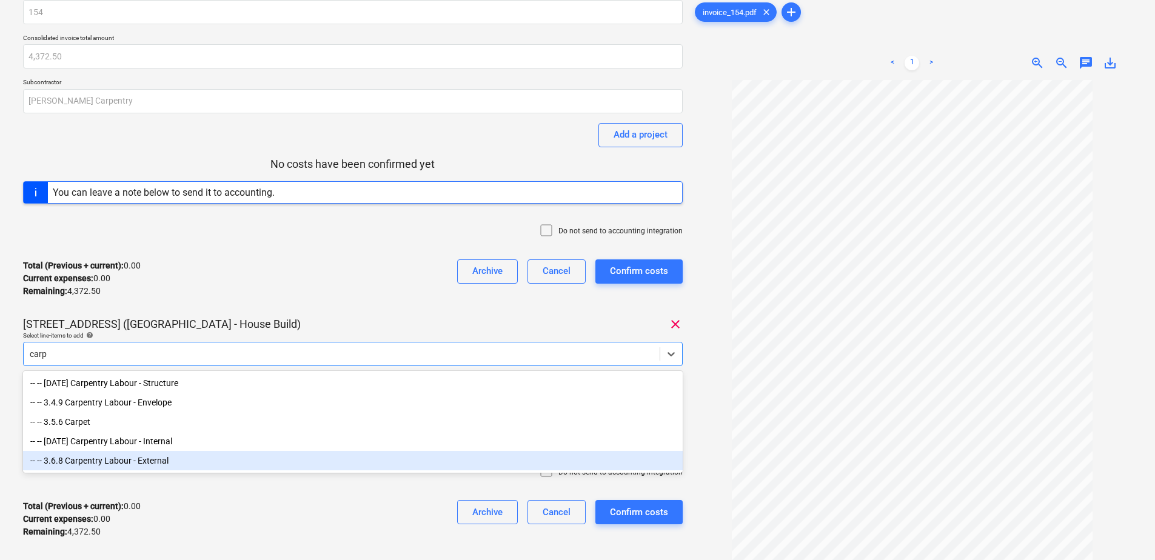
click at [150, 460] on div "-- -- 3.6.8 Carpentry Labour - External" at bounding box center [353, 460] width 660 height 19
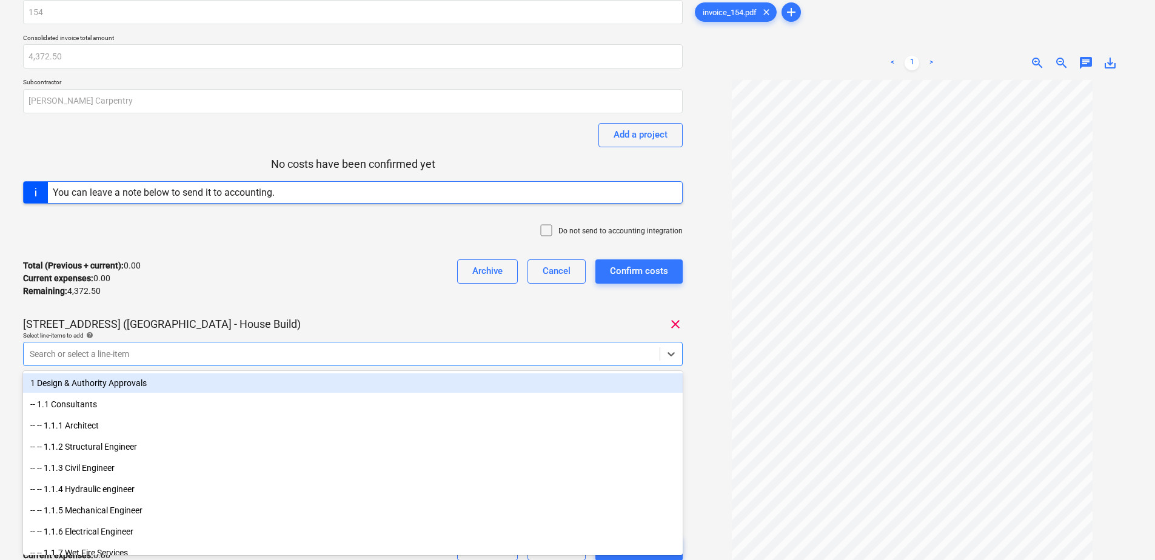
click at [287, 304] on div "Total (Previous + current) : 0.00 Current expenses : 0.00 Remaining : 4,372.50 …" at bounding box center [353, 279] width 660 height 58
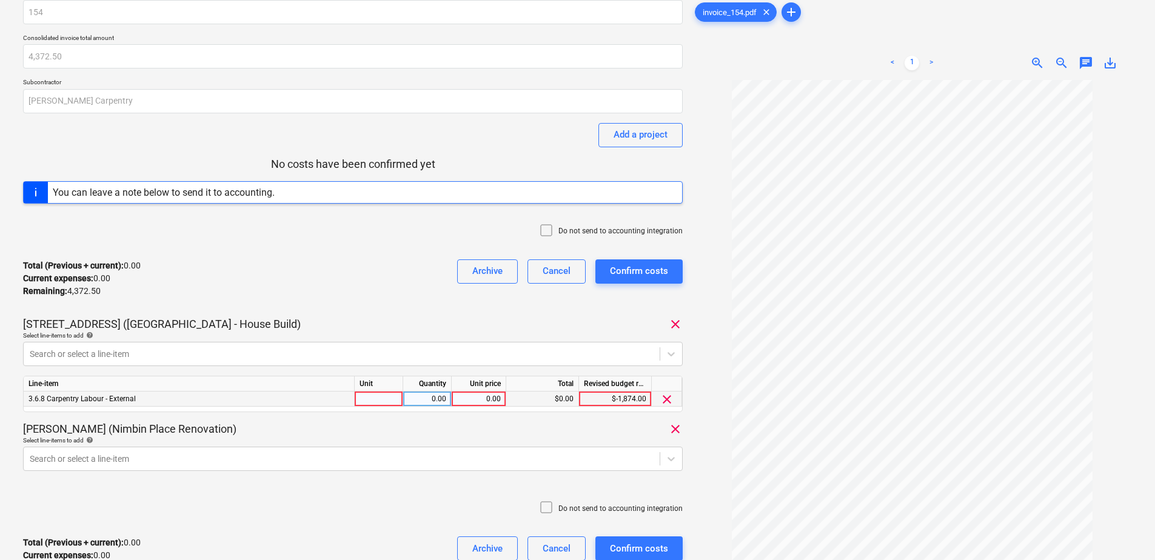
click at [388, 402] on div at bounding box center [379, 399] width 48 height 15
type input "Item"
type input "1292.50"
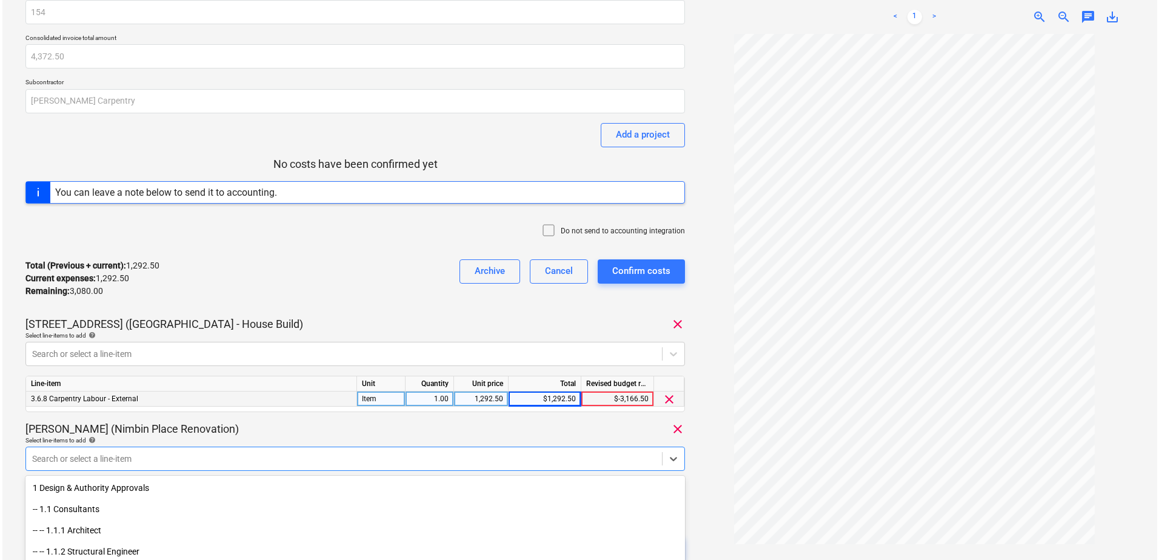
scroll to position [150, 0]
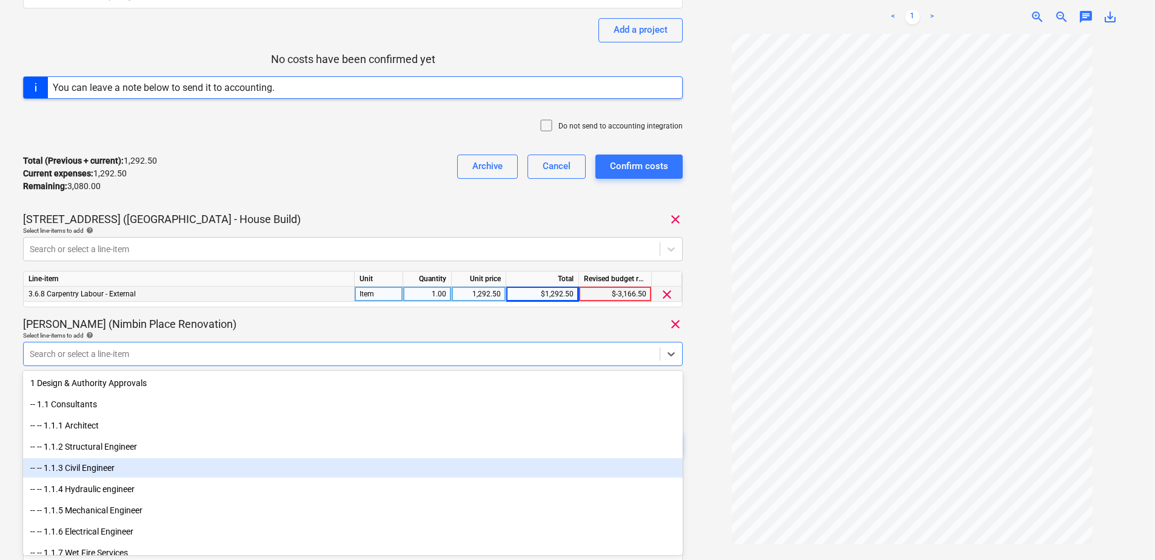
click at [75, 410] on body "Sales Projects Contacts Company Consolidated Invoices Inbox 9+ Approvals format…" at bounding box center [577, 130] width 1155 height 560
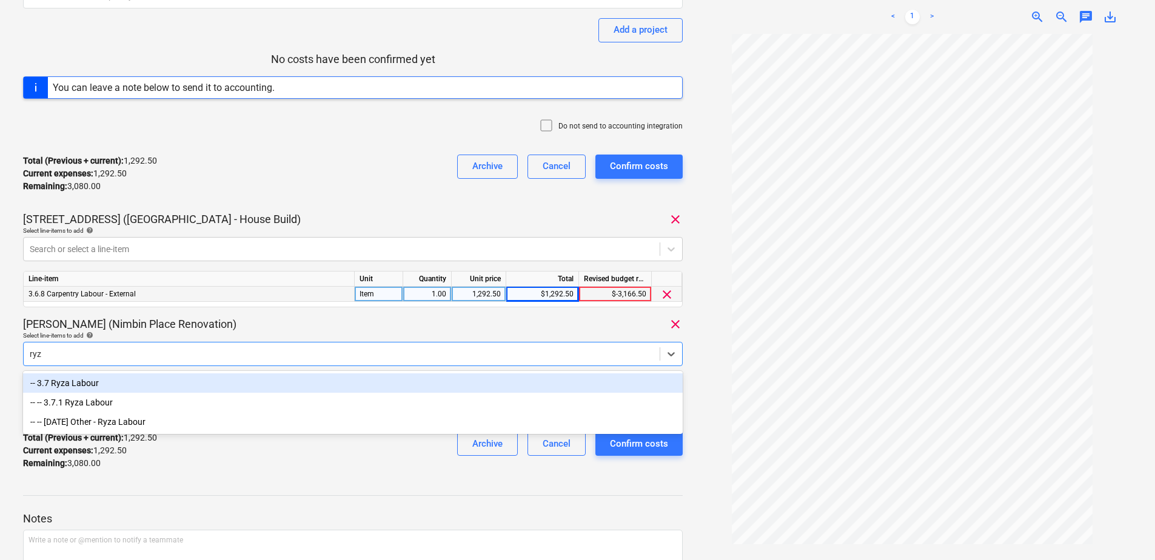
type input "ryza"
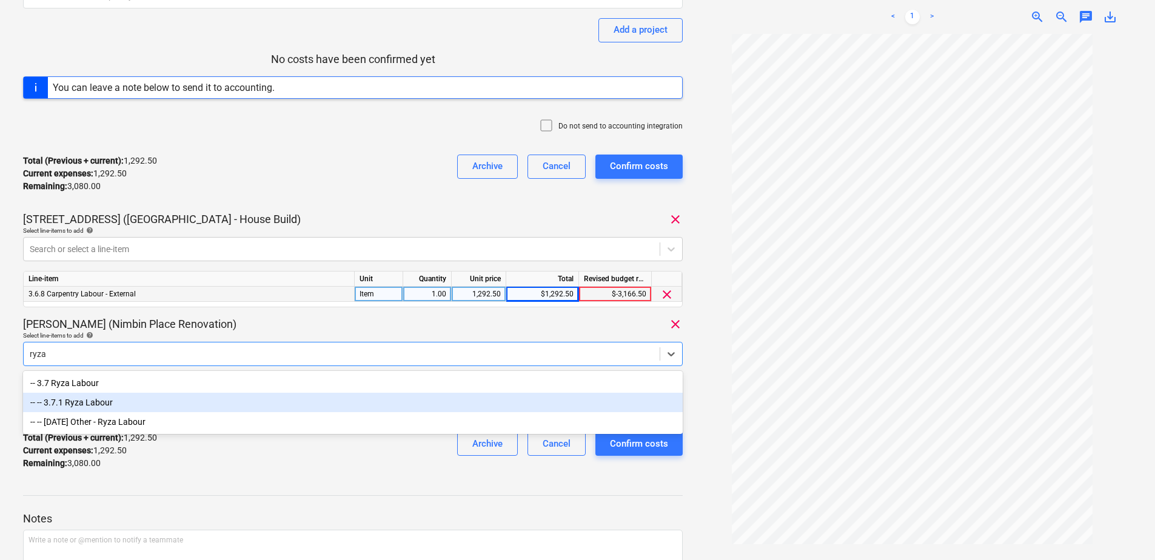
click at [87, 401] on div "-- -- 3.7.1 Ryza Labour" at bounding box center [353, 402] width 660 height 19
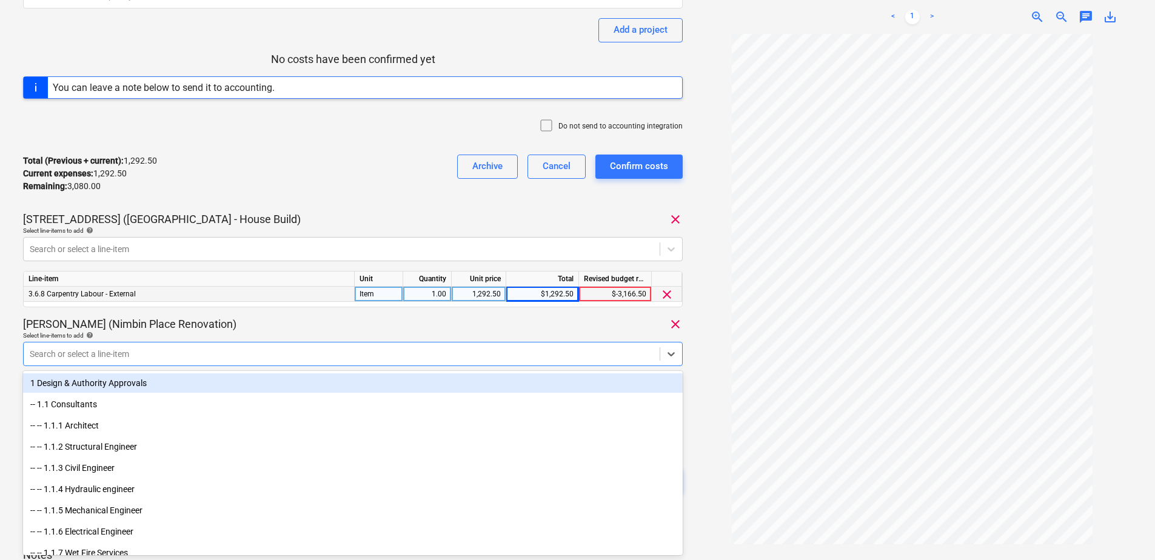
click at [296, 330] on div "[PERSON_NAME] (Nimbin Place Renovation) clear" at bounding box center [353, 324] width 660 height 15
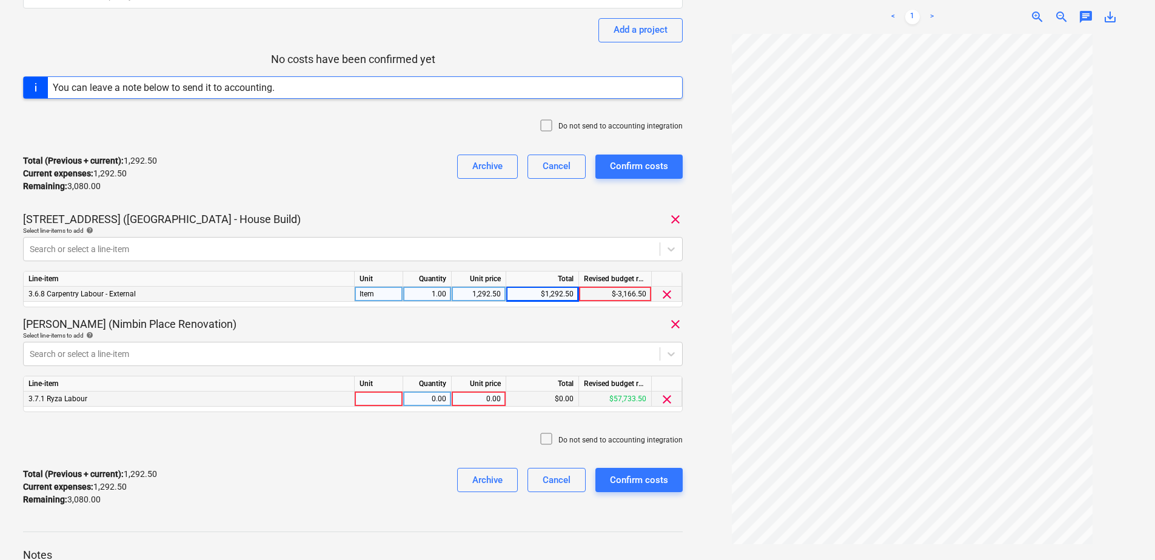
click at [382, 398] on div at bounding box center [379, 399] width 48 height 15
type input "Item"
type input "3080"
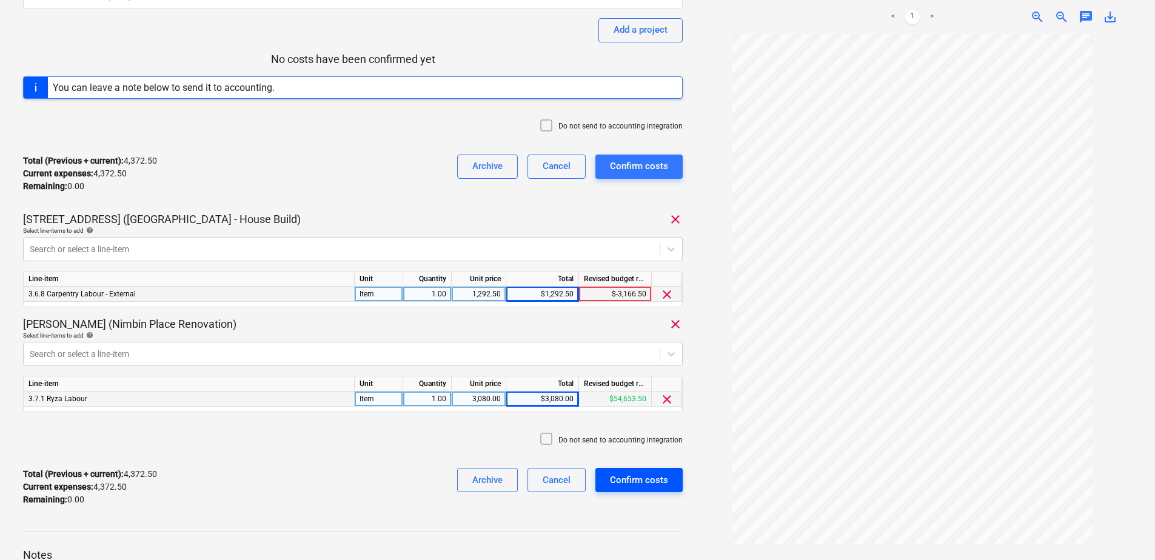
click at [662, 487] on div "Confirm costs" at bounding box center [639, 480] width 58 height 16
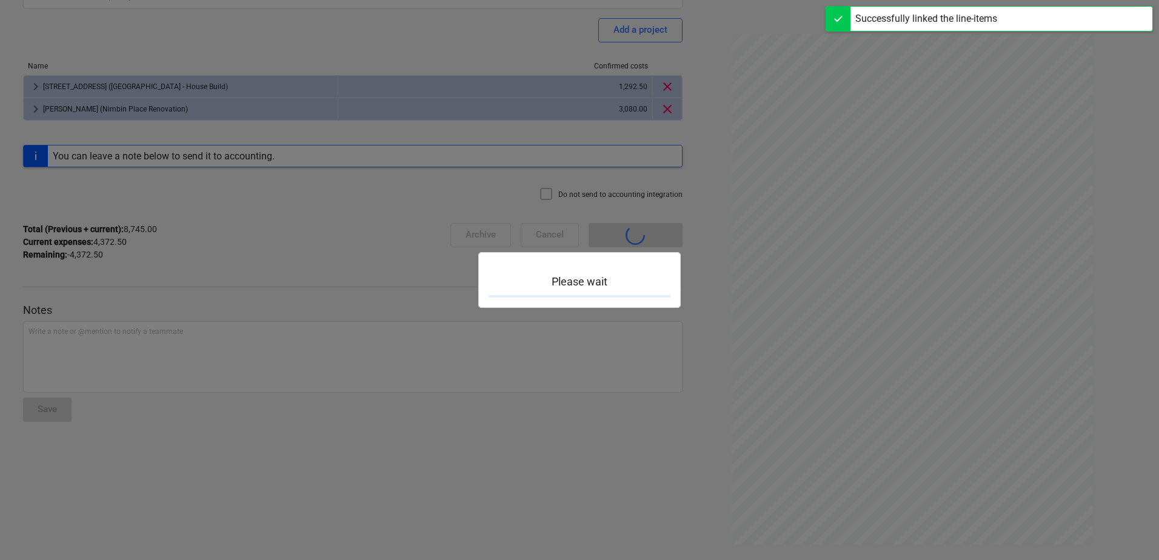
scroll to position [106, 0]
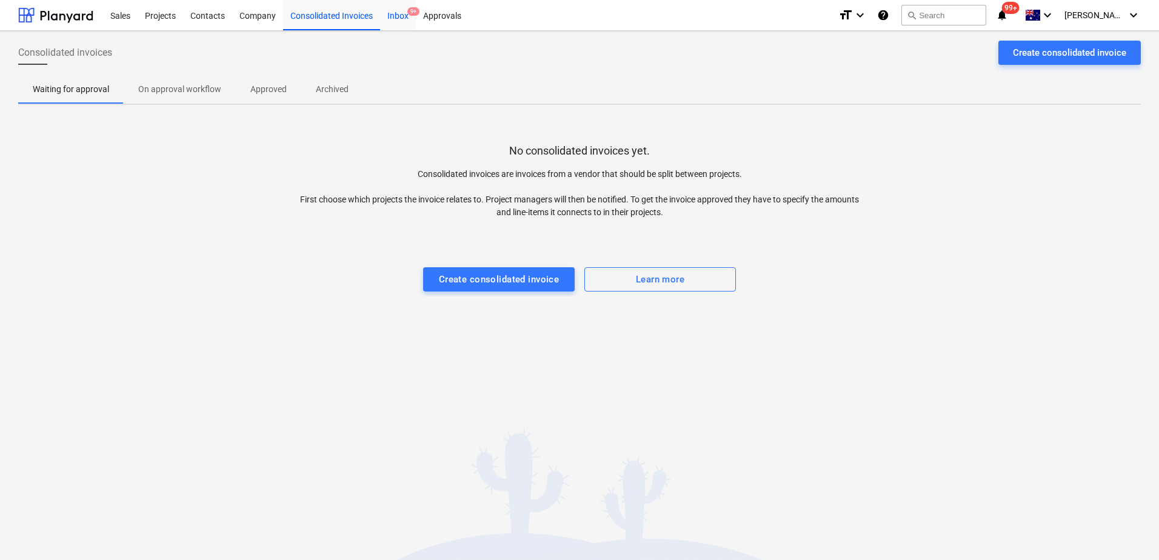
click at [401, 16] on div "Inbox 9+" at bounding box center [398, 14] width 36 height 31
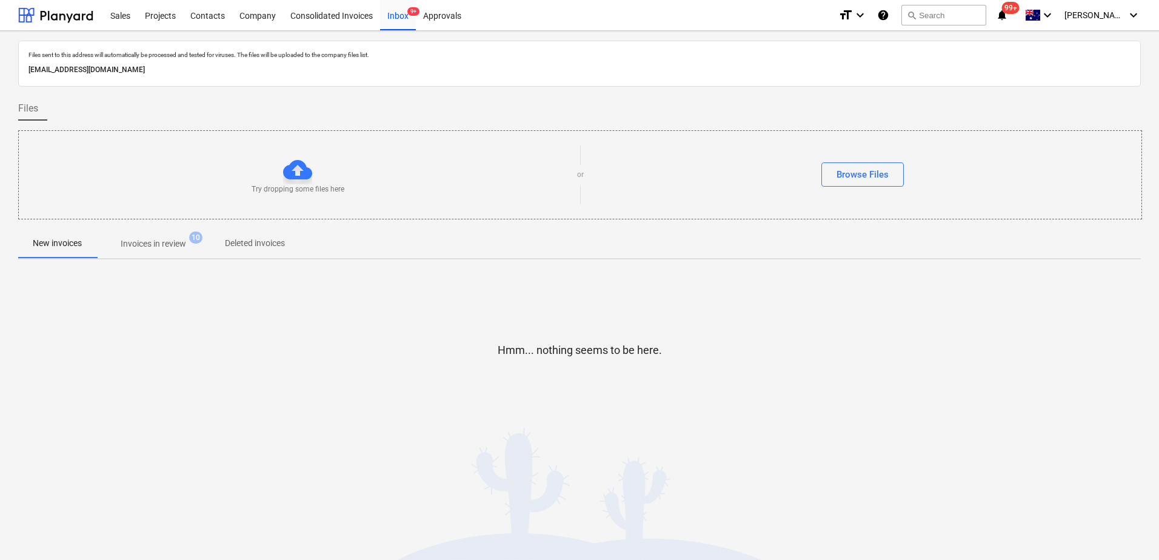
click at [169, 247] on p "Invoices in review" at bounding box center [153, 244] width 65 height 13
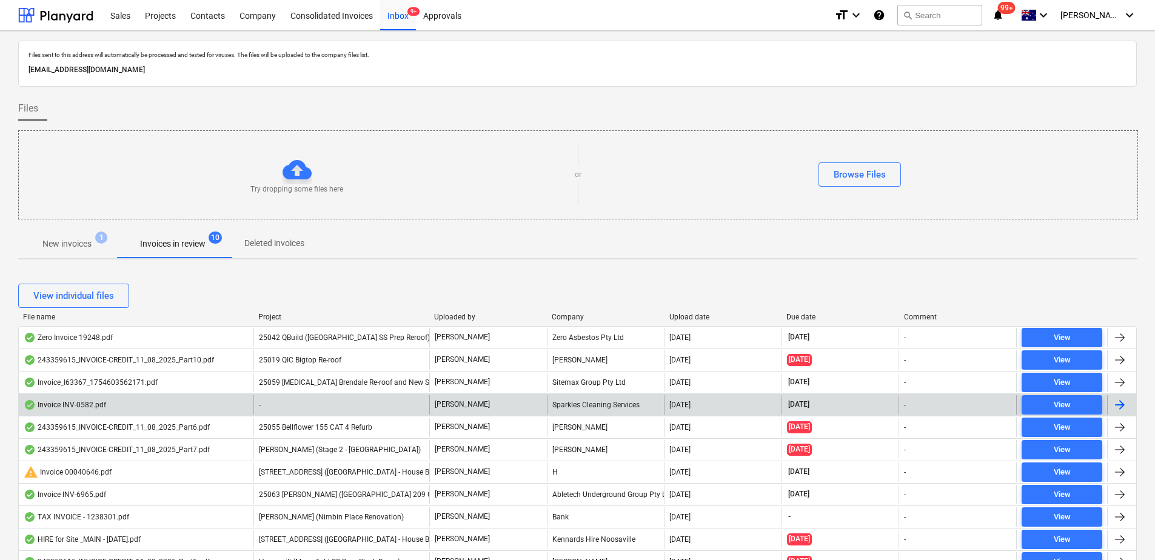
click at [339, 401] on div "-" at bounding box center [341, 404] width 176 height 19
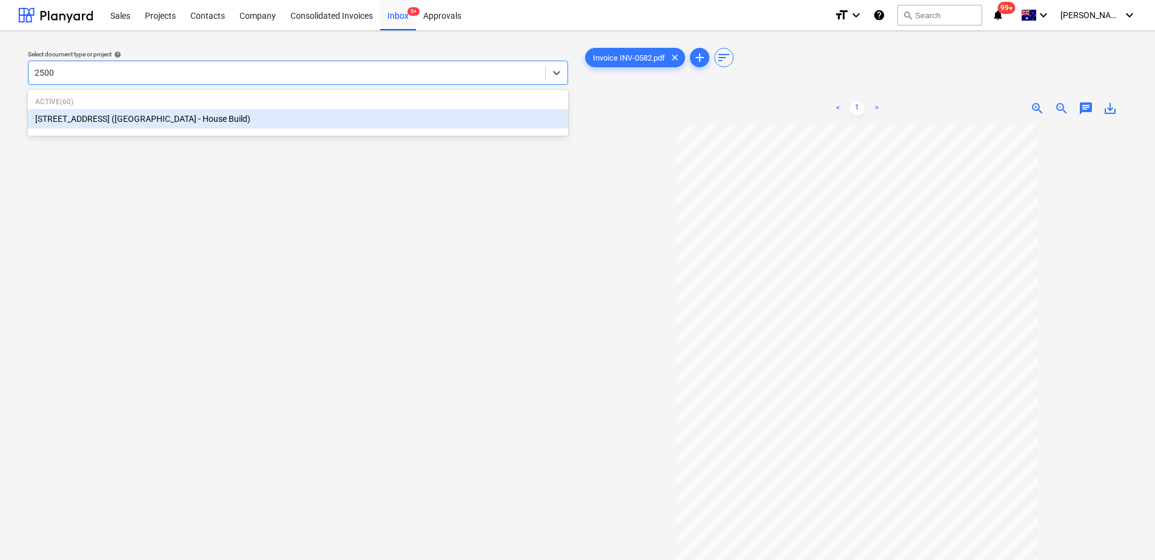
type input "25001"
click at [137, 119] on div "[STREET_ADDRESS] ([GEOGRAPHIC_DATA] - House Build)" at bounding box center [298, 118] width 540 height 19
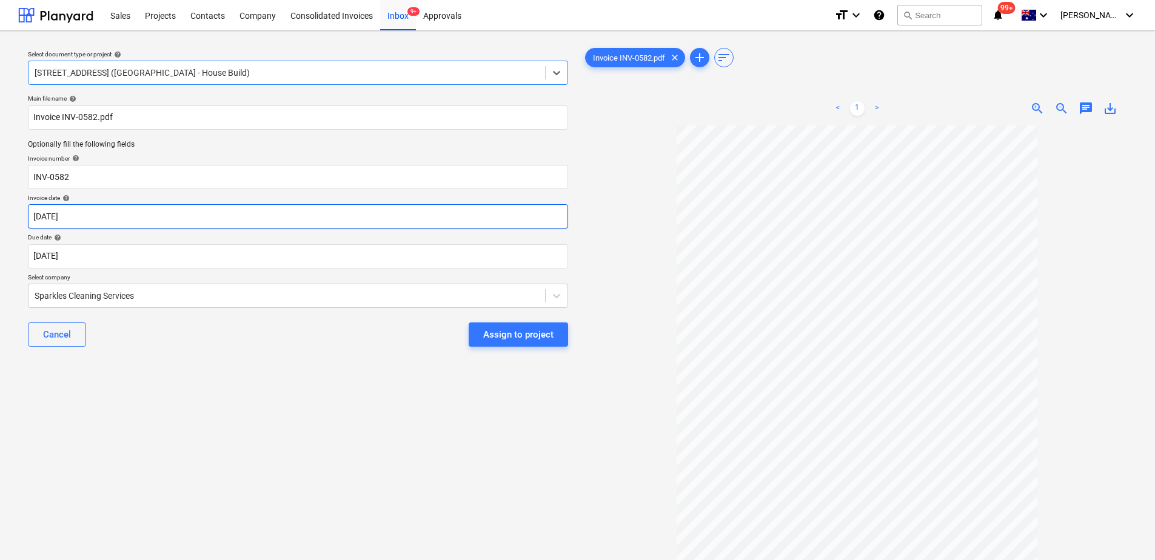
click at [114, 216] on body "Sales Projects Contacts Company Consolidated Invoices Inbox 9+ Approvals format…" at bounding box center [577, 280] width 1155 height 560
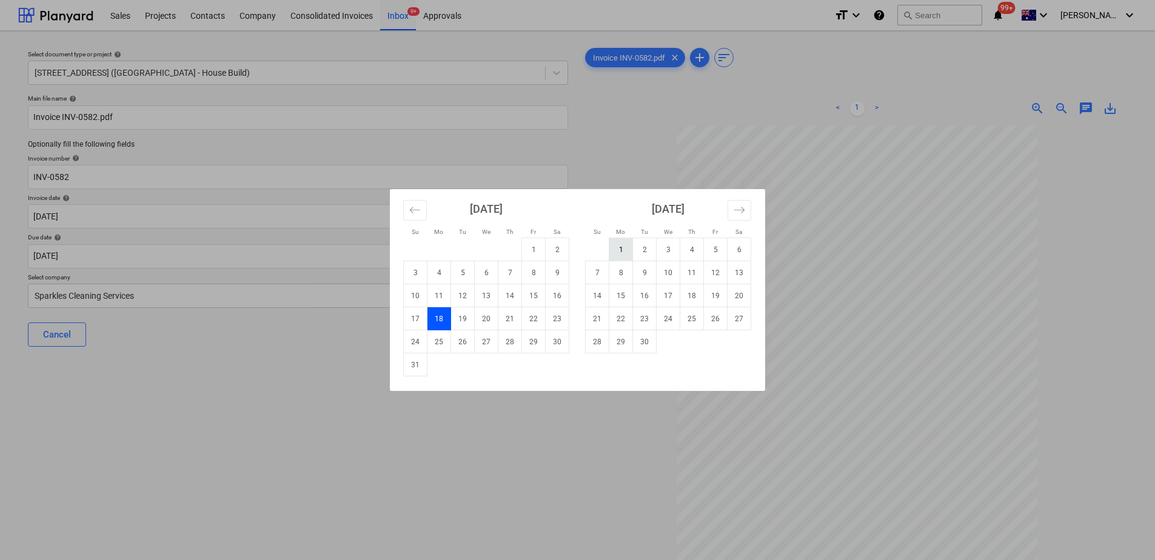
click at [621, 249] on td "1" at bounding box center [621, 249] width 24 height 23
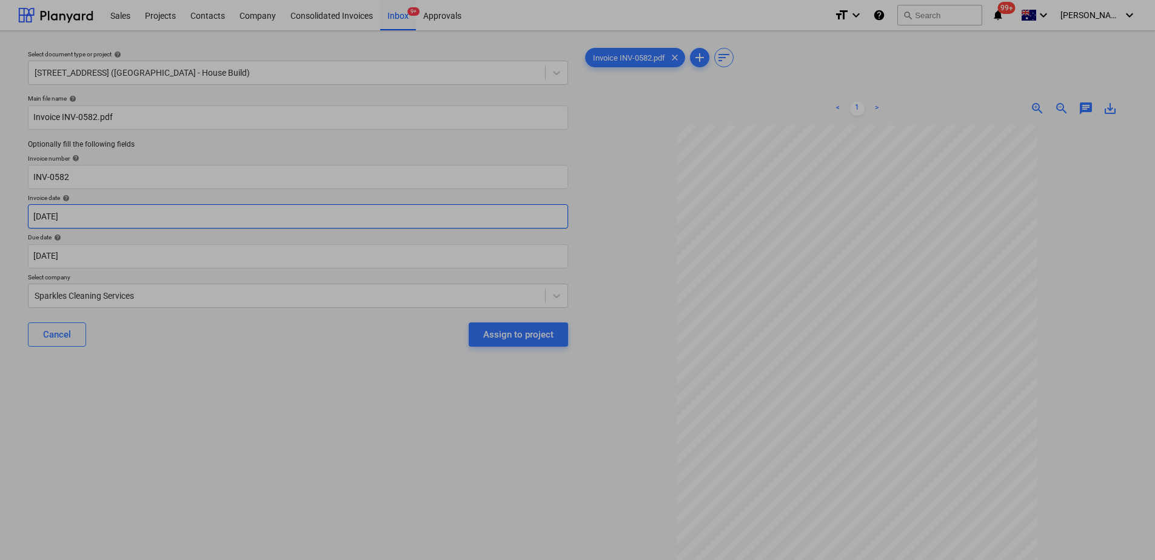
click at [148, 223] on body "Sales Projects Contacts Company Consolidated Invoices Inbox 9+ Approvals format…" at bounding box center [577, 280] width 1155 height 560
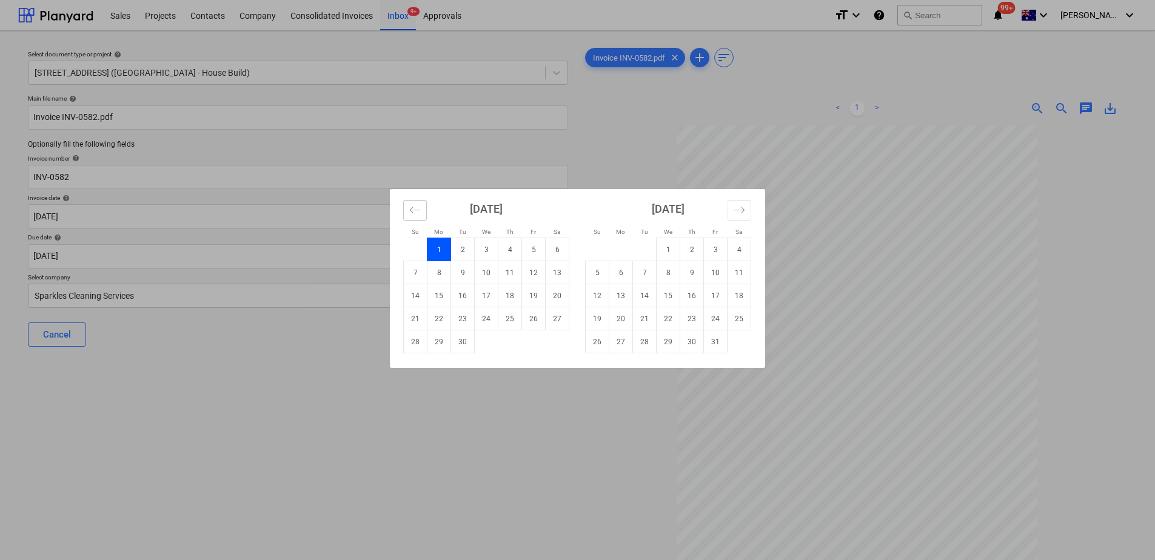
click at [421, 212] on button "Move backward to switch to the previous month." at bounding box center [415, 210] width 24 height 21
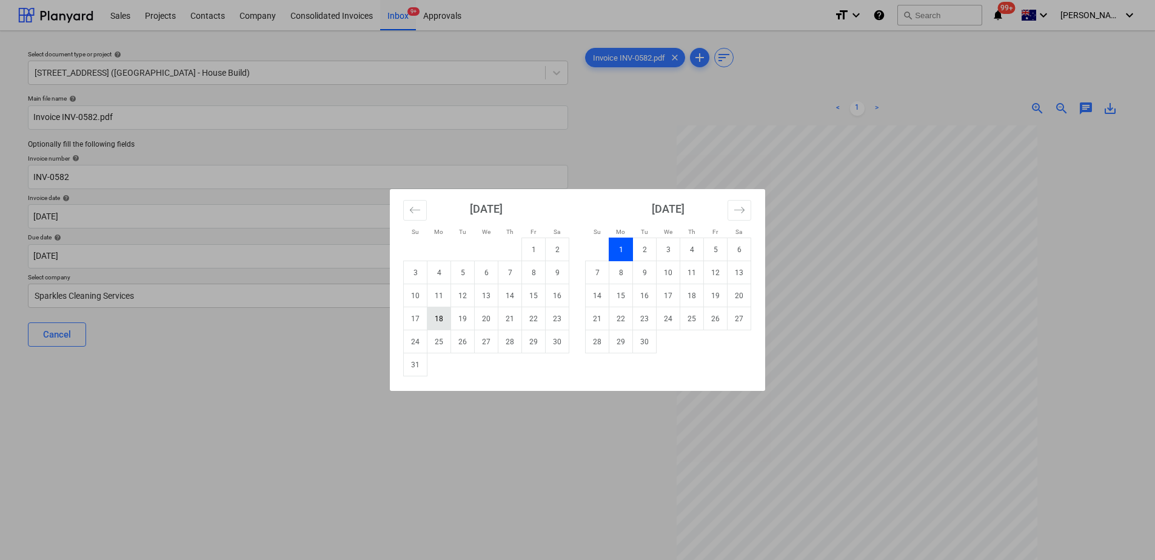
click at [444, 319] on td "18" at bounding box center [439, 318] width 24 height 23
type input "[DATE]"
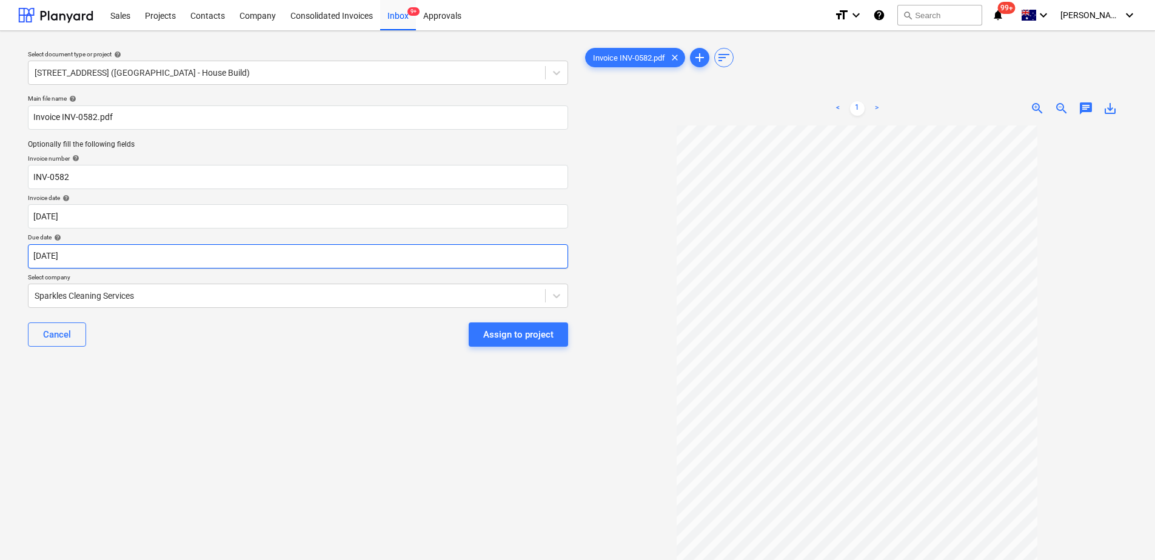
click at [119, 253] on body "Sales Projects Contacts Company Consolidated Invoices Inbox 9+ Approvals format…" at bounding box center [577, 280] width 1155 height 560
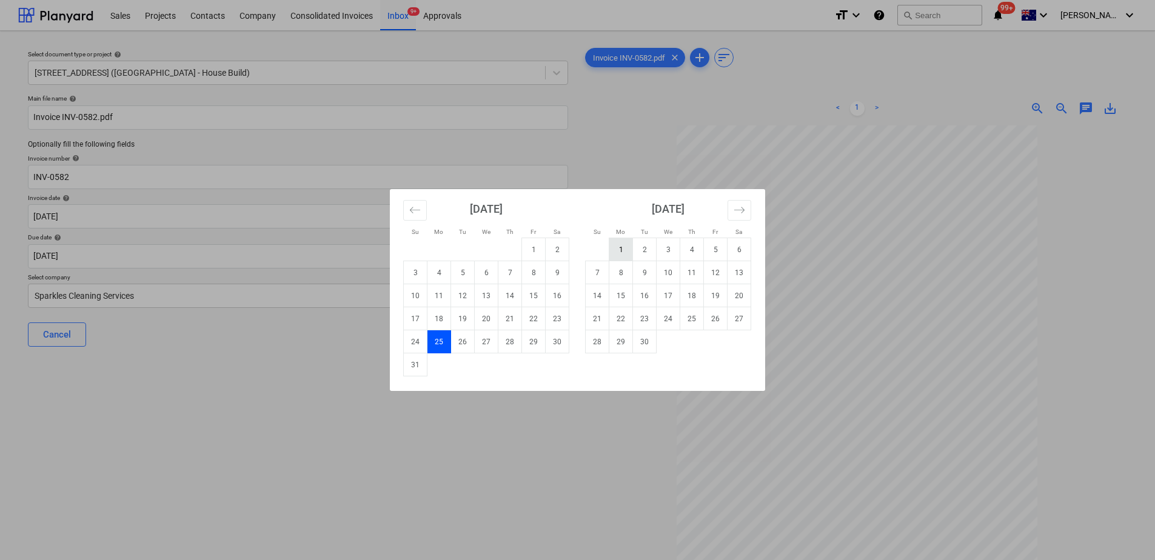
click at [626, 251] on td "1" at bounding box center [621, 249] width 24 height 23
type input "[DATE]"
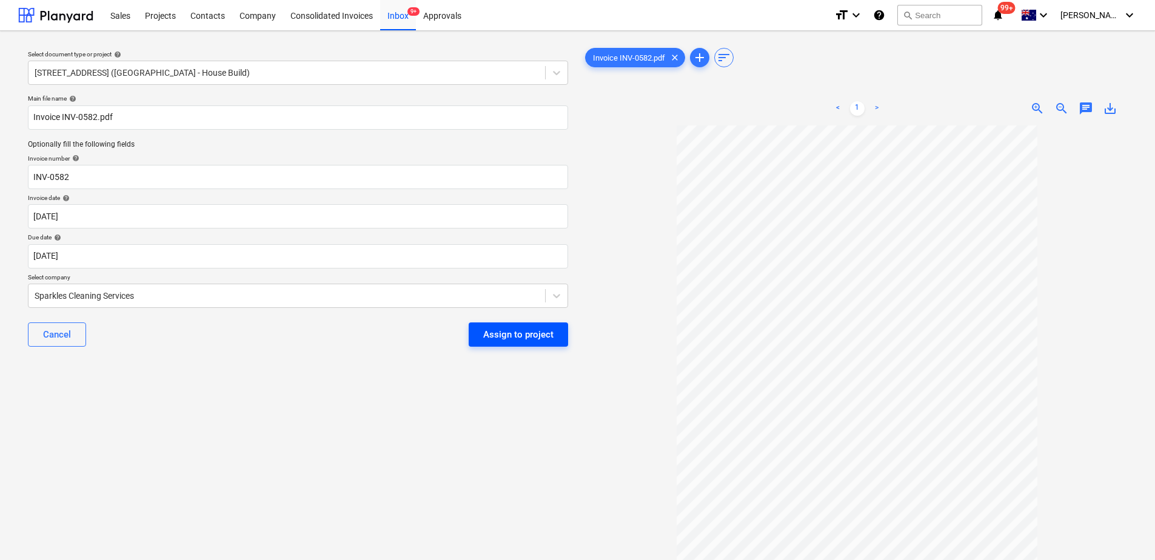
click at [526, 335] on div "Assign to project" at bounding box center [518, 335] width 70 height 16
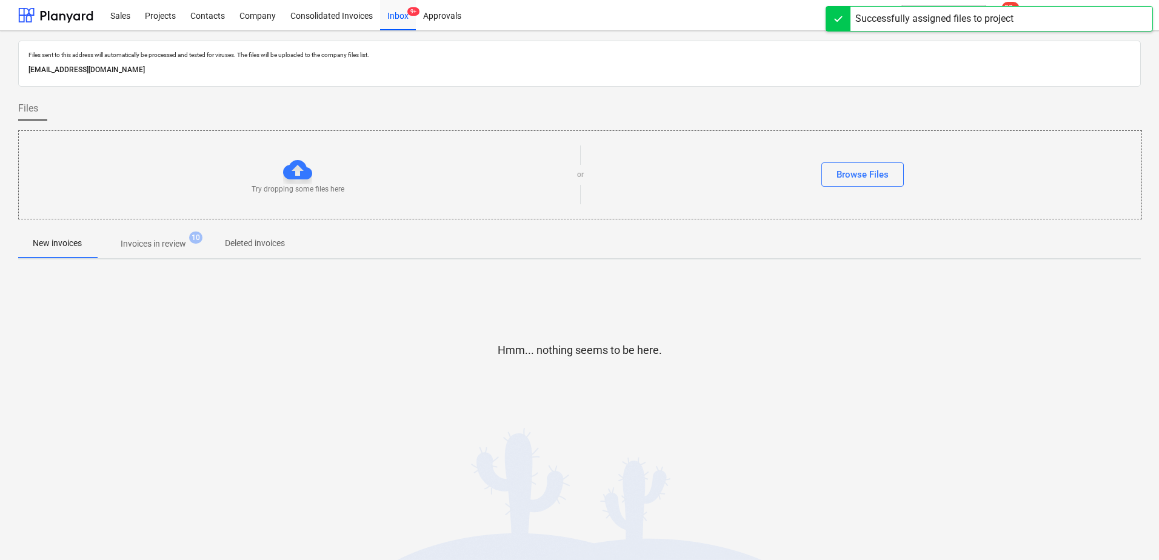
click at [175, 253] on span "Invoices in review 10" at bounding box center [153, 244] width 114 height 22
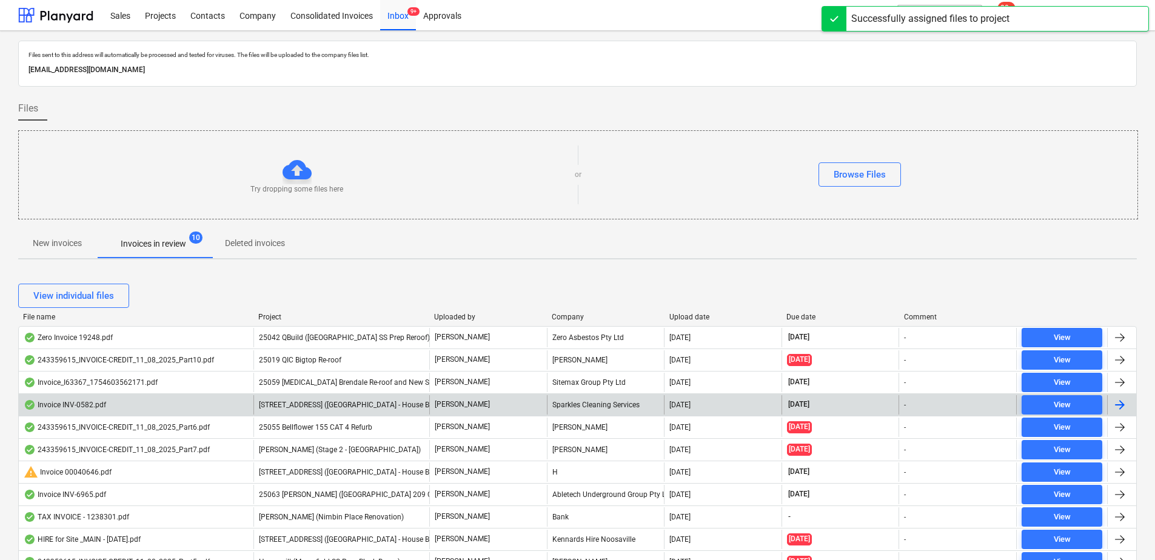
click at [317, 406] on span "[STREET_ADDRESS] ([GEOGRAPHIC_DATA] - House Build)" at bounding box center [351, 405] width 185 height 8
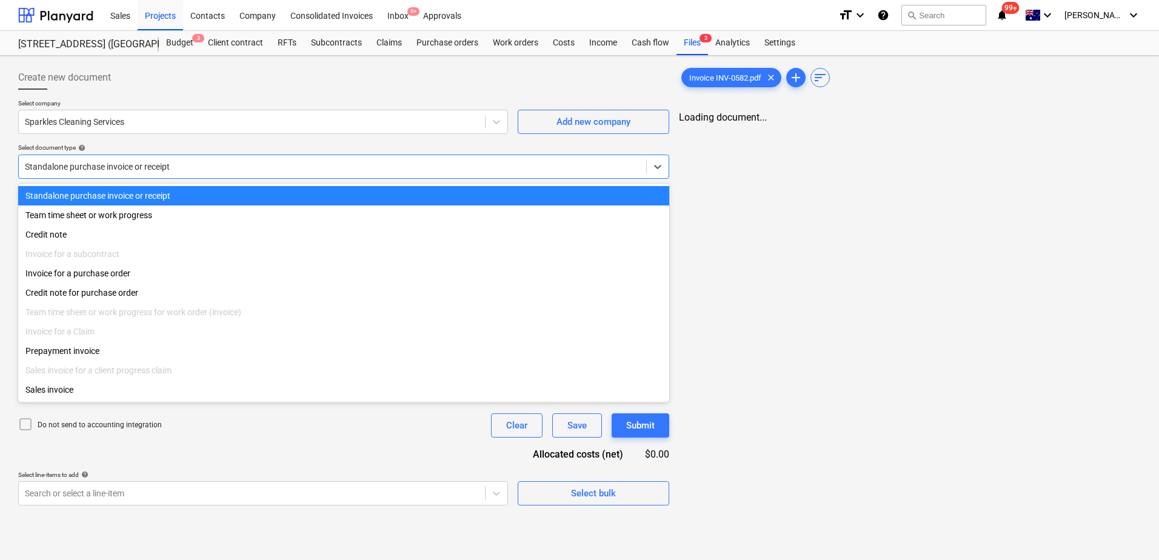
click at [107, 167] on div at bounding box center [332, 167] width 615 height 12
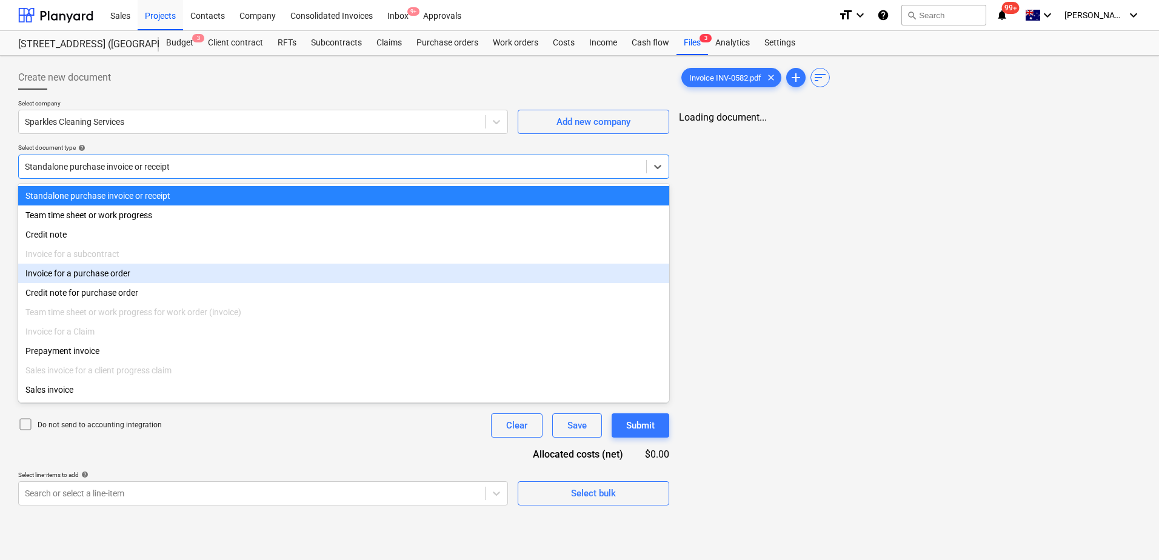
click at [99, 279] on div "Invoice for a purchase order" at bounding box center [343, 273] width 651 height 19
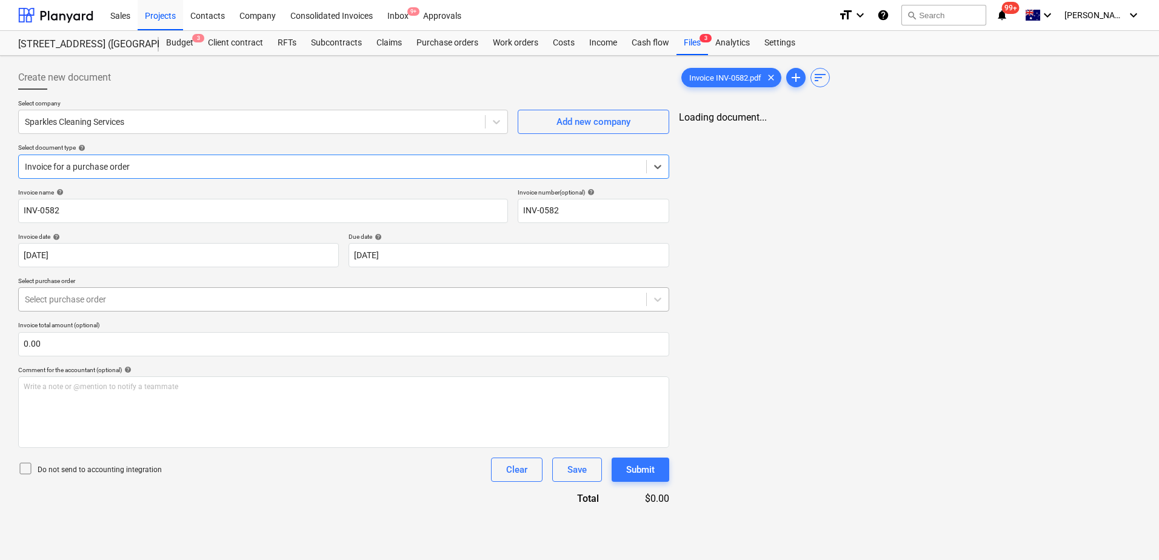
click at [142, 294] on div at bounding box center [332, 299] width 615 height 12
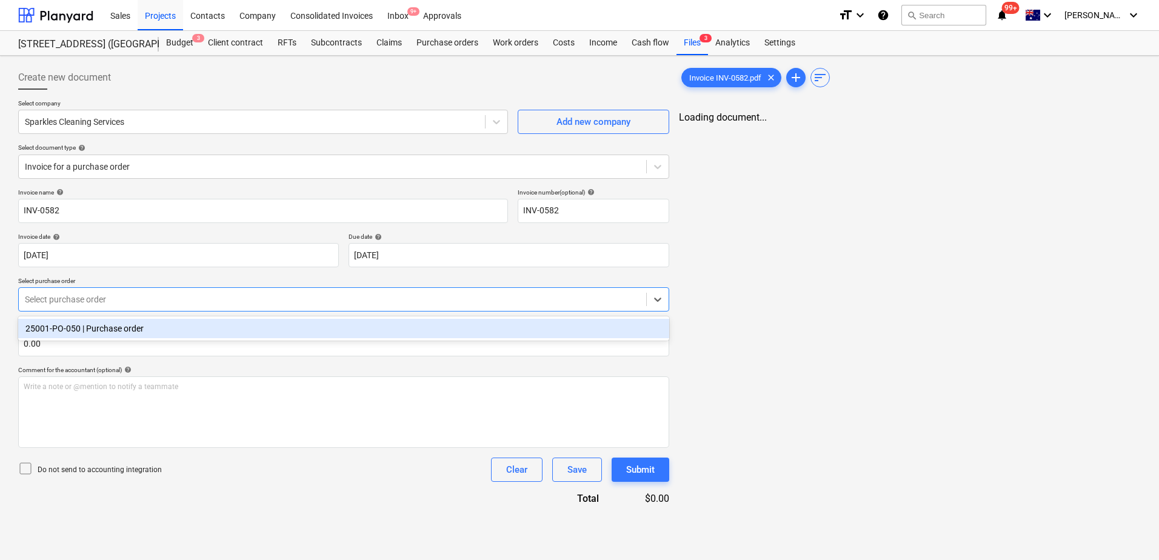
click at [150, 328] on div "25001-PO-050 | Purchase order" at bounding box center [343, 328] width 651 height 19
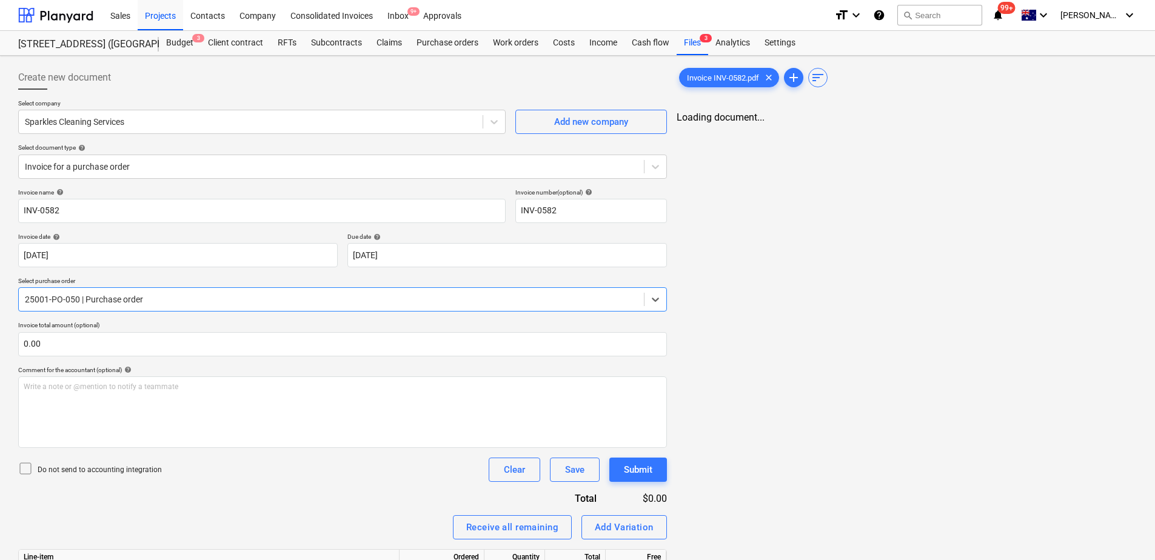
click at [234, 502] on div "Invoice name help INV-0582 Invoice number (optional) help INV-0582 Invoice date…" at bounding box center [342, 409] width 649 height 440
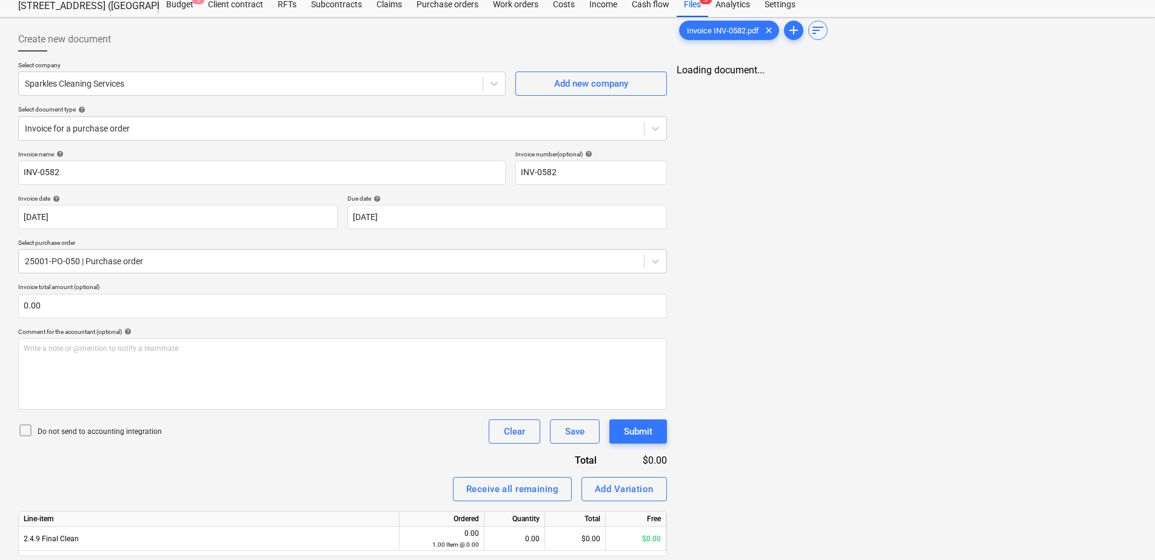
scroll to position [78, 0]
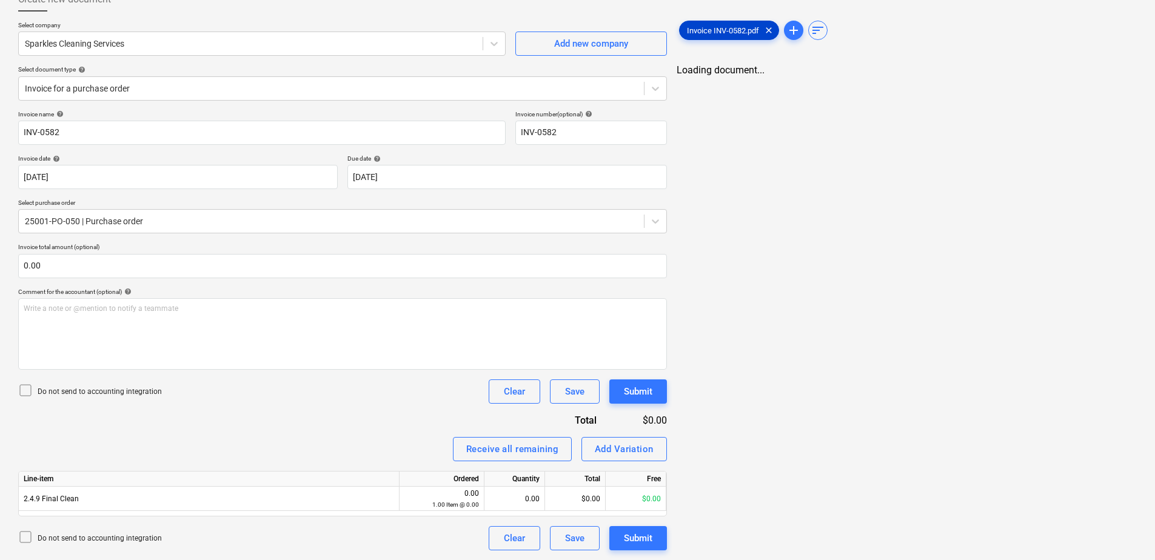
click at [726, 30] on span "Invoice INV-0582.pdf" at bounding box center [723, 30] width 87 height 9
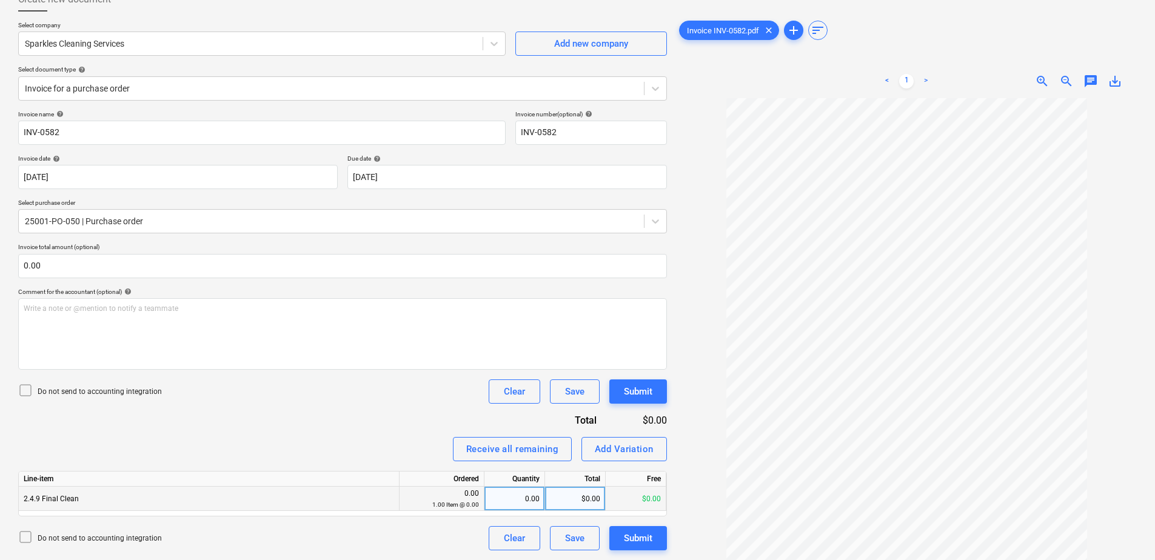
click at [507, 504] on div "0.00" at bounding box center [514, 499] width 50 height 24
type input "1"
click at [507, 504] on div "1.00" at bounding box center [514, 499] width 50 height 24
click at [609, 450] on div "Add Variation" at bounding box center [624, 449] width 59 height 16
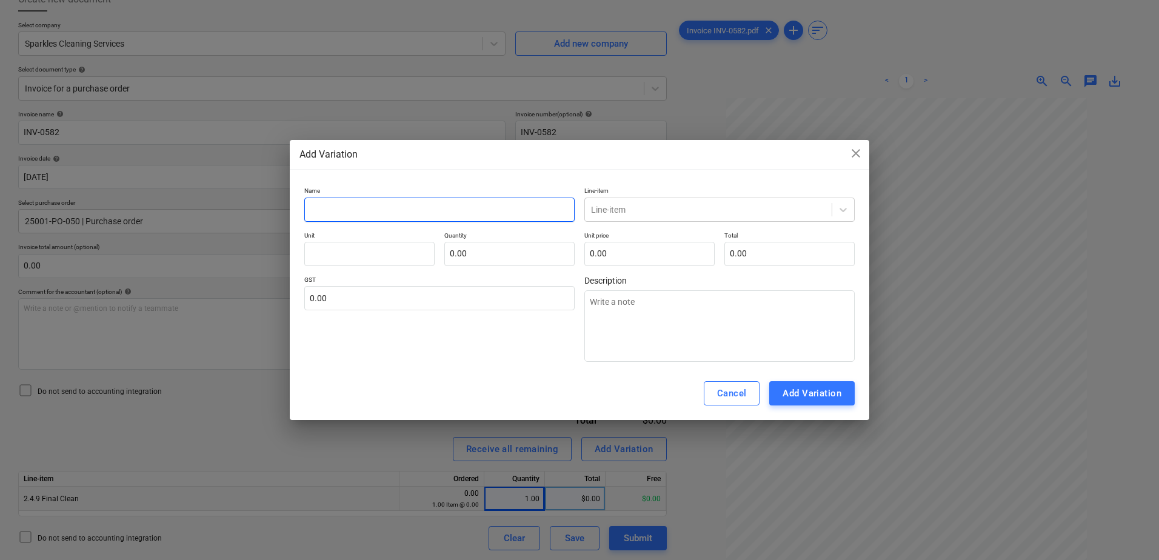
click at [322, 213] on input "text" at bounding box center [439, 210] width 270 height 24
type textarea "x"
type input "A"
type textarea "x"
type input "Ac"
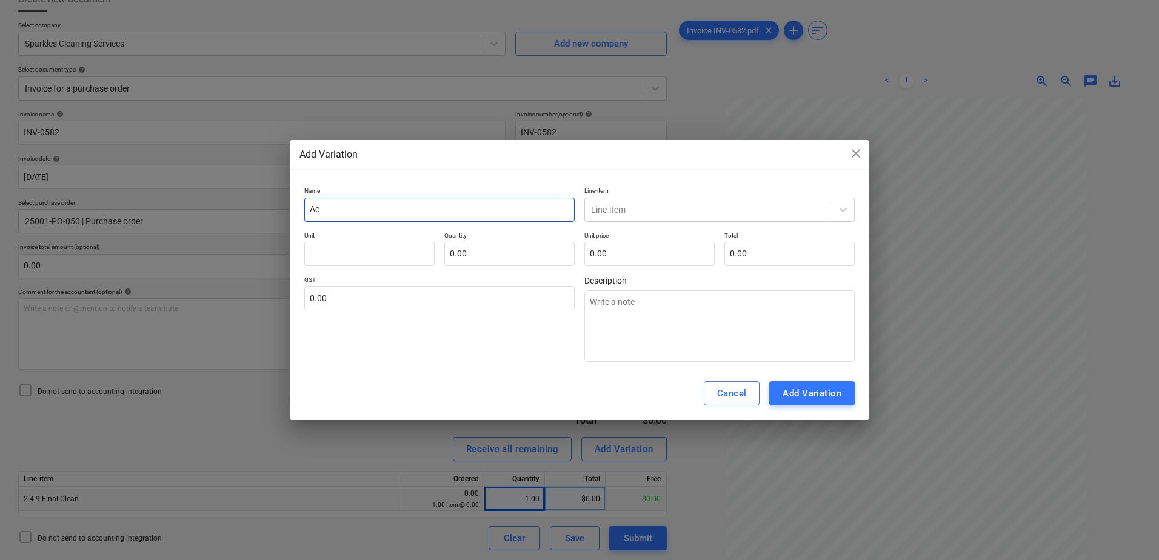
type textarea "x"
type input "Act"
type textarea "x"
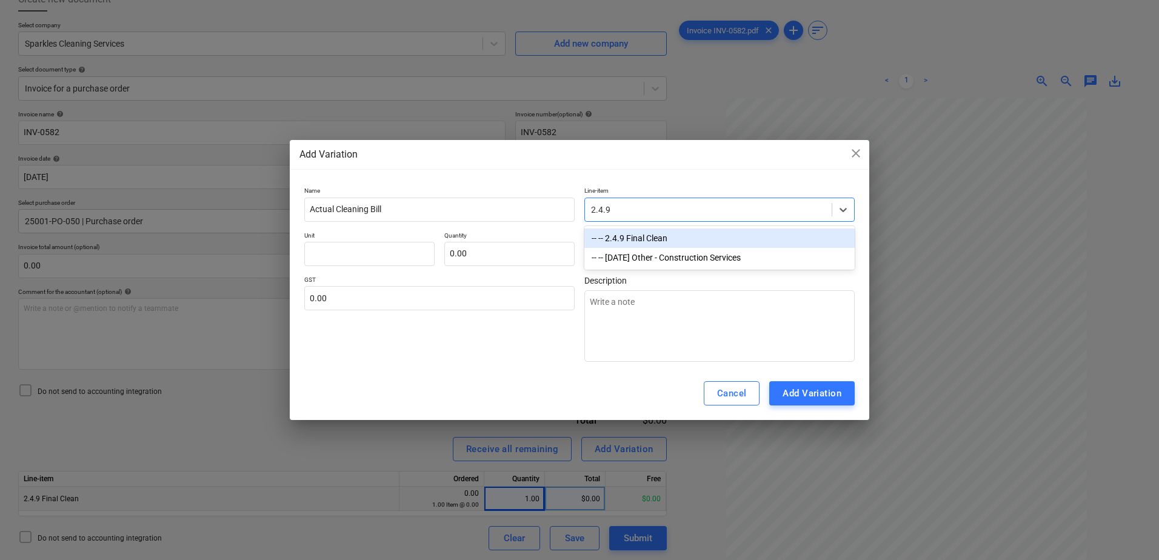
click at [701, 235] on div "-- -- 2.4.9 Final Clean" at bounding box center [719, 238] width 270 height 19
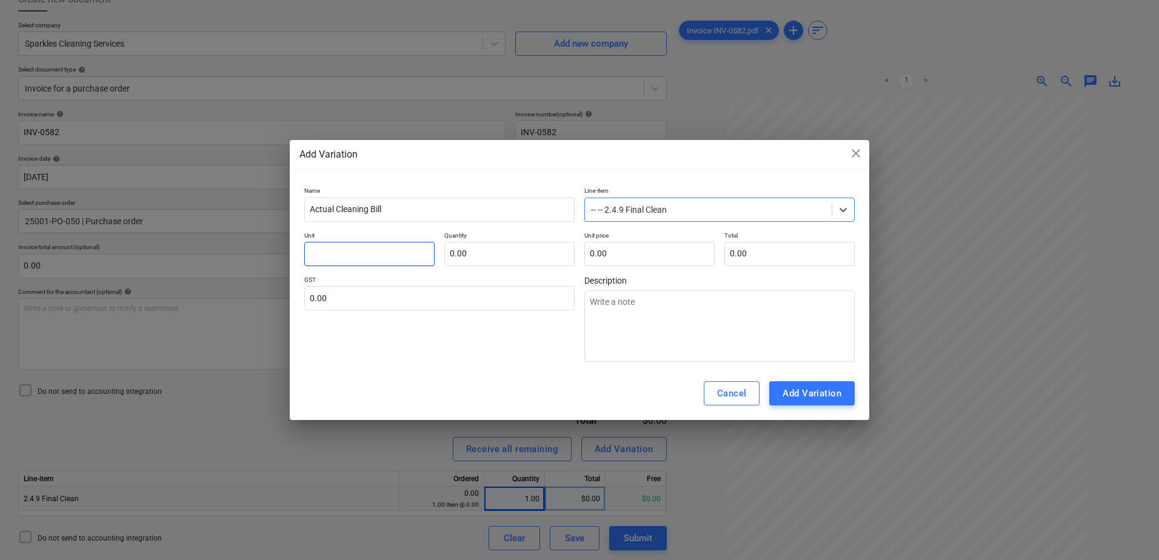
click at [385, 250] on input "text" at bounding box center [369, 254] width 130 height 24
click at [797, 388] on div "Add Variation" at bounding box center [812, 394] width 59 height 16
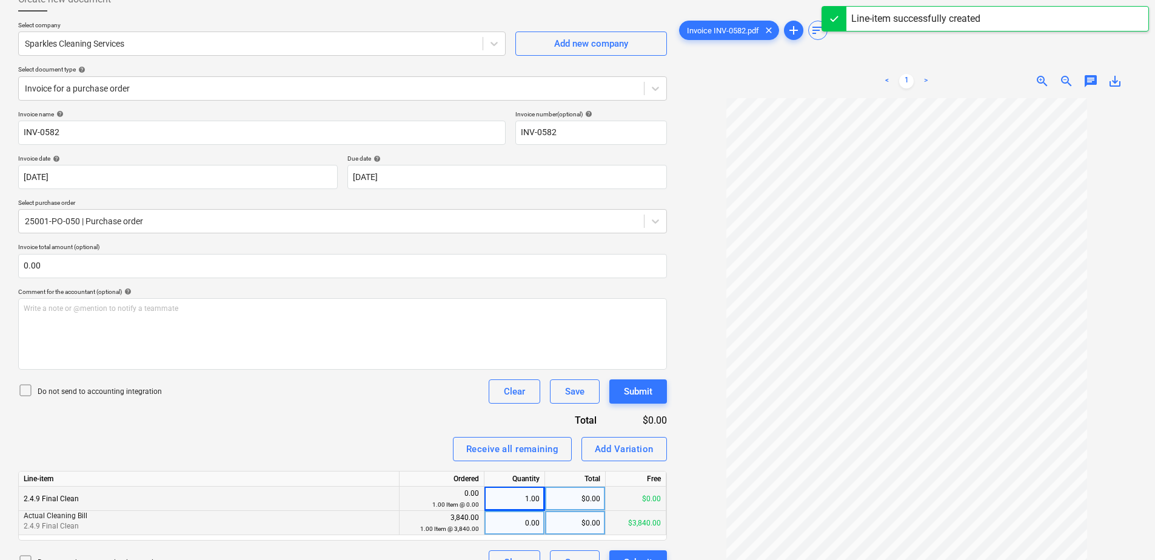
click at [503, 526] on div "0.00" at bounding box center [514, 523] width 50 height 24
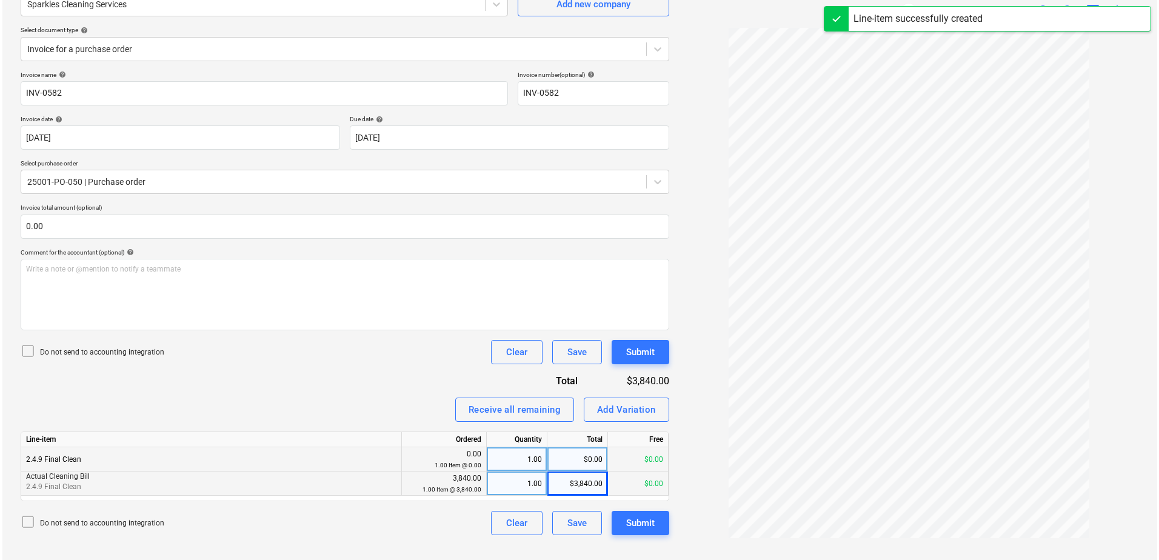
scroll to position [121, 0]
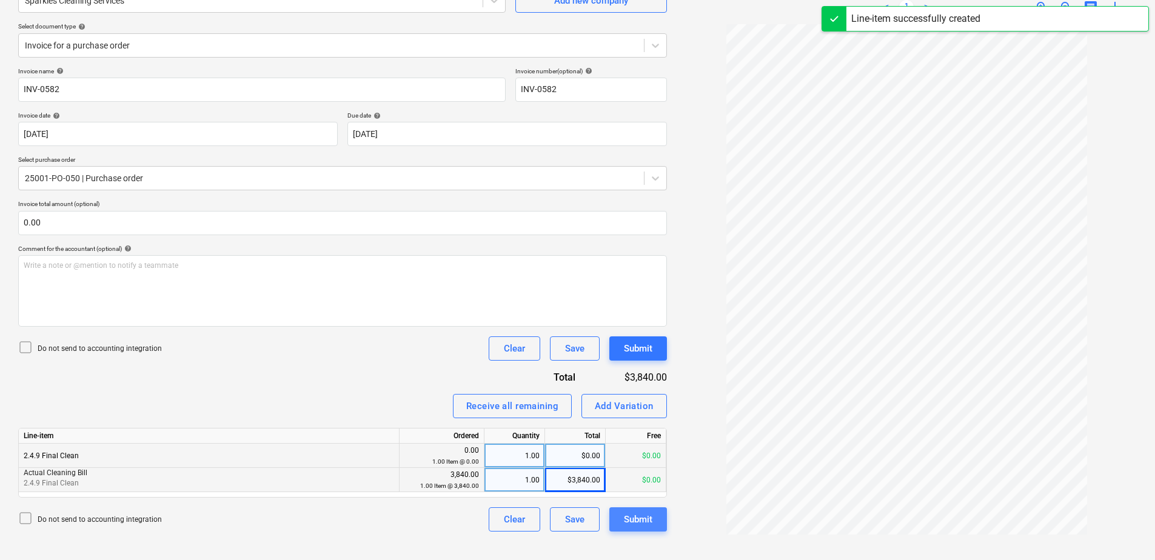
click at [636, 519] on div "Submit" at bounding box center [638, 520] width 28 height 16
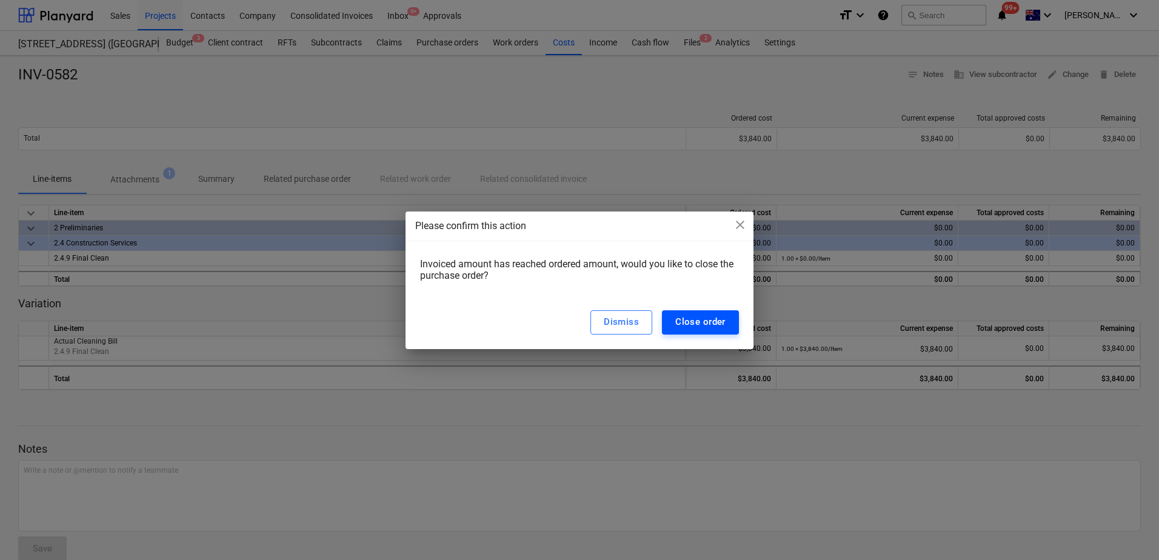
click at [707, 321] on div "Close order" at bounding box center [700, 322] width 50 height 16
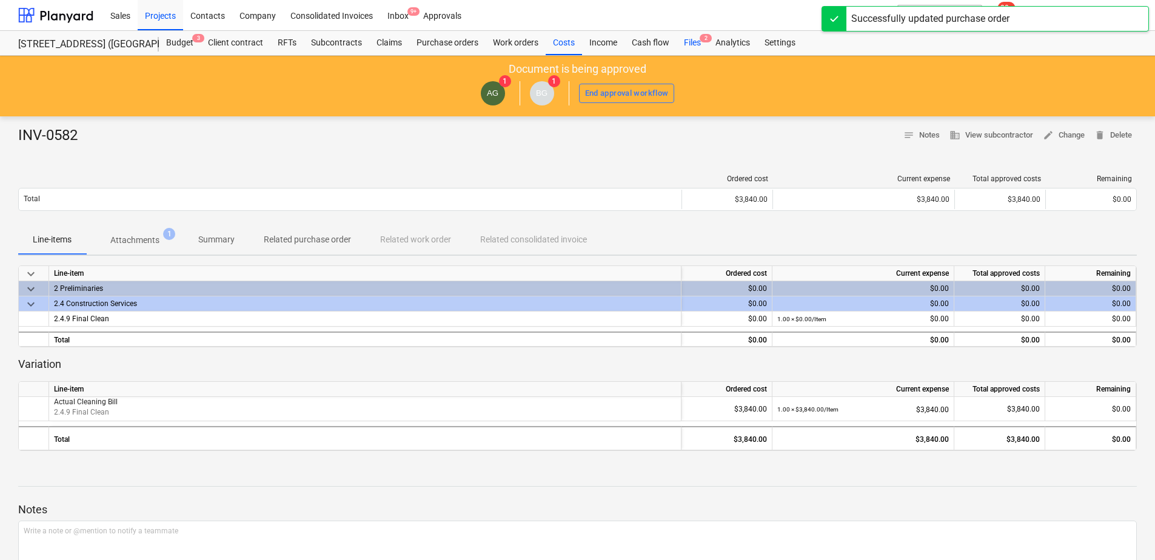
click at [702, 41] on span "2" at bounding box center [706, 38] width 12 height 8
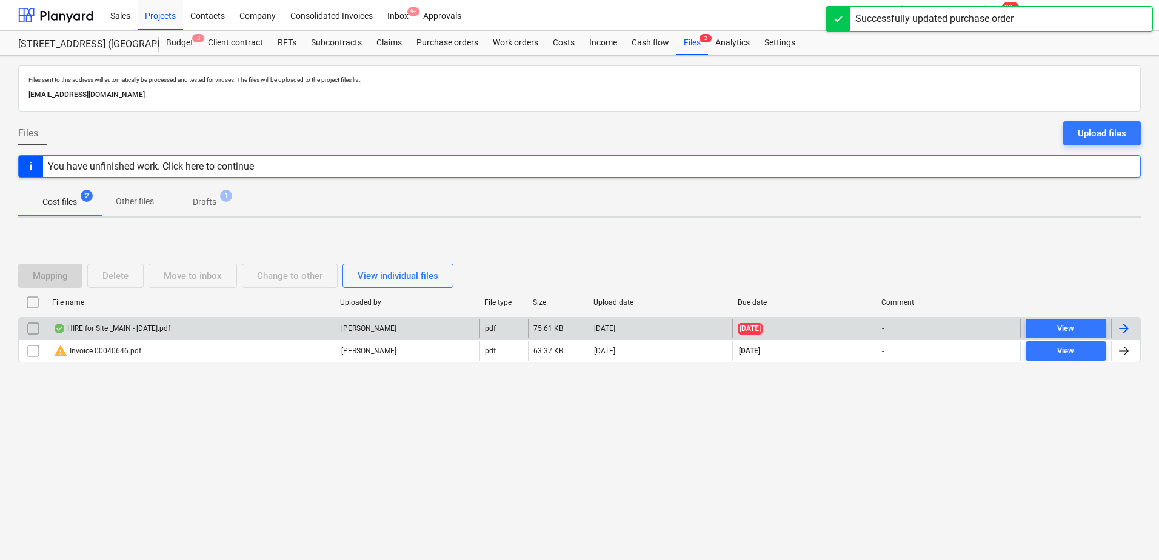
click at [216, 323] on div "HIRE for Site _MAIN - [DATE].pdf" at bounding box center [192, 328] width 288 height 19
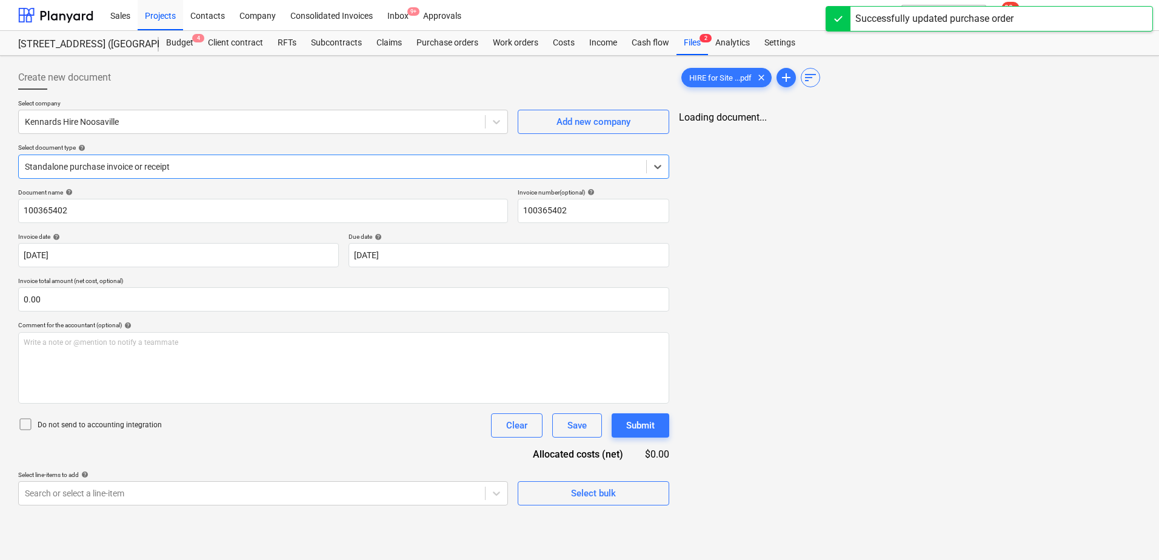
click at [141, 170] on div at bounding box center [332, 167] width 615 height 12
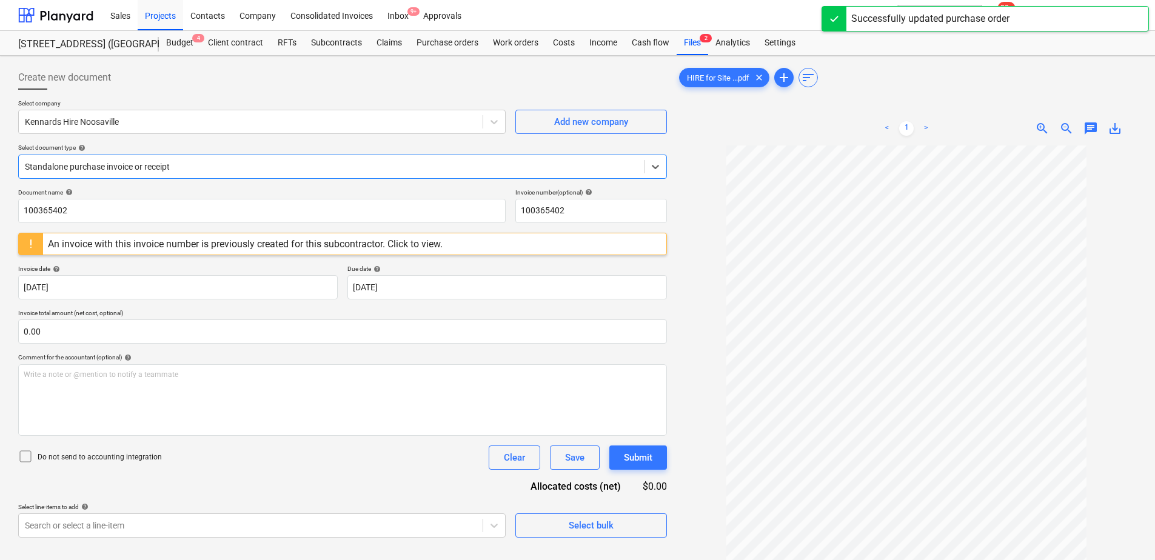
click at [141, 170] on div at bounding box center [331, 167] width 613 height 12
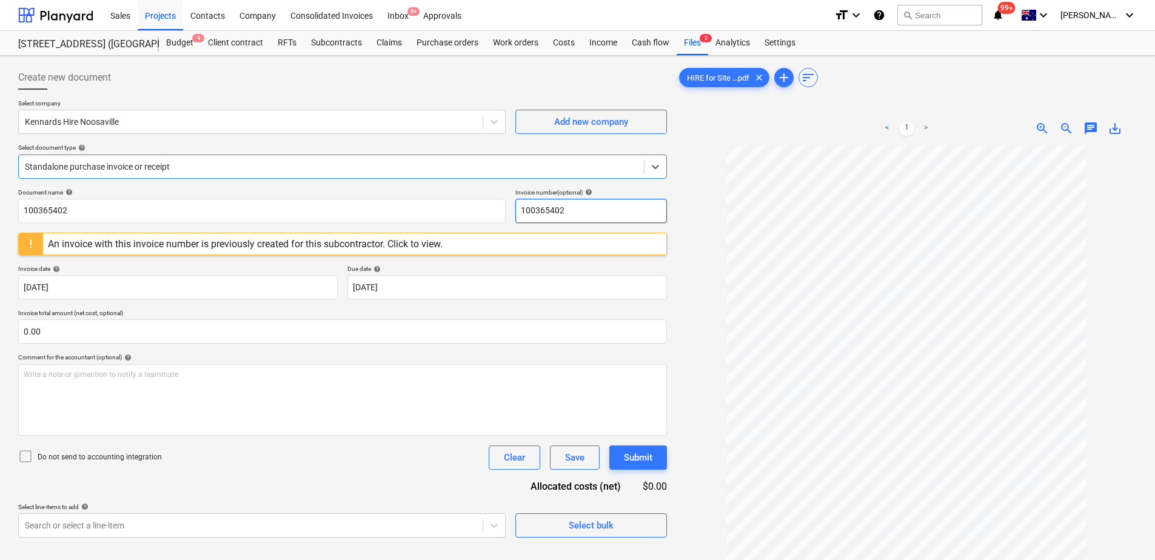
click at [570, 213] on input "100365402" at bounding box center [591, 211] width 152 height 24
drag, startPoint x: 570, startPoint y: 212, endPoint x: 515, endPoint y: 209, distance: 55.8
click at [515, 209] on input "100365402" at bounding box center [591, 211] width 152 height 24
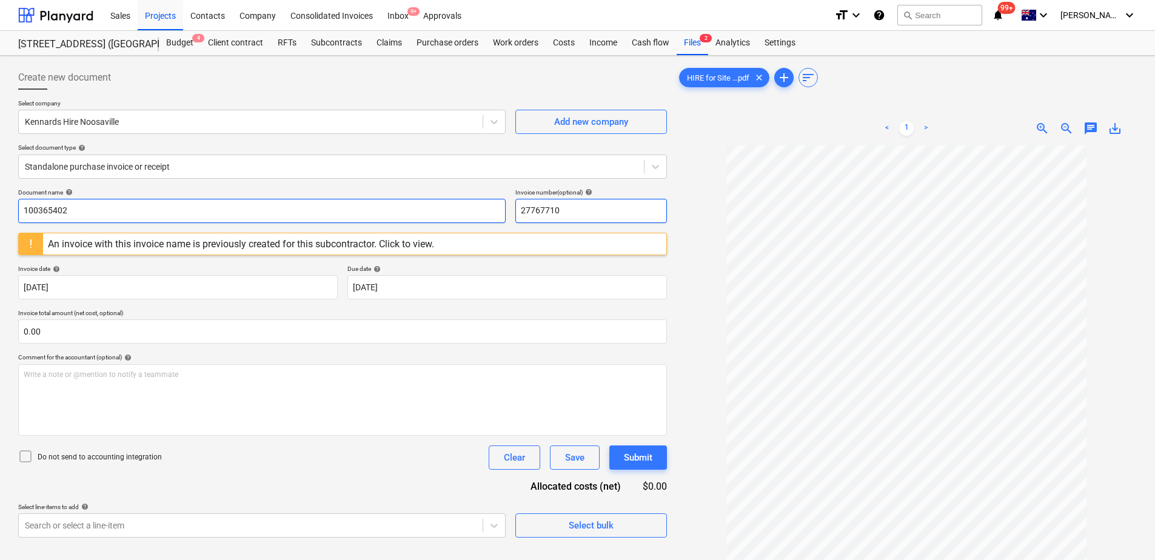
drag, startPoint x: 572, startPoint y: 215, endPoint x: 456, endPoint y: 218, distance: 116.4
click at [456, 218] on div "Document name help 100365402 Invoice number (optional) help 27767710" at bounding box center [342, 206] width 649 height 35
click at [93, 205] on input "100365402" at bounding box center [261, 211] width 487 height 24
drag, startPoint x: 39, startPoint y: 210, endPoint x: 0, endPoint y: 208, distance: 38.8
click at [0, 208] on html "Sales Projects Contacts Company Consolidated Invoices Inbox 9+ Approvals format…" at bounding box center [577, 280] width 1155 height 560
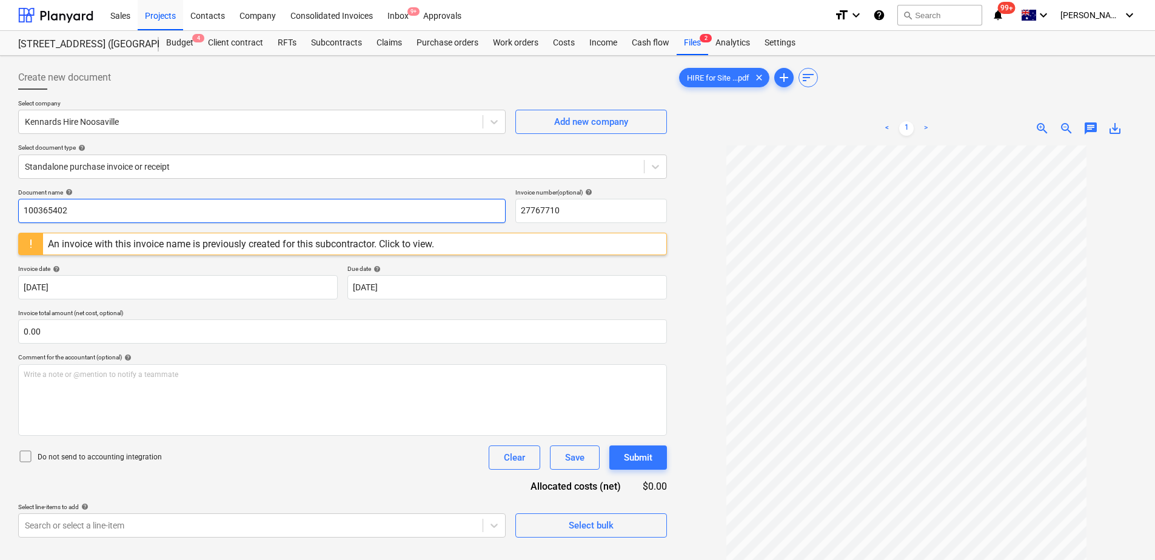
paste input "27767710"
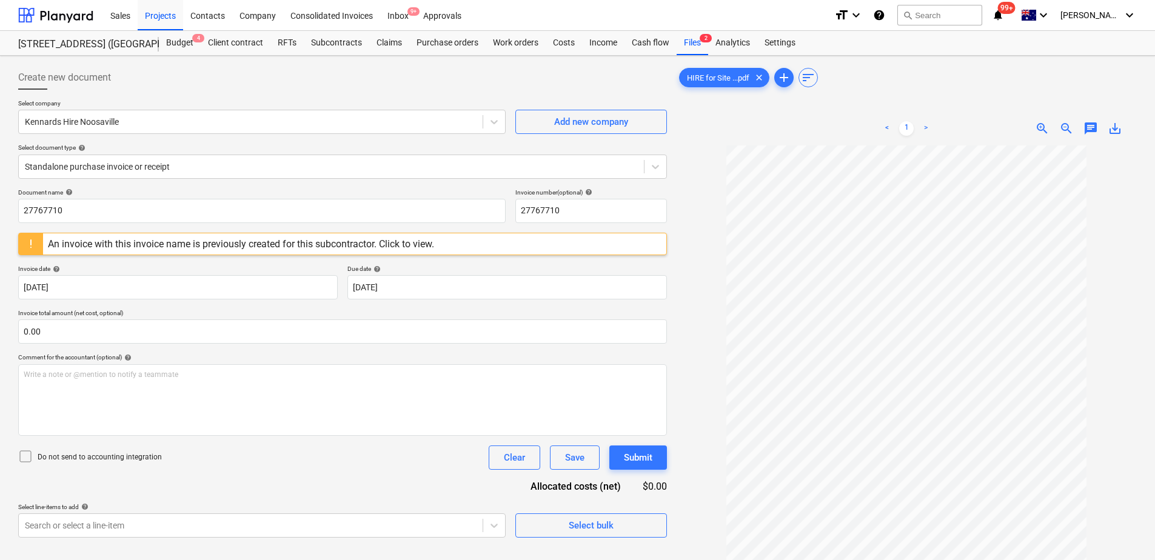
click at [170, 478] on div "Document name help 27767710 Invoice number (optional) help 27767710 An invoice …" at bounding box center [342, 363] width 649 height 349
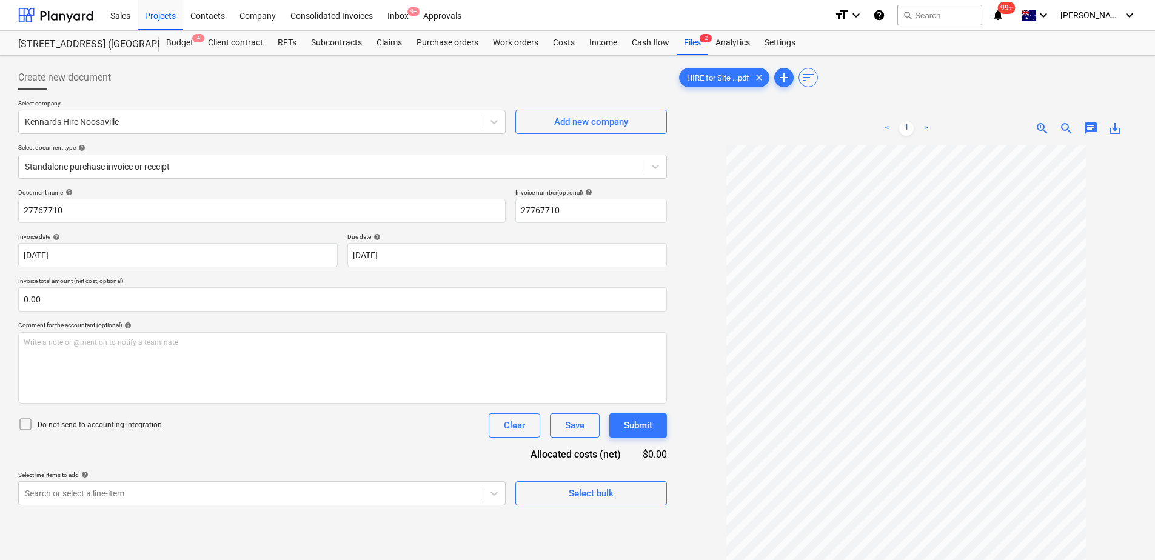
scroll to position [121, 0]
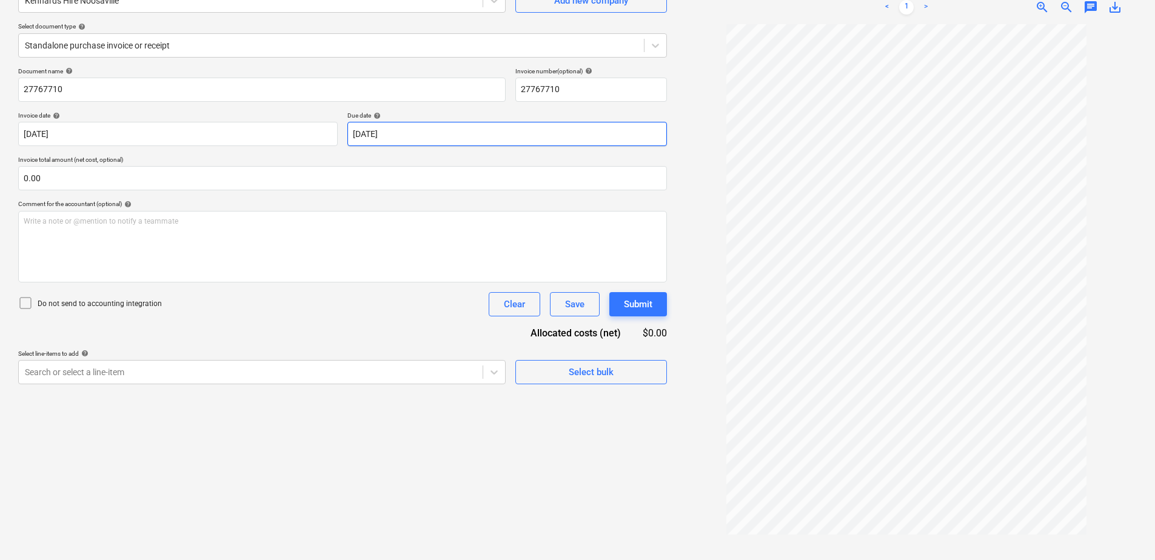
click at [424, 132] on body "Sales Projects Contacts Company Consolidated Invoices Inbox 9+ Approvals format…" at bounding box center [577, 159] width 1155 height 560
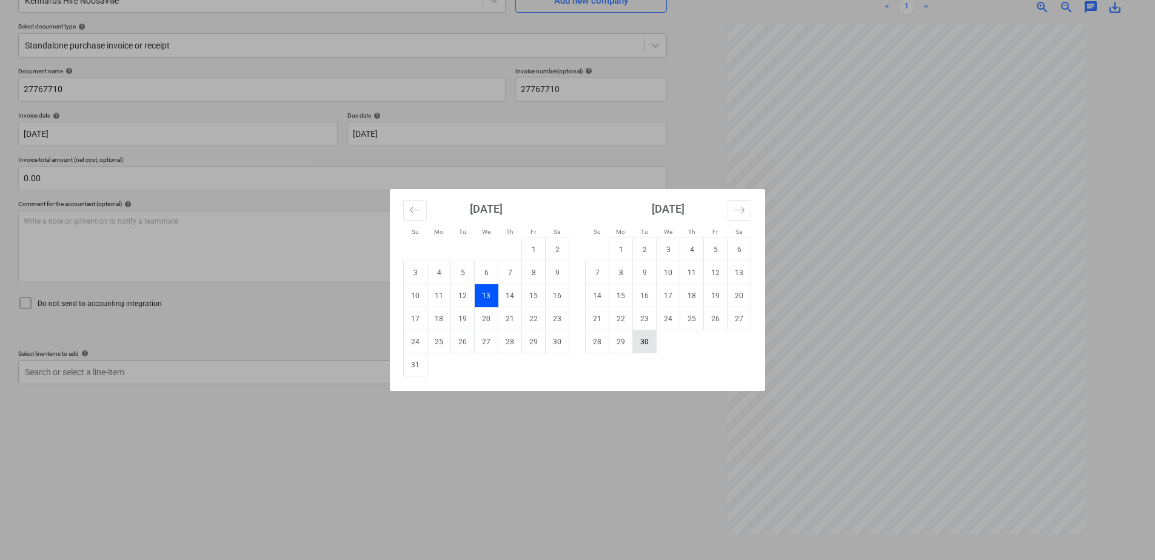
click at [640, 346] on td "30" at bounding box center [645, 341] width 24 height 23
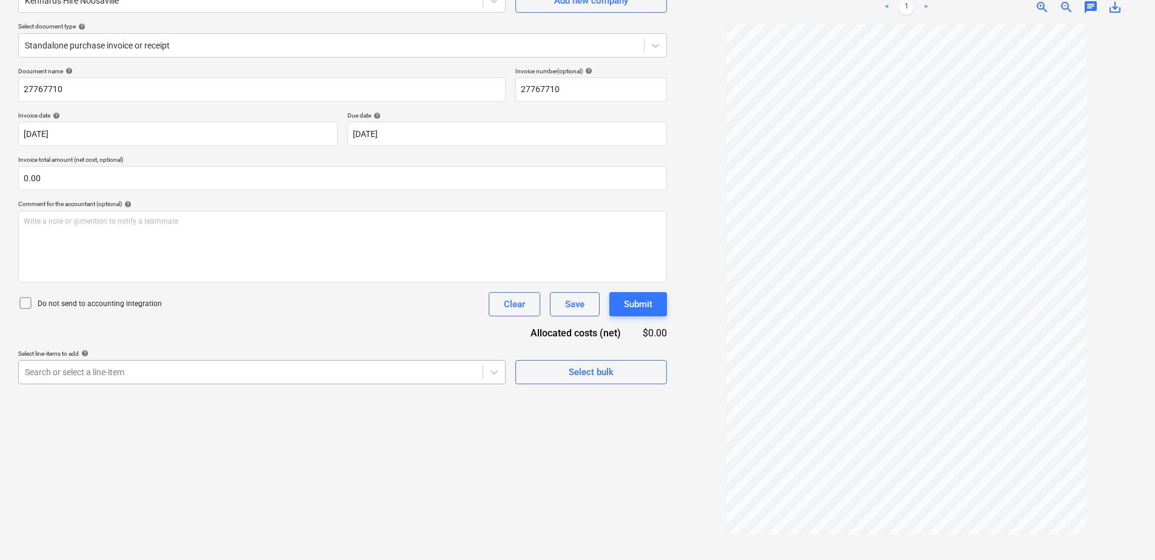
click at [210, 372] on div "Create new document Select company Kennards Hire Noosaville Add new company Sel…" at bounding box center [342, 247] width 658 height 616
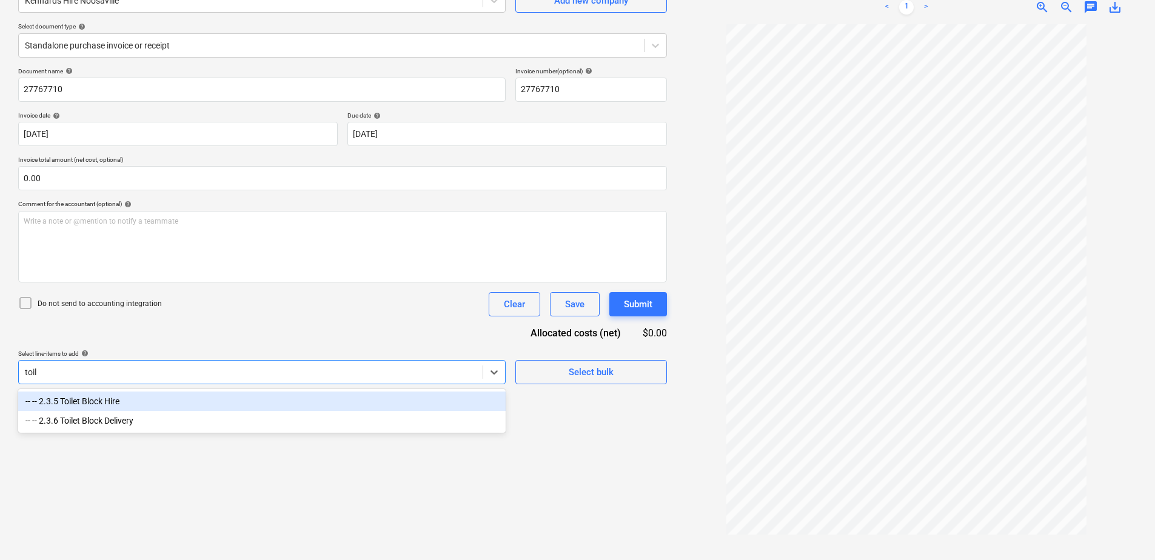
click at [127, 400] on div "-- -- 2.3.5 Toilet Block Hire" at bounding box center [261, 401] width 487 height 19
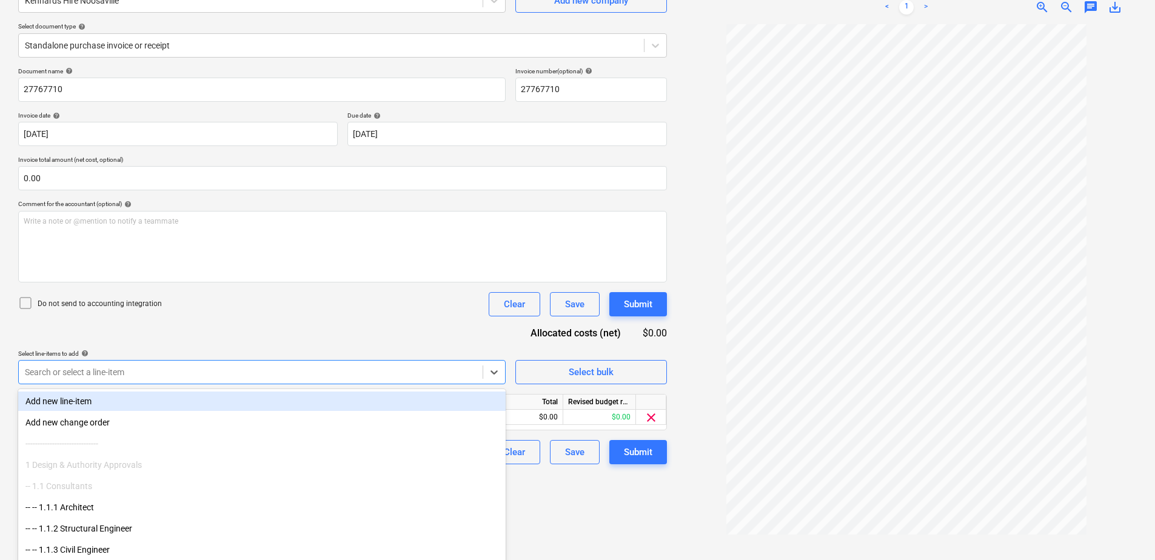
click at [206, 326] on div "Document name help 27767710 Invoice number (optional) help 27767710 Invoice dat…" at bounding box center [342, 265] width 649 height 397
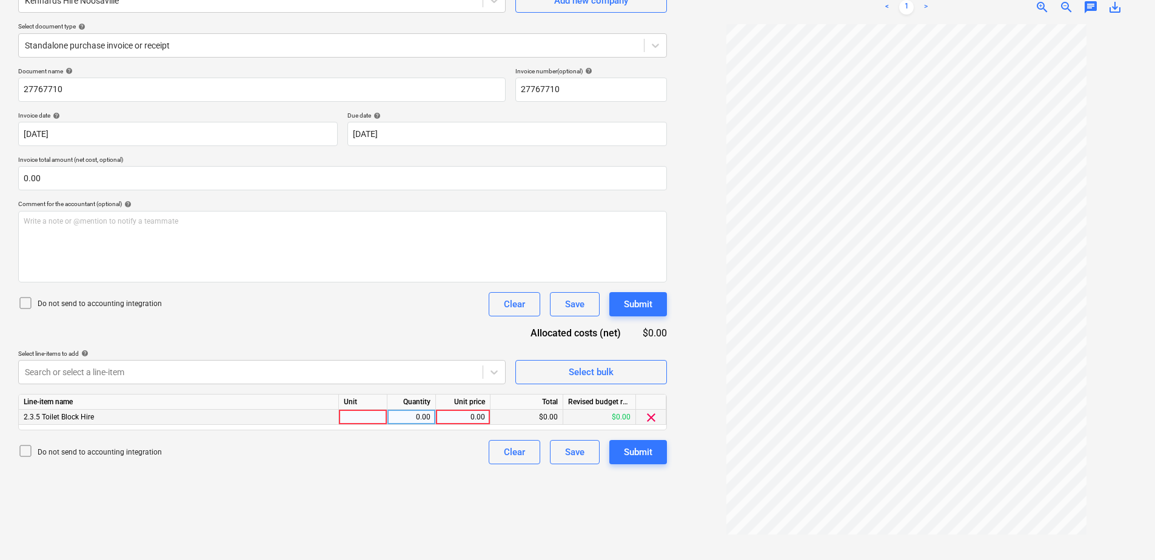
click at [368, 418] on div at bounding box center [363, 417] width 48 height 15
click at [644, 452] on div "Submit" at bounding box center [638, 452] width 28 height 16
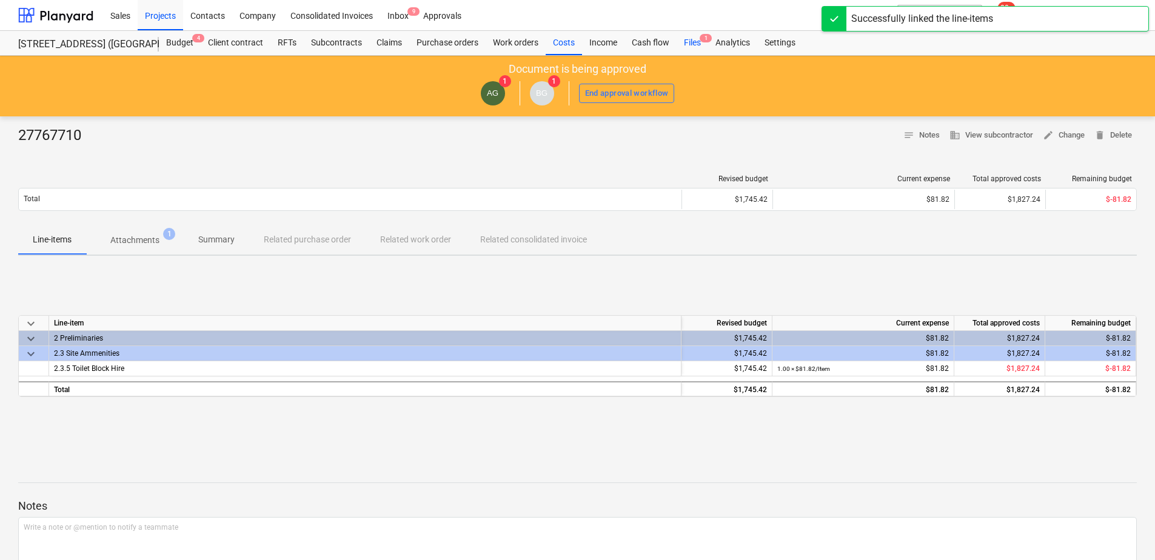
click at [688, 44] on div "Files 1" at bounding box center [692, 43] width 32 height 24
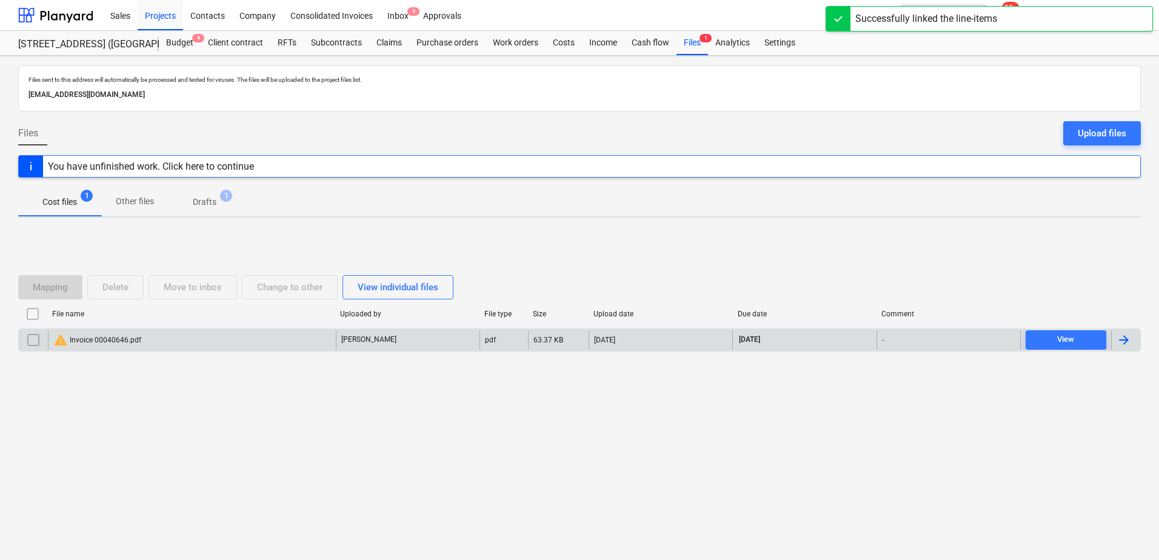
click at [334, 344] on div "warning Invoice 00040646.pdf" at bounding box center [192, 339] width 288 height 19
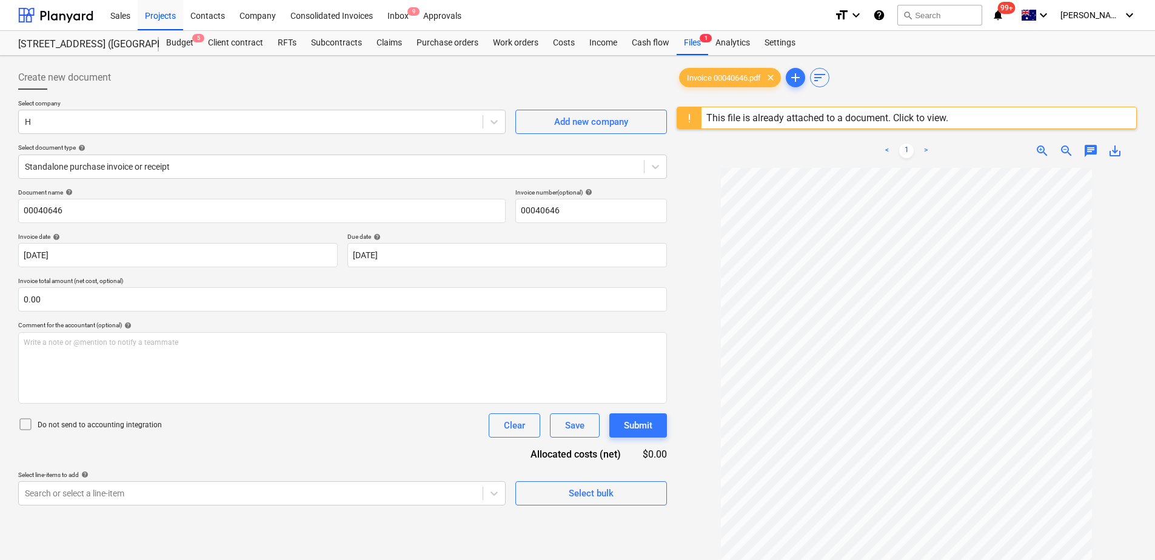
click at [813, 119] on div "This file is already attached to a document. Click to view." at bounding box center [827, 118] width 242 height 12
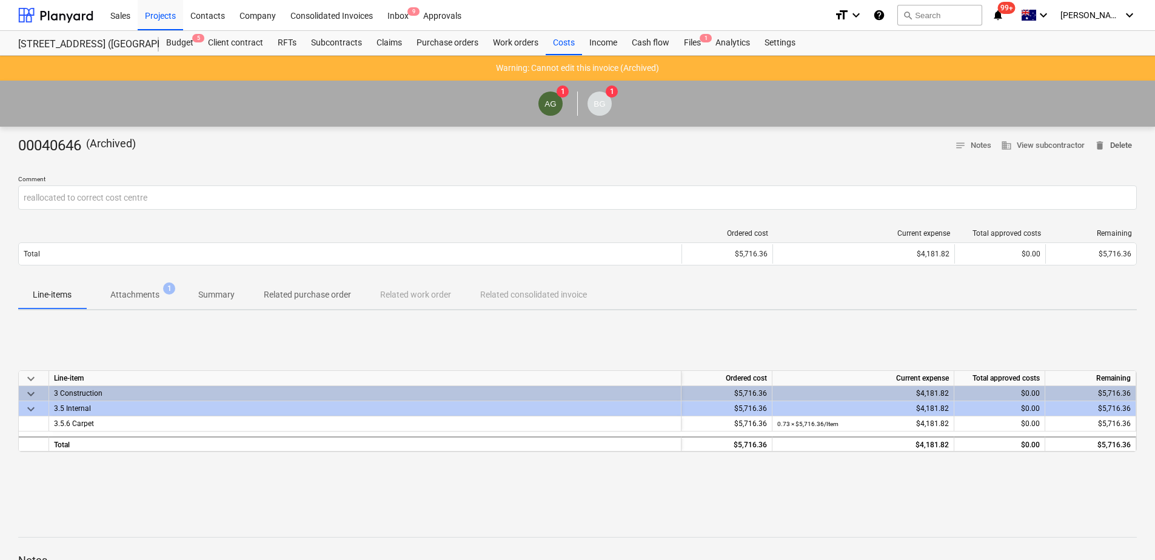
click at [1114, 141] on span "delete Delete" at bounding box center [1113, 146] width 38 height 14
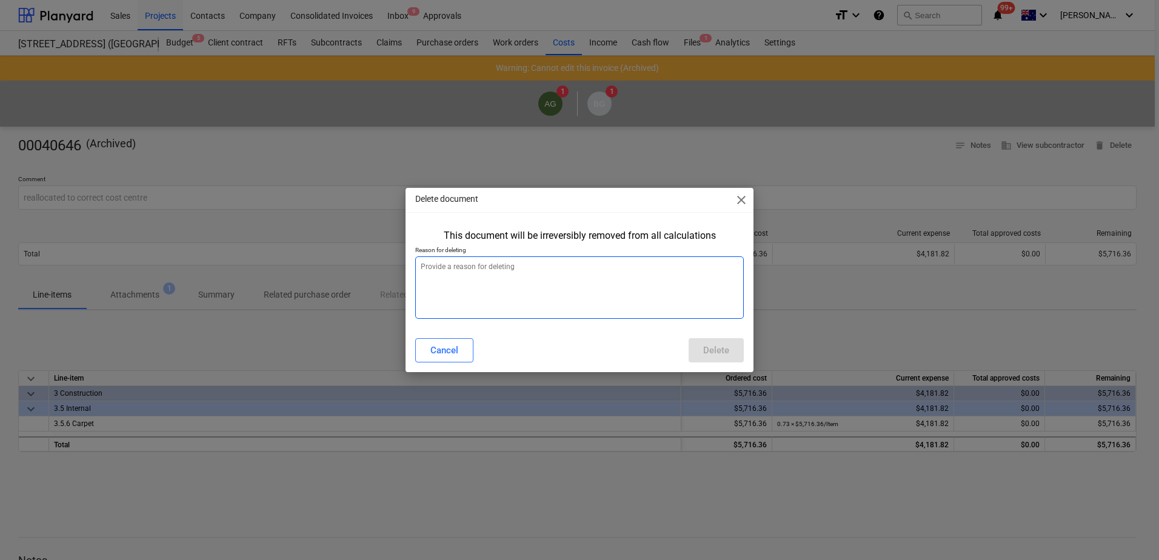
click at [490, 295] on textarea at bounding box center [579, 287] width 329 height 62
click at [709, 347] on div "Delete" at bounding box center [716, 350] width 26 height 16
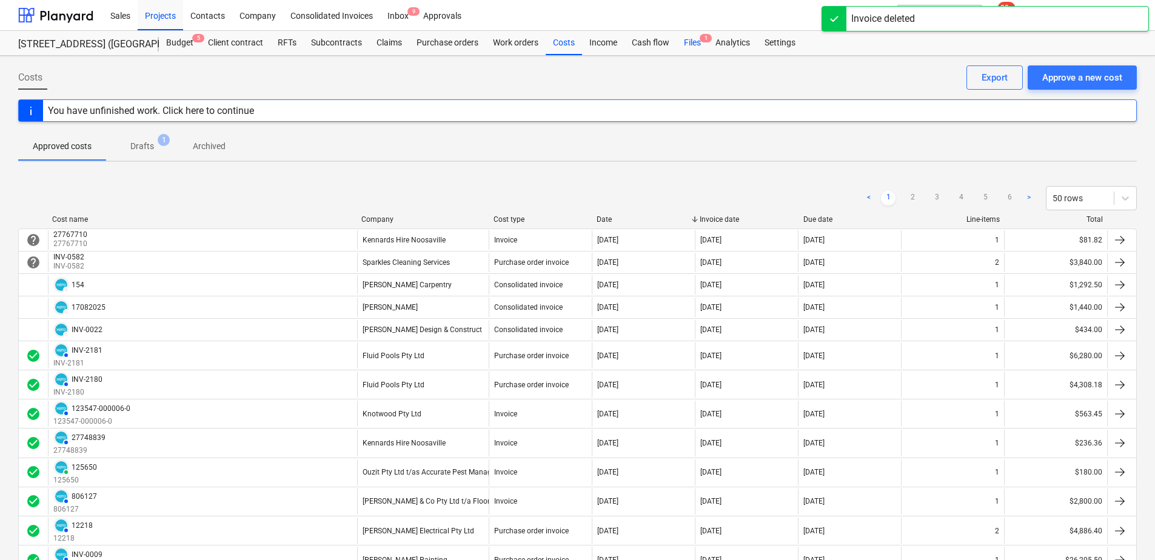
click at [695, 47] on div "Files 1" at bounding box center [692, 43] width 32 height 24
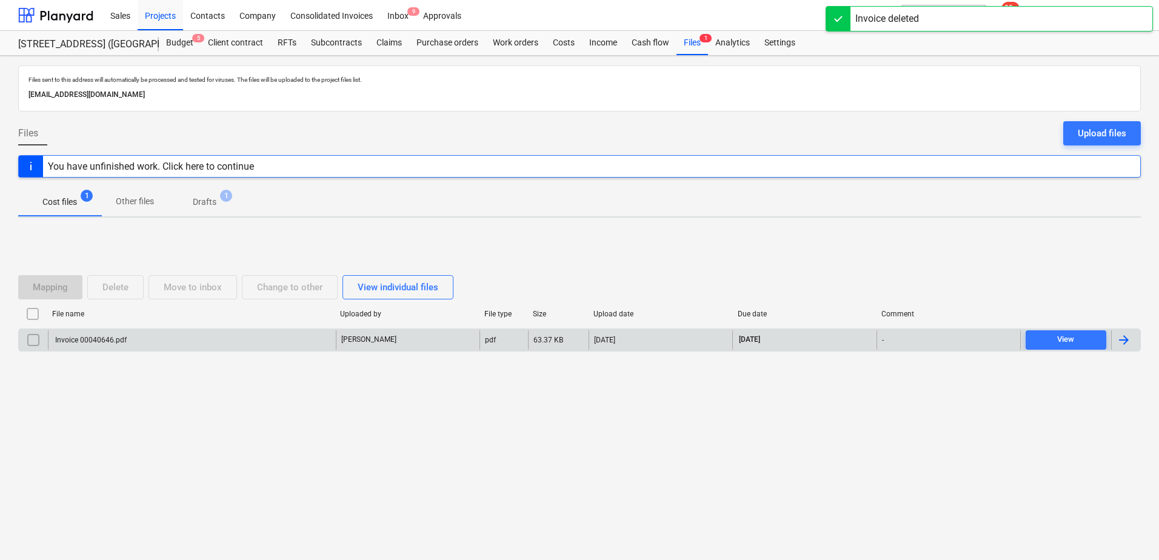
click at [405, 345] on div "[PERSON_NAME]" at bounding box center [408, 339] width 144 height 19
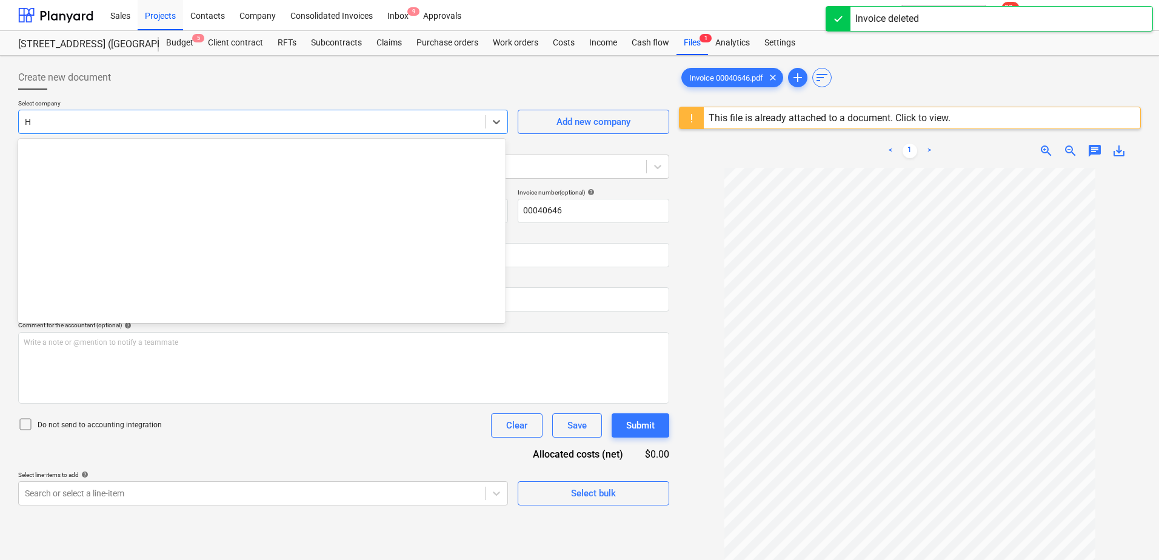
click at [145, 125] on div at bounding box center [252, 122] width 454 height 12
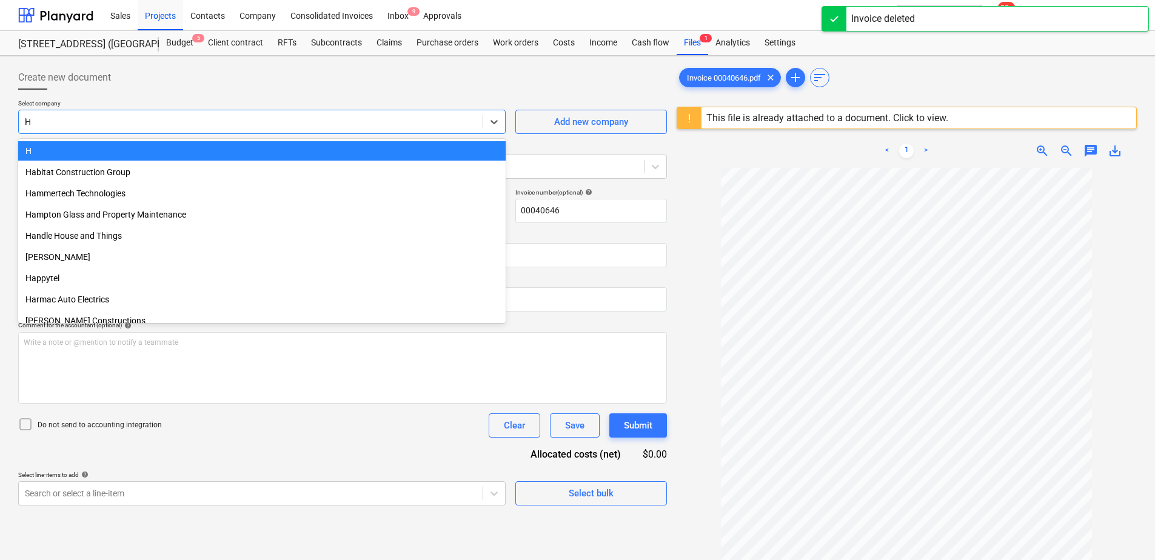
scroll to position [3255, 0]
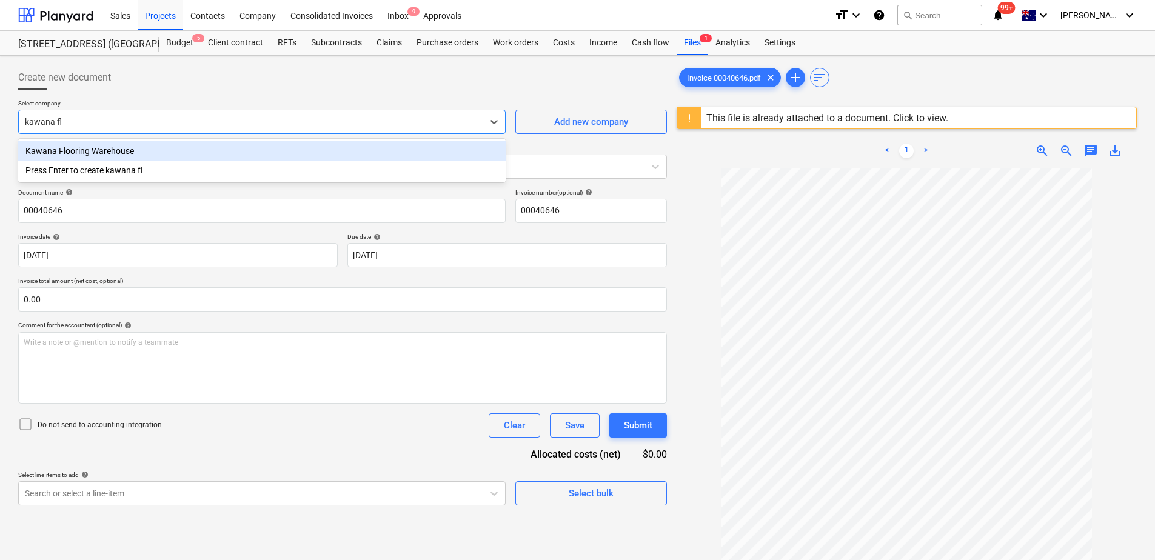
click at [140, 150] on div "Kawana Flooring Warehouse" at bounding box center [261, 150] width 487 height 19
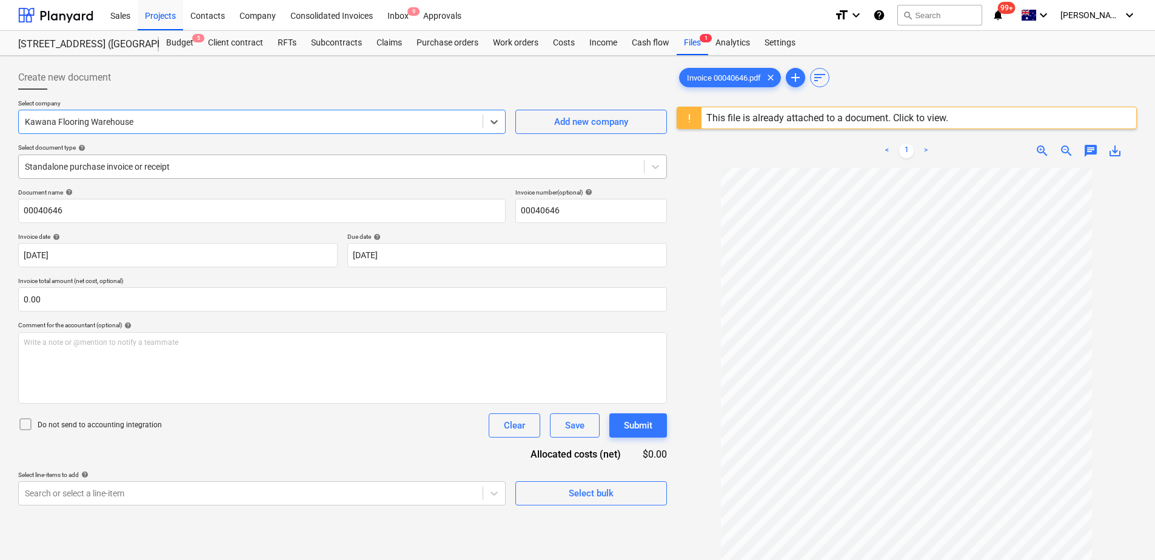
click at [138, 167] on div at bounding box center [331, 167] width 613 height 12
click at [435, 44] on div "Purchase orders" at bounding box center [447, 43] width 76 height 24
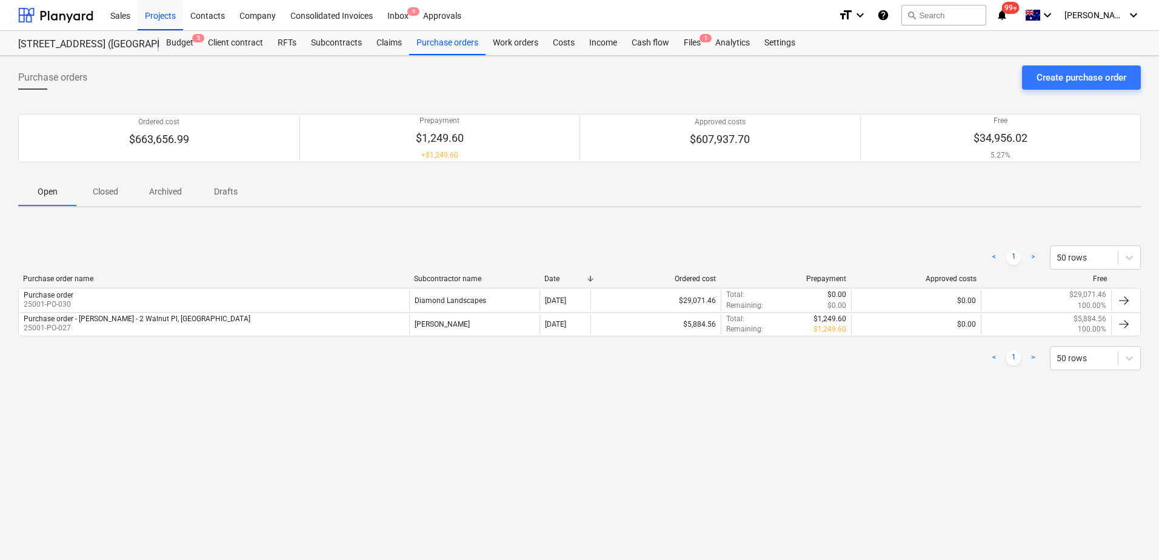
click at [115, 193] on p "Closed" at bounding box center [105, 191] width 29 height 13
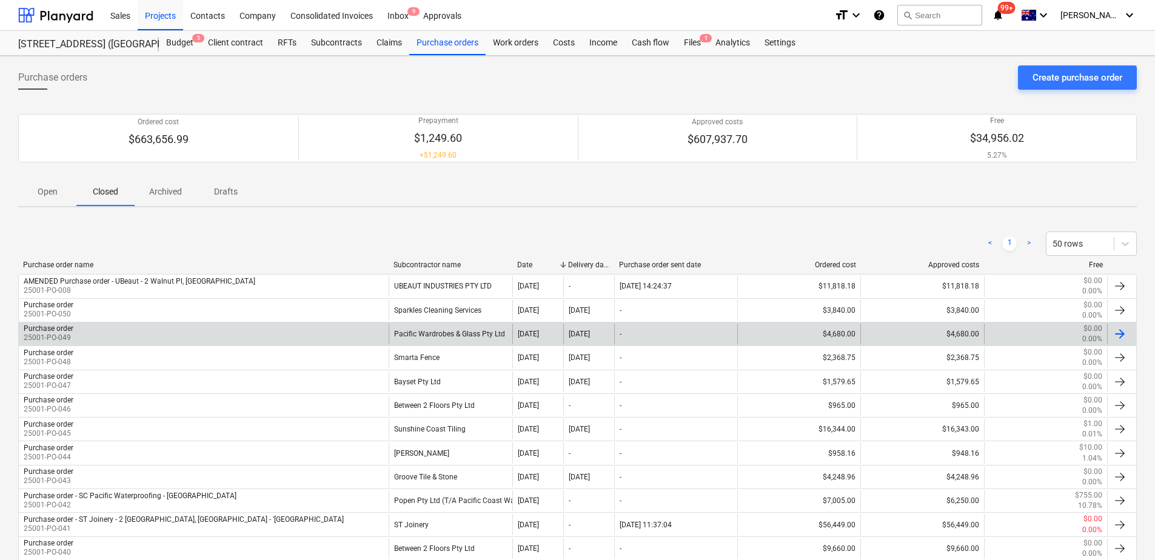
scroll to position [388, 0]
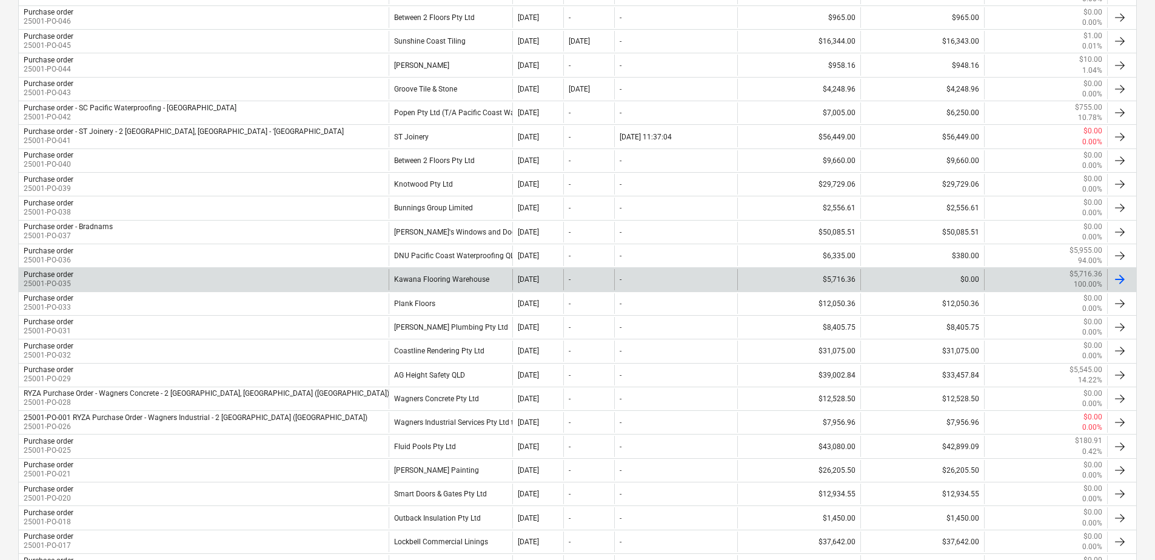
click at [434, 279] on div "Kawana Flooring Warehouse" at bounding box center [450, 279] width 123 height 21
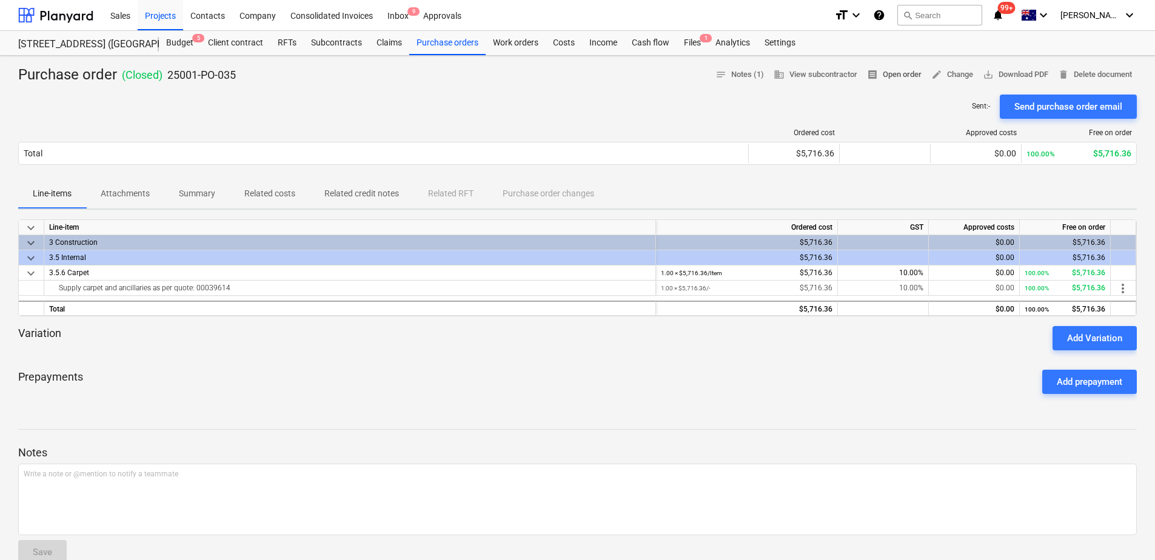
click at [909, 76] on span "receipt Open order" at bounding box center [894, 75] width 55 height 14
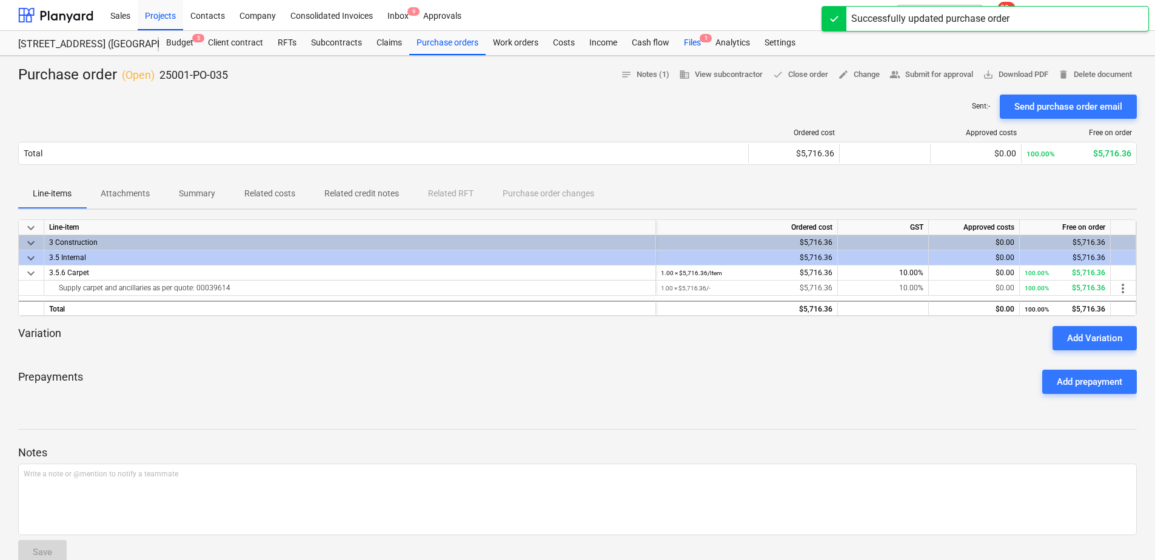
drag, startPoint x: 696, startPoint y: 41, endPoint x: 688, endPoint y: 55, distance: 16.0
click at [696, 41] on div "Files 1" at bounding box center [692, 43] width 32 height 24
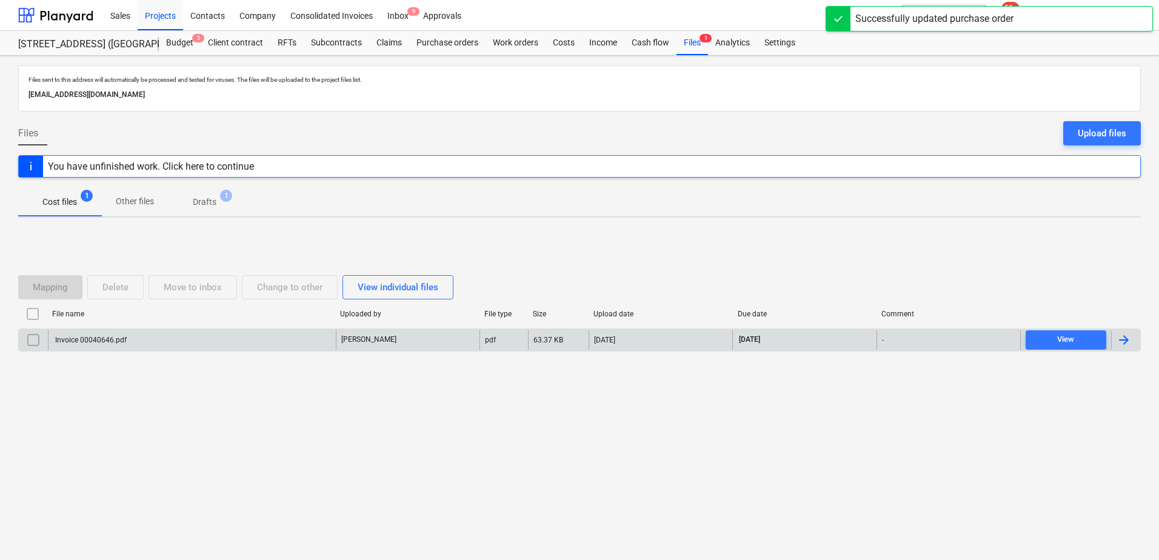
click at [275, 346] on div "Invoice 00040646.pdf" at bounding box center [192, 339] width 288 height 19
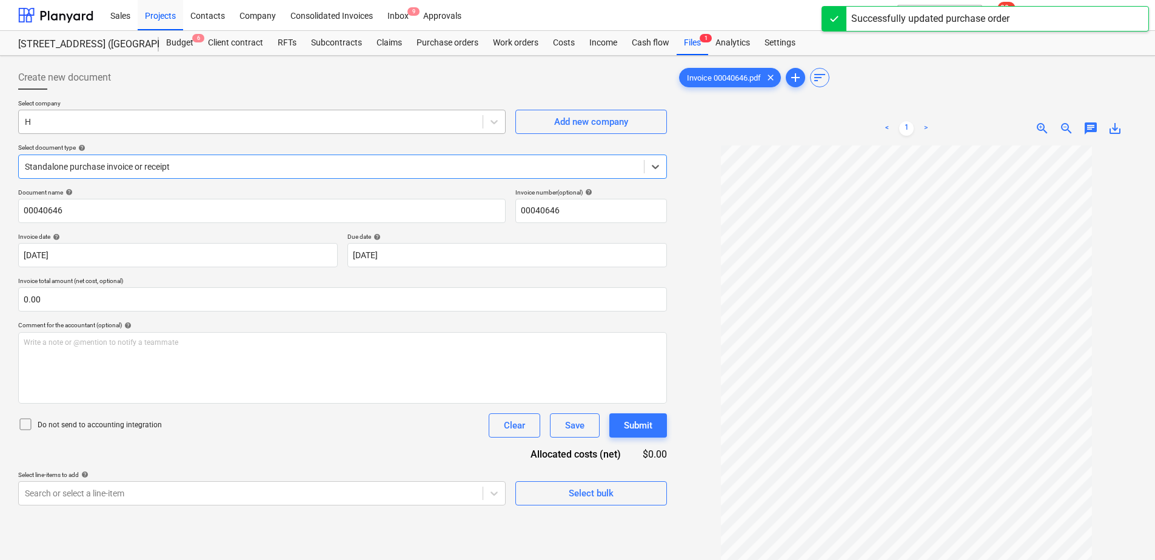
click at [98, 121] on div at bounding box center [251, 122] width 452 height 12
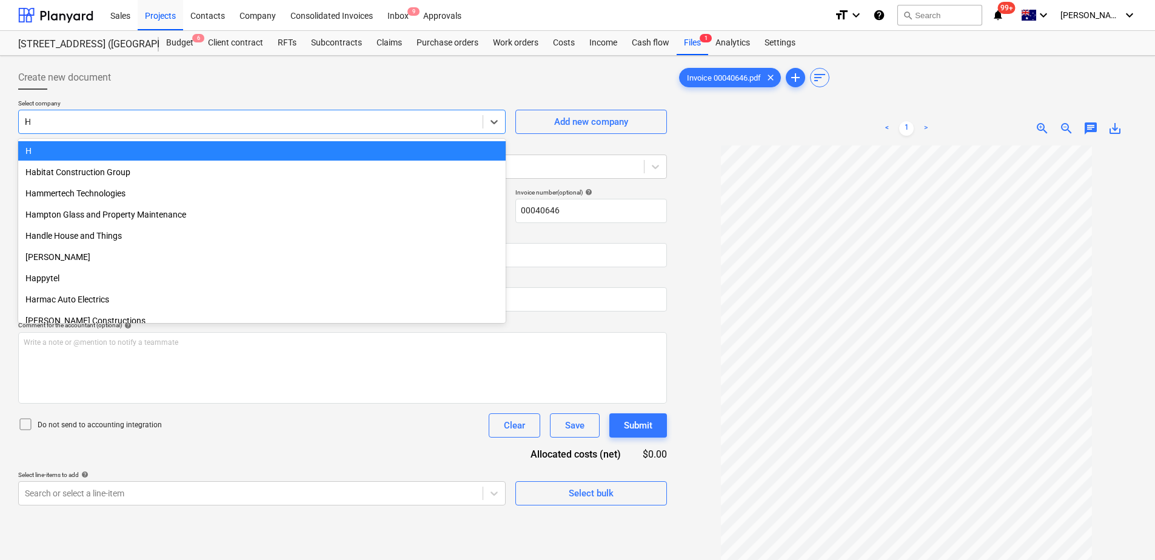
scroll to position [3255, 0]
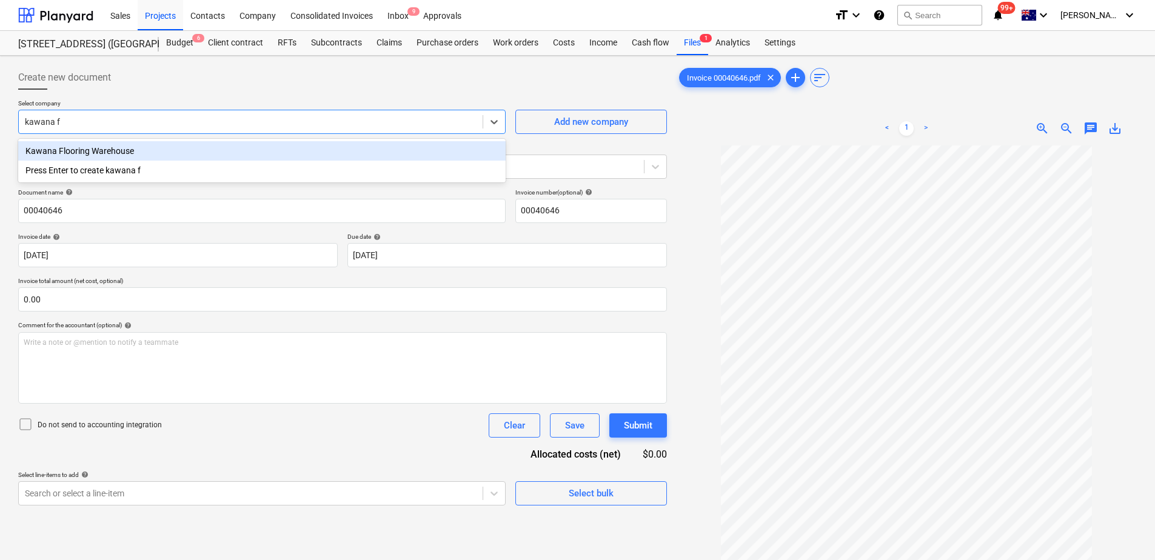
click at [93, 153] on div "Kawana Flooring Warehouse" at bounding box center [261, 150] width 487 height 19
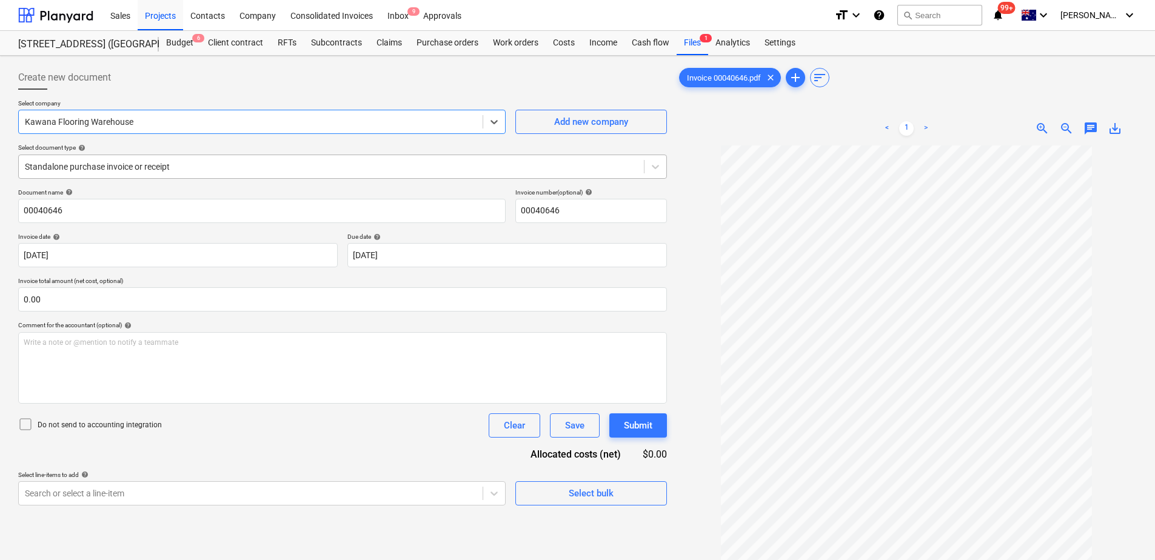
click at [96, 164] on div at bounding box center [331, 167] width 613 height 12
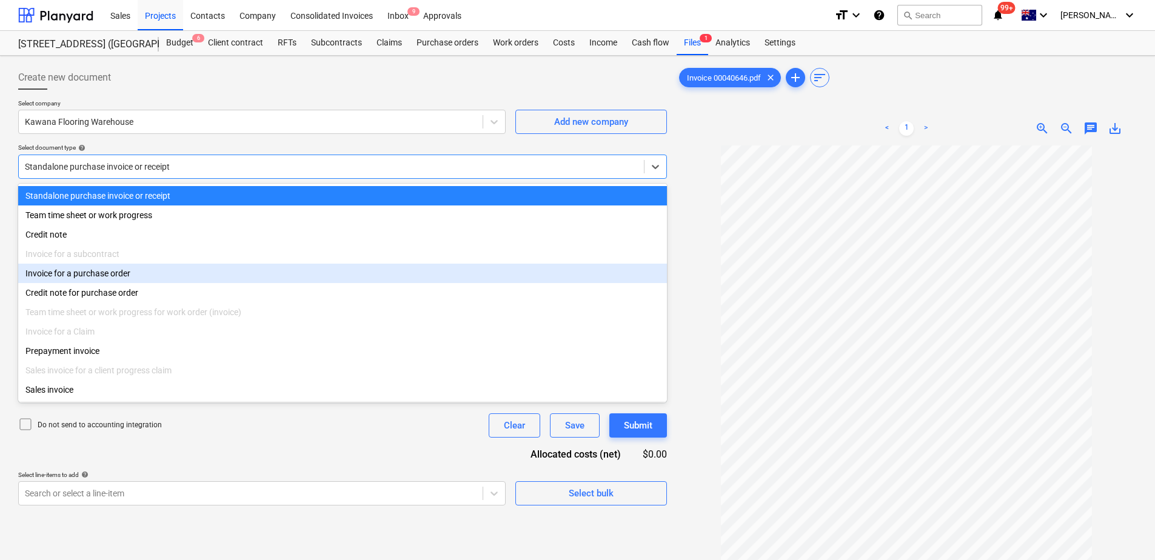
click at [87, 274] on div "Invoice for a purchase order" at bounding box center [342, 273] width 649 height 19
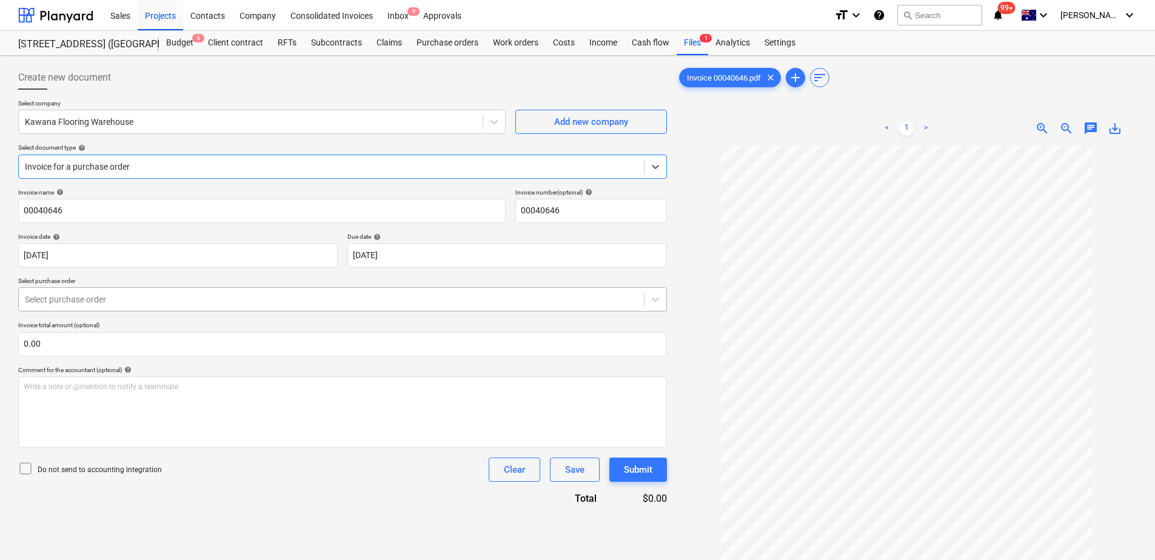
click at [310, 303] on div at bounding box center [331, 299] width 613 height 12
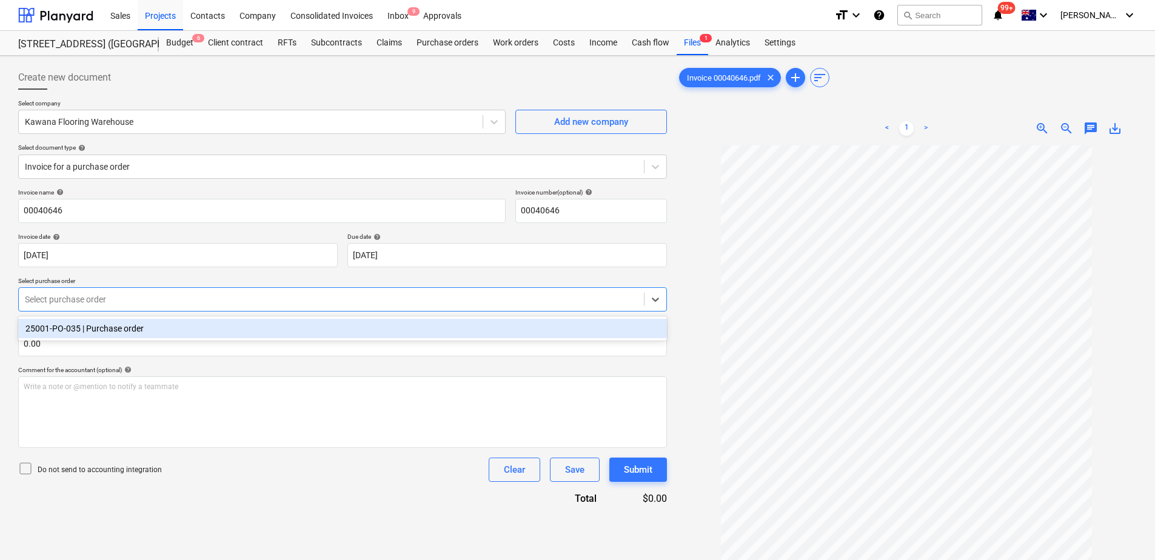
click at [303, 332] on div "25001-PO-035 | Purchase order" at bounding box center [342, 328] width 649 height 19
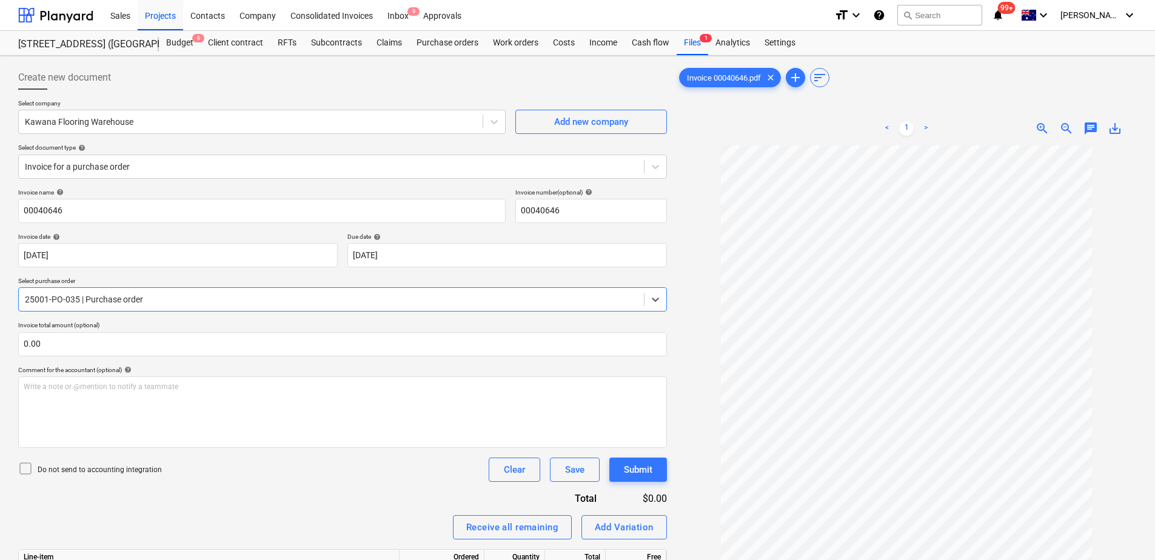
click at [269, 490] on div "Invoice name help 00040646 Invoice number (optional) help 00040646 Invoice date…" at bounding box center [342, 421] width 649 height 464
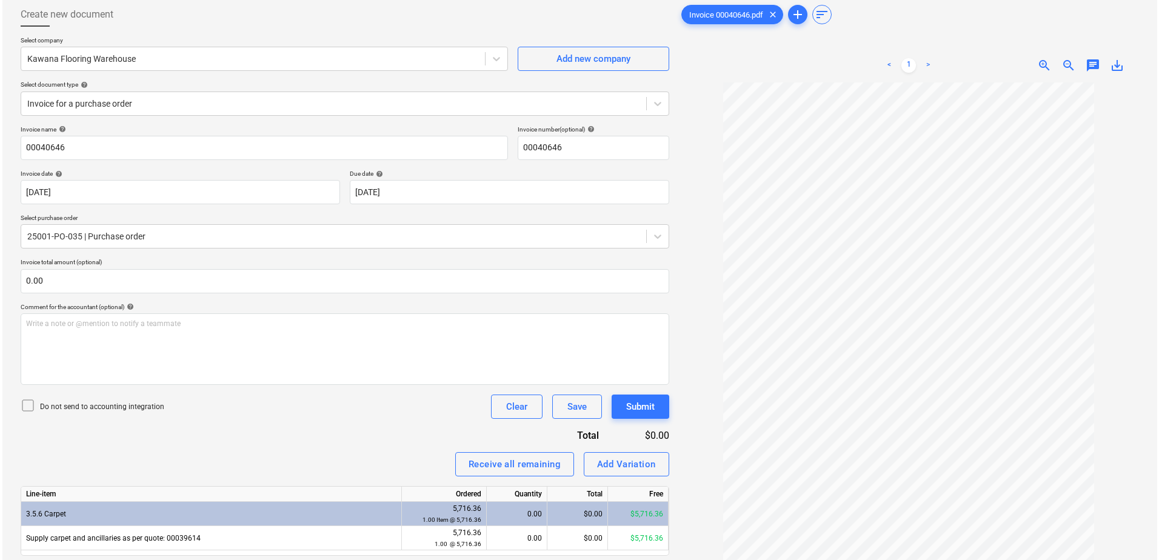
scroll to position [121, 0]
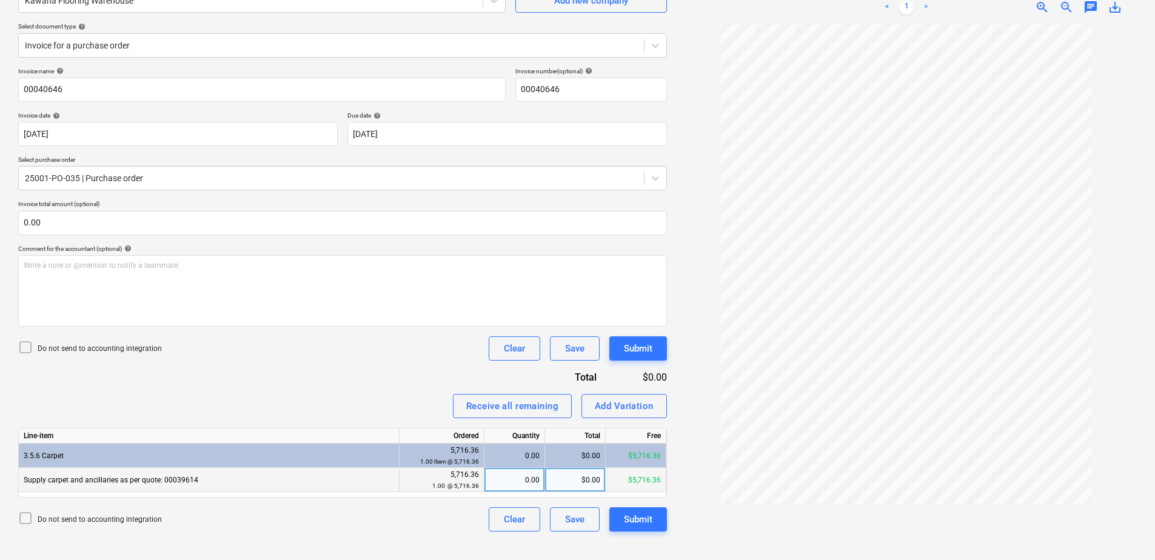
click at [514, 487] on div "0.00" at bounding box center [514, 480] width 50 height 24
click at [570, 481] on div "$0.00" at bounding box center [575, 480] width 61 height 24
click at [642, 520] on div "Submit" at bounding box center [638, 520] width 28 height 16
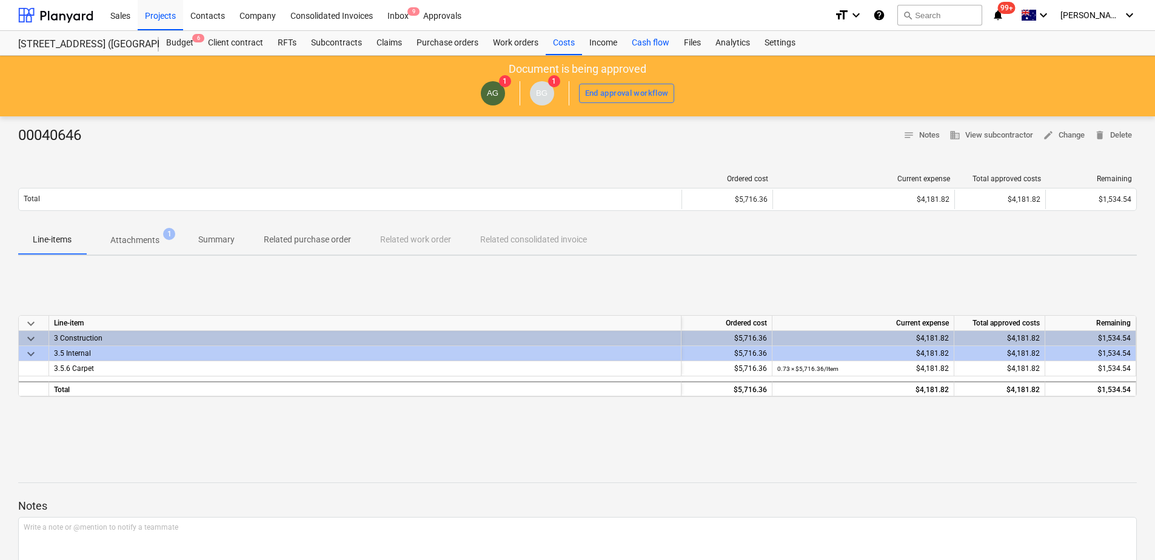
drag, startPoint x: 690, startPoint y: 47, endPoint x: 650, endPoint y: 54, distance: 40.7
click at [690, 47] on div "Files" at bounding box center [692, 43] width 32 height 24
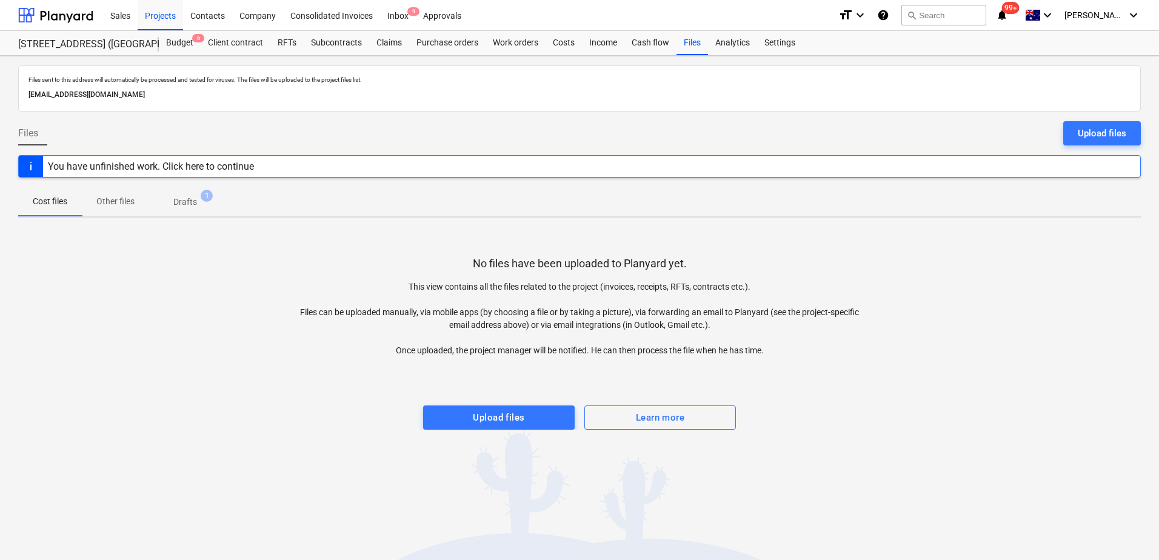
click at [201, 209] on span "Drafts 1" at bounding box center [185, 202] width 72 height 22
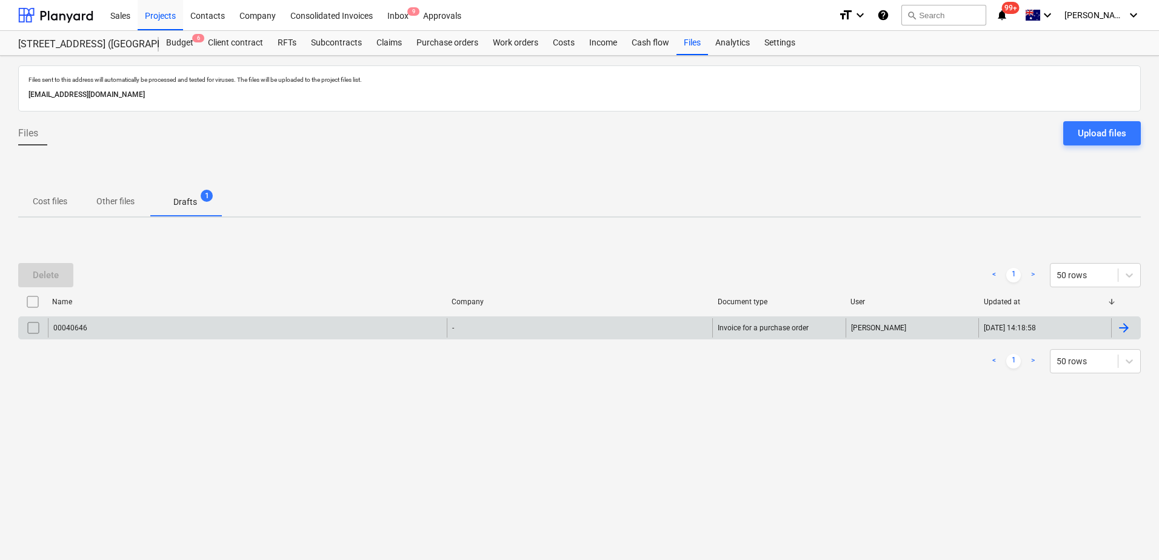
click at [28, 330] on input "checkbox" at bounding box center [33, 327] width 19 height 19
click at [55, 283] on button "Delete" at bounding box center [45, 275] width 55 height 24
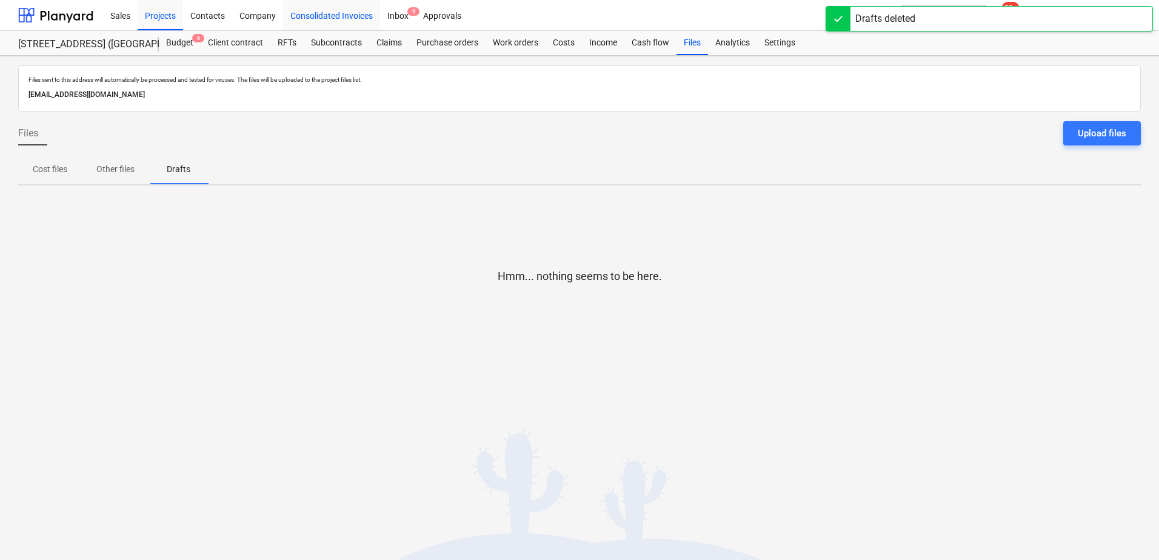
click at [345, 16] on div "Consolidated Invoices" at bounding box center [331, 14] width 97 height 31
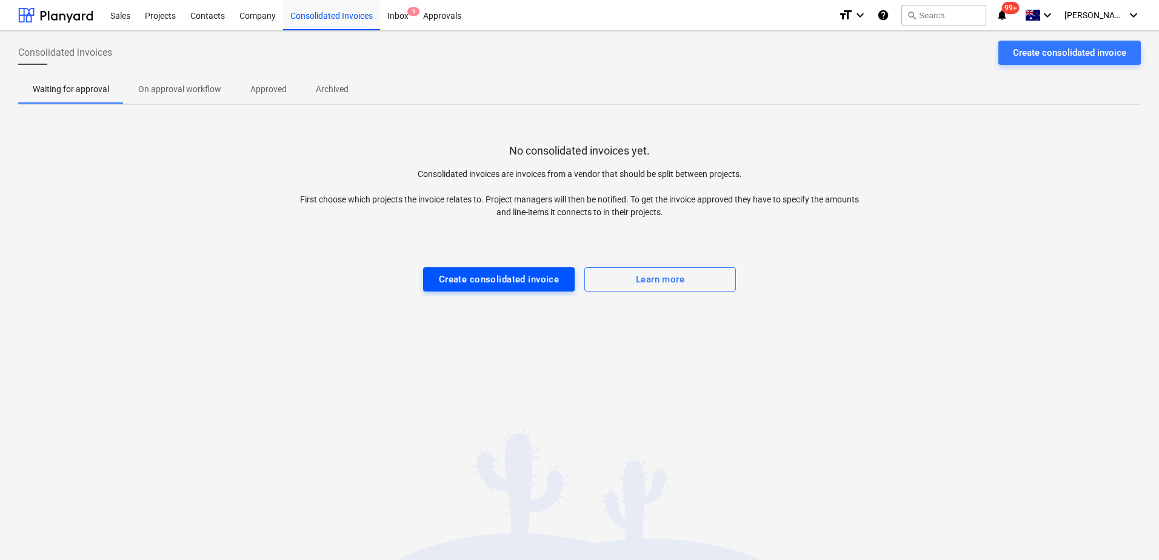
click at [502, 284] on div "Create consolidated invoice" at bounding box center [499, 280] width 121 height 16
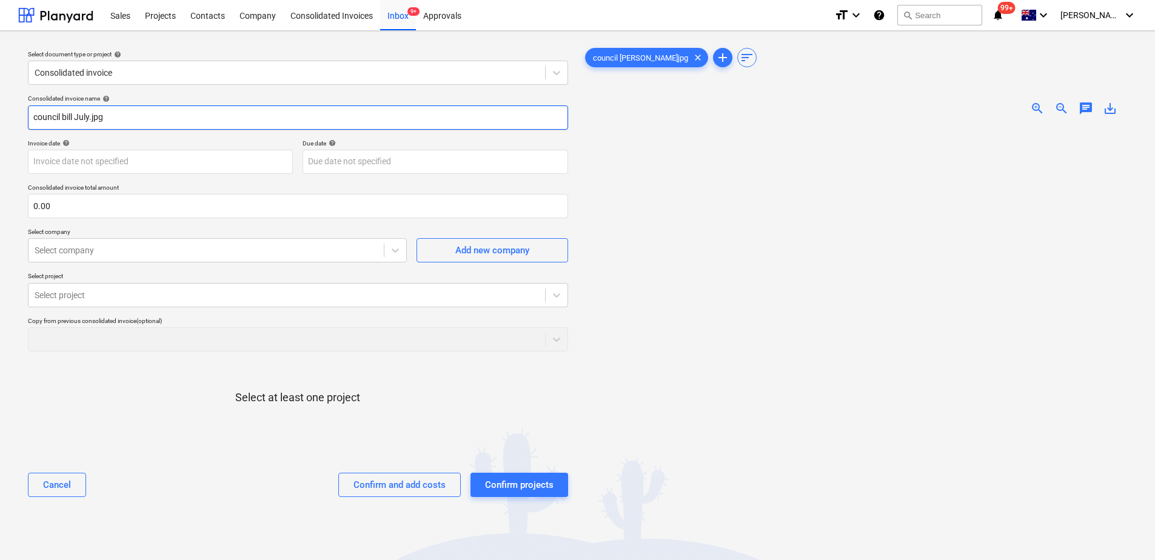
click at [122, 112] on input "council bill July.jpg" at bounding box center [298, 117] width 540 height 24
click at [107, 115] on input "council bill July.jpg" at bounding box center [298, 117] width 540 height 24
drag, startPoint x: 115, startPoint y: 119, endPoint x: -5, endPoint y: 122, distance: 120.1
click at [0, 122] on html "Sales Projects Contacts Company Consolidated Invoices Inbox 9+ Approvals format…" at bounding box center [577, 280] width 1155 height 560
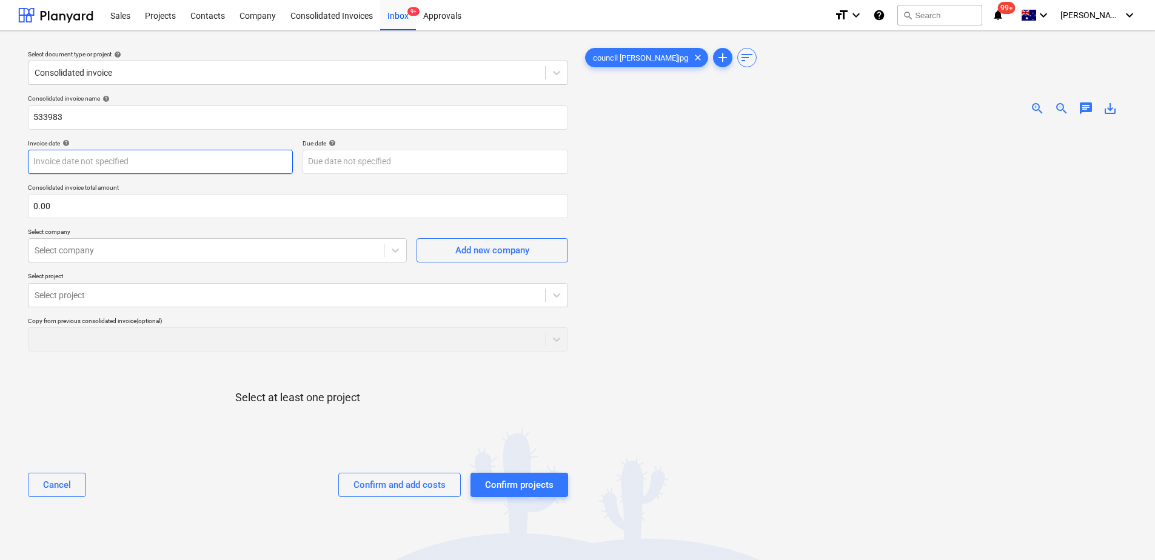
click at [62, 169] on body "Sales Projects Contacts Company Consolidated Invoices Inbox 9+ Approvals format…" at bounding box center [577, 280] width 1155 height 560
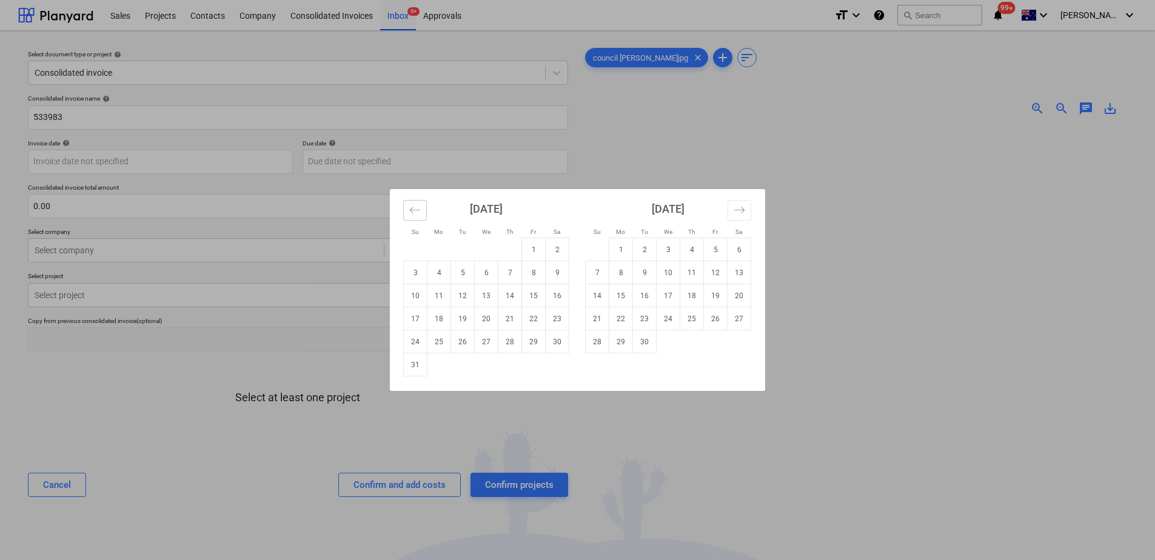
click at [418, 213] on icon "Move backward to switch to the previous month." at bounding box center [415, 210] width 12 height 12
click at [510, 342] on td "31" at bounding box center [510, 341] width 24 height 23
click at [374, 163] on body "Sales Projects Contacts Company Consolidated Invoices Inbox 9+ Approvals format…" at bounding box center [577, 280] width 1155 height 560
click at [419, 371] on td "31" at bounding box center [416, 364] width 24 height 23
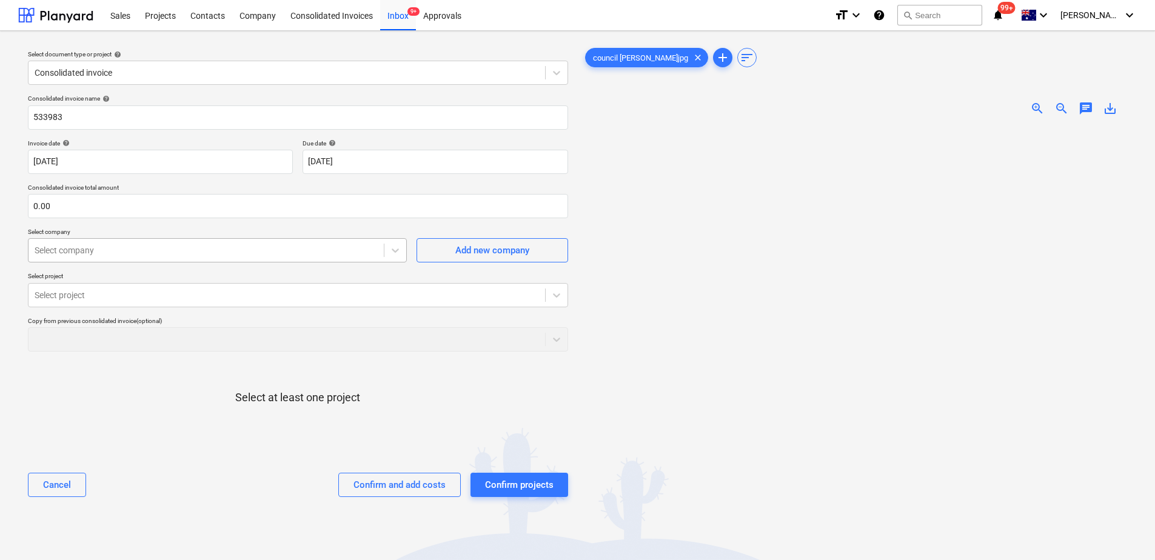
click at [99, 250] on div at bounding box center [206, 250] width 343 height 12
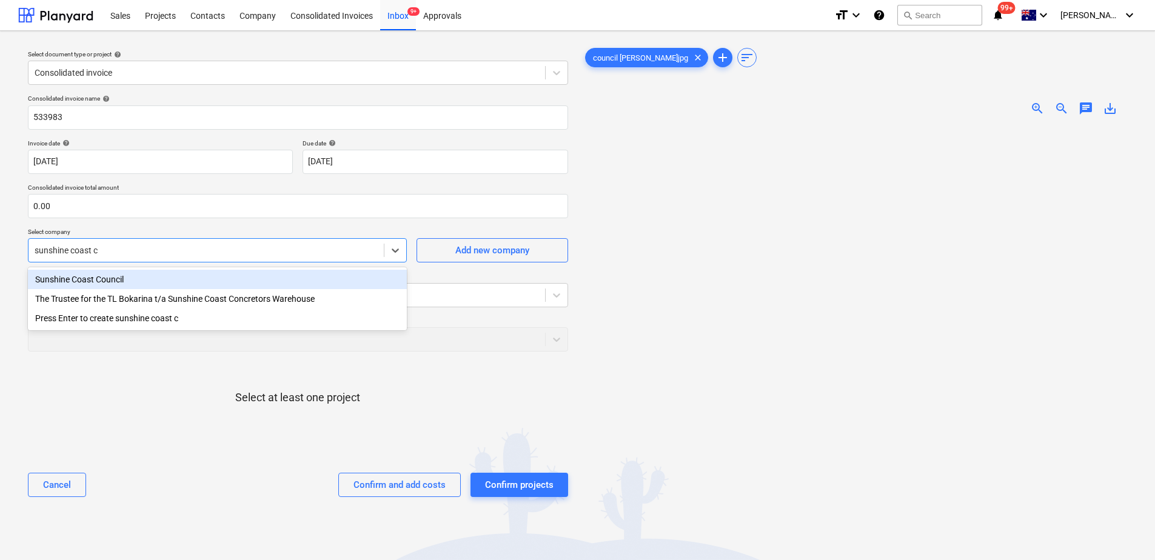
click at [110, 284] on div "Sunshine Coast Council" at bounding box center [217, 279] width 379 height 19
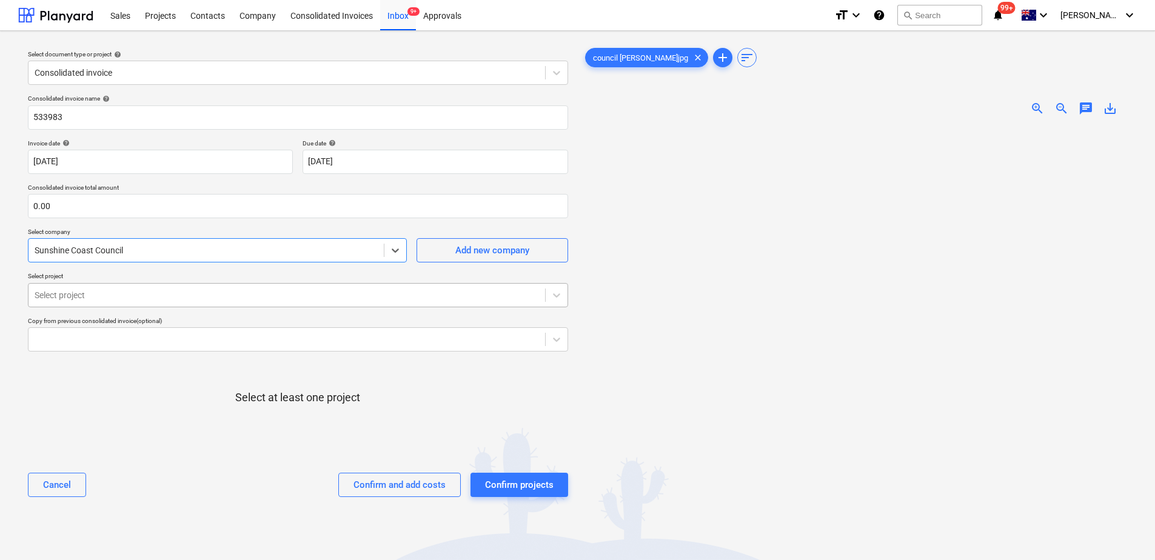
click at [90, 292] on div at bounding box center [287, 295] width 504 height 12
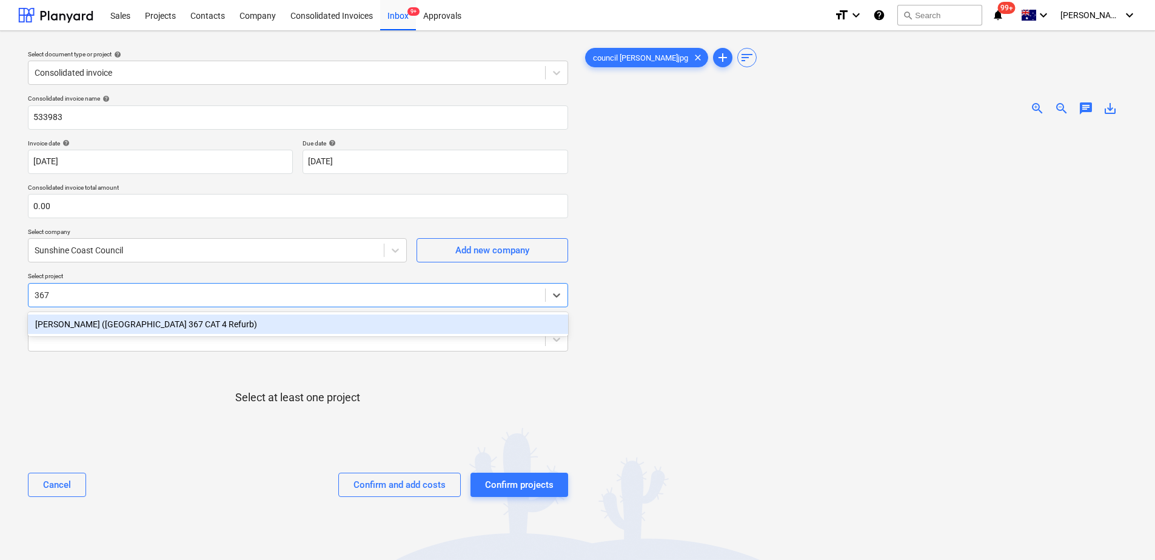
click at [215, 327] on div "[PERSON_NAME] ([GEOGRAPHIC_DATA] 367 CAT 4 Refurb)" at bounding box center [298, 324] width 540 height 19
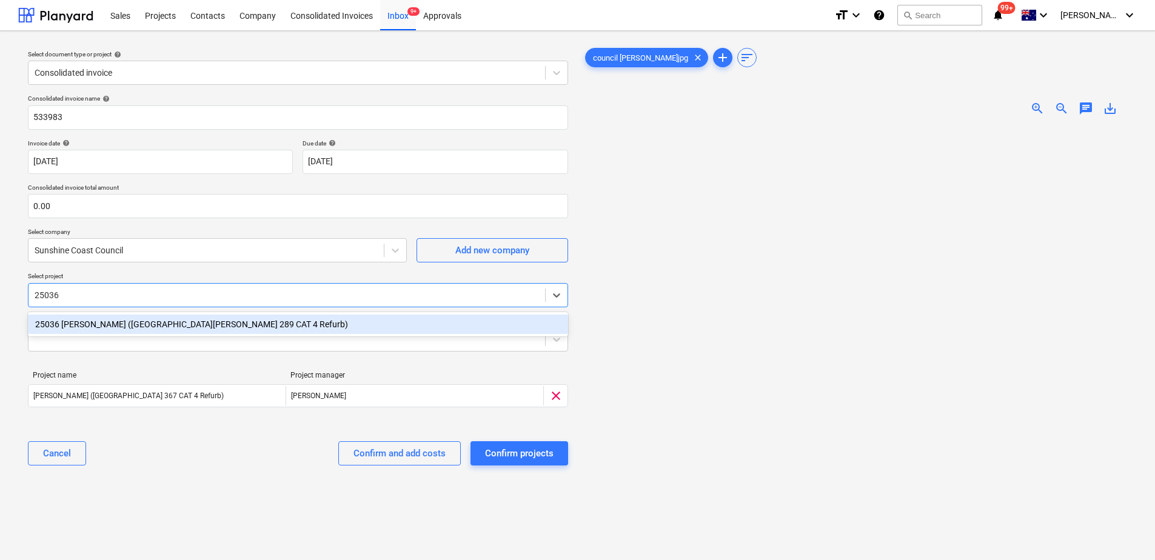
click at [215, 327] on div "25036 [PERSON_NAME] ([GEOGRAPHIC_DATA][PERSON_NAME] 289 CAT 4 Refurb)" at bounding box center [298, 324] width 540 height 19
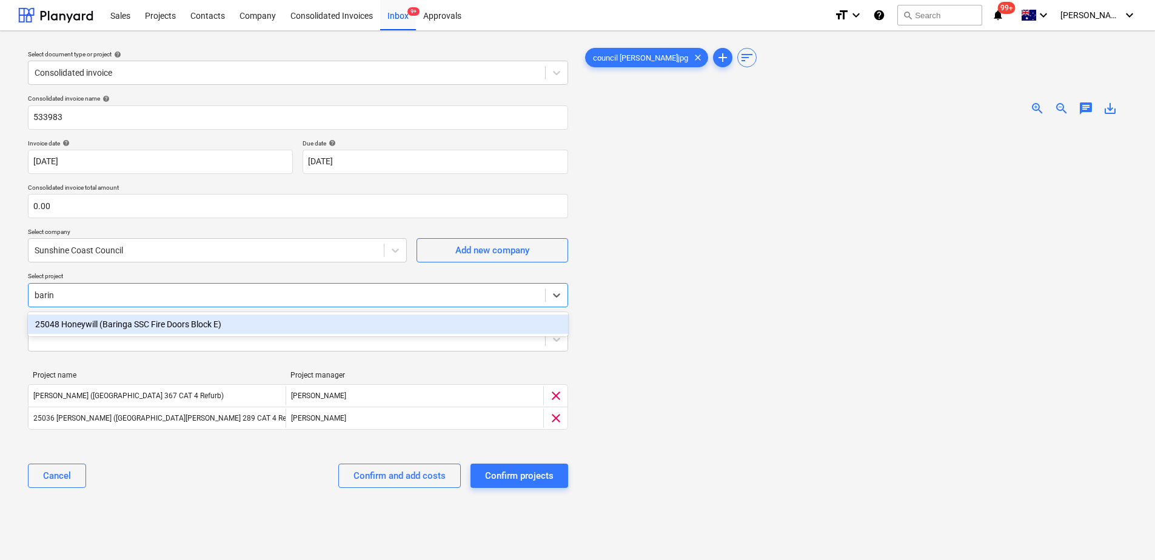
click at [215, 327] on div "25048 Honeywill (Baringa SSC Fire Doors Block E)" at bounding box center [298, 324] width 540 height 19
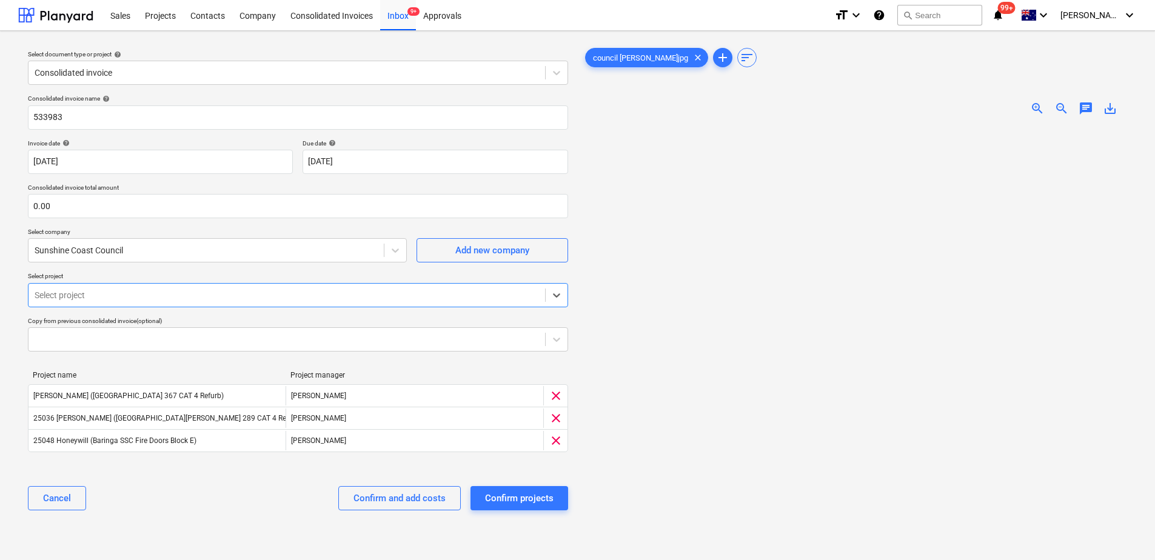
drag, startPoint x: 85, startPoint y: 293, endPoint x: -27, endPoint y: 287, distance: 112.9
click at [0, 287] on html "Sales Projects Contacts Company Consolidated Invoices Inbox 9+ Approvals format…" at bounding box center [577, 280] width 1155 height 560
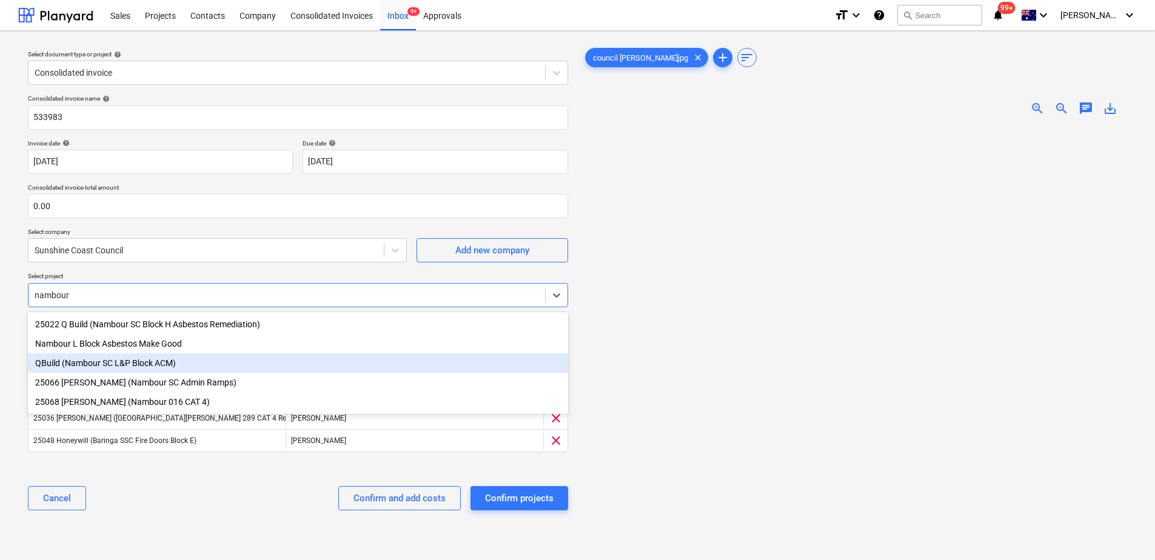
click at [124, 364] on div "QBuild (Nambour SC L&P Block ACM)" at bounding box center [298, 362] width 540 height 19
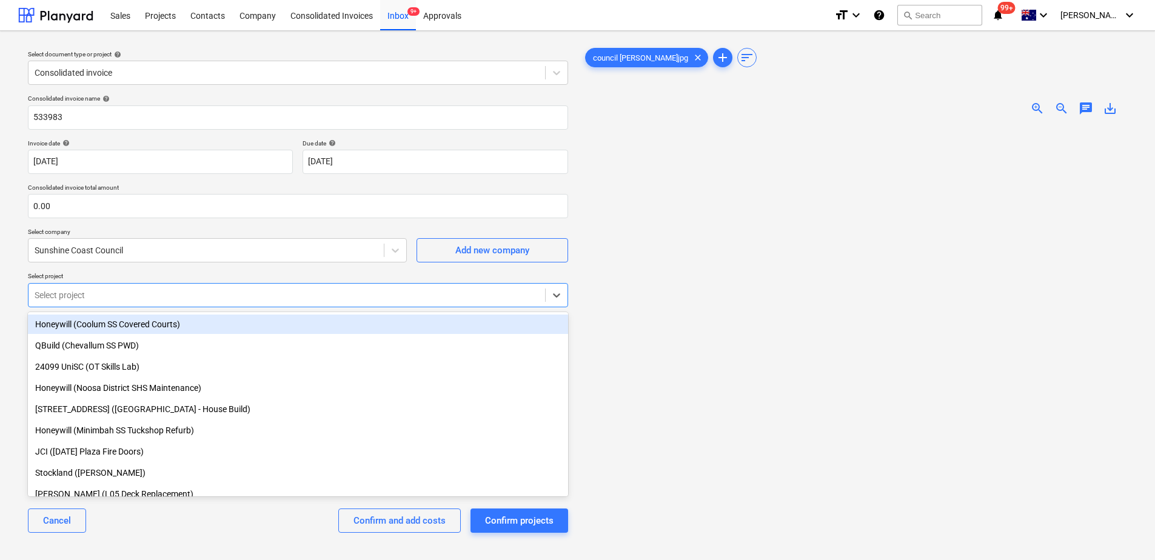
click at [158, 264] on div "Consolidated invoice name help 533983 Invoice date help [DATE] [DATE] Press the…" at bounding box center [298, 319] width 550 height 458
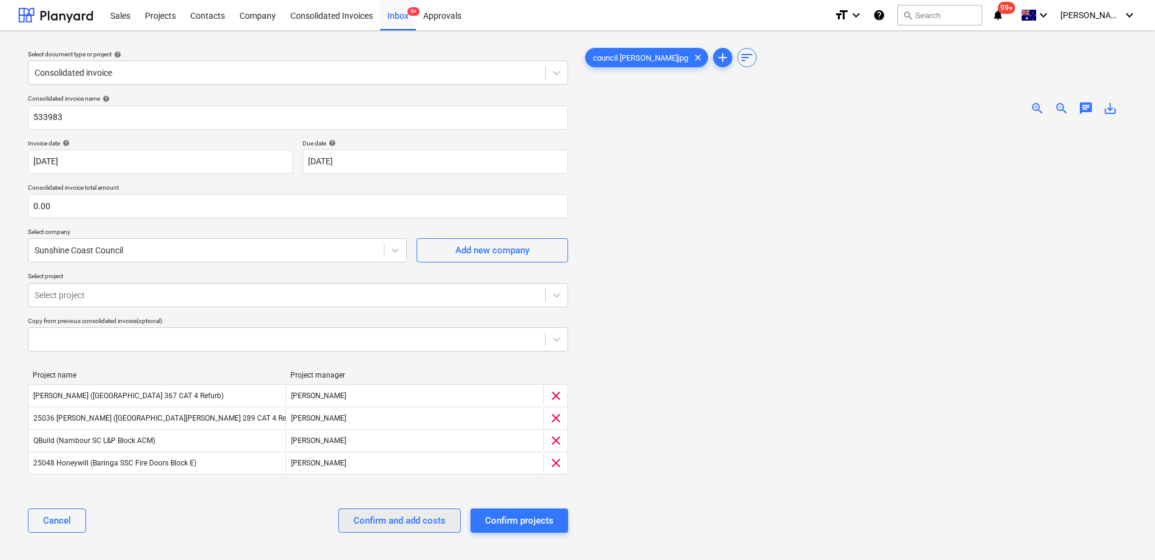
click at [393, 524] on div "Confirm and add costs" at bounding box center [399, 521] width 92 height 16
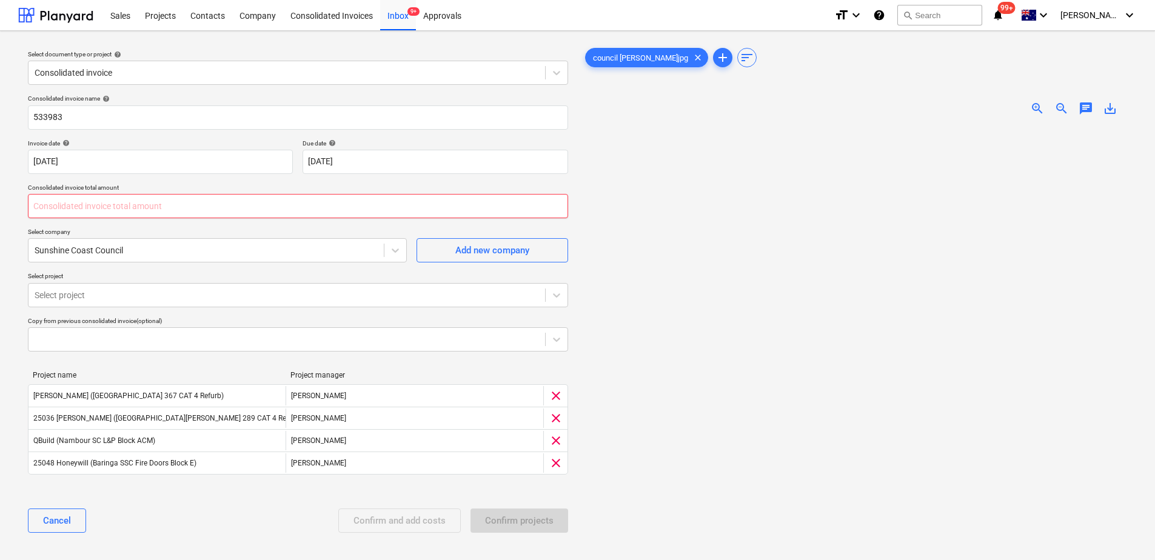
click at [90, 203] on input "text" at bounding box center [298, 206] width 540 height 24
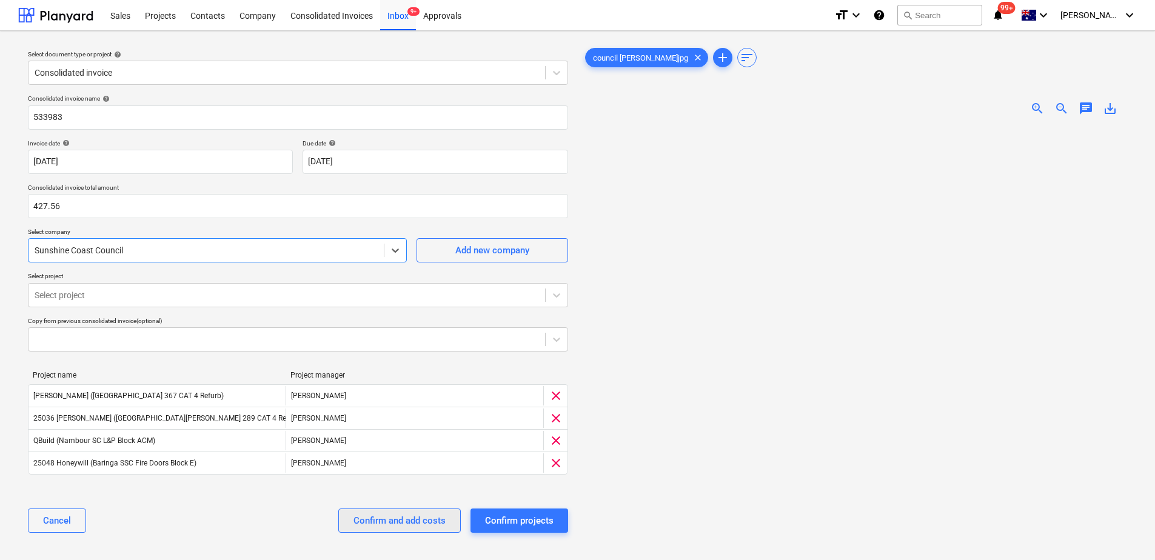
click at [429, 520] on div "Confirm and add costs" at bounding box center [399, 521] width 92 height 16
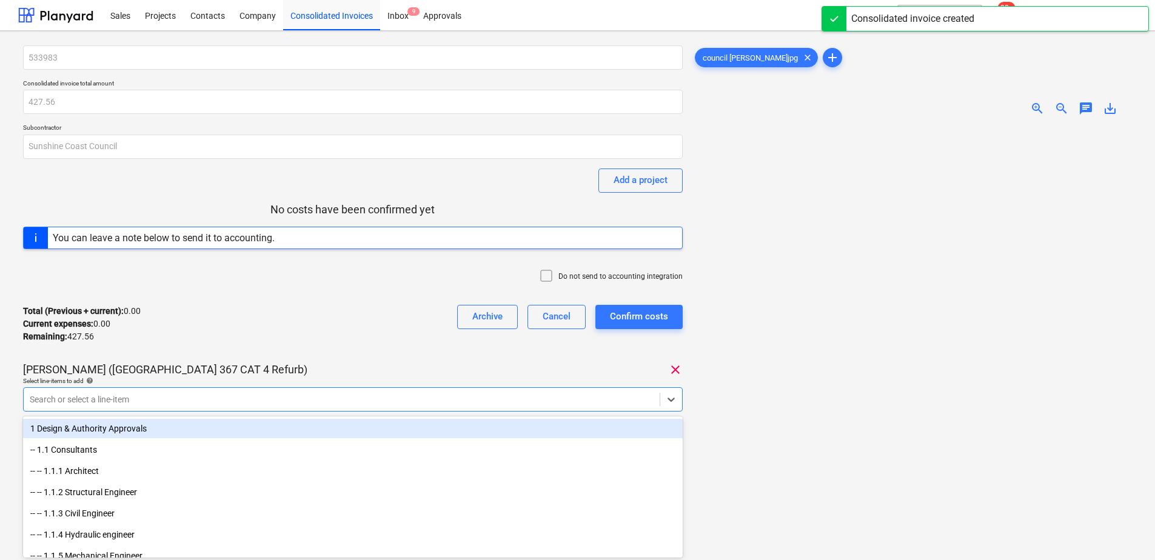
click at [197, 401] on body "Sales Projects Contacts Company Consolidated Invoices Inbox 9 Approvals format_…" at bounding box center [577, 280] width 1155 height 560
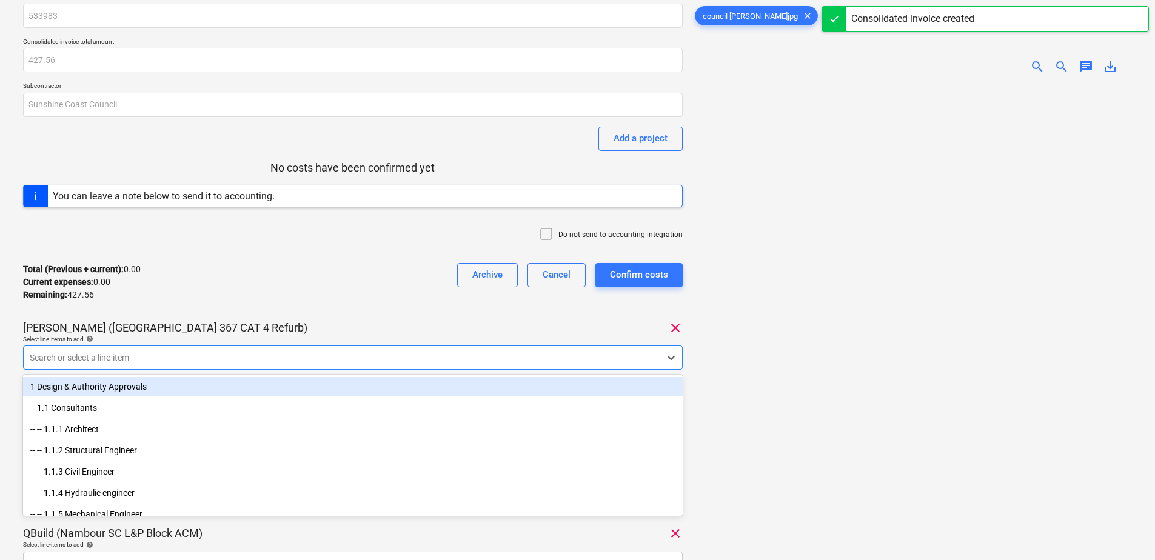
scroll to position [45, 0]
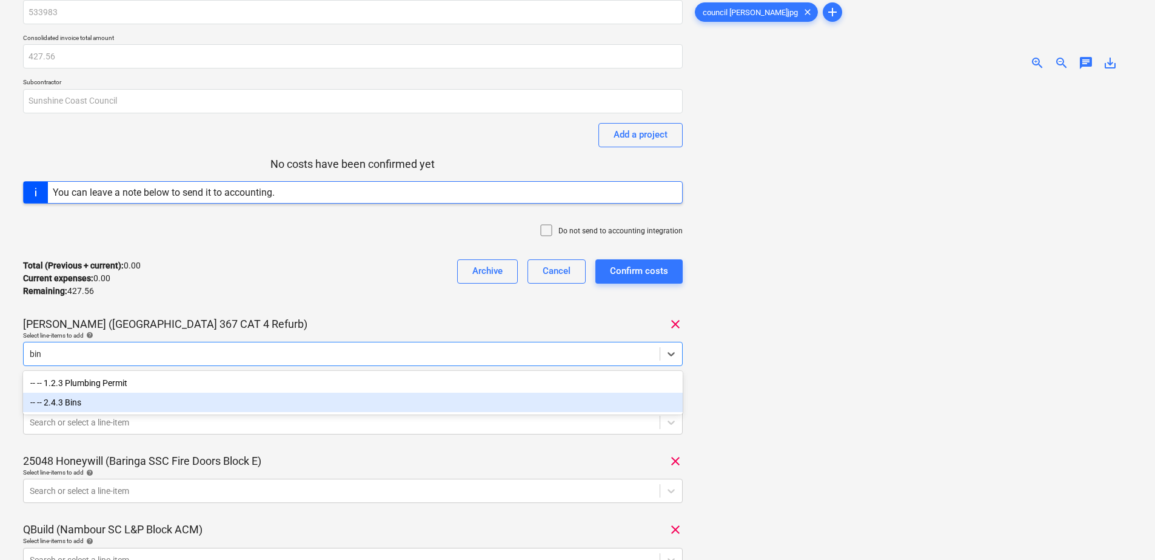
click at [163, 403] on div "-- -- 2.4.3 Bins" at bounding box center [353, 402] width 660 height 19
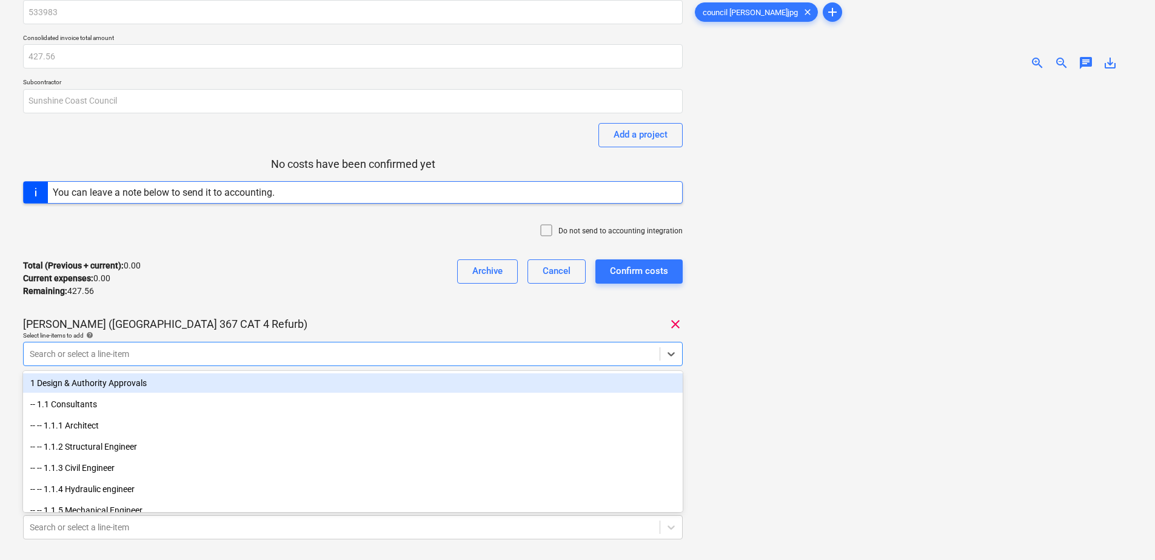
click at [302, 301] on div "Total (Previous + current) : 0.00 Current expenses : 0.00 Remaining : 427.56 Ar…" at bounding box center [353, 279] width 660 height 58
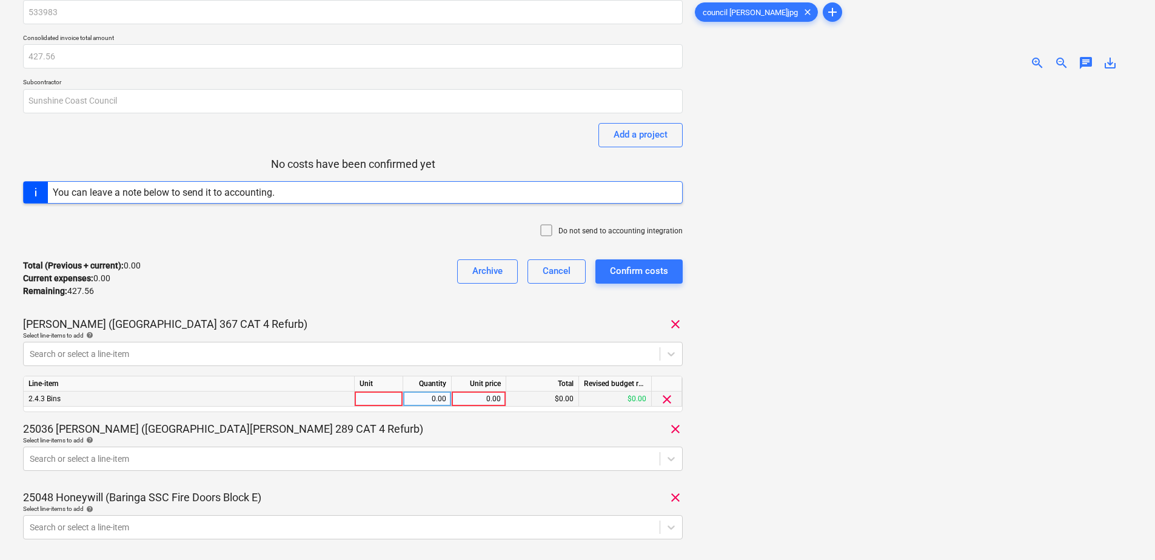
click at [389, 399] on div at bounding box center [379, 399] width 48 height 15
click at [246, 458] on body "Sales Projects Contacts Company Consolidated Invoices Inbox 9 Approvals format_…" at bounding box center [577, 235] width 1155 height 560
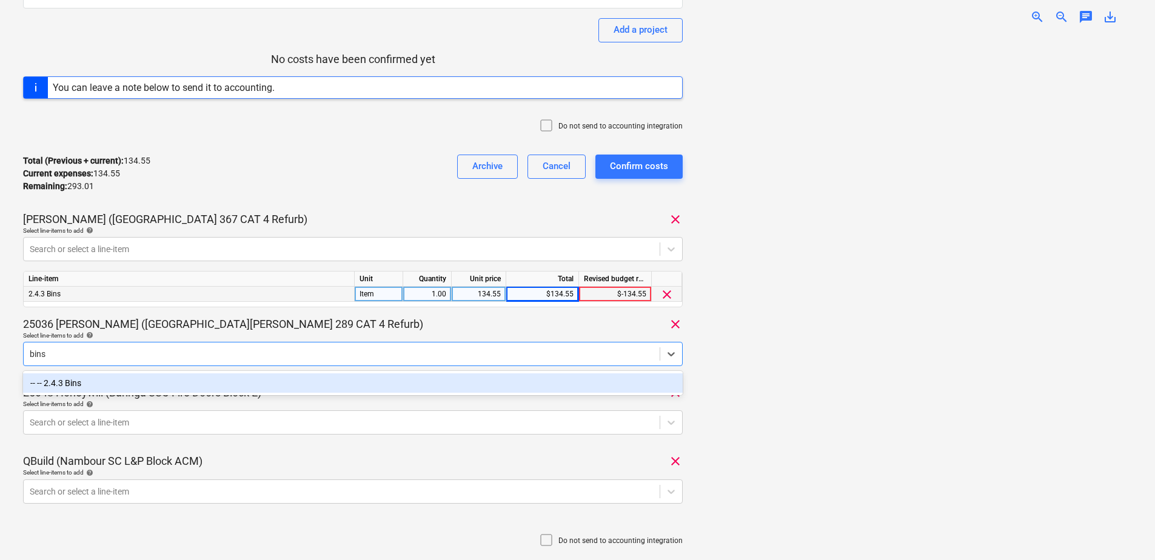
click at [235, 389] on div "-- -- 2.4.3 Bins" at bounding box center [353, 382] width 660 height 19
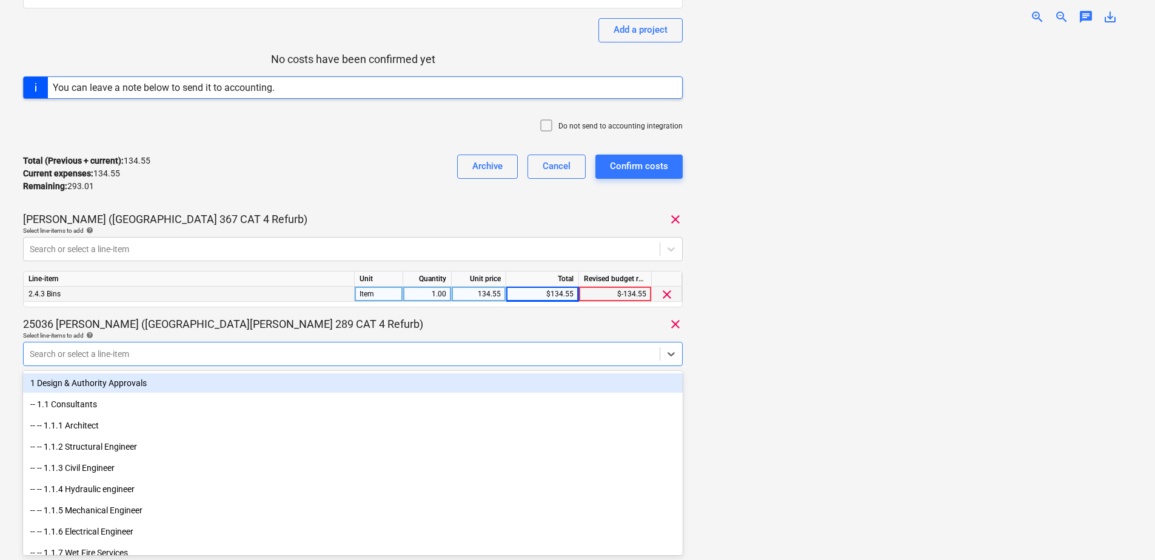
click at [282, 326] on div "25036 [PERSON_NAME] ([GEOGRAPHIC_DATA][PERSON_NAME] 289 CAT 4 Refurb) clear" at bounding box center [353, 324] width 660 height 15
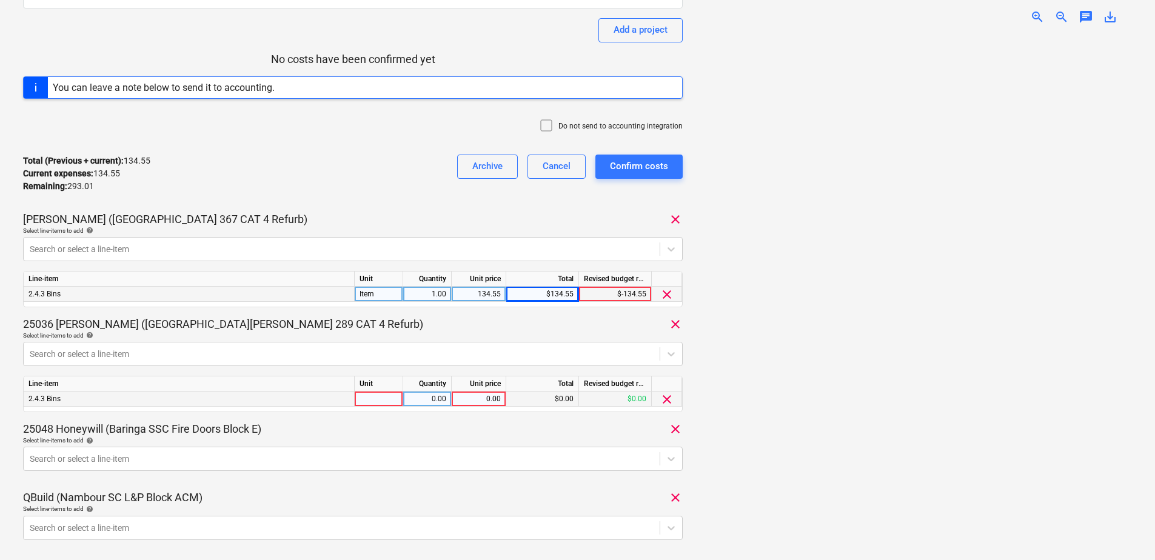
click at [378, 400] on div at bounding box center [379, 399] width 48 height 15
click at [175, 410] on body "Sales Projects Contacts Company Consolidated Invoices Inbox 9 Approvals format_…" at bounding box center [577, 130] width 1155 height 560
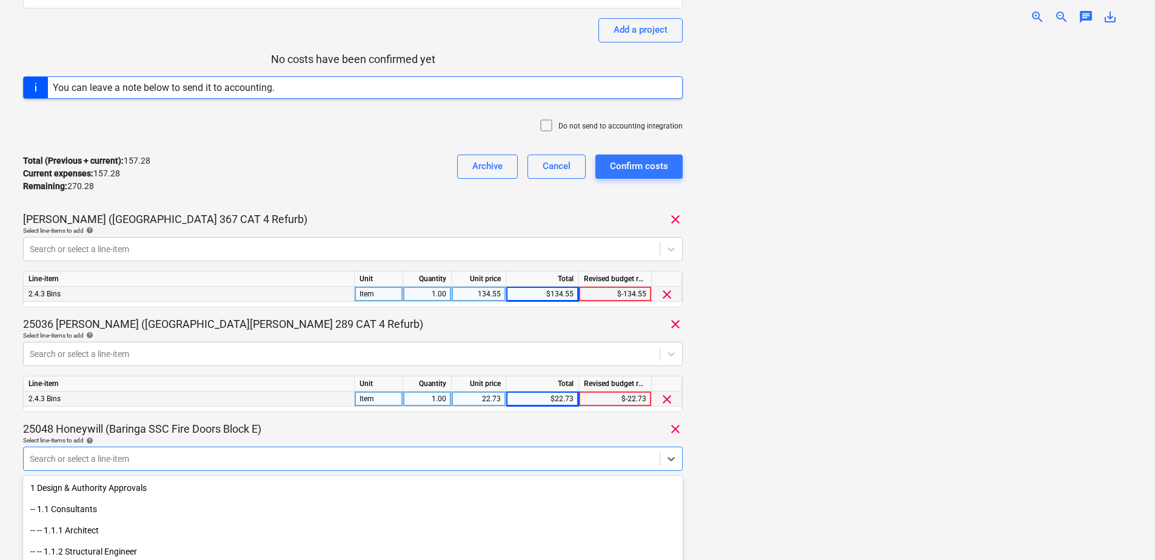
scroll to position [255, 0]
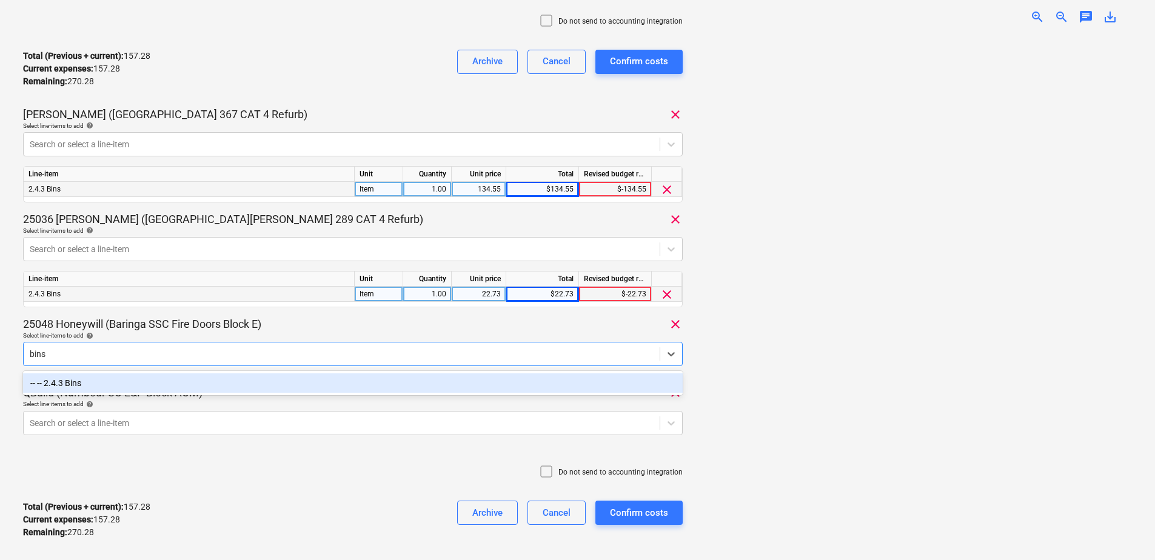
click at [171, 386] on div "-- -- 2.4.3 Bins" at bounding box center [353, 382] width 660 height 19
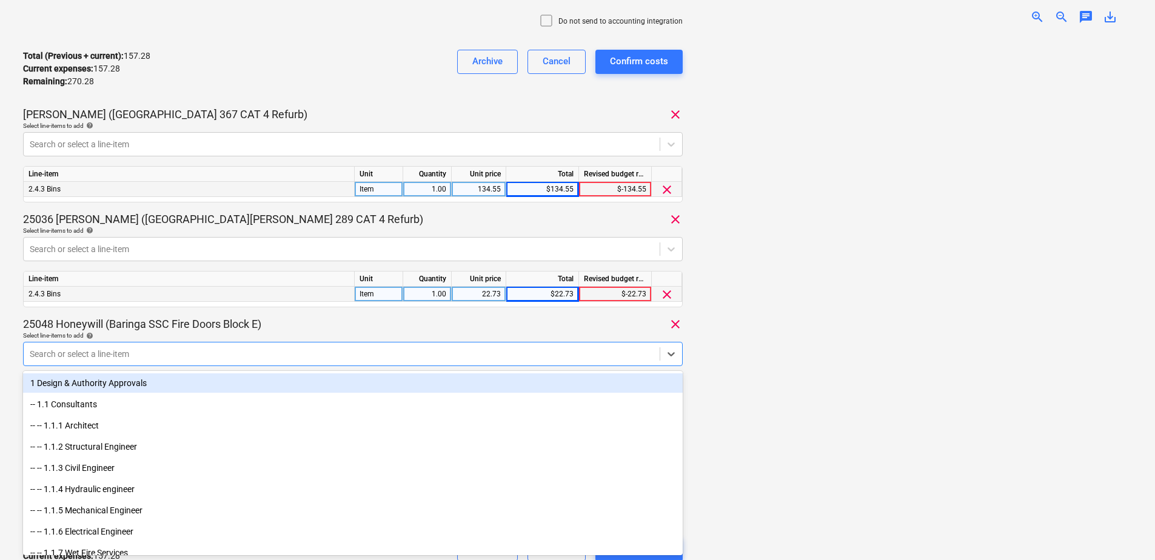
click at [359, 327] on div "25048 Honeywill (Baringa SSC Fire Doors Block E) clear" at bounding box center [353, 324] width 660 height 15
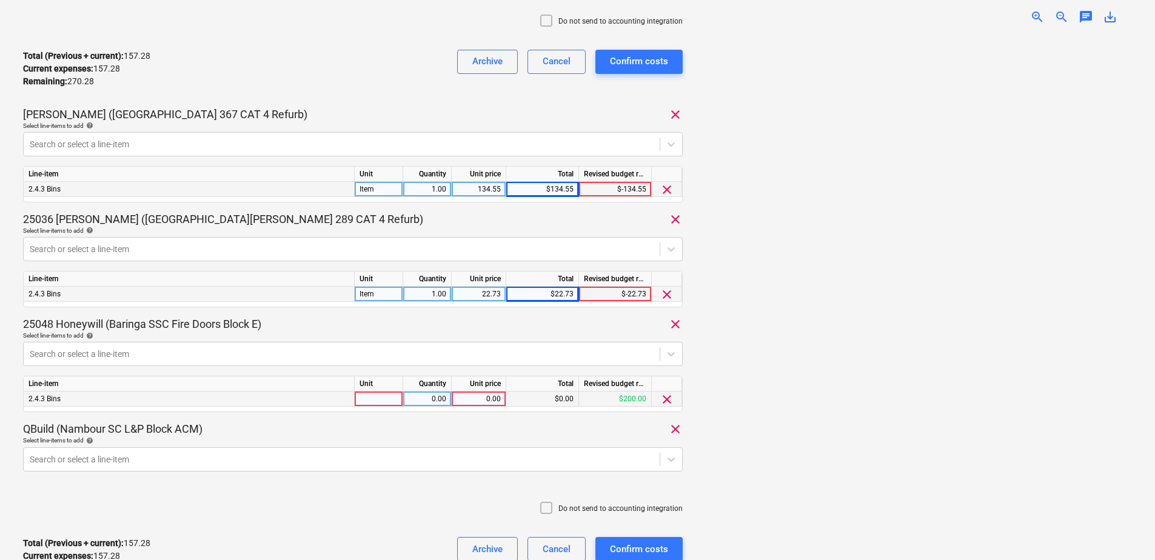
click at [367, 404] on div at bounding box center [379, 399] width 48 height 15
click at [475, 398] on div "22.76" at bounding box center [478, 399] width 44 height 15
click at [107, 305] on body "Sales Projects Contacts Company Consolidated Invoices Inbox 9 Approvals format_…" at bounding box center [577, 25] width 1155 height 560
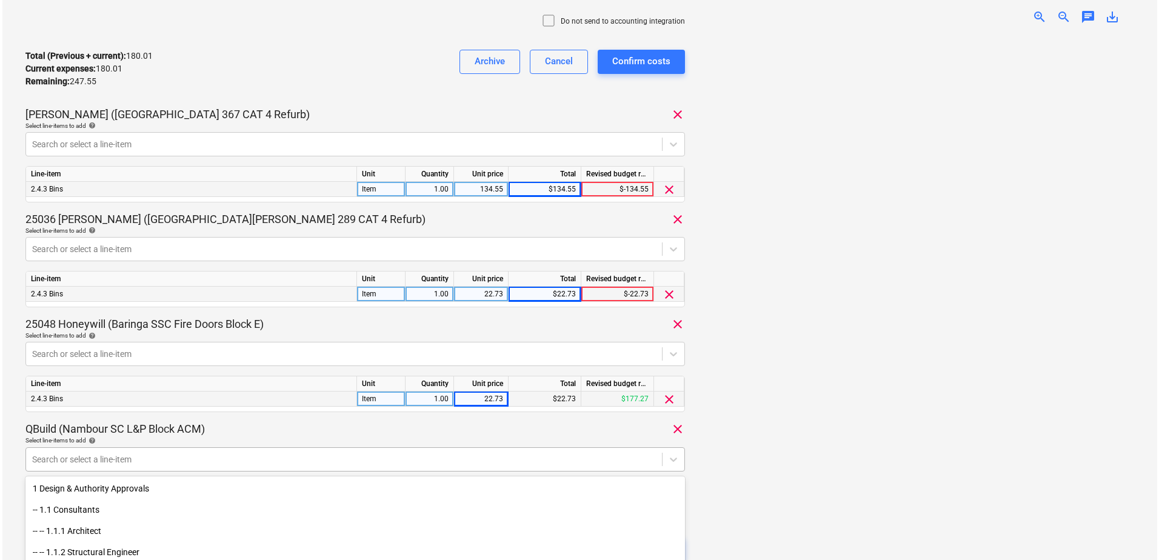
scroll to position [361, 0]
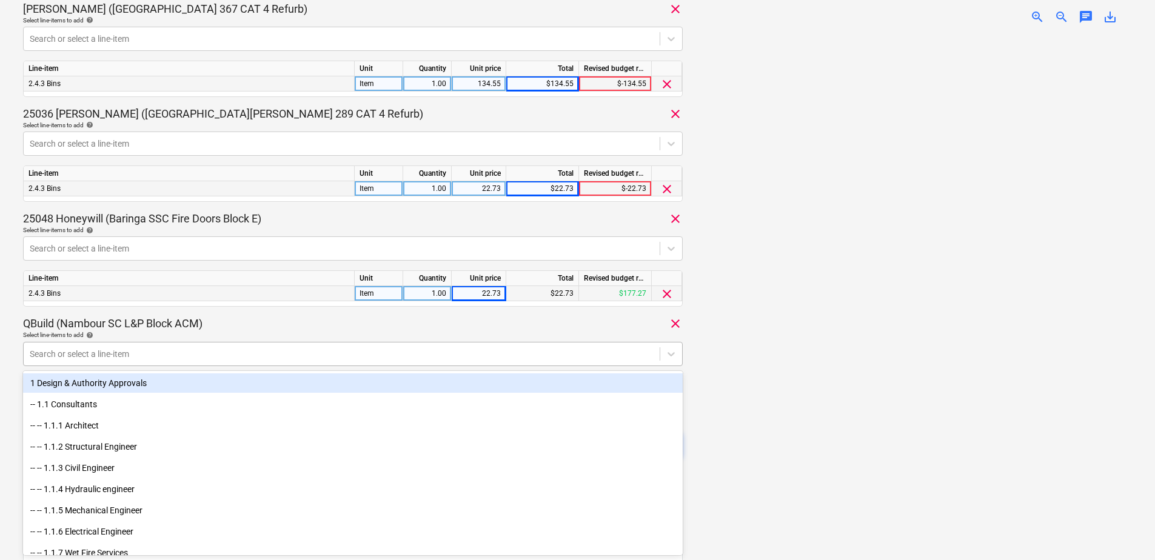
click at [133, 354] on div at bounding box center [342, 354] width 624 height 12
click at [310, 326] on div "QBuild (Nambour SC L&P Block ACM) clear" at bounding box center [353, 323] width 660 height 15
click at [335, 322] on div "QBuild (Nambour SC L&P Block ACM) clear" at bounding box center [353, 323] width 660 height 15
click at [758, 441] on div at bounding box center [911, 297] width 439 height 526
click at [734, 486] on div at bounding box center [911, 297] width 439 height 526
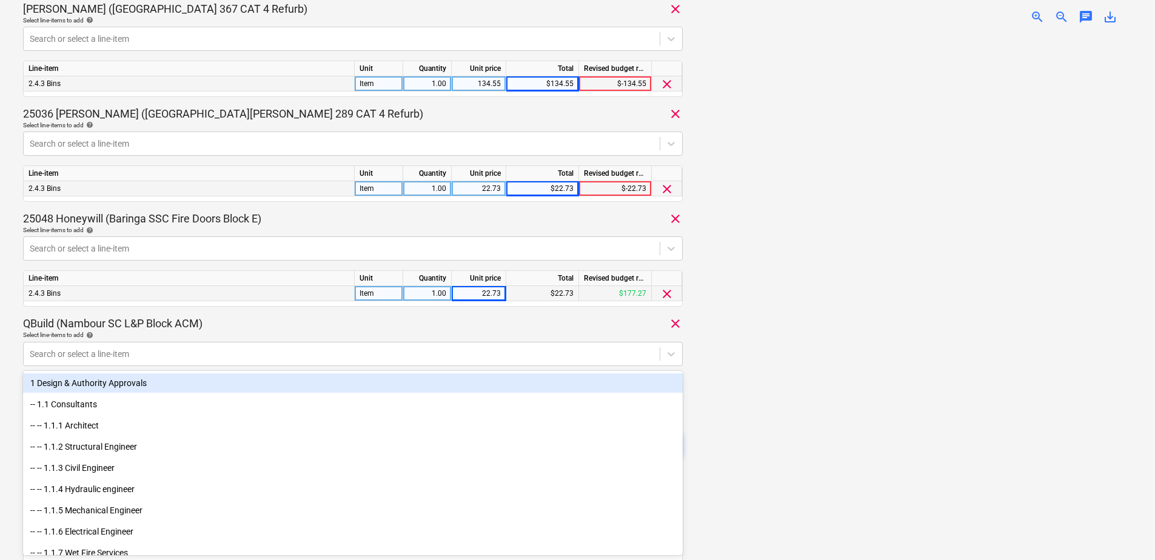
click at [227, 323] on div "QBuild (Nambour SC L&P Block ACM) clear" at bounding box center [353, 323] width 660 height 15
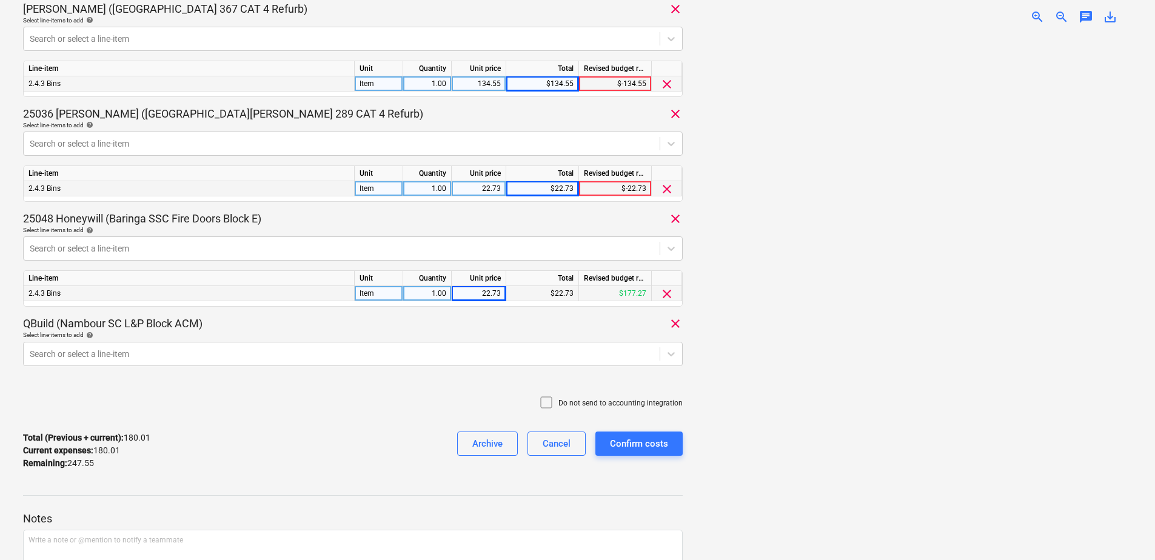
click at [216, 324] on div "QBuild (Nambour SC L&P Block ACM) clear" at bounding box center [353, 323] width 660 height 15
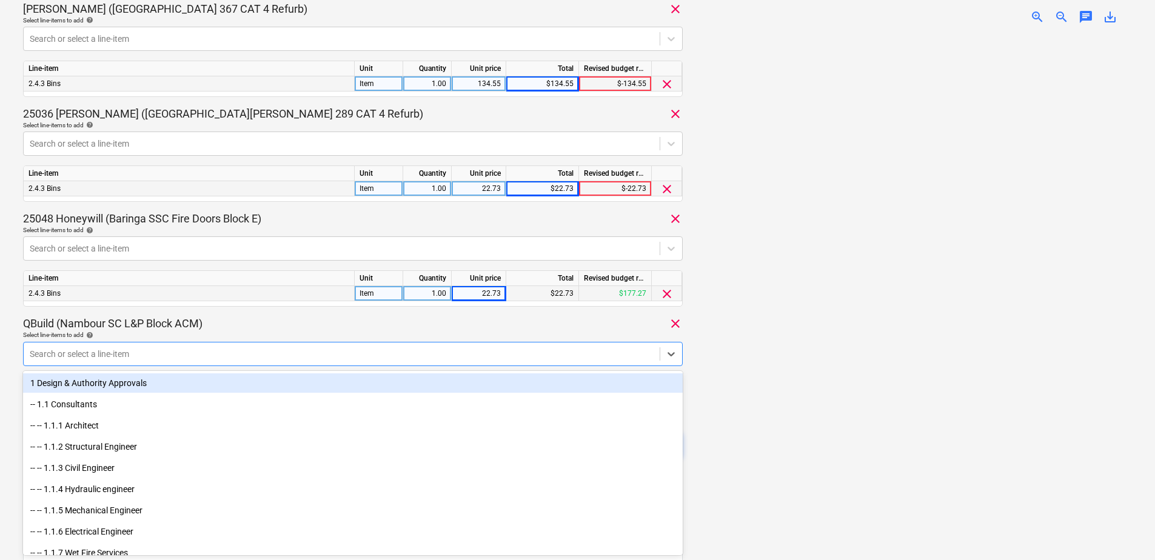
click at [132, 356] on div at bounding box center [342, 354] width 624 height 12
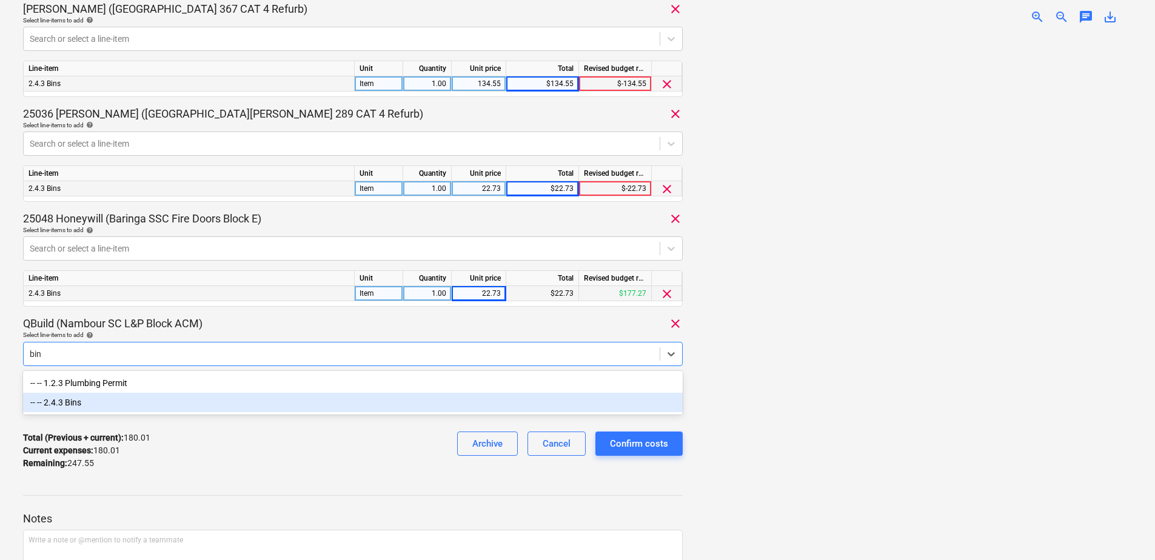
click at [113, 401] on div "-- -- 2.4.3 Bins" at bounding box center [353, 402] width 660 height 19
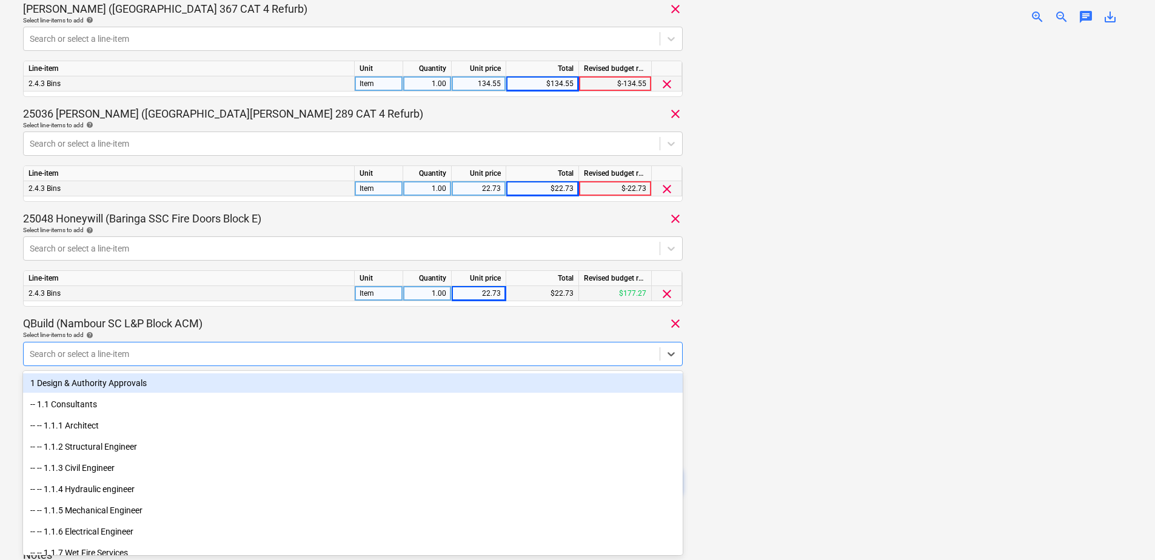
click at [240, 329] on div "QBuild (Nambour SC L&P Block ACM) clear" at bounding box center [353, 323] width 660 height 15
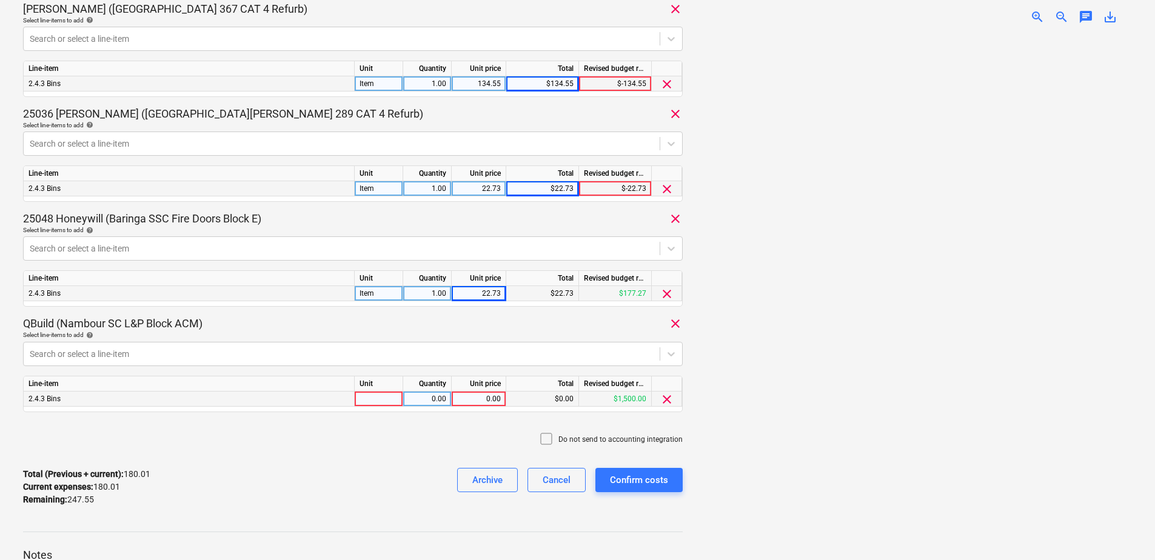
click at [387, 401] on div at bounding box center [379, 399] width 48 height 15
click at [486, 400] on div "247.56" at bounding box center [478, 399] width 44 height 15
click at [501, 398] on input "247.56" at bounding box center [479, 399] width 54 height 15
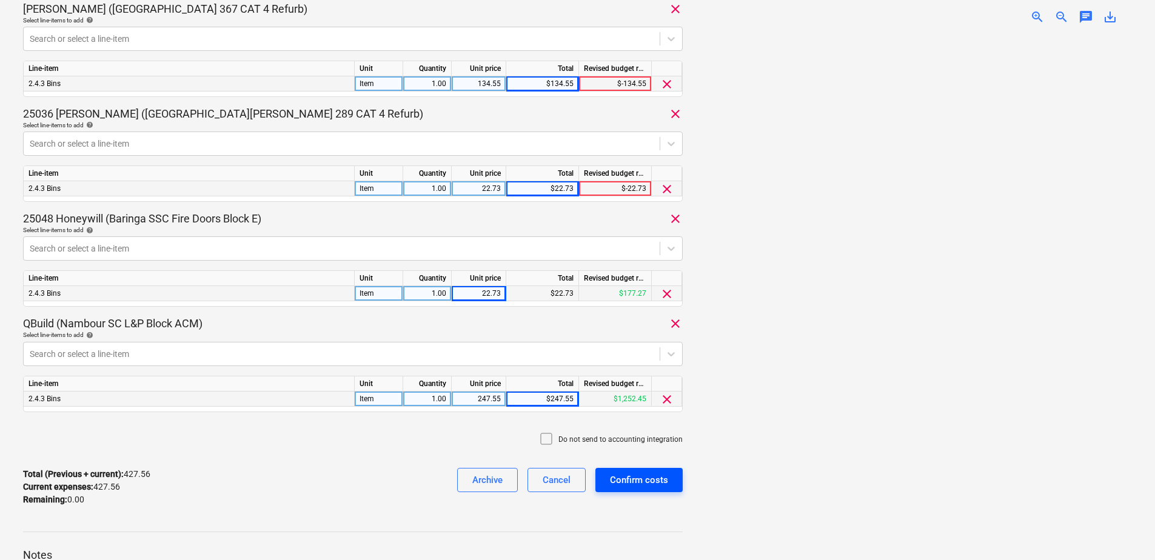
click at [652, 483] on div "Confirm costs" at bounding box center [639, 480] width 58 height 16
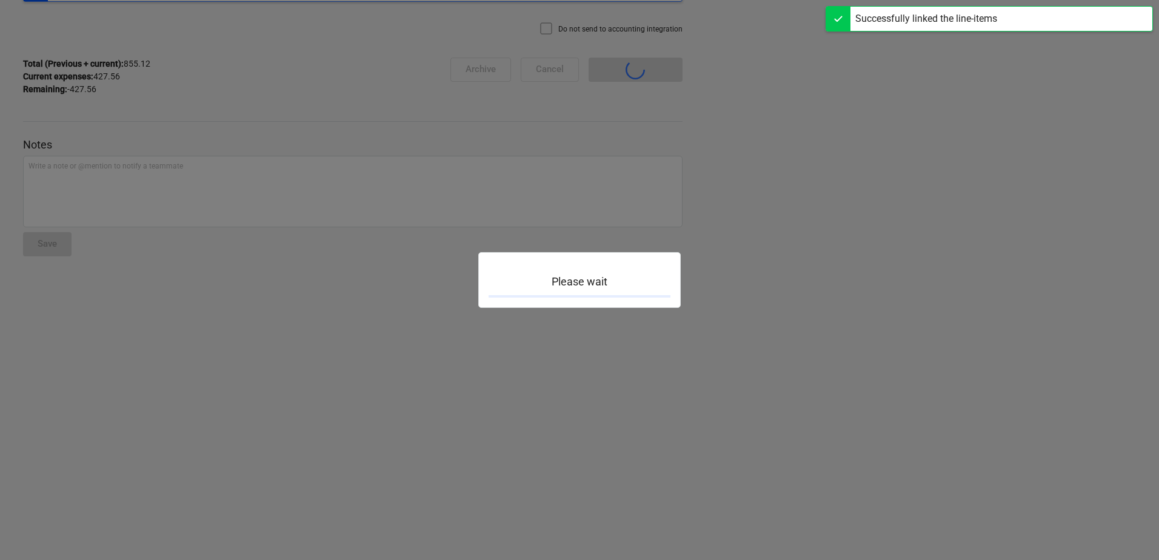
scroll to position [106, 0]
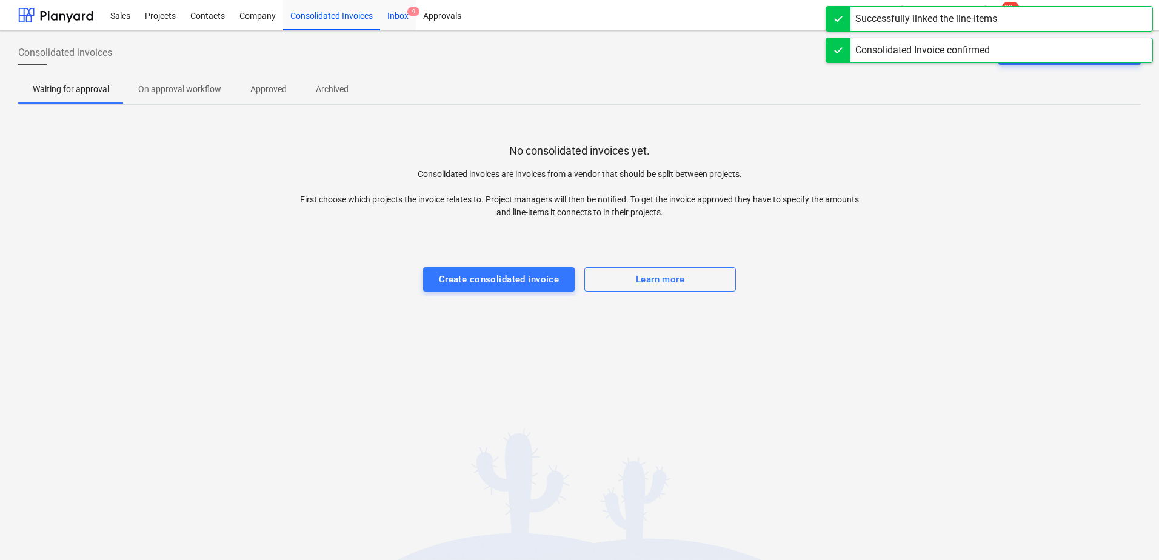
click at [397, 21] on div "Inbox 9" at bounding box center [398, 14] width 36 height 31
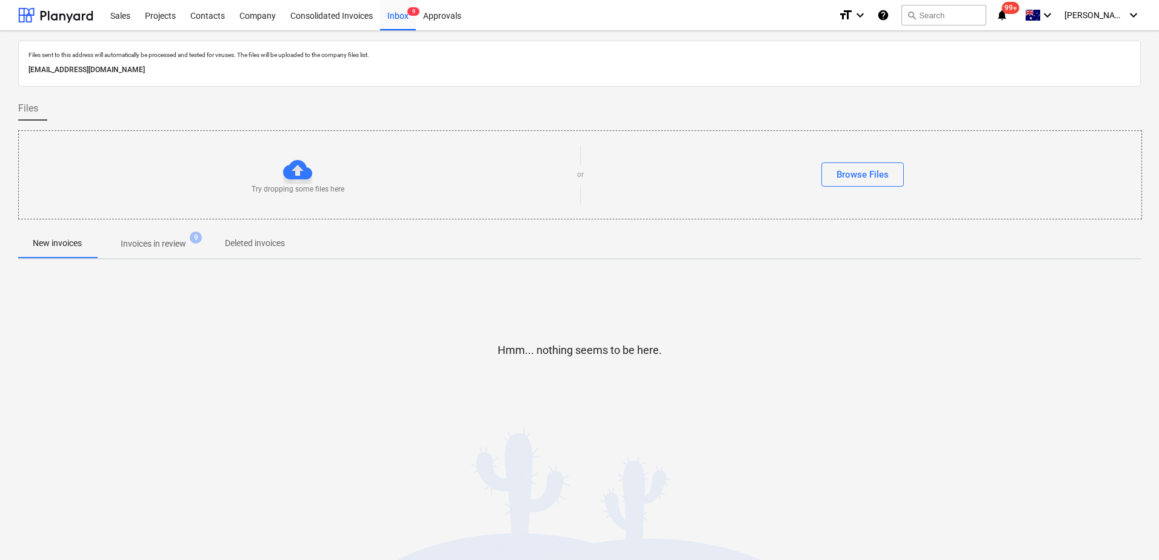
click at [173, 238] on p "Invoices in review" at bounding box center [153, 244] width 65 height 13
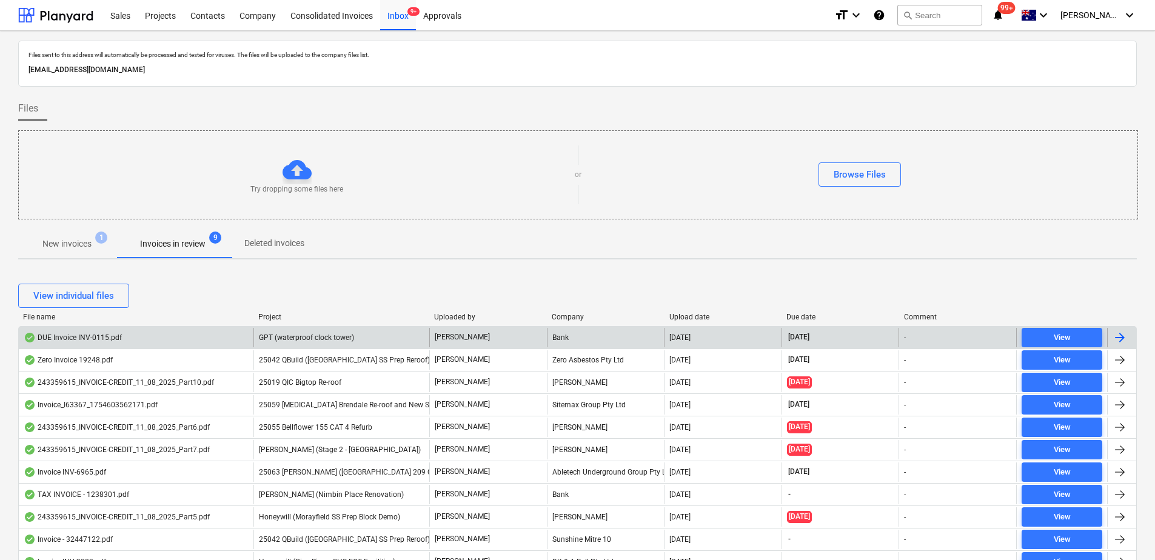
click at [317, 341] on span "GPT (waterproof clock tower)" at bounding box center [306, 337] width 95 height 8
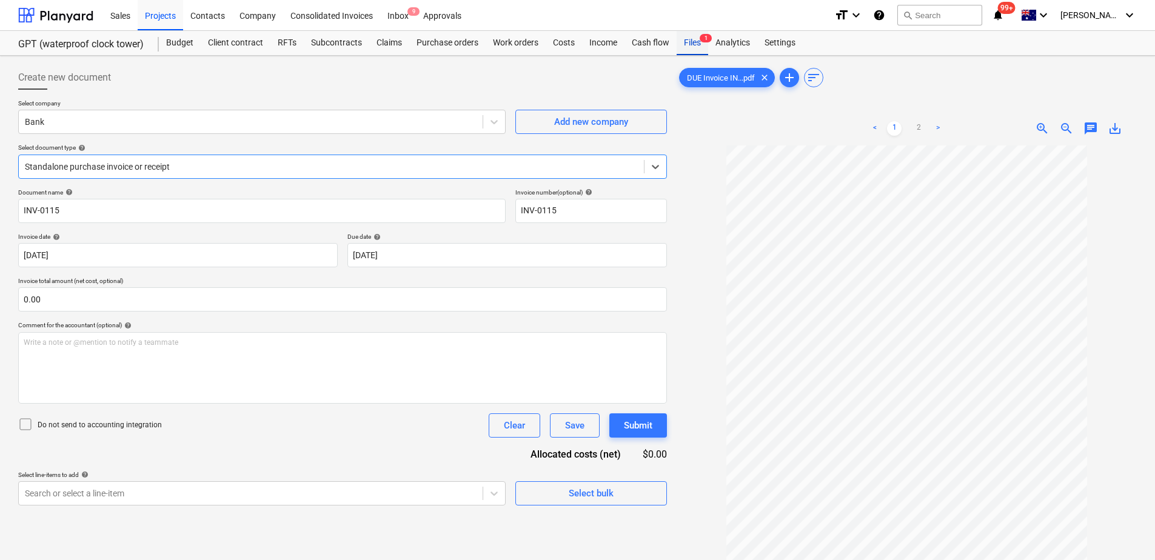
click at [690, 44] on div "Files 1" at bounding box center [692, 43] width 32 height 24
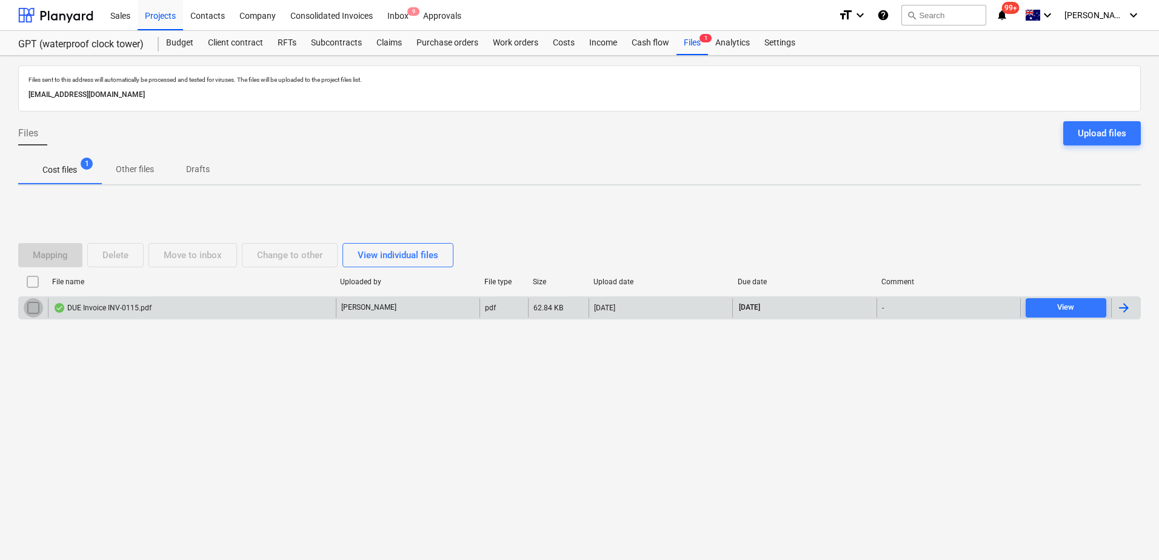
click at [32, 309] on input "checkbox" at bounding box center [33, 307] width 19 height 19
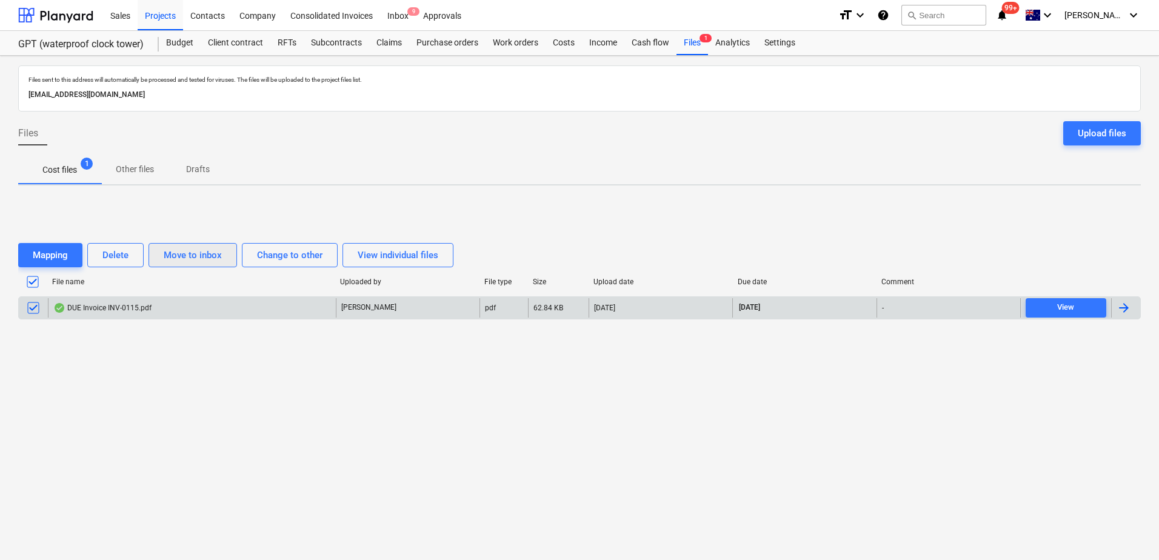
click at [198, 256] on div "Move to inbox" at bounding box center [193, 255] width 58 height 16
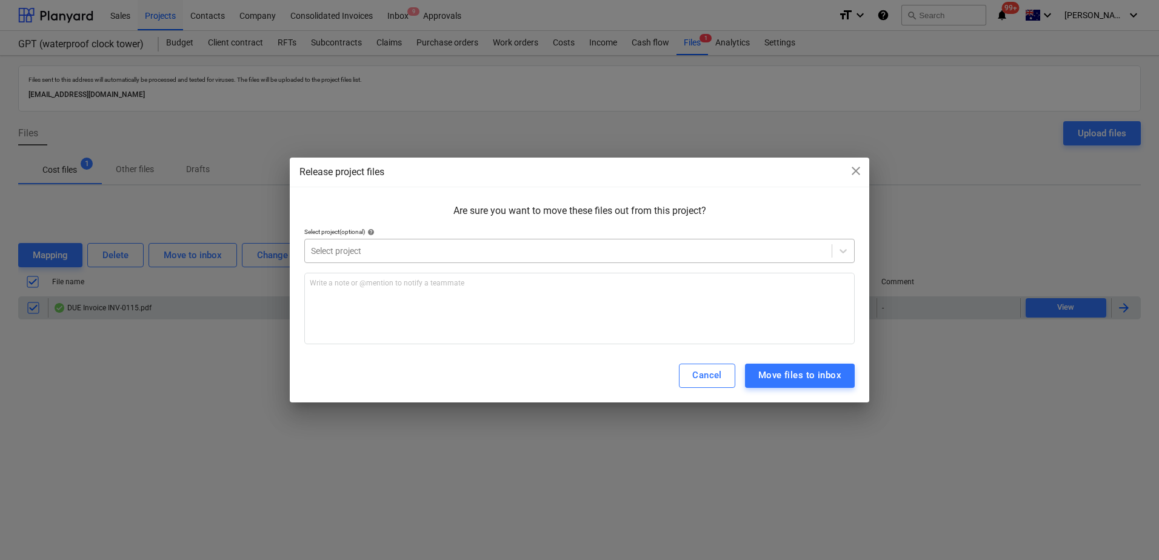
click at [449, 256] on div at bounding box center [568, 251] width 515 height 12
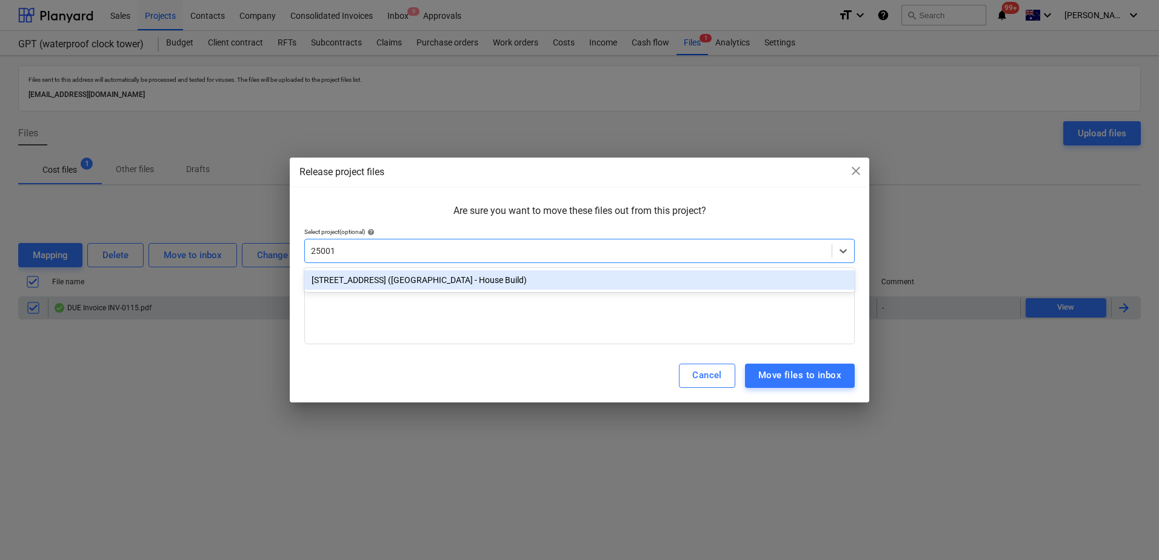
click at [461, 275] on div "[STREET_ADDRESS] ([GEOGRAPHIC_DATA] - House Build)" at bounding box center [579, 279] width 550 height 19
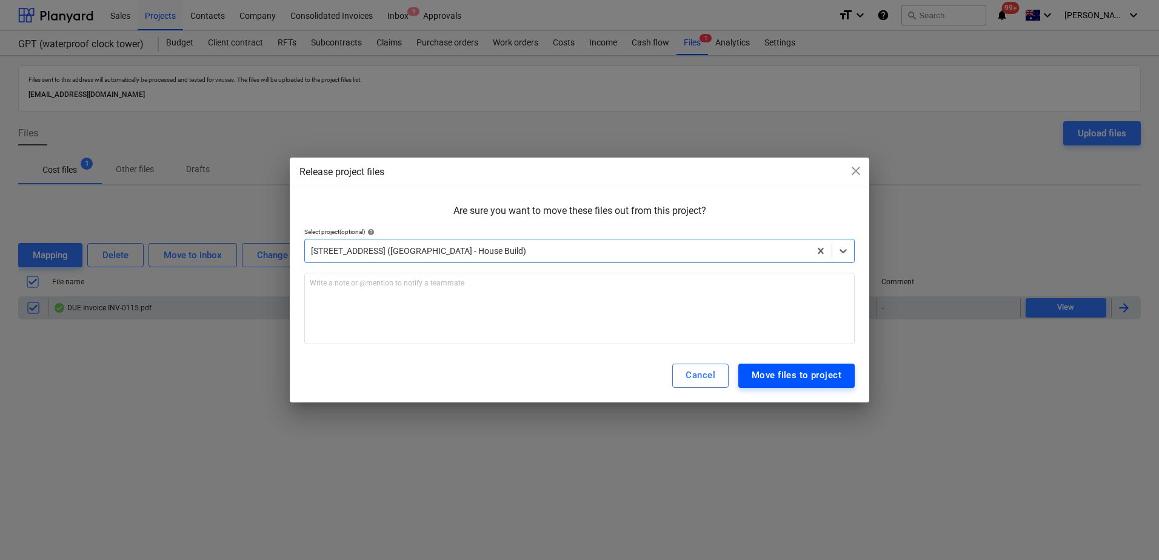
click at [771, 376] on div "Move files to project" at bounding box center [797, 375] width 90 height 16
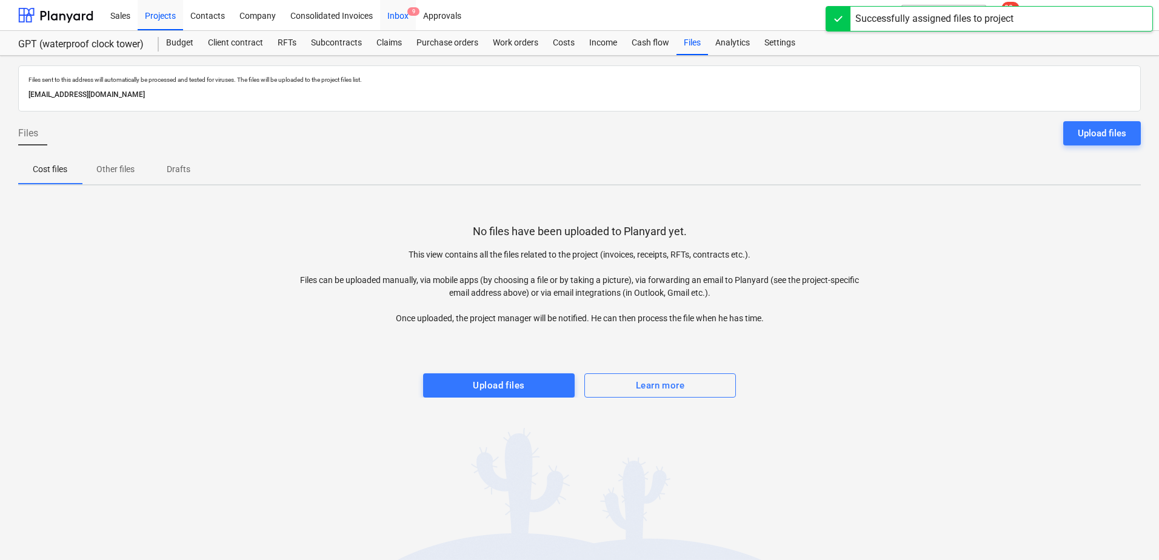
click at [407, 15] on div "Inbox 9" at bounding box center [398, 14] width 36 height 31
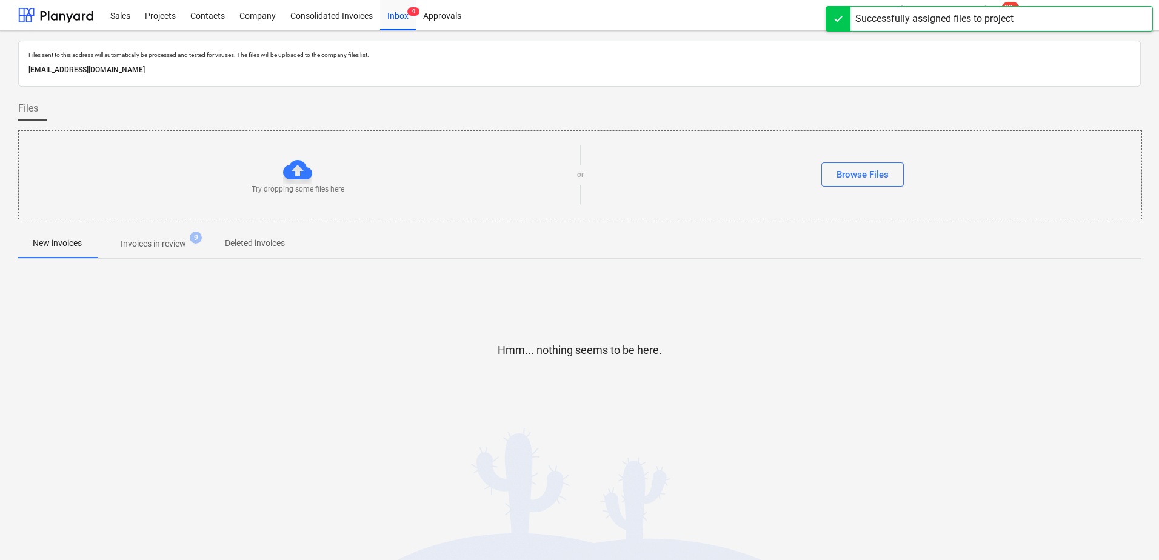
click at [161, 243] on p "Invoices in review" at bounding box center [153, 244] width 65 height 13
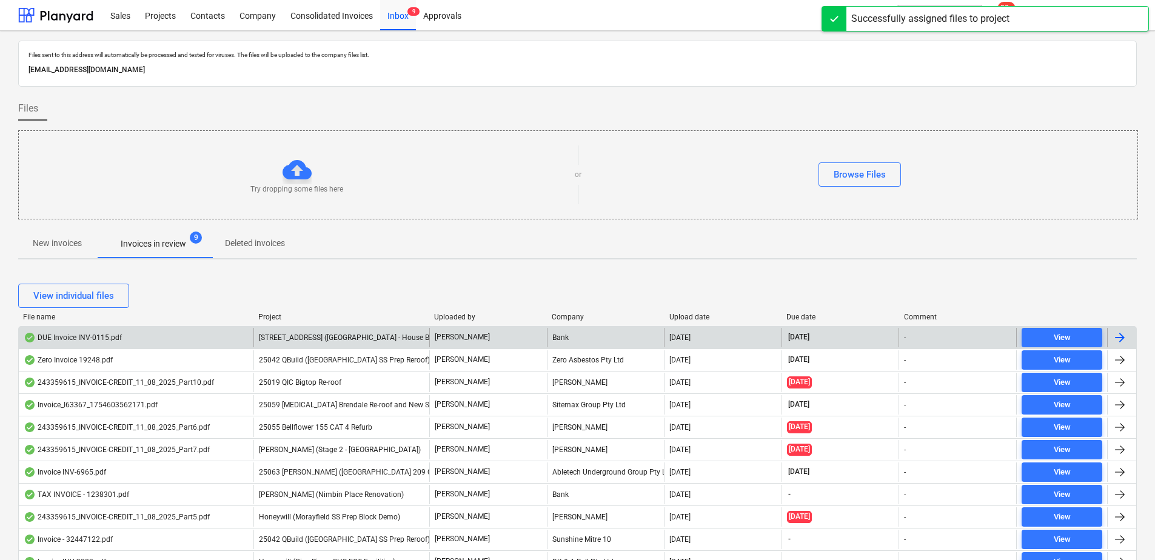
click at [345, 338] on span "[STREET_ADDRESS] ([GEOGRAPHIC_DATA] - House Build)" at bounding box center [351, 337] width 185 height 8
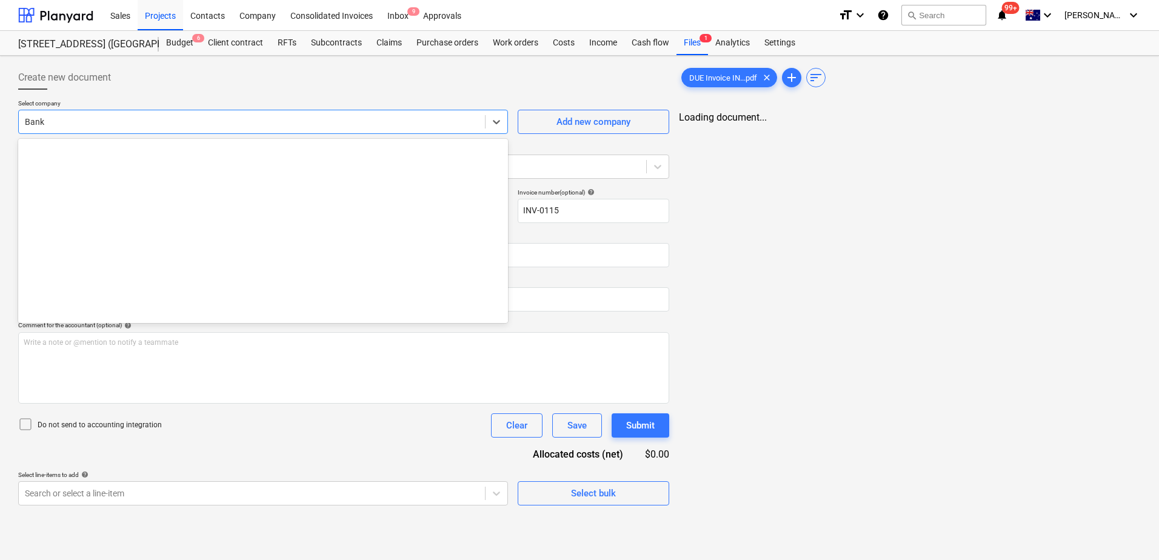
click at [78, 119] on div at bounding box center [252, 122] width 454 height 12
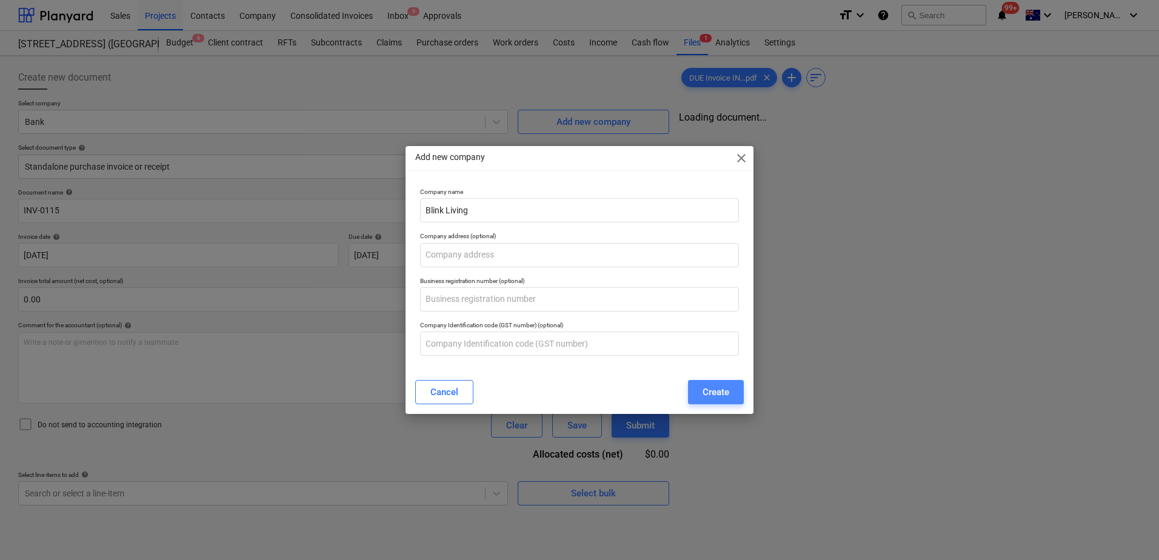
click at [727, 398] on div "Create" at bounding box center [716, 392] width 27 height 16
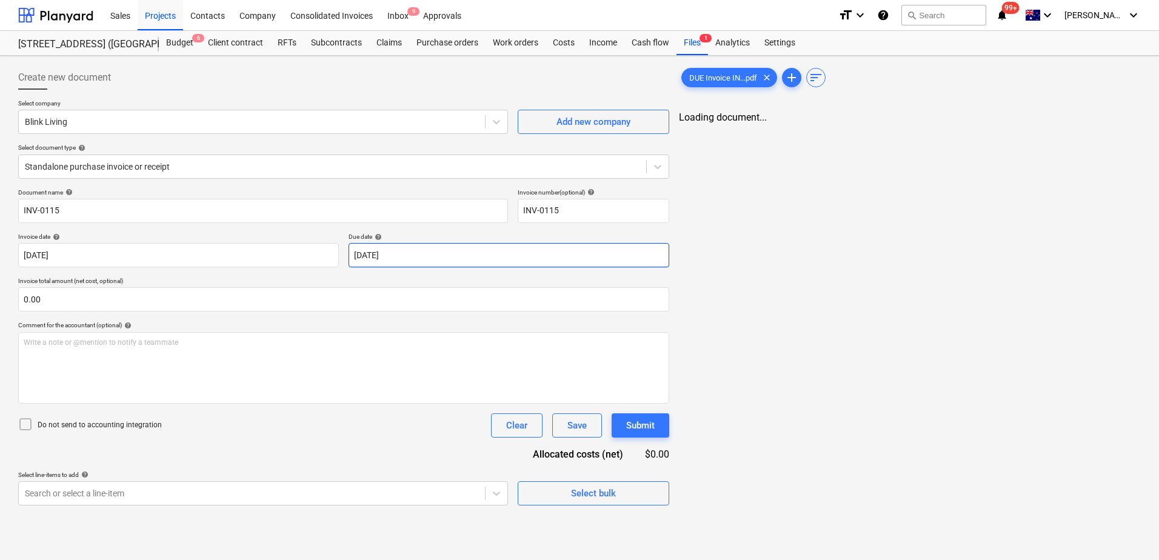
click at [436, 263] on body "Sales Projects Contacts Company Consolidated Invoices Inbox 9 Approvals format_…" at bounding box center [579, 280] width 1159 height 560
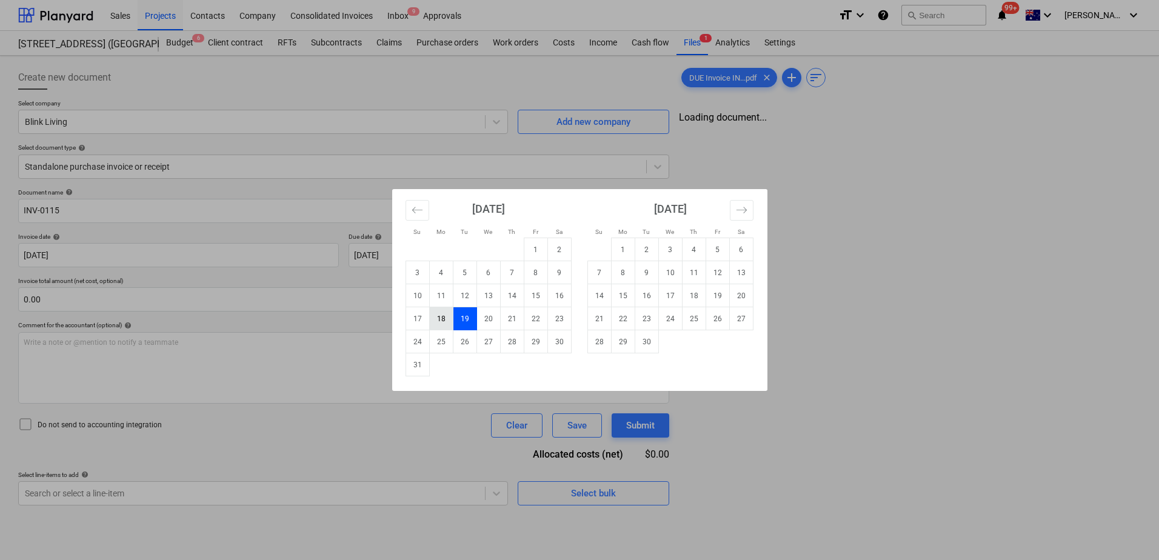
click at [435, 318] on td "18" at bounding box center [441, 318] width 24 height 23
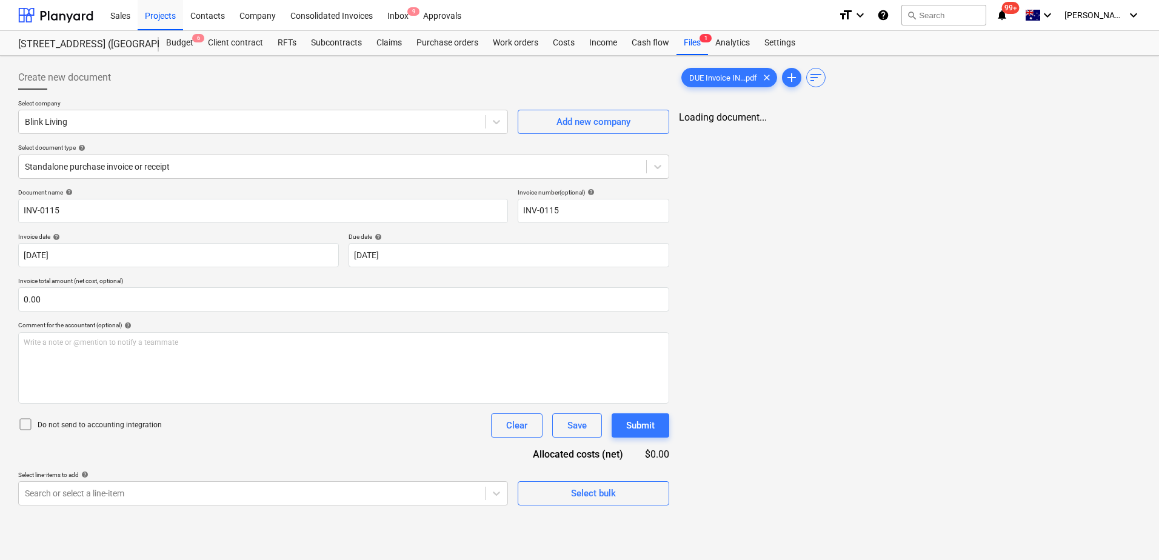
click at [222, 443] on div "Document name help INV-0115 Invoice number (optional) help INV-0115 Invoice dat…" at bounding box center [343, 347] width 651 height 317
click at [198, 495] on body "Sales Projects Contacts Company Consolidated Invoices Inbox 9 Approvals format_…" at bounding box center [579, 280] width 1159 height 560
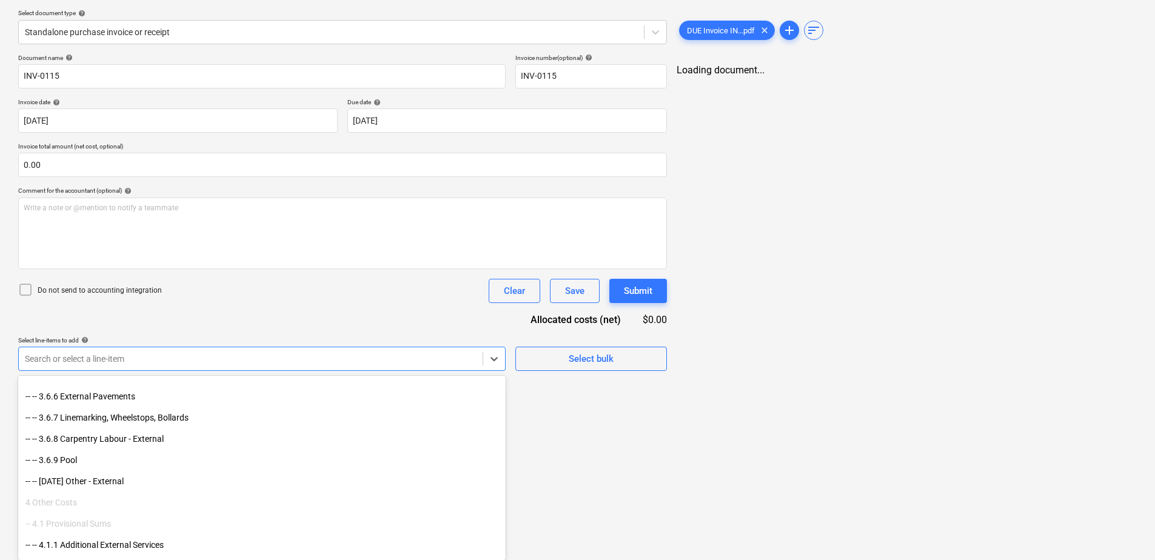
scroll to position [3192, 0]
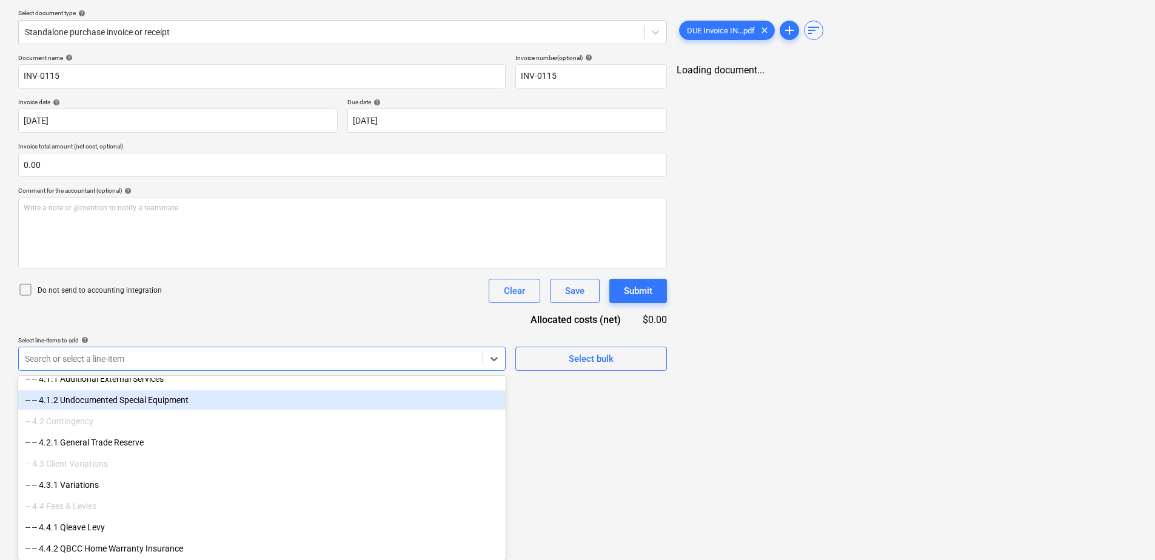
click at [182, 398] on div "-- -- 4.1.2 Undocumented Special Equipment" at bounding box center [261, 399] width 487 height 19
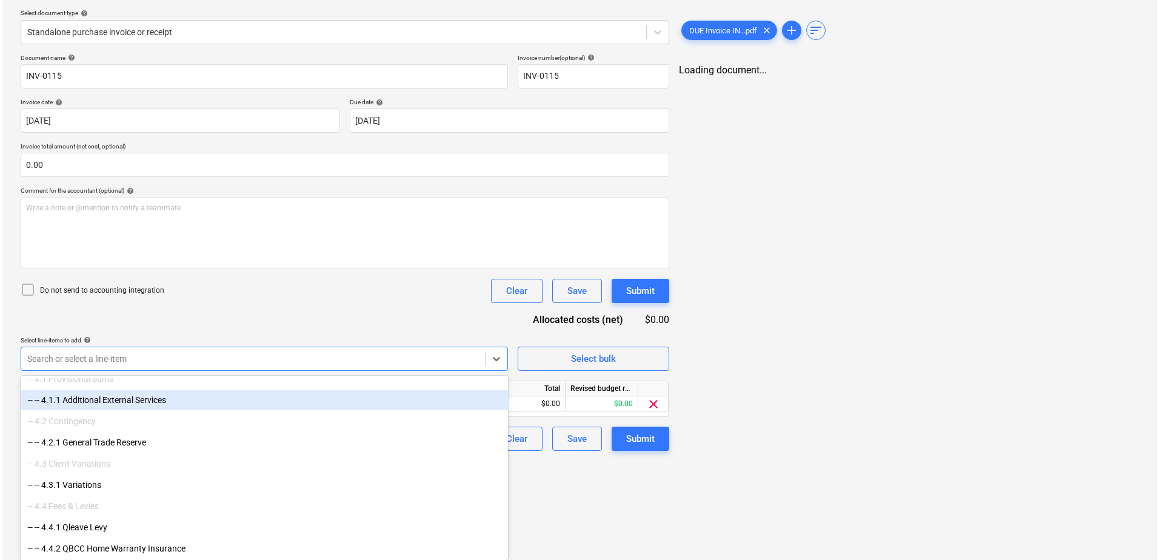
scroll to position [35, 0]
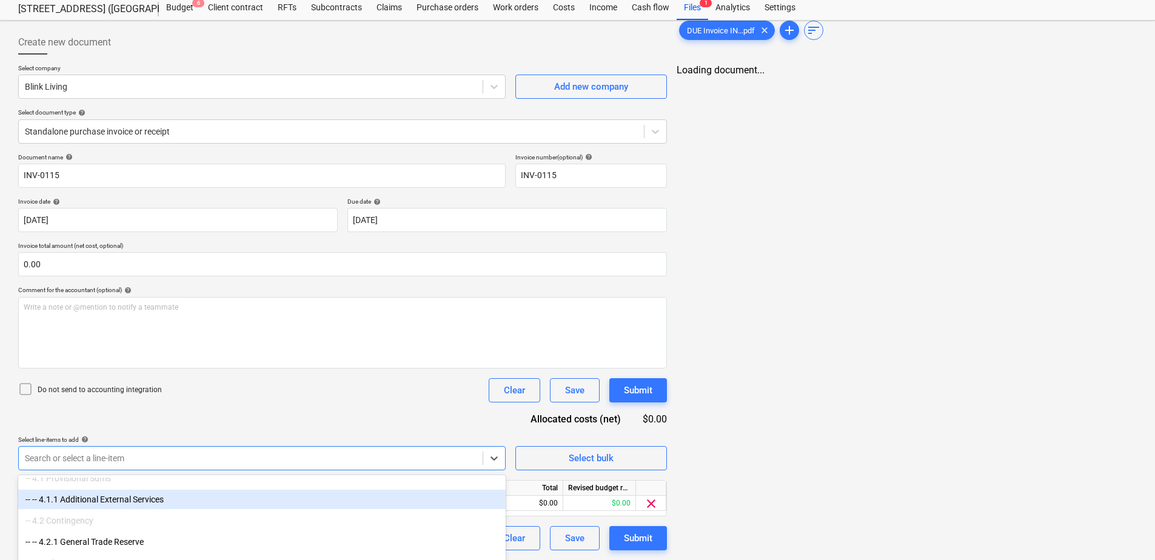
click at [281, 315] on div "Document name help INV-0115 Invoice number (optional) help INV-0115 Invoice dat…" at bounding box center [342, 351] width 649 height 397
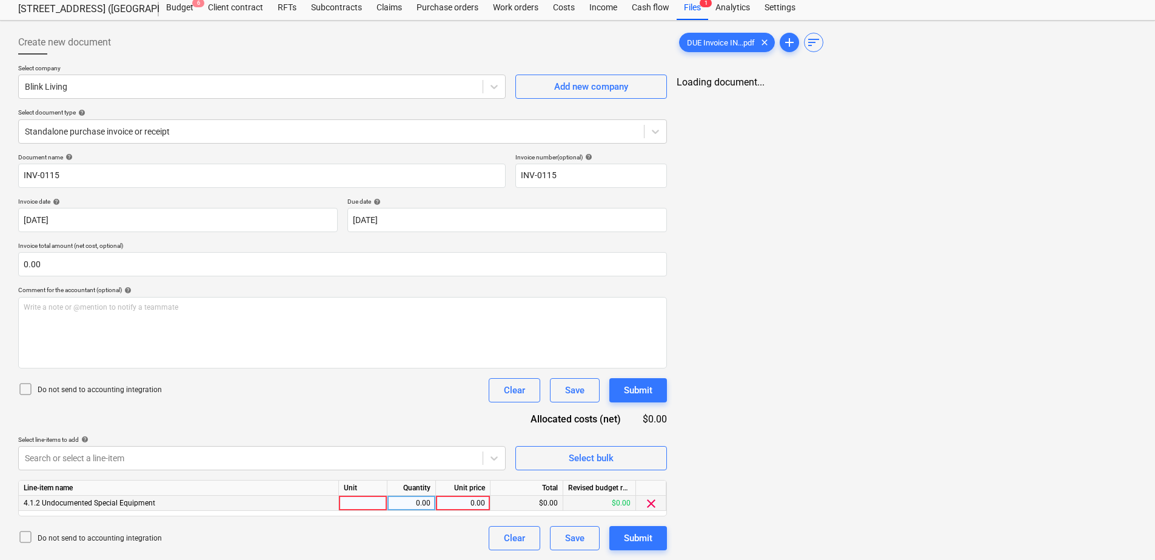
click at [364, 507] on div at bounding box center [363, 503] width 48 height 15
click at [458, 506] on div "0.00" at bounding box center [463, 503] width 44 height 15
click at [654, 544] on button "Submit" at bounding box center [638, 538] width 58 height 24
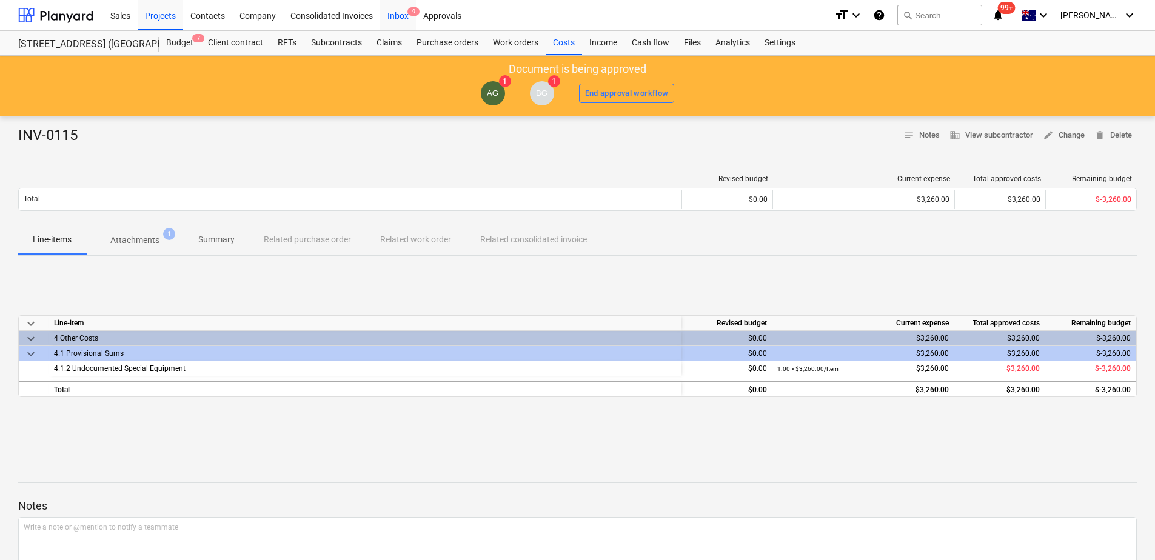
drag, startPoint x: 393, startPoint y: 18, endPoint x: 384, endPoint y: 27, distance: 13.3
click at [393, 18] on div "Inbox 9" at bounding box center [398, 14] width 36 height 31
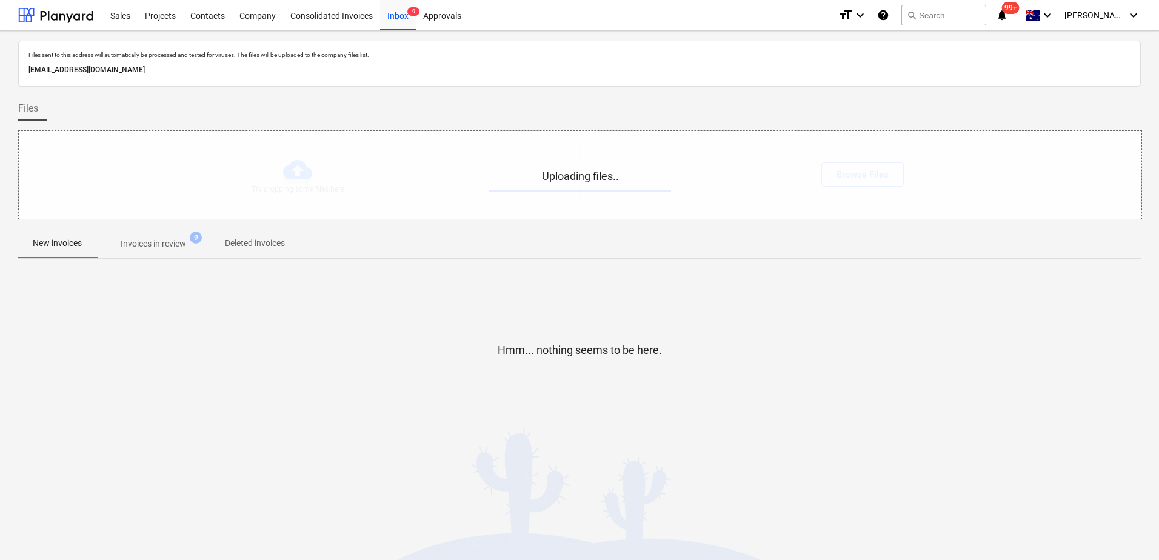
click at [149, 252] on span "Invoices in review 9" at bounding box center [153, 244] width 114 height 22
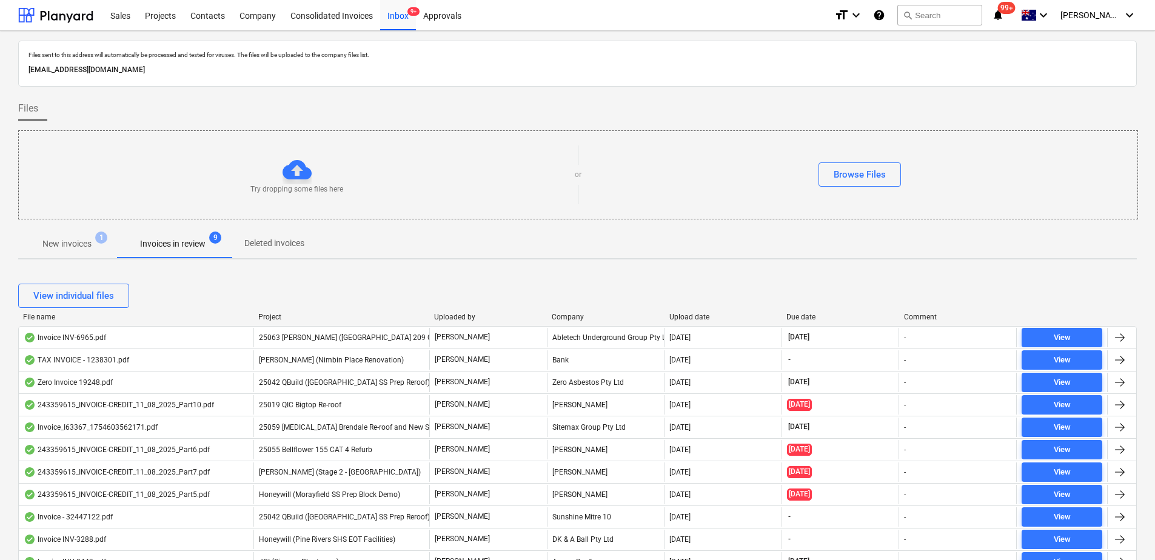
click at [66, 252] on span "New invoices 1" at bounding box center [67, 244] width 98 height 22
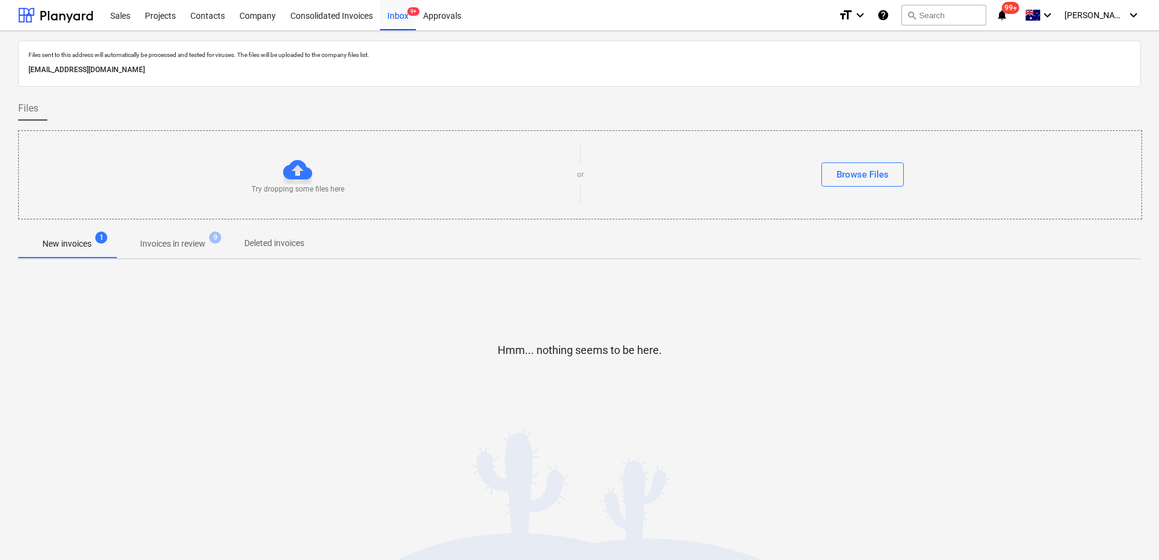
click at [211, 245] on span "Invoices in review 9" at bounding box center [172, 244] width 85 height 13
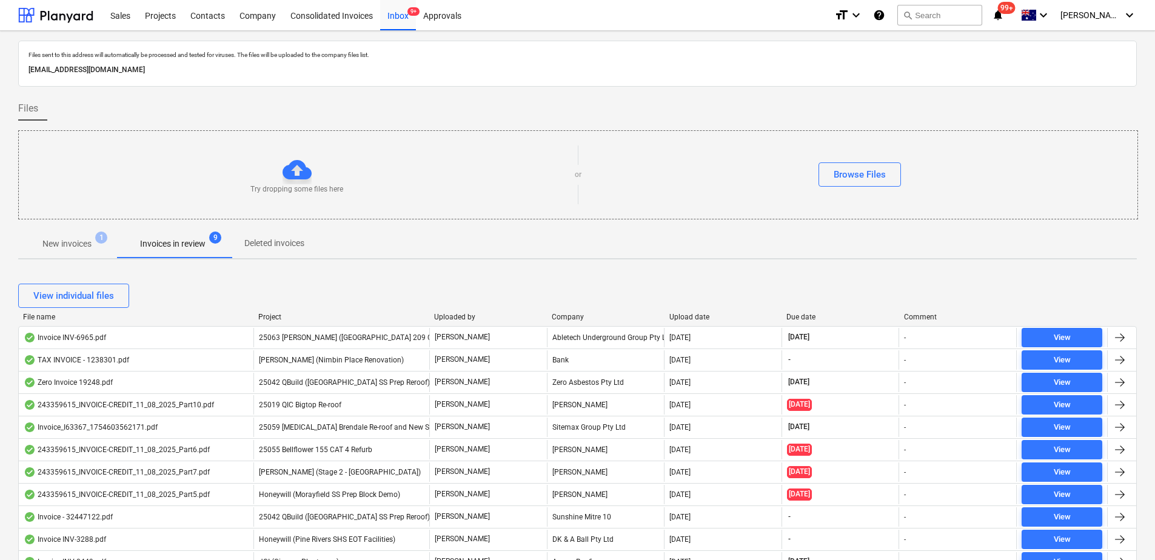
click at [61, 242] on p "New invoices" at bounding box center [66, 244] width 49 height 13
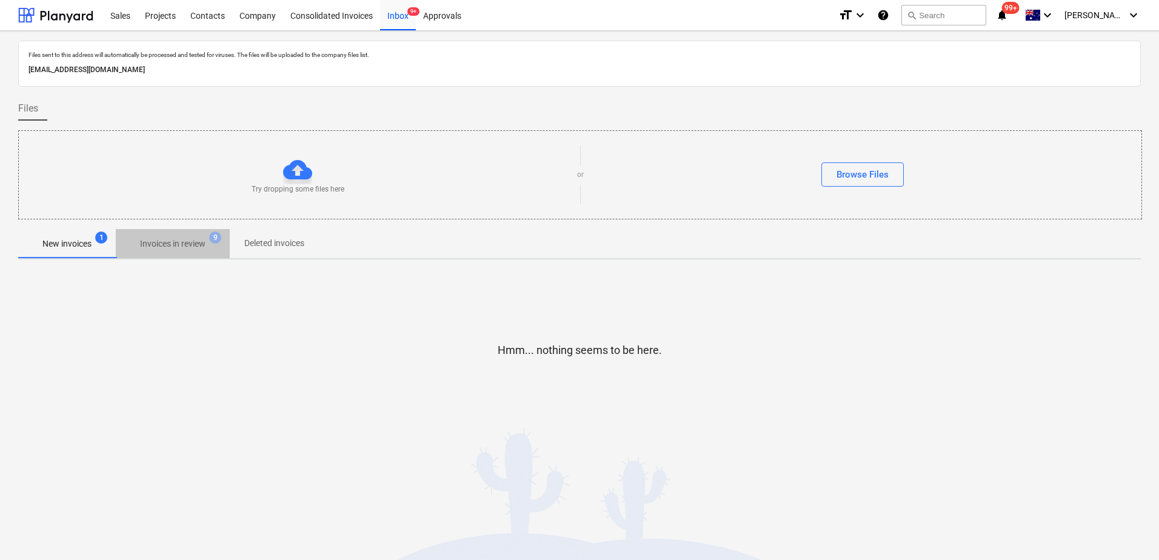
click at [186, 245] on p "Invoices in review" at bounding box center [172, 244] width 65 height 13
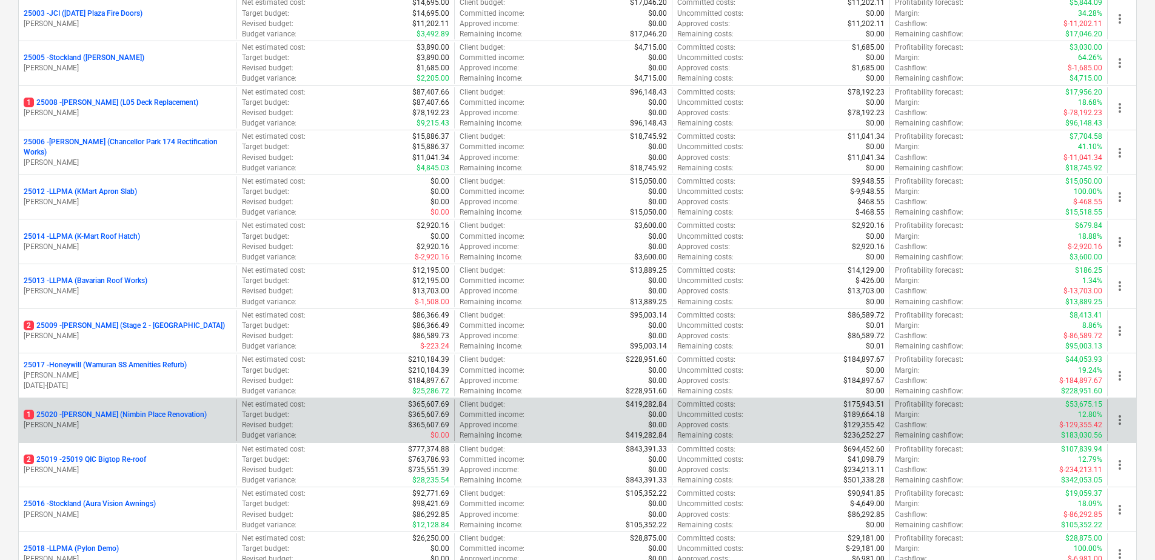
scroll to position [303, 0]
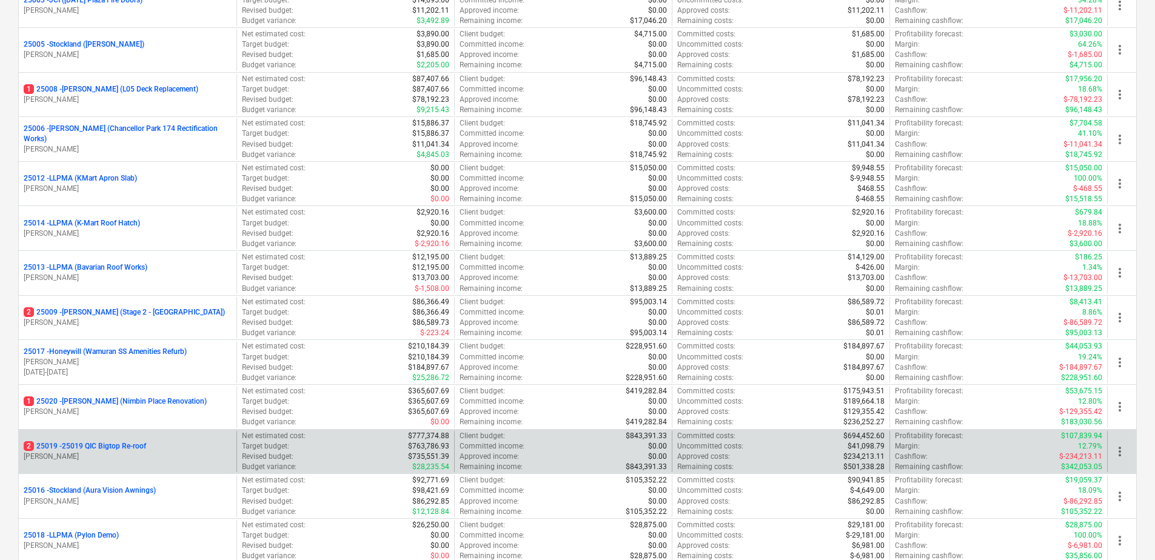
click at [138, 446] on p "2 25019 - 25019 QIC Bigtop Re-roof" at bounding box center [85, 446] width 122 height 10
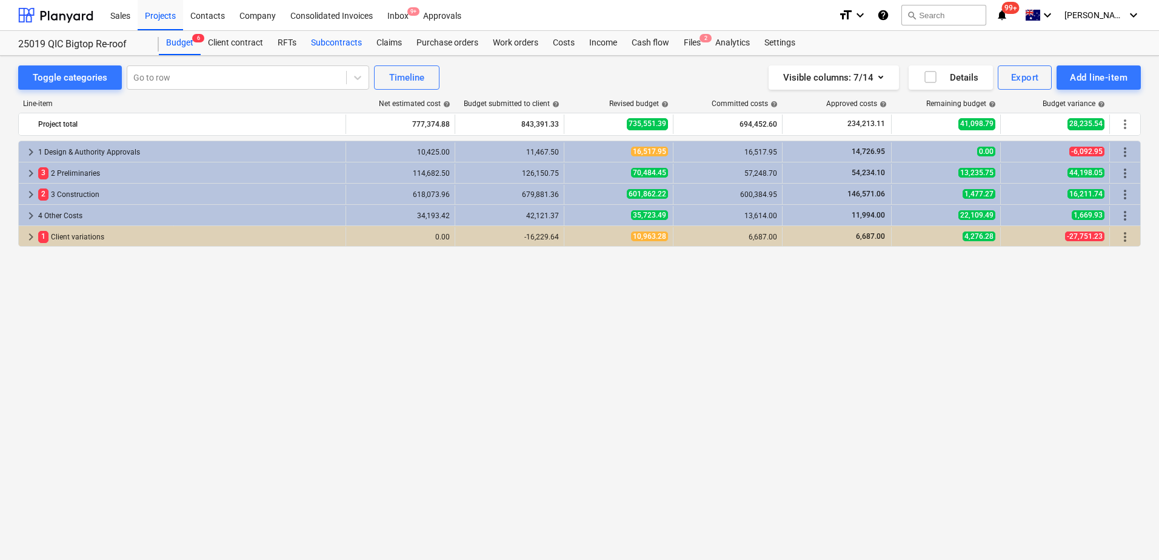
click at [344, 47] on div "Subcontracts" at bounding box center [336, 43] width 65 height 24
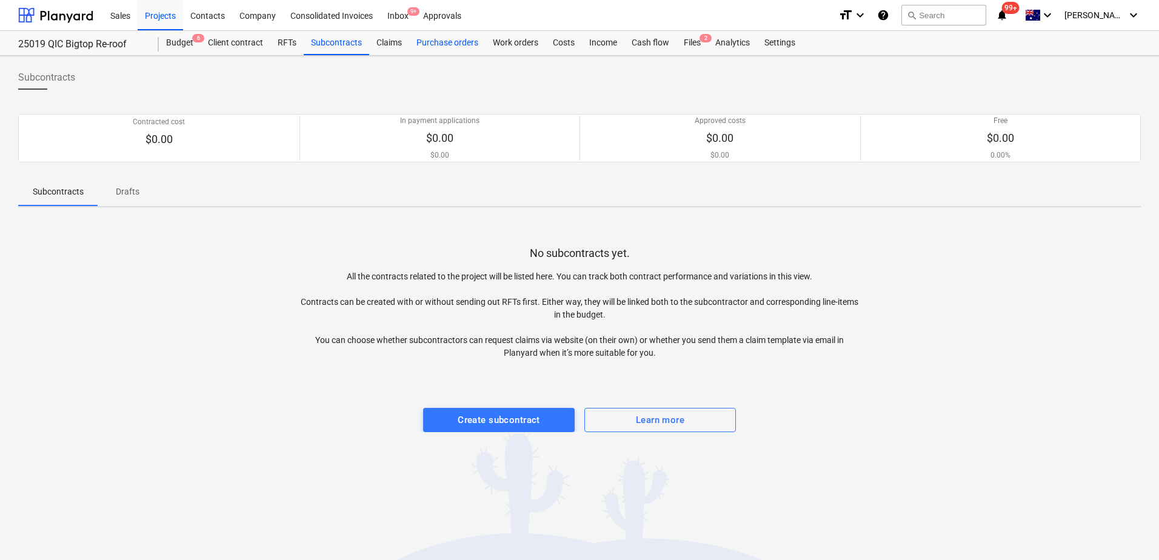
click at [464, 46] on div "Purchase orders" at bounding box center [447, 43] width 76 height 24
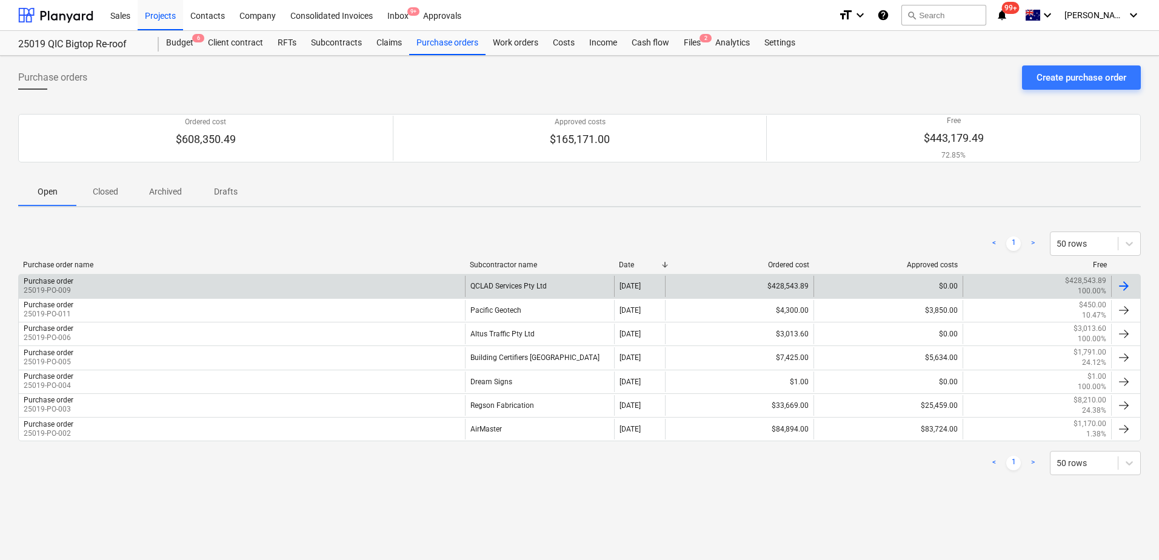
click at [493, 287] on div "QCLAD Services Pty Ltd" at bounding box center [539, 286] width 149 height 21
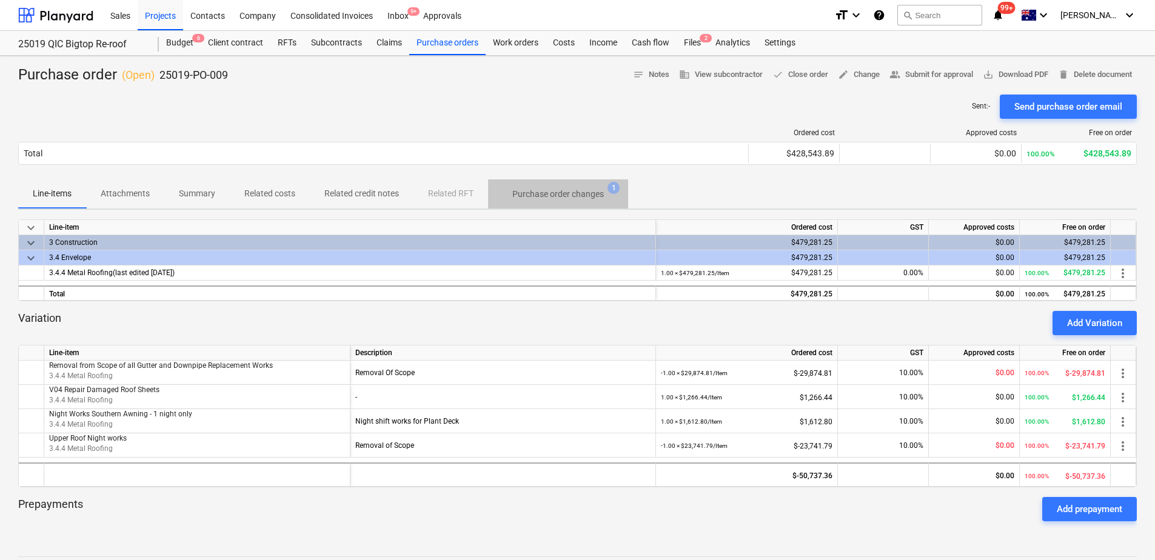
click at [567, 189] on p "Purchase order changes" at bounding box center [558, 194] width 92 height 13
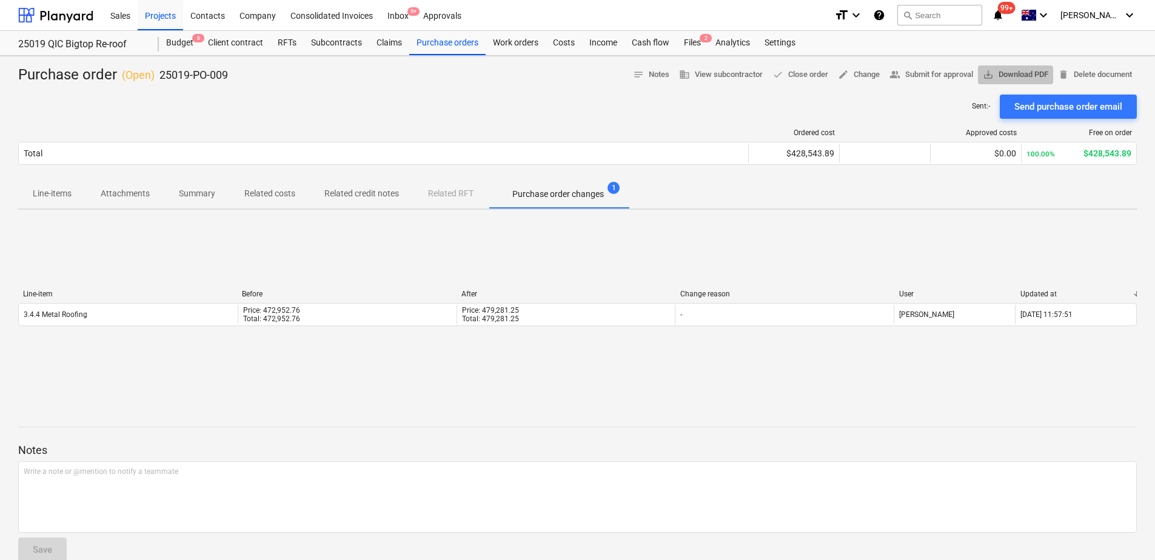
click at [993, 70] on span "save_alt Download PDF" at bounding box center [1015, 75] width 65 height 14
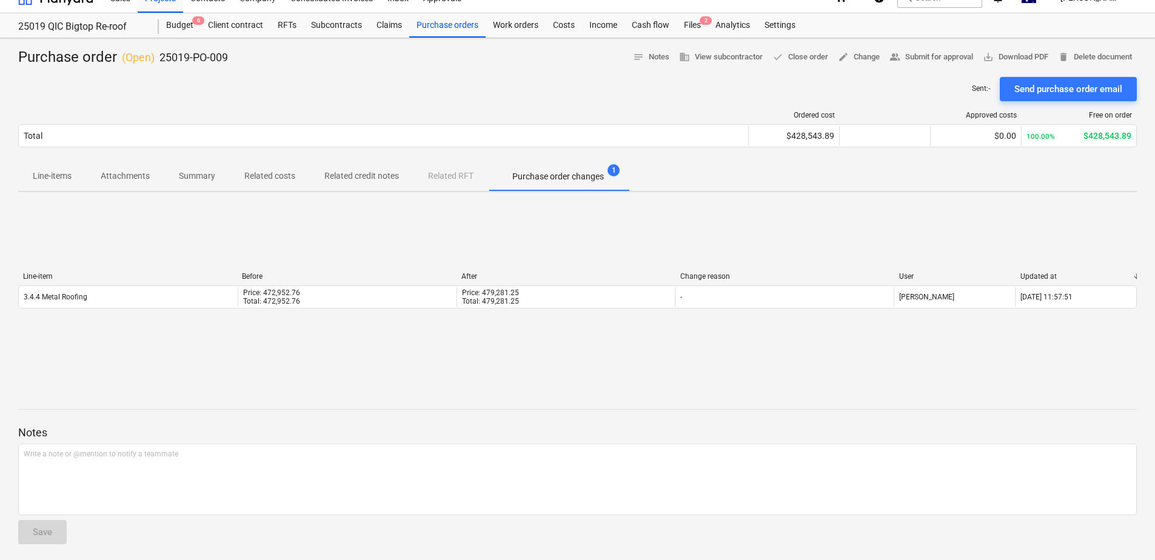
scroll to position [21, 0]
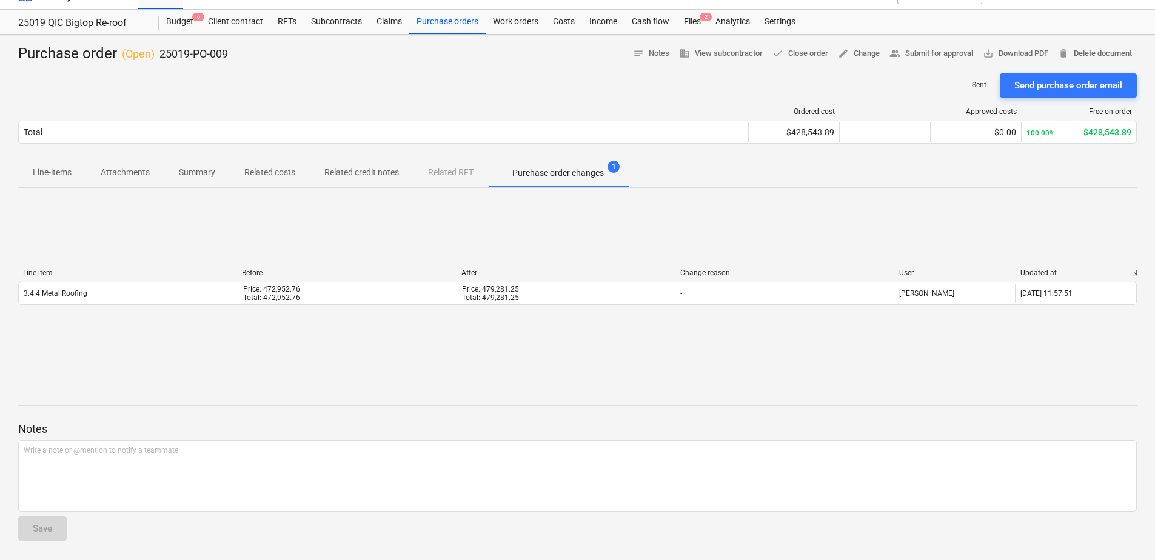
click at [53, 173] on p "Line-items" at bounding box center [52, 172] width 39 height 13
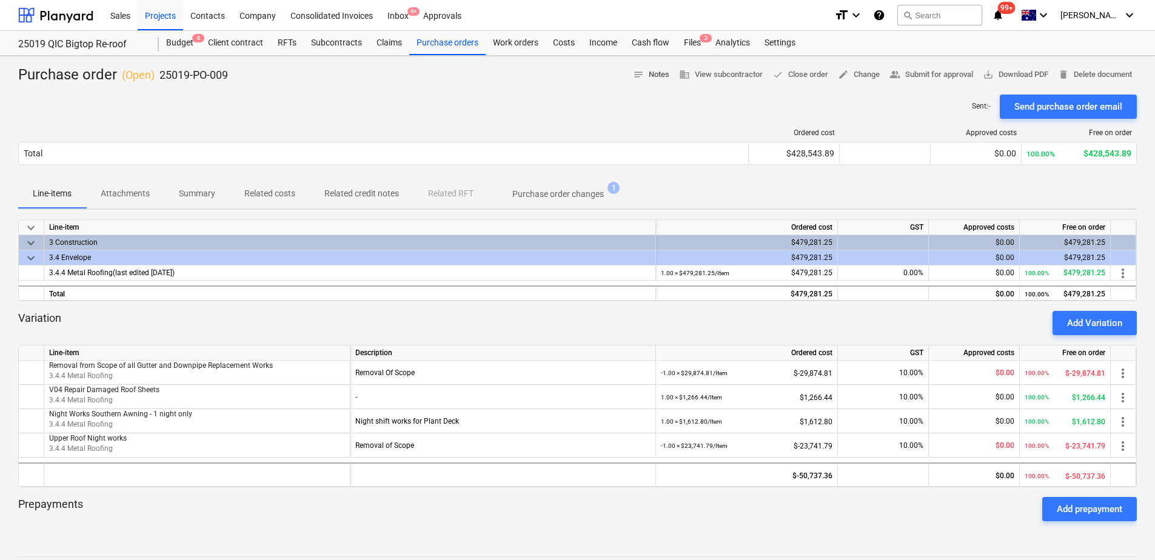
click at [641, 77] on span "notes Notes" at bounding box center [651, 75] width 36 height 14
click at [161, 13] on div "Projects" at bounding box center [160, 14] width 45 height 31
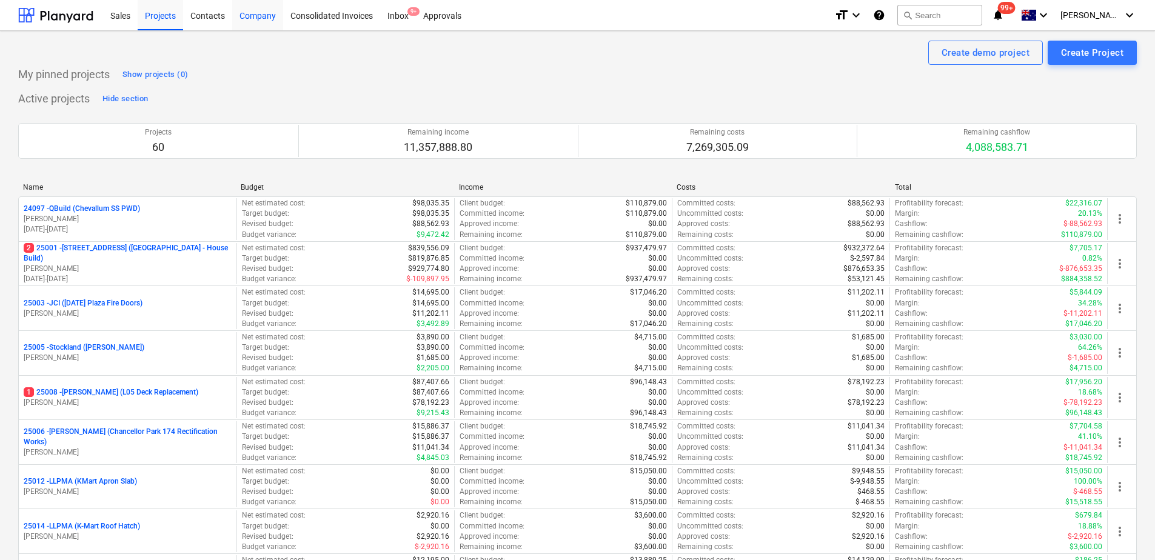
click at [259, 17] on div "Company" at bounding box center [257, 14] width 51 height 31
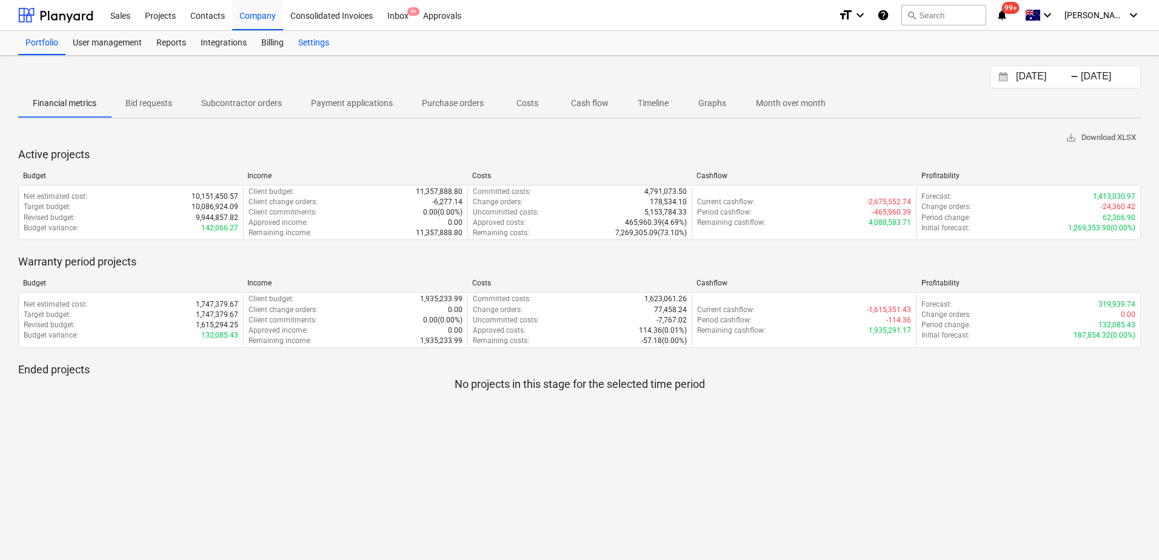
click at [324, 41] on div "Settings" at bounding box center [313, 43] width 45 height 24
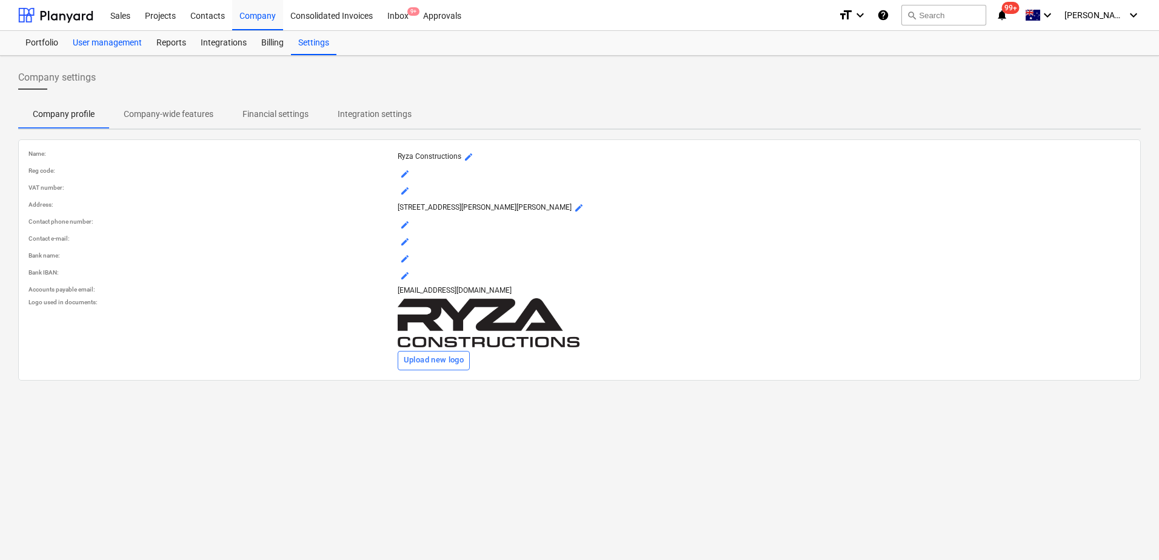
click at [116, 42] on div "User management" at bounding box center [107, 43] width 84 height 24
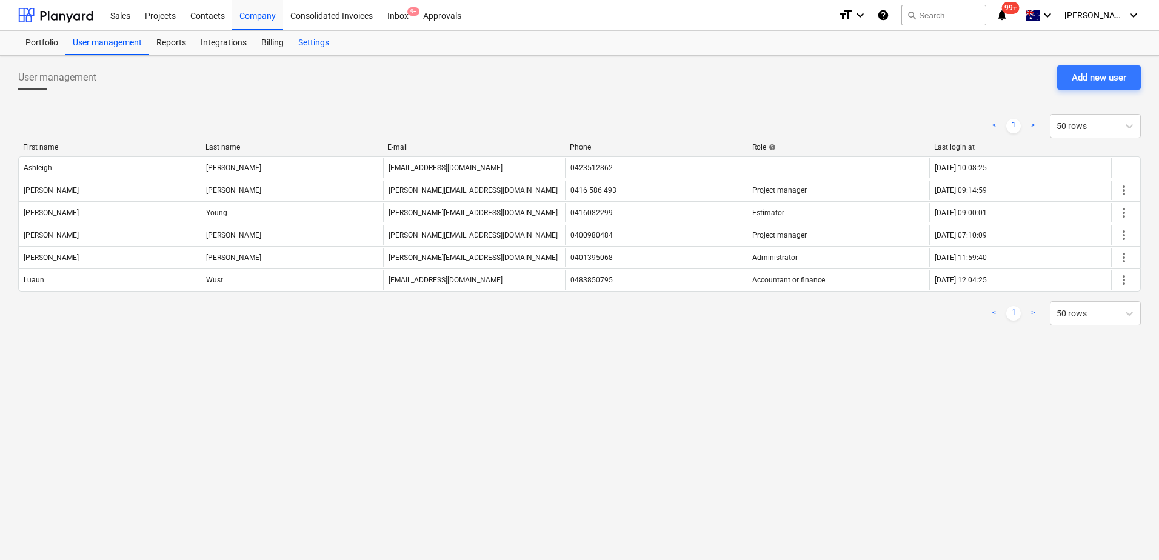
click at [315, 48] on div "Settings" at bounding box center [313, 43] width 45 height 24
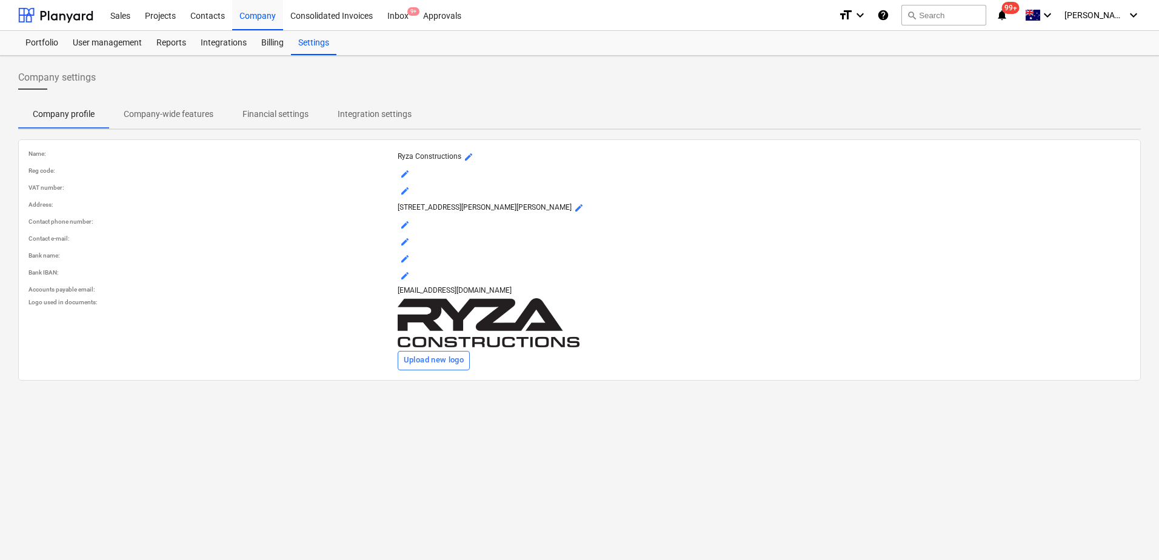
click at [203, 113] on p "Company-wide features" at bounding box center [169, 114] width 90 height 13
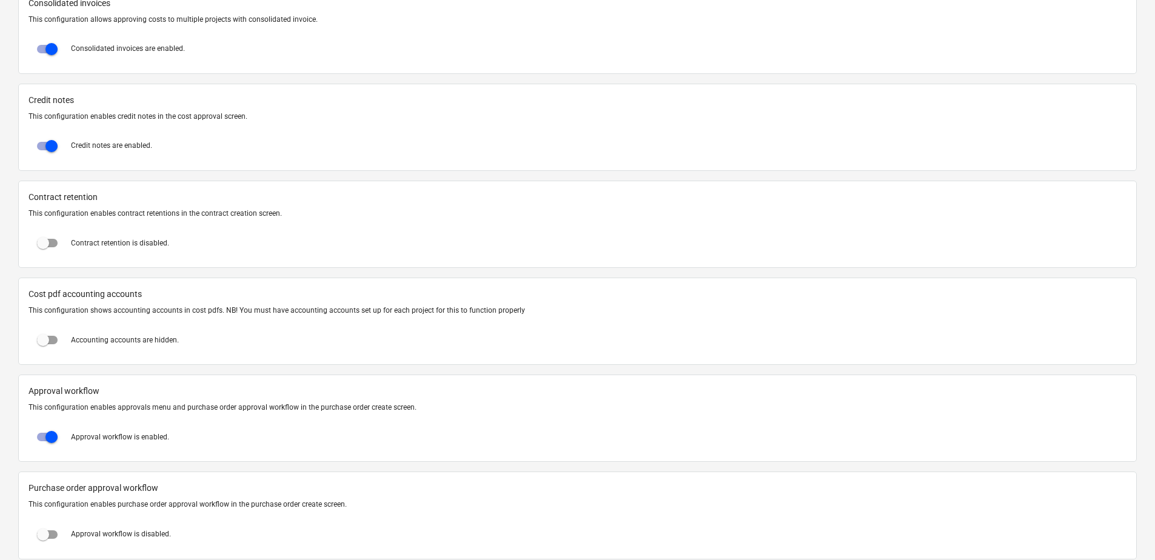
scroll to position [909, 0]
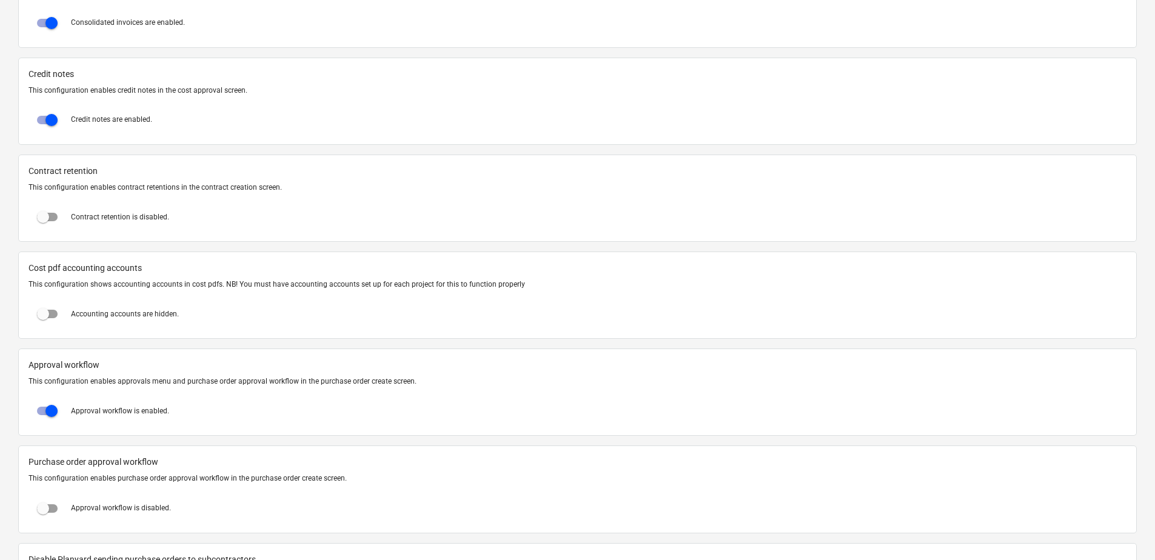
click at [47, 215] on input "checkbox" at bounding box center [42, 216] width 29 height 29
checkbox input "true"
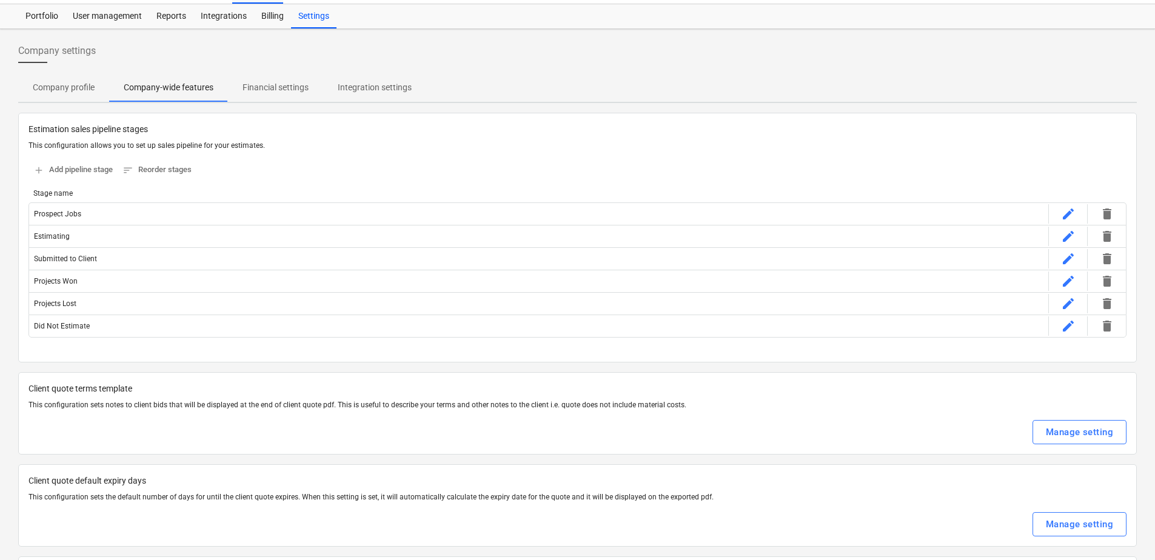
scroll to position [0, 0]
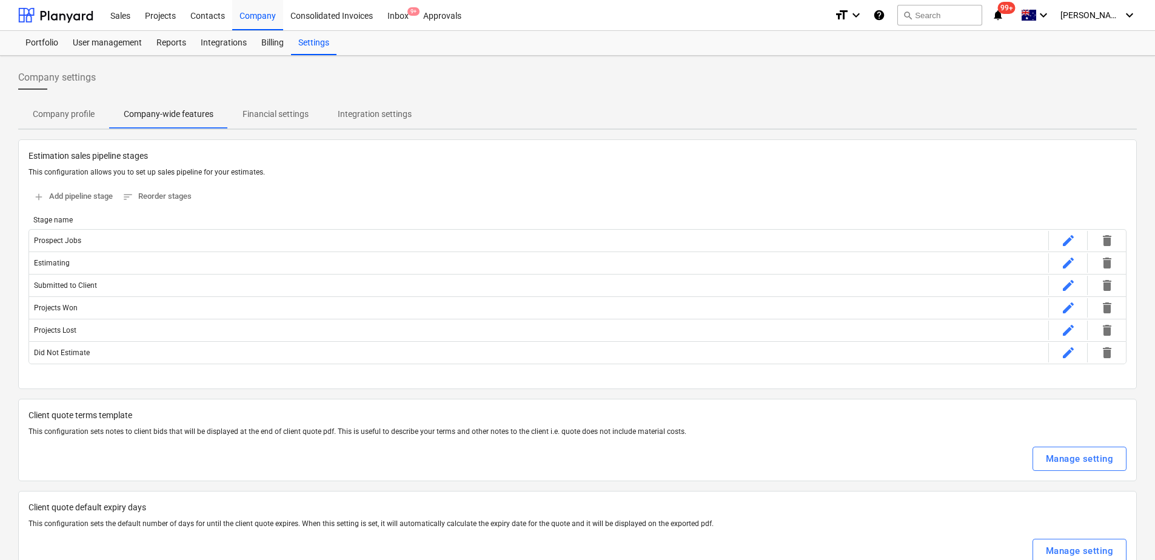
click at [376, 117] on p "Integration settings" at bounding box center [375, 114] width 74 height 13
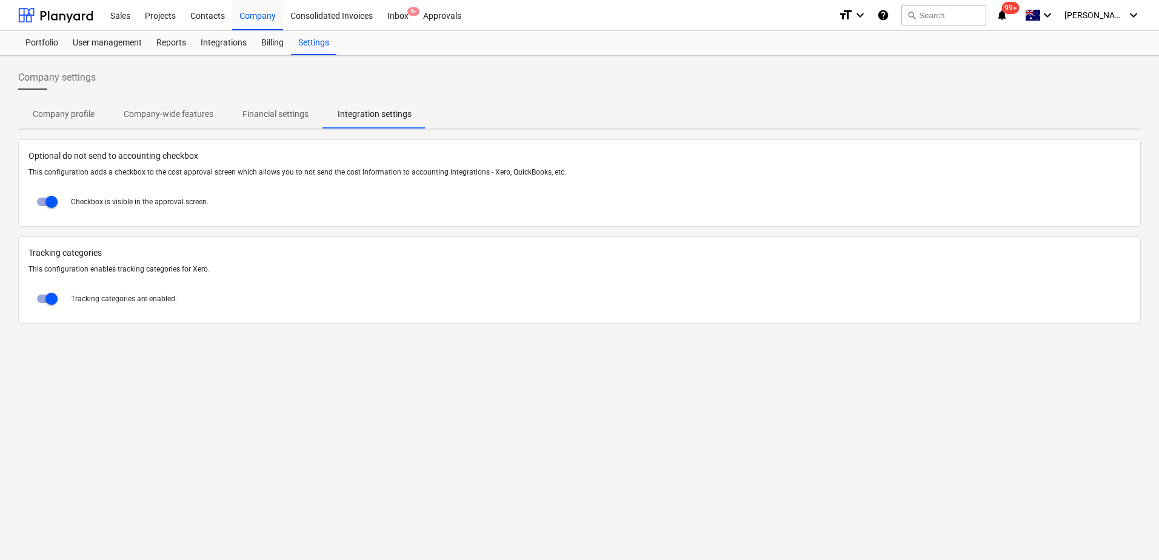
click at [78, 125] on button "Company profile" at bounding box center [63, 113] width 91 height 29
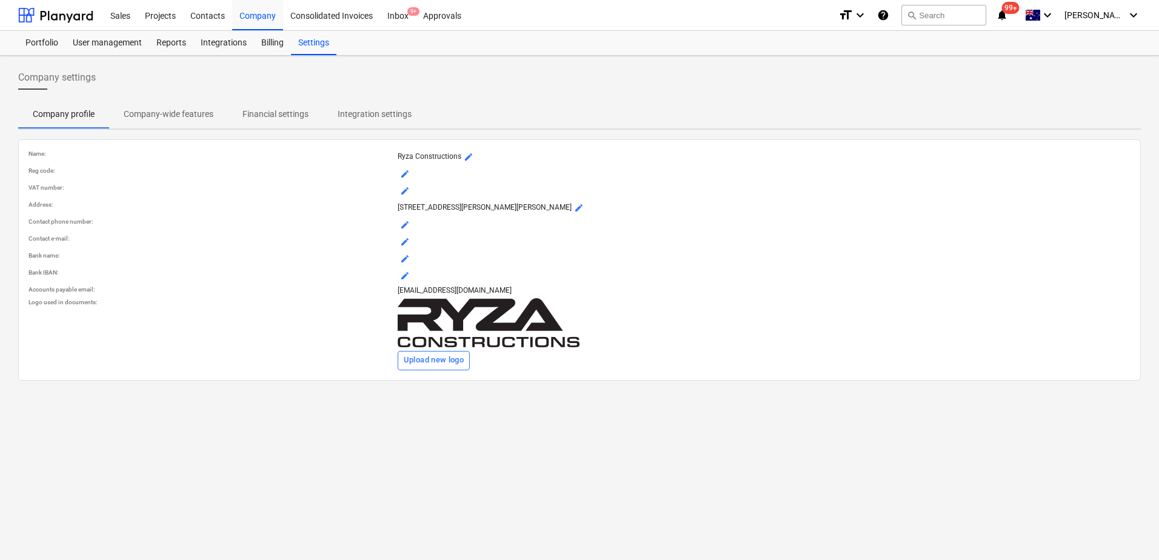
click at [188, 121] on span "Company-wide features" at bounding box center [168, 114] width 119 height 20
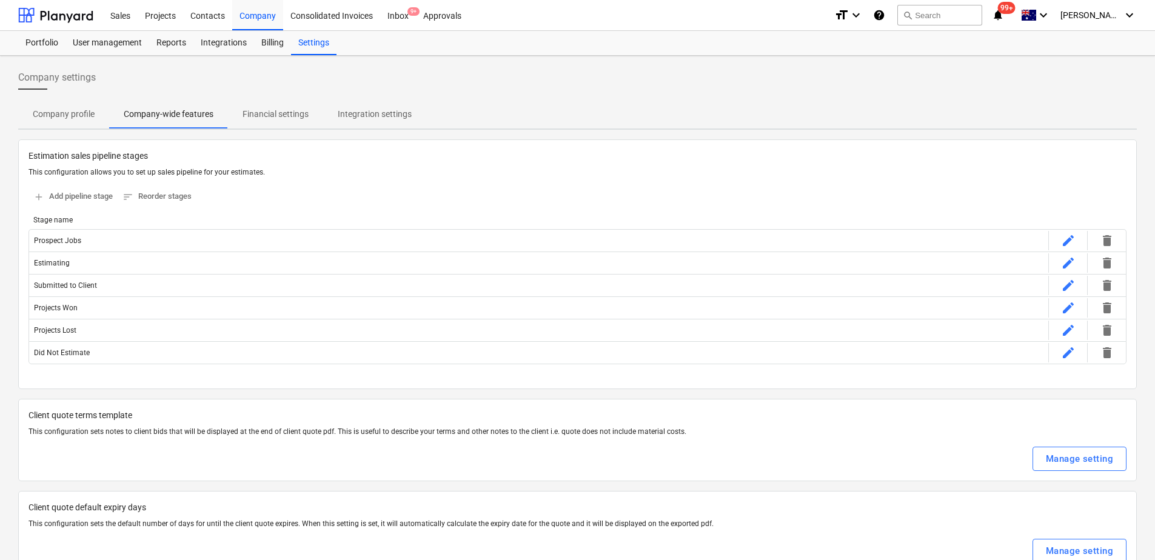
click at [70, 115] on p "Company profile" at bounding box center [64, 114] width 62 height 13
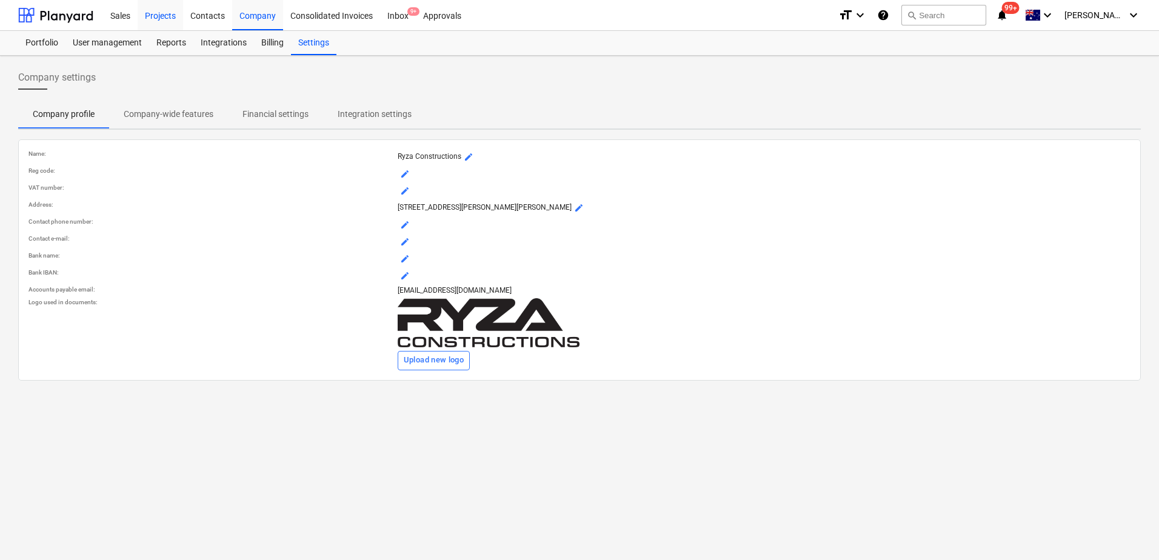
click at [165, 21] on div "Projects" at bounding box center [160, 14] width 45 height 31
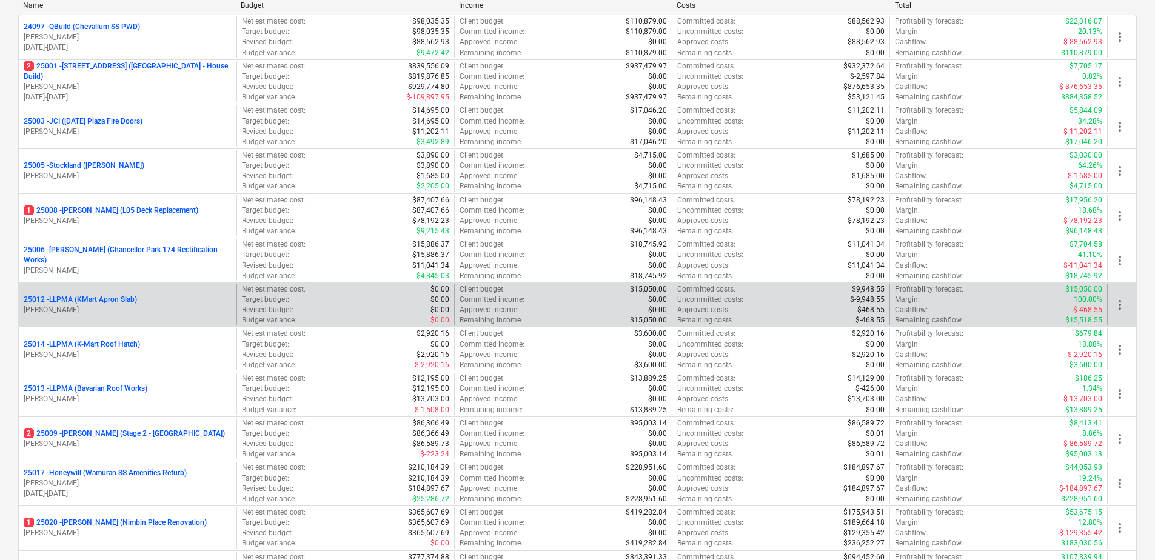
scroll to position [1580, 0]
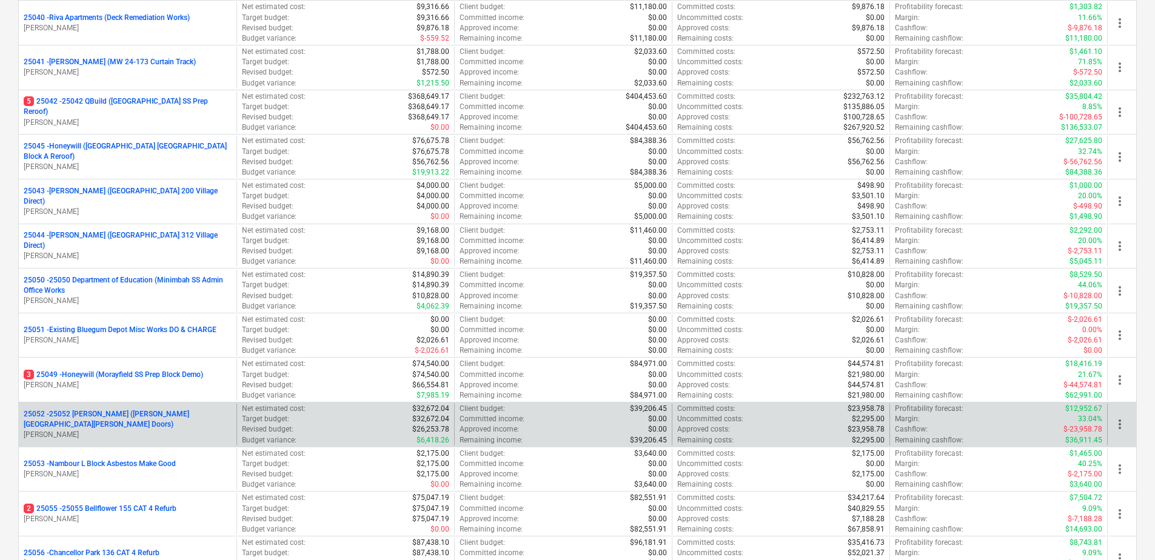
click at [174, 415] on p "25052 - 25052 Burnside SS (Burnside SHS Hall Doors)" at bounding box center [128, 419] width 208 height 21
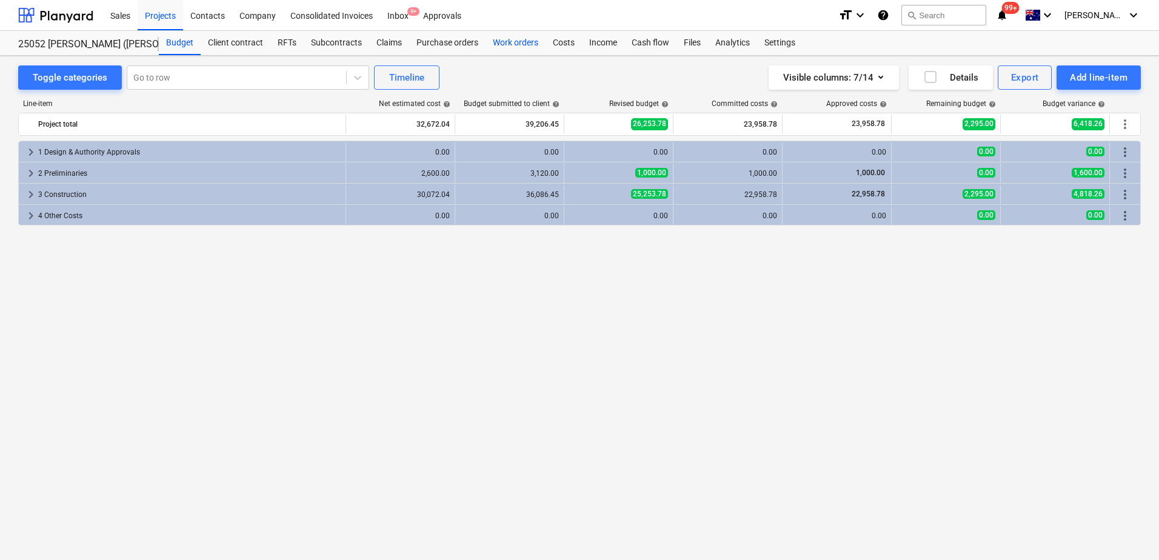
click at [513, 41] on div "Work orders" at bounding box center [516, 43] width 60 height 24
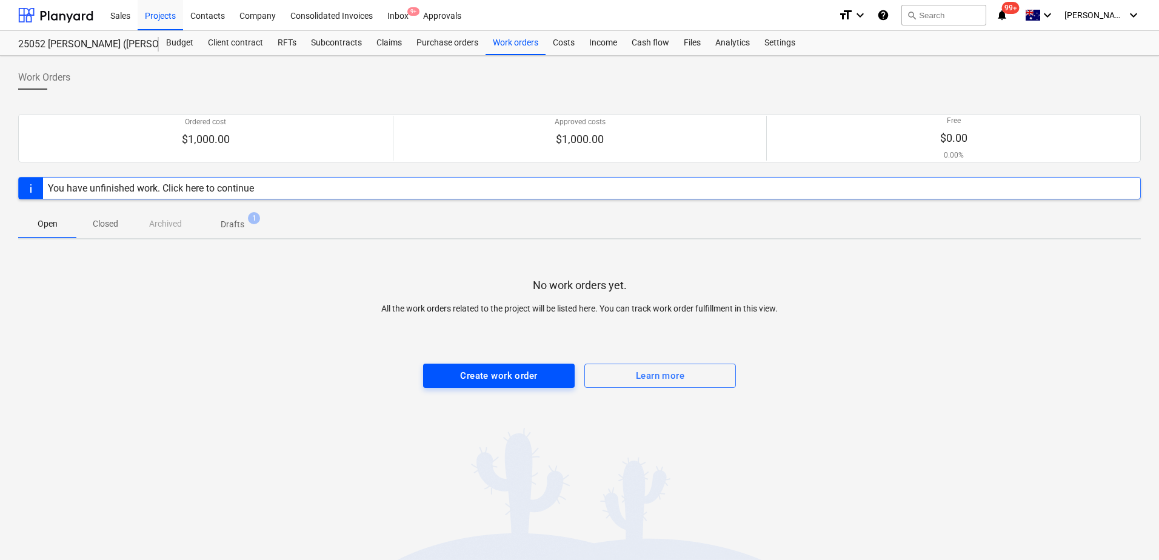
click at [516, 380] on div "Create work order" at bounding box center [498, 376] width 77 height 16
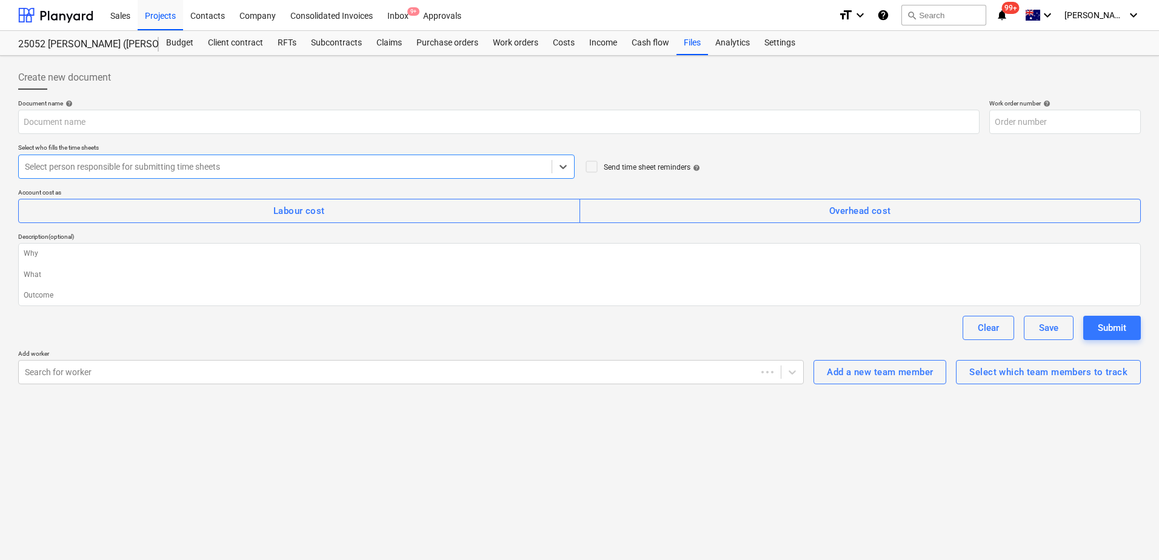
type textarea "x"
type input "25052-WO-006"
click at [860, 373] on div "Add a new team member" at bounding box center [880, 372] width 106 height 16
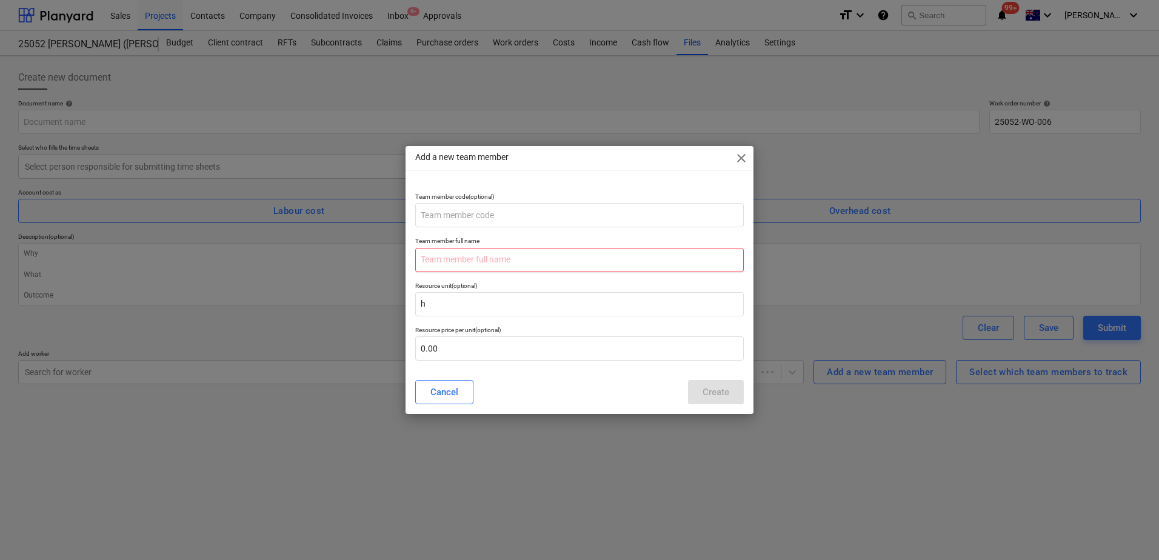
click at [441, 259] on input "text" at bounding box center [579, 260] width 329 height 24
type textarea "x"
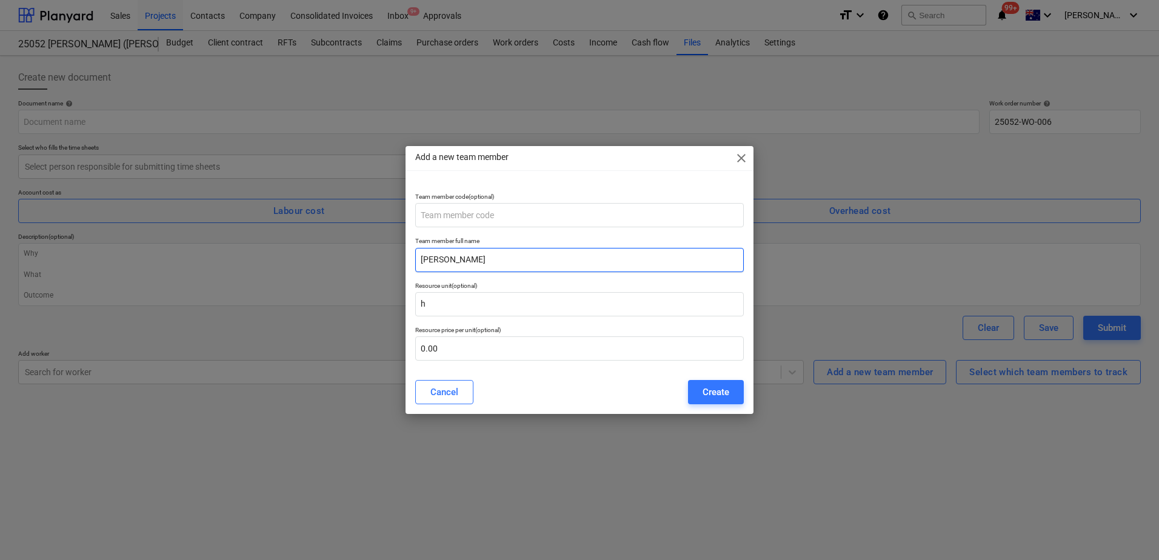
type input "Rhyce Cook"
type input "7"
type input "75.00"
click at [487, 302] on input "text" at bounding box center [579, 304] width 329 height 24
type input "h"
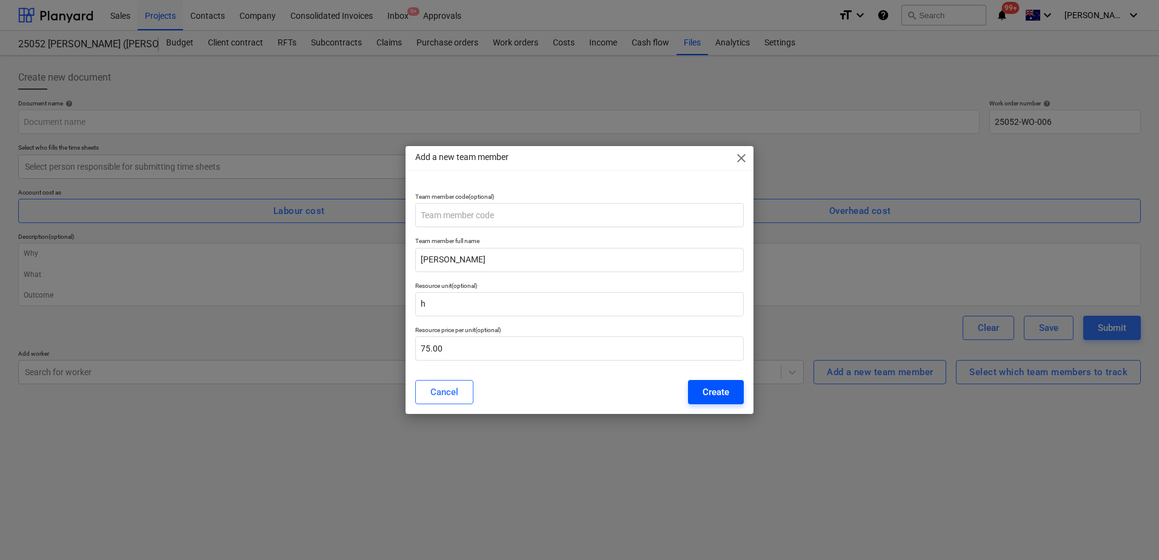
click at [725, 393] on div "Create" at bounding box center [716, 392] width 27 height 16
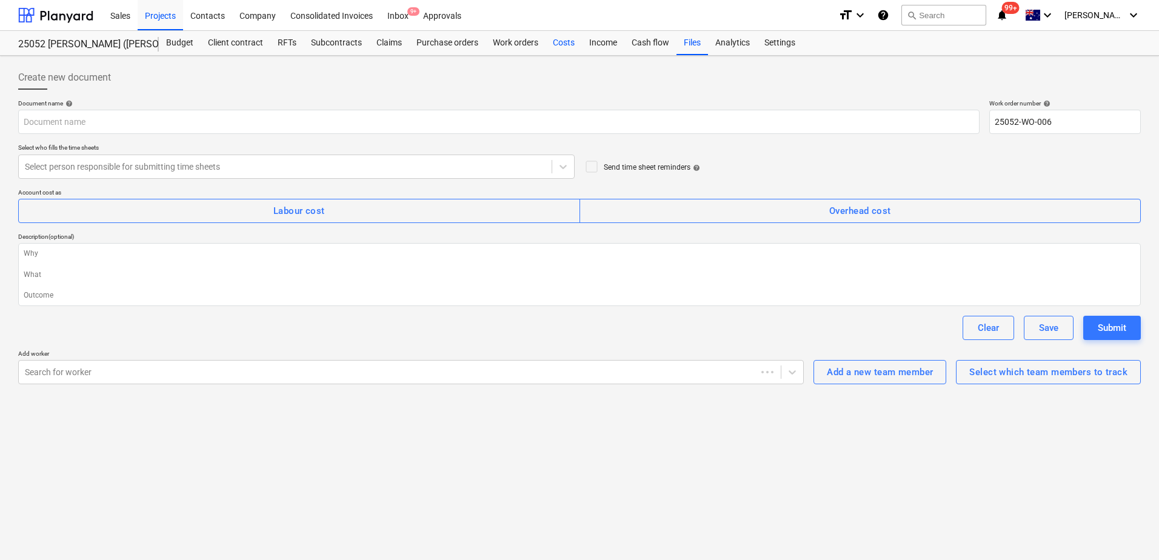
type textarea "x"
